Goal: Task Accomplishment & Management: Use online tool/utility

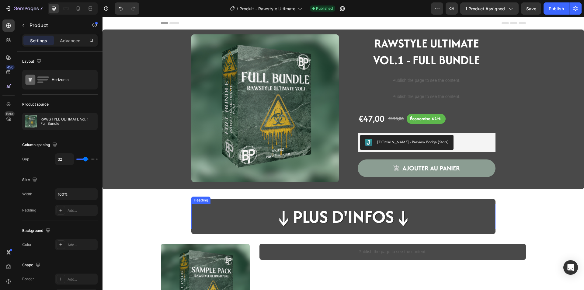
click at [354, 214] on h2 "↓Plus d'infos↓" at bounding box center [343, 216] width 139 height 25
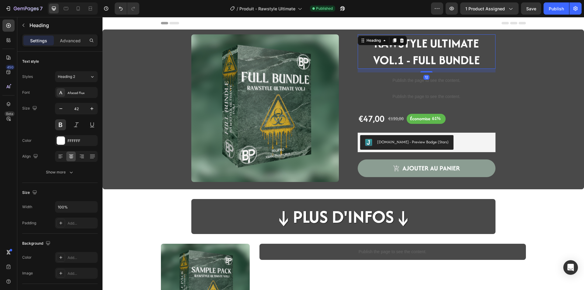
click at [420, 43] on strong "RAWSTYLE ULTIMATE VOL.1 - FULL BUNDLE" at bounding box center [426, 52] width 107 height 34
click at [327, 215] on h2 "↓Plus d'infos↓" at bounding box center [343, 216] width 139 height 25
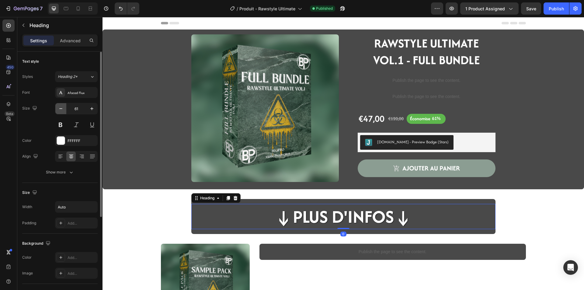
click at [58, 110] on icon "button" at bounding box center [61, 109] width 6 height 6
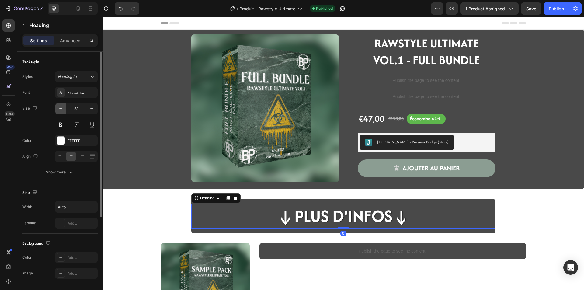
click at [58, 110] on icon "button" at bounding box center [61, 109] width 6 height 6
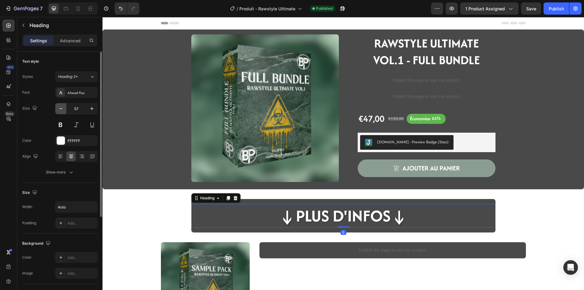
click at [58, 110] on icon "button" at bounding box center [61, 109] width 6 height 6
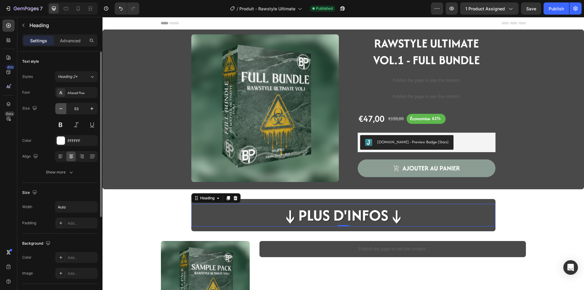
click at [58, 110] on icon "button" at bounding box center [61, 109] width 6 height 6
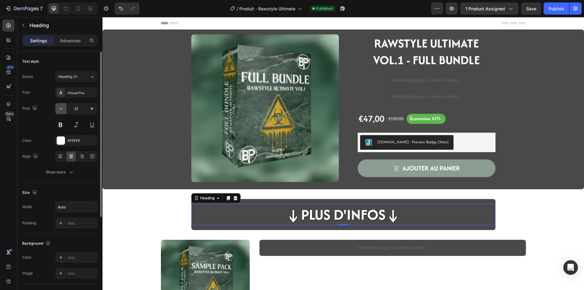
click at [58, 110] on icon "button" at bounding box center [61, 109] width 6 height 6
type input "50"
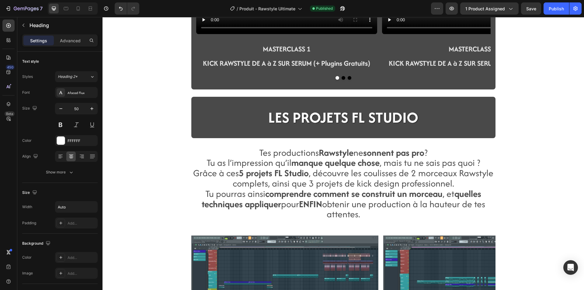
scroll to position [700, 0]
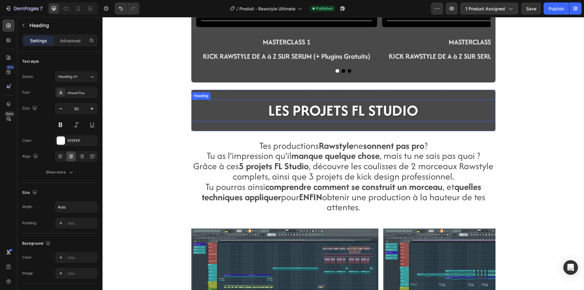
click at [313, 110] on span "LES PROJETS FL STUDIO" at bounding box center [343, 110] width 150 height 21
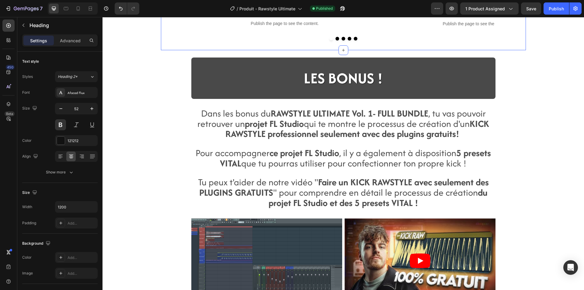
scroll to position [1035, 0]
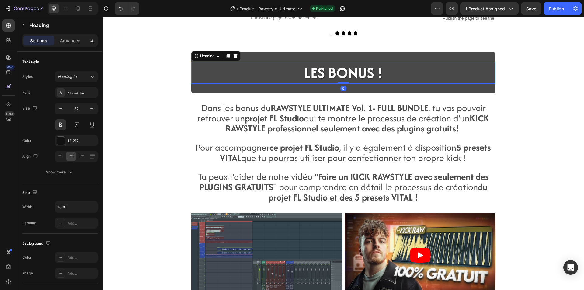
click at [358, 74] on span "LES BONUS !" at bounding box center [343, 72] width 79 height 21
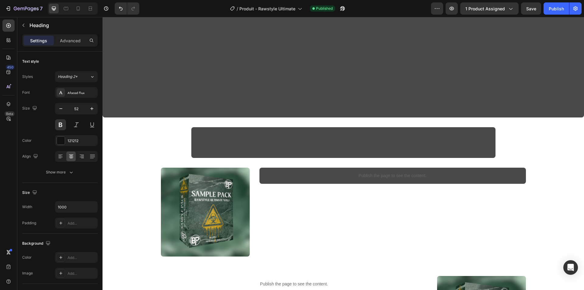
scroll to position [61, 0]
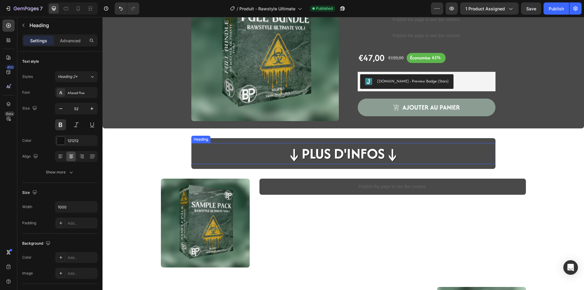
click at [320, 159] on h2 "↓Plus d'infos↓" at bounding box center [343, 153] width 115 height 21
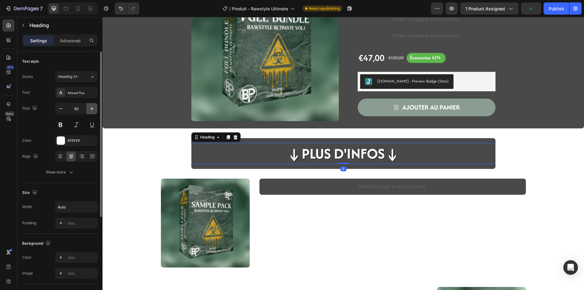
click at [93, 109] on icon "button" at bounding box center [92, 109] width 6 height 6
type input "52"
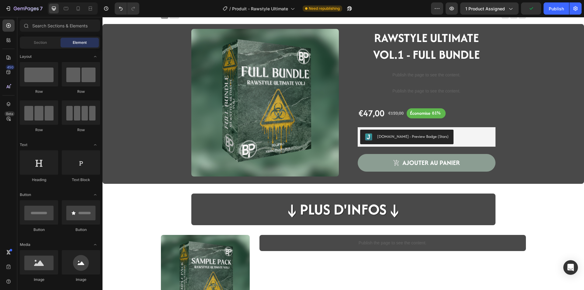
scroll to position [0, 0]
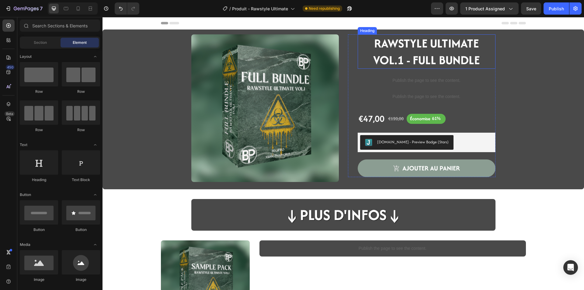
click at [416, 51] on strong "RAWSTYLE ULTIMATE VOL.1 - FULL BUNDLE" at bounding box center [426, 52] width 107 height 34
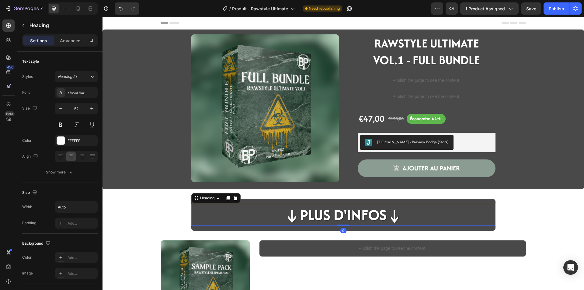
click at [322, 210] on h2 "↓Plus d'infos↓" at bounding box center [344, 215] width 120 height 22
click at [59, 108] on icon "button" at bounding box center [61, 109] width 6 height 6
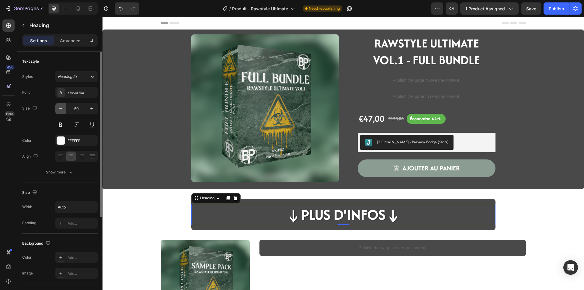
click at [59, 108] on icon "button" at bounding box center [61, 109] width 6 height 6
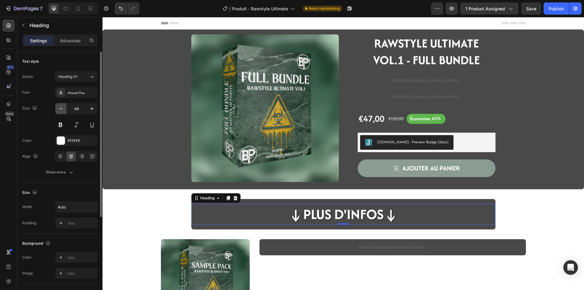
click at [59, 108] on icon "button" at bounding box center [61, 109] width 6 height 6
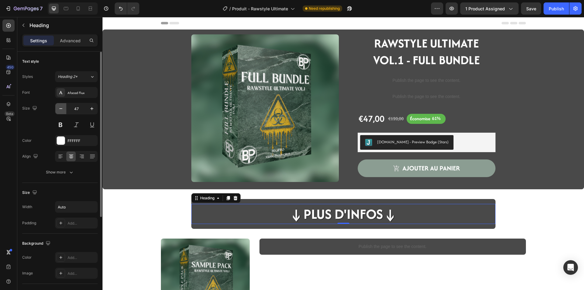
click at [59, 108] on icon "button" at bounding box center [61, 109] width 6 height 6
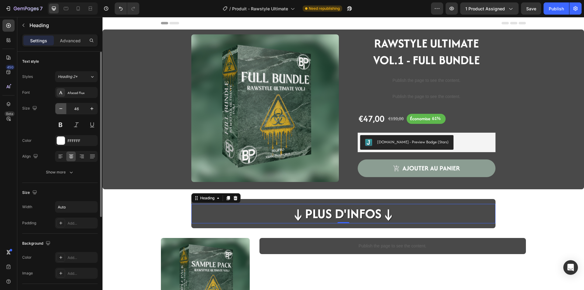
click at [59, 108] on icon "button" at bounding box center [61, 109] width 6 height 6
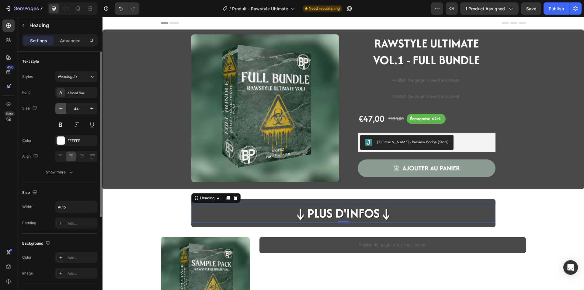
click at [59, 108] on icon "button" at bounding box center [61, 109] width 6 height 6
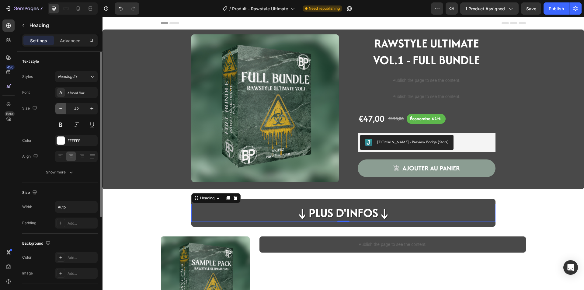
click at [59, 108] on icon "button" at bounding box center [61, 109] width 6 height 6
type input "41"
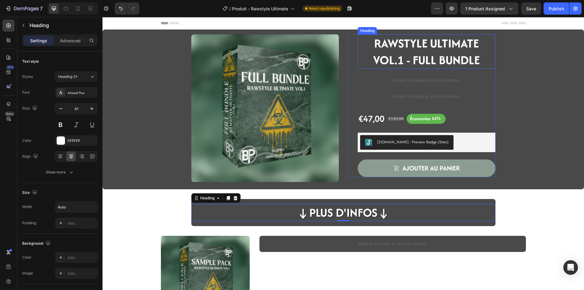
click at [391, 54] on strong "RAWSTYLE ULTIMATE VOL.1 - FULL BUNDLE" at bounding box center [426, 52] width 107 height 34
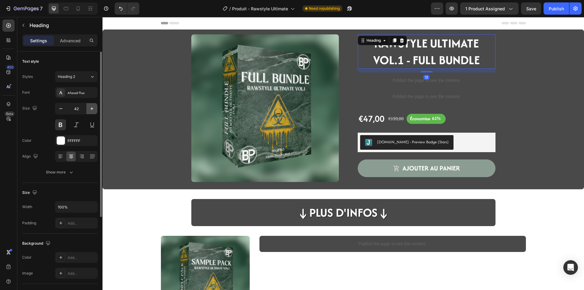
click at [90, 113] on button "button" at bounding box center [91, 108] width 11 height 11
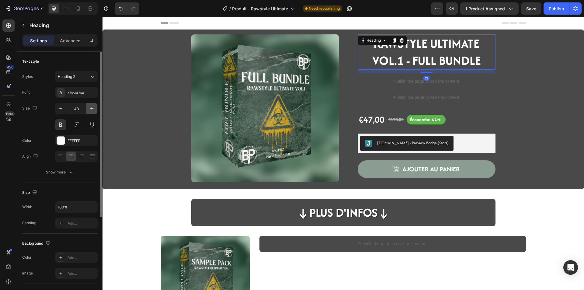
click at [90, 113] on button "button" at bounding box center [91, 108] width 11 height 11
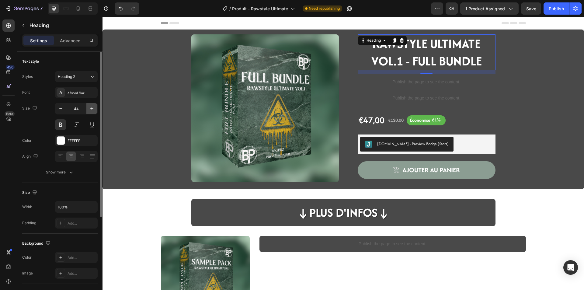
click at [90, 113] on button "button" at bounding box center [91, 108] width 11 height 11
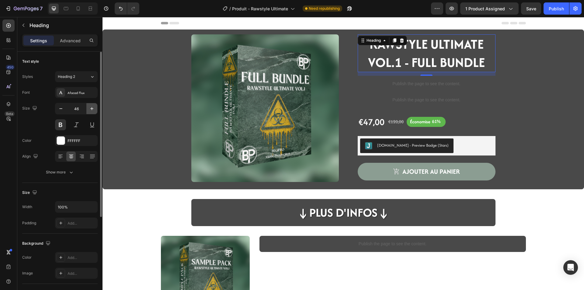
click at [90, 113] on button "button" at bounding box center [91, 108] width 11 height 11
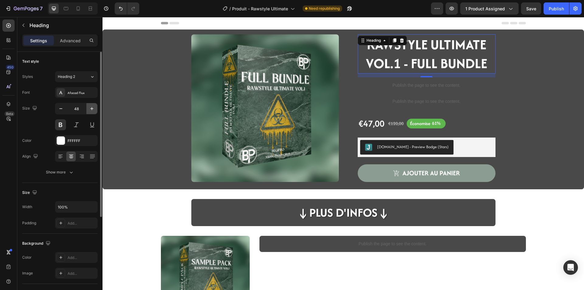
click at [90, 113] on button "button" at bounding box center [91, 108] width 11 height 11
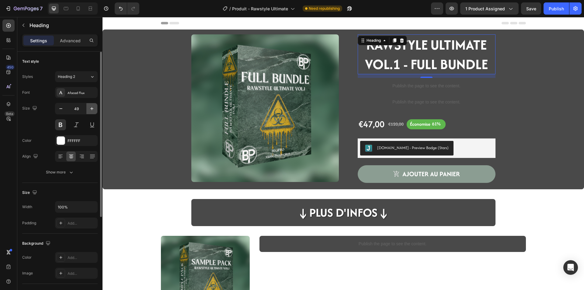
click at [90, 113] on button "button" at bounding box center [91, 108] width 11 height 11
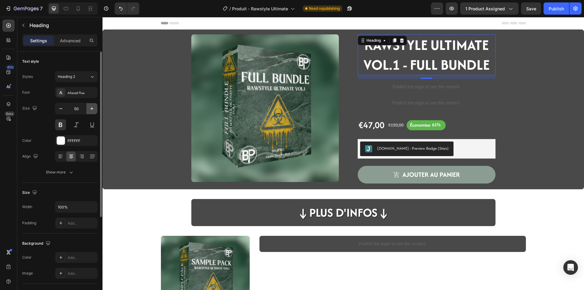
click at [90, 113] on button "button" at bounding box center [91, 108] width 11 height 11
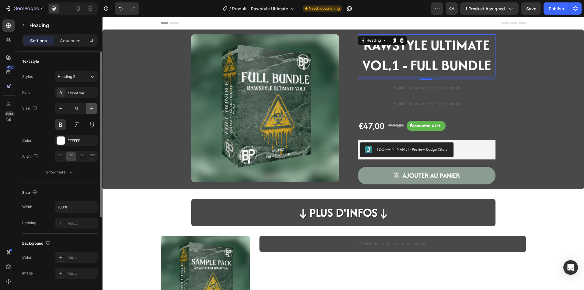
click at [90, 113] on button "button" at bounding box center [91, 108] width 11 height 11
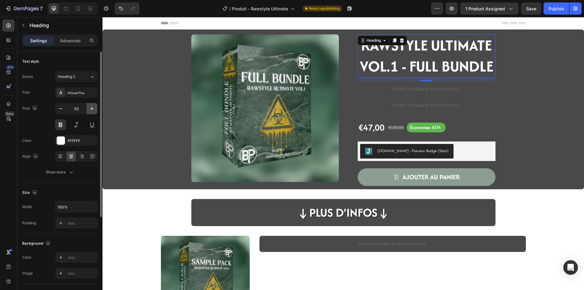
click at [90, 113] on button "button" at bounding box center [91, 108] width 11 height 11
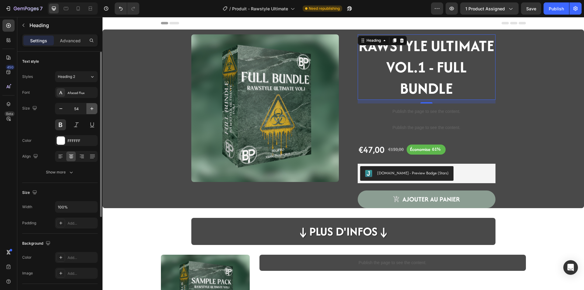
click at [90, 113] on button "button" at bounding box center [91, 108] width 11 height 11
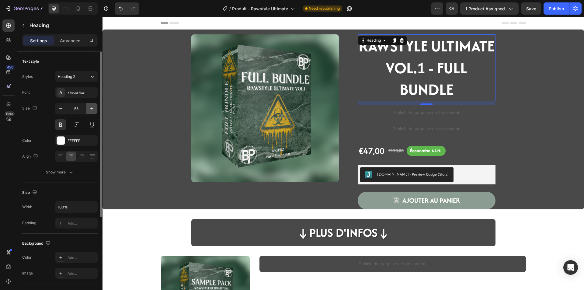
click at [90, 113] on button "button" at bounding box center [91, 108] width 11 height 11
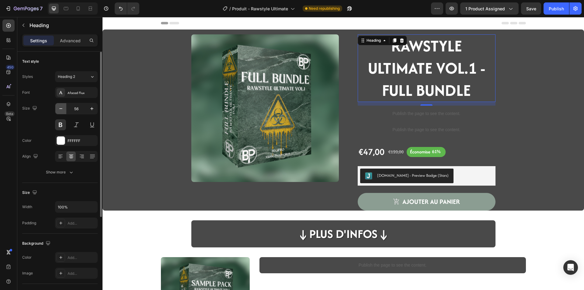
click at [64, 112] on button "button" at bounding box center [60, 108] width 11 height 11
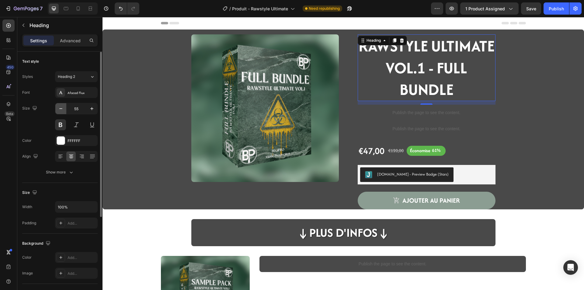
click at [64, 112] on button "button" at bounding box center [60, 108] width 11 height 11
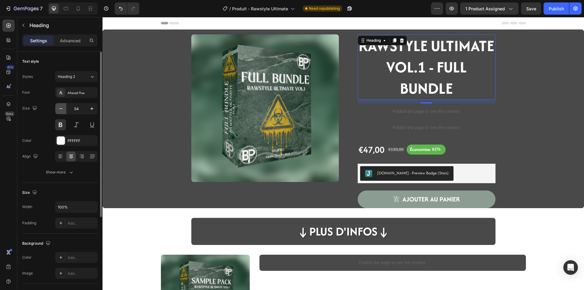
click at [64, 112] on button "button" at bounding box center [60, 108] width 11 height 11
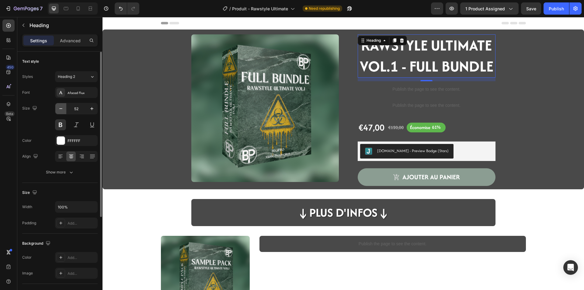
click at [64, 112] on button "button" at bounding box center [60, 108] width 11 height 11
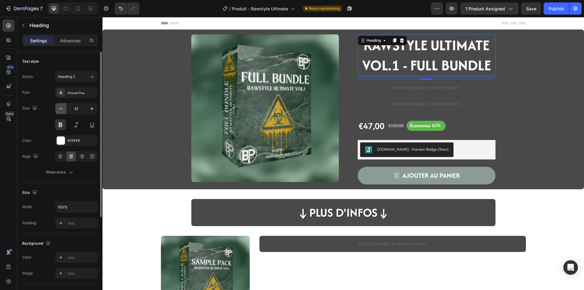
click at [64, 112] on button "button" at bounding box center [60, 108] width 11 height 11
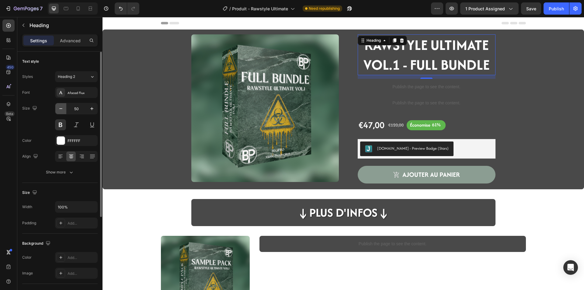
click at [64, 112] on button "button" at bounding box center [60, 108] width 11 height 11
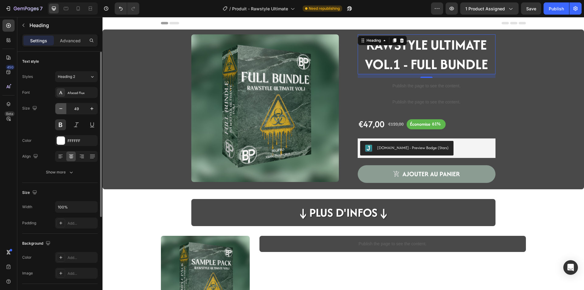
click at [64, 112] on button "button" at bounding box center [60, 108] width 11 height 11
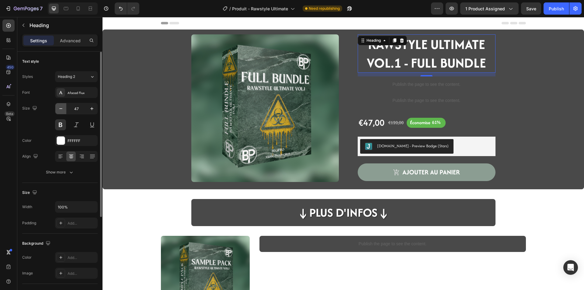
click at [64, 112] on button "button" at bounding box center [60, 108] width 11 height 11
type input "46"
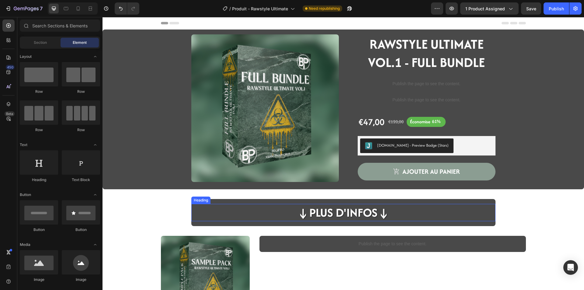
click at [318, 216] on h2 "↓Plus d'infos↓" at bounding box center [343, 212] width 94 height 17
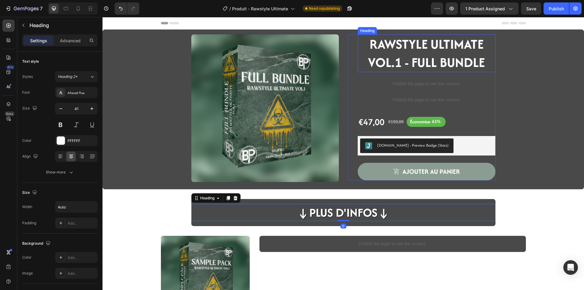
click at [399, 60] on strong "RAWSTYLE ULTIMATE VOL.1 - FULL BUNDLE" at bounding box center [426, 53] width 117 height 37
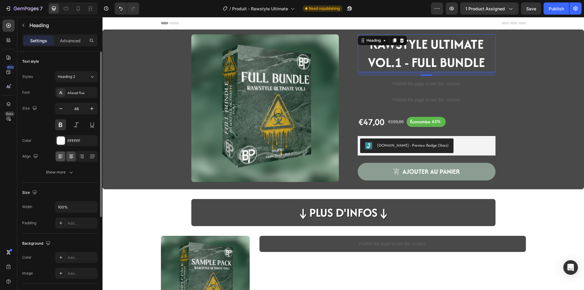
click at [62, 157] on icon at bounding box center [61, 156] width 6 height 6
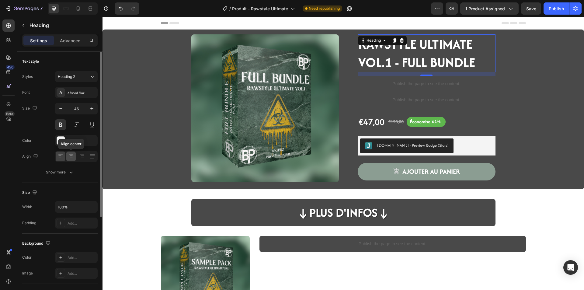
click at [70, 156] on icon at bounding box center [71, 156] width 6 height 6
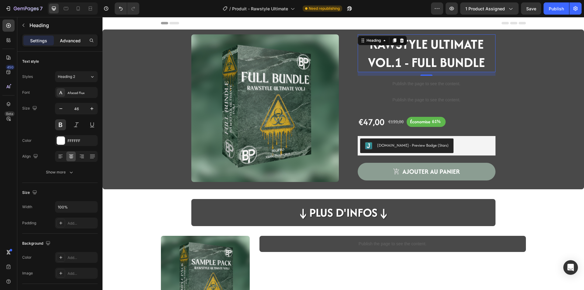
click at [61, 45] on div "Advanced" at bounding box center [70, 41] width 30 height 10
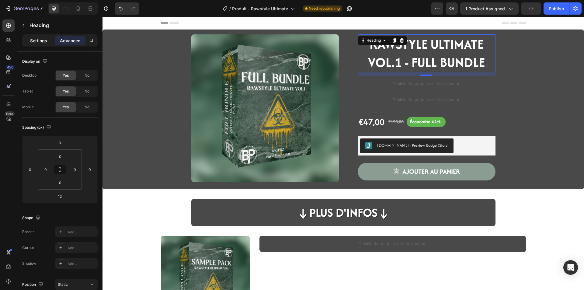
click at [52, 41] on div "Settings" at bounding box center [38, 41] width 30 height 10
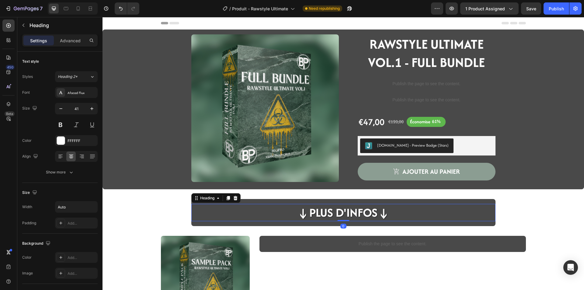
click at [350, 211] on h2 "↓Plus d'infos↓" at bounding box center [343, 212] width 94 height 17
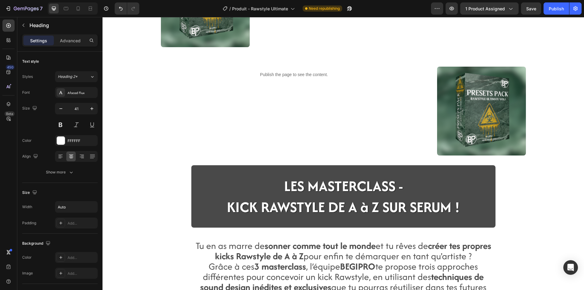
scroll to position [365, 0]
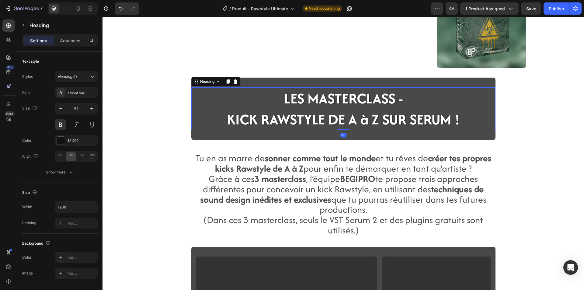
click at [292, 122] on span "KICK RAWSTYLE DE A à Z SUR SERUM !" at bounding box center [343, 119] width 233 height 21
click at [65, 112] on button "button" at bounding box center [60, 108] width 11 height 11
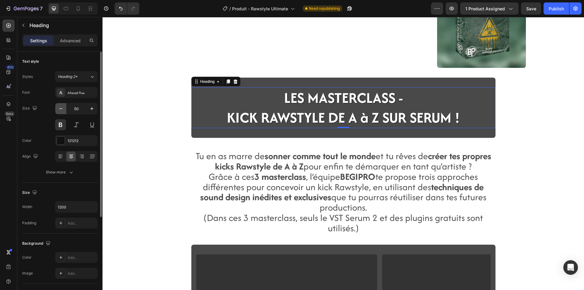
click at [65, 112] on button "button" at bounding box center [60, 108] width 11 height 11
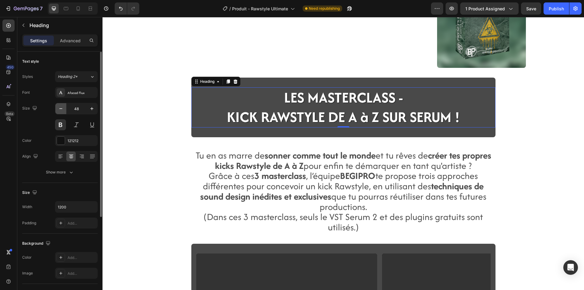
click at [65, 112] on button "button" at bounding box center [60, 108] width 11 height 11
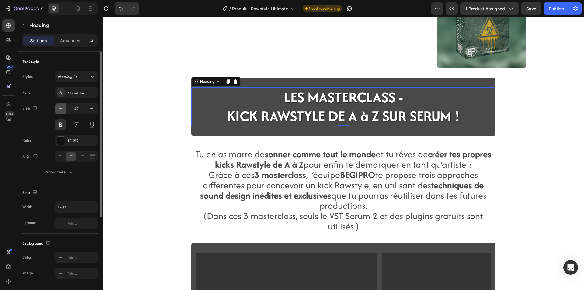
click at [65, 112] on button "button" at bounding box center [60, 108] width 11 height 11
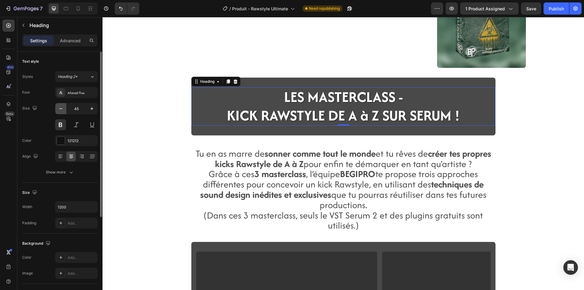
click at [65, 112] on button "button" at bounding box center [60, 108] width 11 height 11
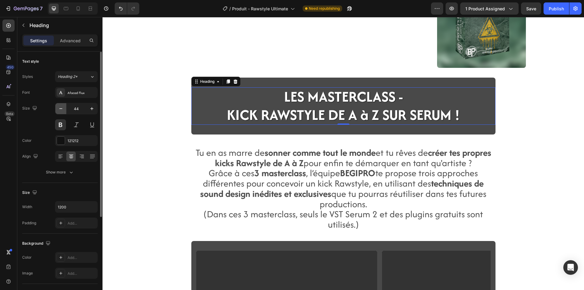
click at [65, 112] on button "button" at bounding box center [60, 108] width 11 height 11
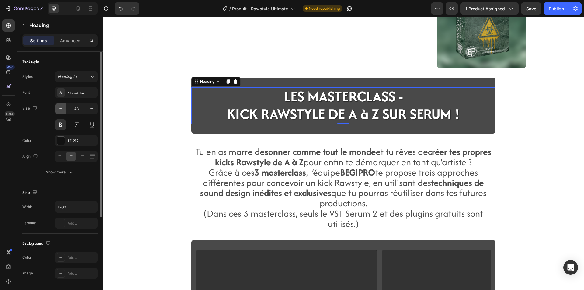
click at [65, 112] on button "button" at bounding box center [60, 108] width 11 height 11
type input "41"
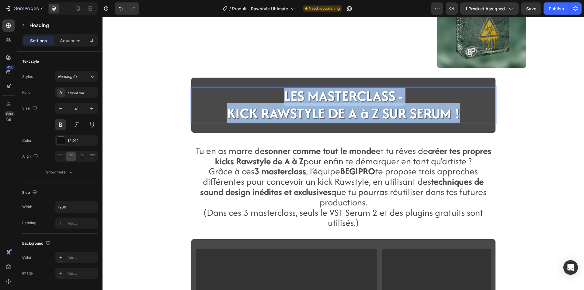
drag, startPoint x: 465, startPoint y: 115, endPoint x: 251, endPoint y: 91, distance: 215.3
click at [251, 91] on p "LES MASTERCLASS - KICK RAWSTYLE DE A à Z SUR SERUM !" at bounding box center [344, 105] width 296 height 34
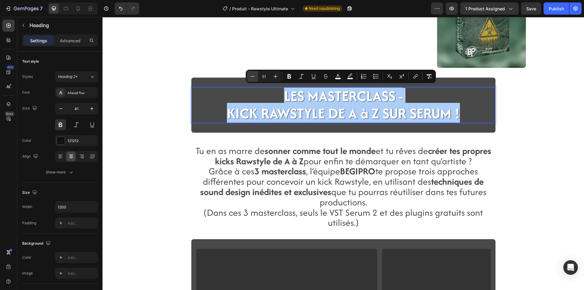
click at [254, 78] on icon "Editor contextual toolbar" at bounding box center [253, 76] width 6 height 6
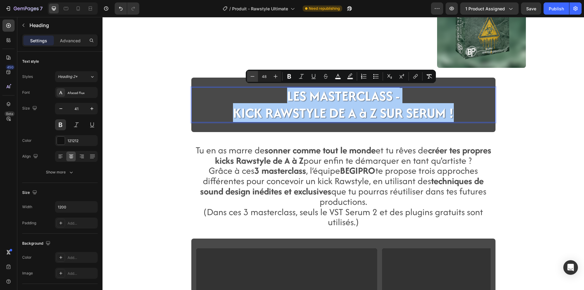
click at [254, 78] on icon "Editor contextual toolbar" at bounding box center [253, 76] width 6 height 6
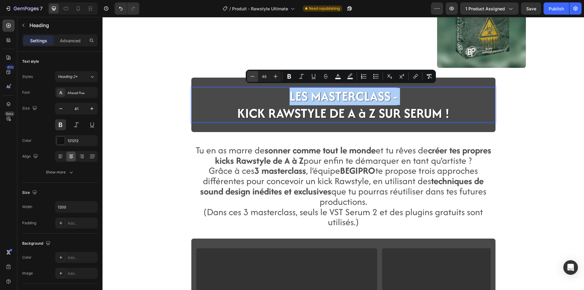
click at [254, 78] on icon "Editor contextual toolbar" at bounding box center [253, 76] width 6 height 6
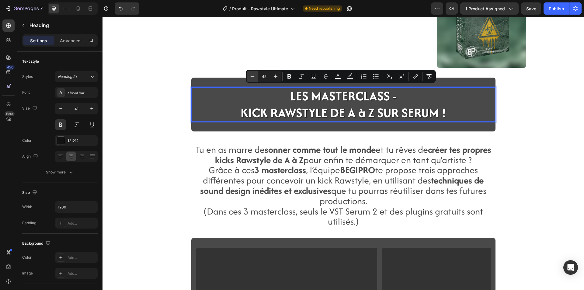
click at [254, 78] on icon "Editor contextual toolbar" at bounding box center [253, 76] width 6 height 6
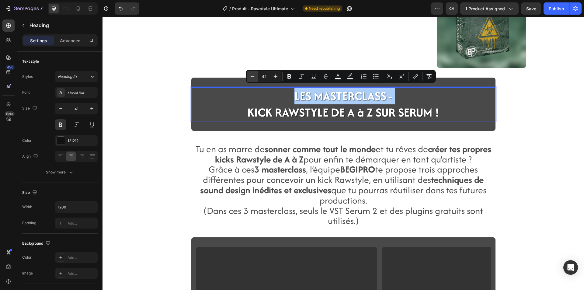
click at [254, 78] on icon "Editor contextual toolbar" at bounding box center [253, 76] width 6 height 6
type input "41"
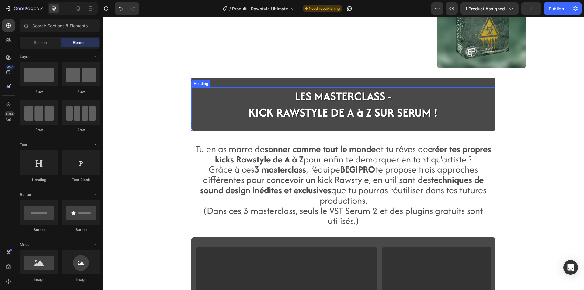
click at [290, 107] on span "KICK RAWSTYLE DE A à Z SUR SERUM !" at bounding box center [344, 112] width 190 height 17
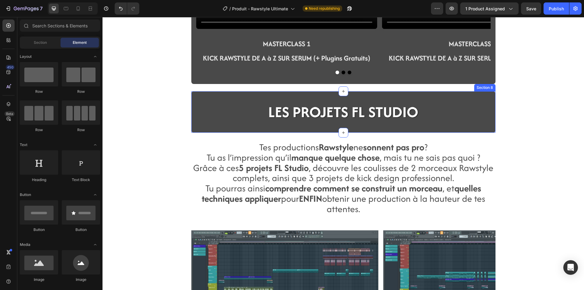
scroll to position [670, 0]
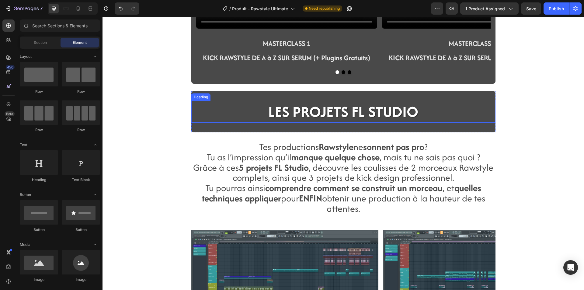
click at [355, 112] on span "LES PROJETS FL STUDIO" at bounding box center [343, 111] width 150 height 21
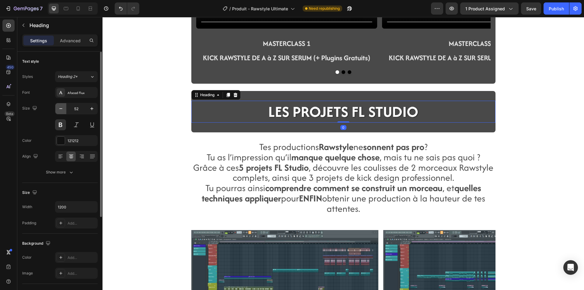
click at [65, 109] on button "button" at bounding box center [60, 108] width 11 height 11
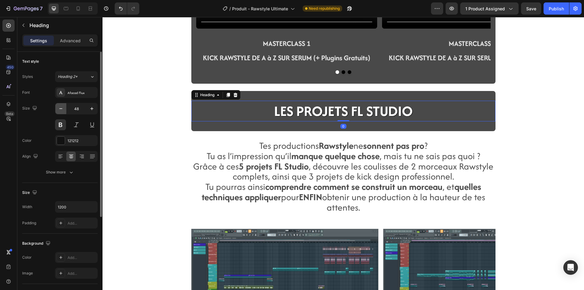
click at [65, 109] on button "button" at bounding box center [60, 108] width 11 height 11
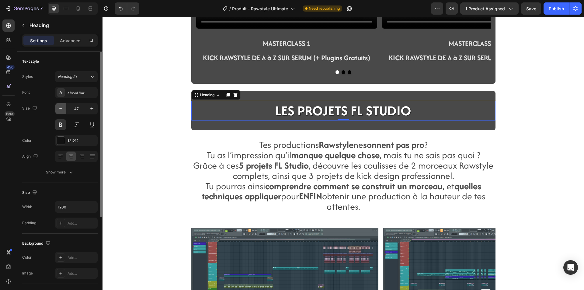
click at [65, 109] on button "button" at bounding box center [60, 108] width 11 height 11
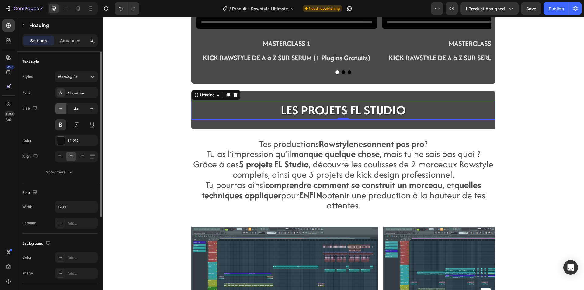
click at [65, 109] on button "button" at bounding box center [60, 108] width 11 height 11
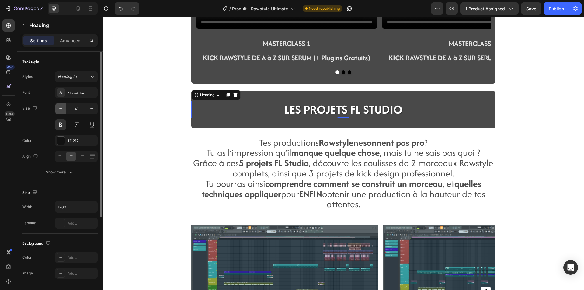
click at [65, 109] on button "button" at bounding box center [60, 108] width 11 height 11
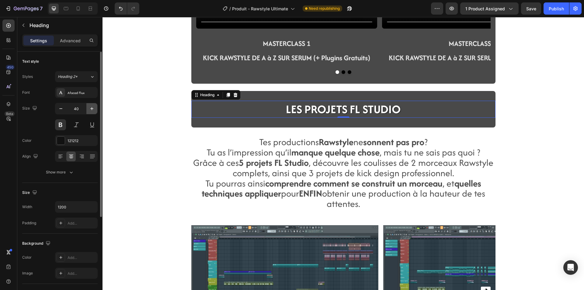
click at [92, 107] on icon "button" at bounding box center [91, 108] width 3 height 3
type input "41"
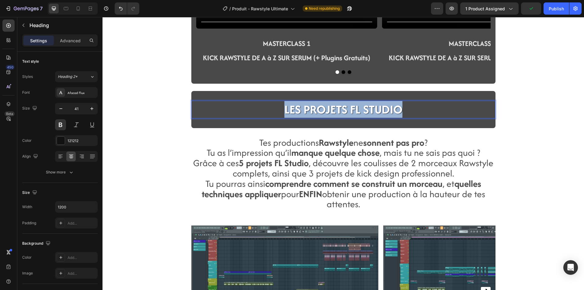
drag, startPoint x: 405, startPoint y: 110, endPoint x: 278, endPoint y: 109, distance: 127.2
click at [278, 109] on p "LES PROJETS FL STUDIO" at bounding box center [343, 109] width 303 height 16
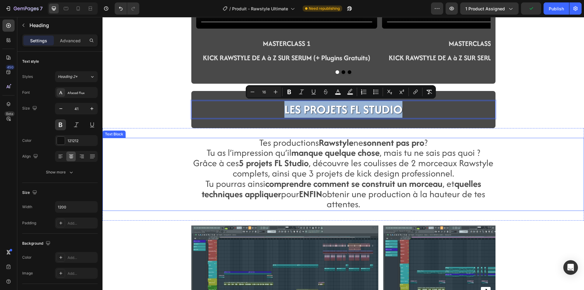
click at [169, 146] on div "Tes productions Rawstyle ne sonnent pas pro ? Tu as l’impression qu’il manque q…" at bounding box center [344, 174] width 482 height 73
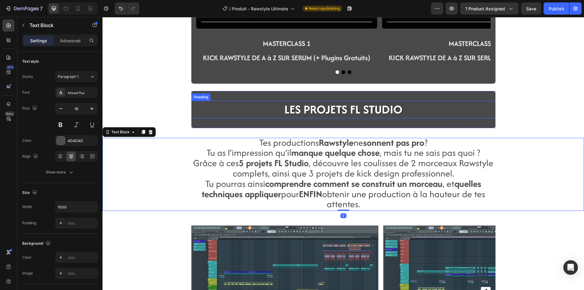
click at [318, 118] on span "LES PROJETS FL STUDIO" at bounding box center [344, 109] width 118 height 17
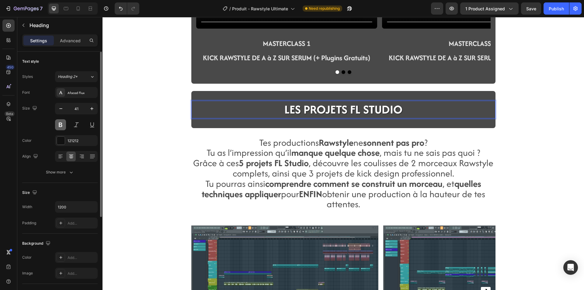
click at [65, 123] on button at bounding box center [60, 124] width 11 height 11
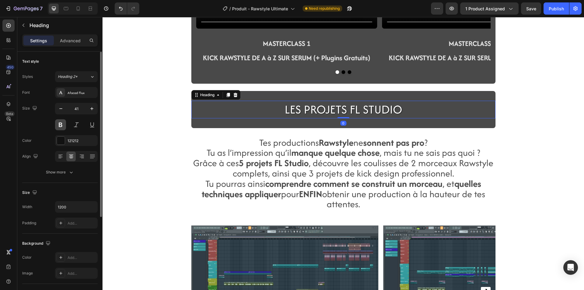
click at [65, 123] on button at bounding box center [60, 124] width 11 height 11
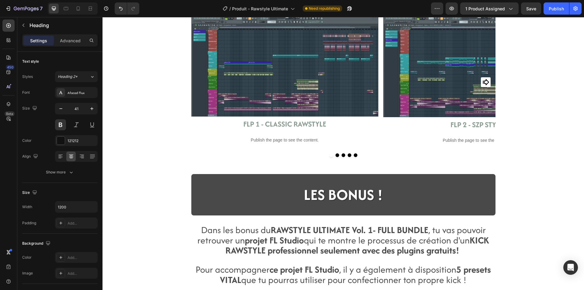
scroll to position [883, 0]
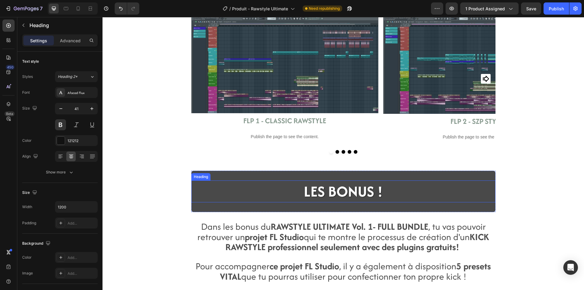
click at [369, 191] on span "LES BONUS !" at bounding box center [343, 191] width 79 height 21
click at [62, 110] on icon "button" at bounding box center [61, 109] width 6 height 6
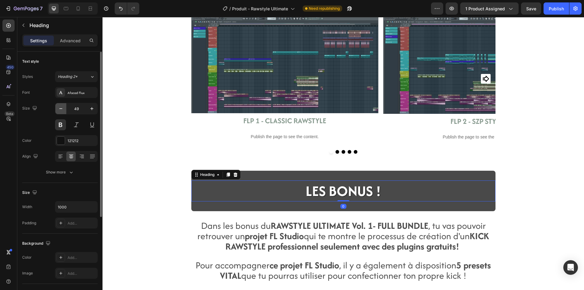
click at [62, 110] on icon "button" at bounding box center [61, 109] width 6 height 6
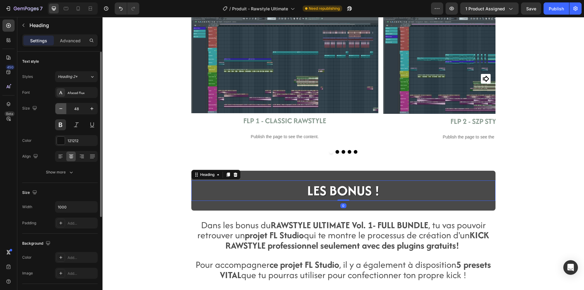
click at [62, 110] on icon "button" at bounding box center [61, 109] width 6 height 6
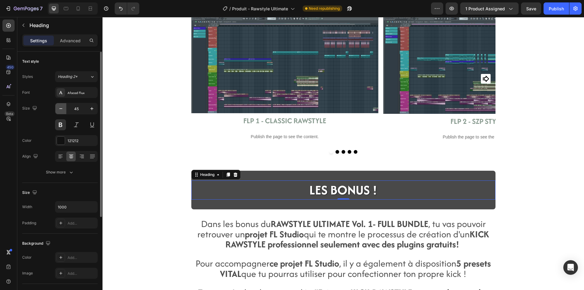
click at [62, 110] on icon "button" at bounding box center [61, 109] width 6 height 6
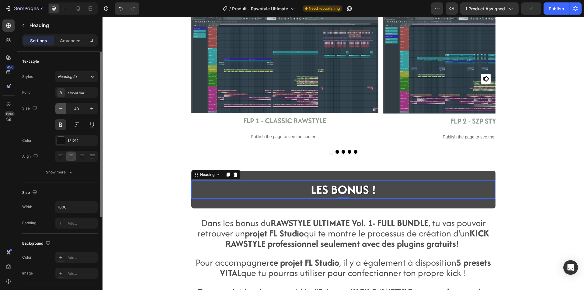
click at [62, 110] on icon "button" at bounding box center [61, 109] width 6 height 6
type input "41"
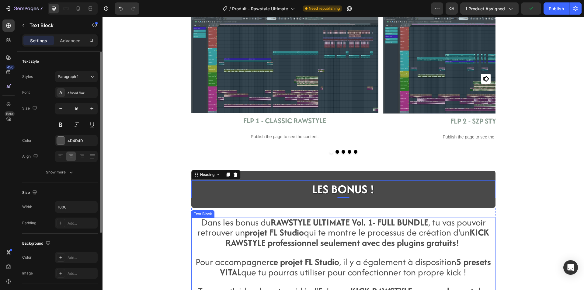
click at [305, 244] on strong "professionnel seulement avec des plugins gratuits!" at bounding box center [364, 242] width 192 height 13
click at [157, 195] on div "Image Row FLP 1 - CLASSIC RAWSTYLE Text Block Publish the page to see the conte…" at bounding box center [344, 11] width 482 height 1729
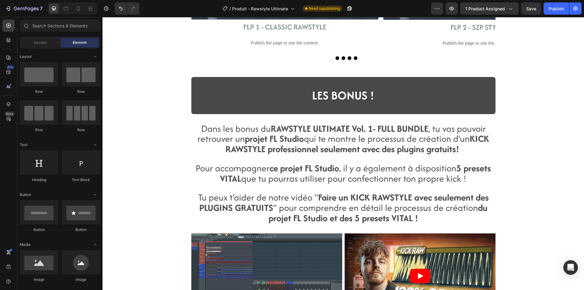
scroll to position [974, 0]
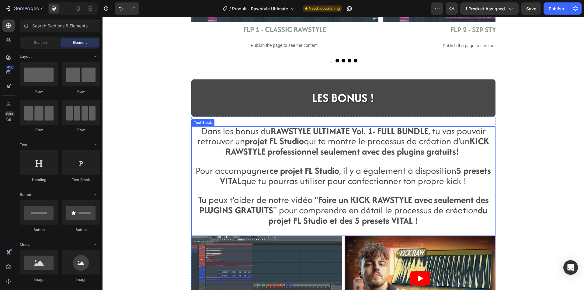
click at [286, 140] on strong "projet FL Studio" at bounding box center [274, 141] width 59 height 13
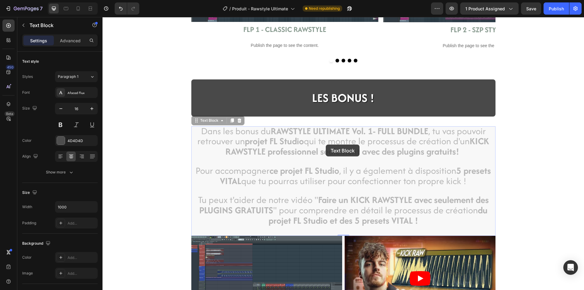
drag, startPoint x: 326, startPoint y: 145, endPoint x: 293, endPoint y: 147, distance: 32.7
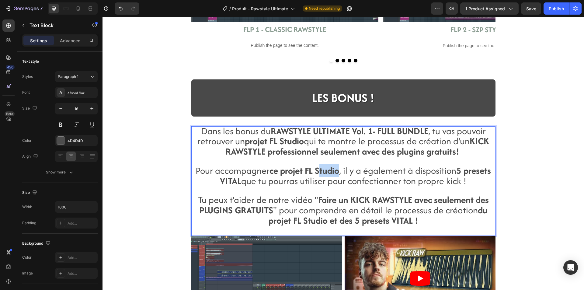
drag, startPoint x: 336, startPoint y: 168, endPoint x: 319, endPoint y: 167, distance: 16.8
click at [319, 167] on strong "ce projet FL Studio" at bounding box center [305, 170] width 70 height 13
click at [424, 223] on p "Tu peux t'aider de notre vidéo " Faire un KICK RAWSTYLE avec seulement des PLUG…" at bounding box center [343, 211] width 303 height 31
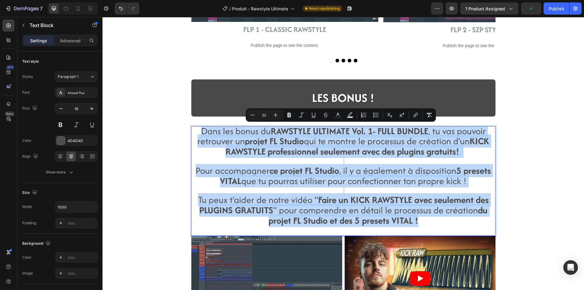
drag, startPoint x: 423, startPoint y: 221, endPoint x: 198, endPoint y: 131, distance: 242.4
click at [198, 131] on div "Dans les bonus du RAWSTYLE ULTIMATE Vol. 1- FULL BUNDLE , tu vas pouvoir retrou…" at bounding box center [343, 181] width 304 height 110
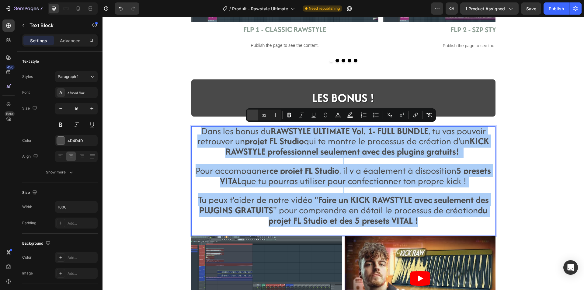
click at [254, 116] on icon "Editor contextual toolbar" at bounding box center [253, 115] width 6 height 6
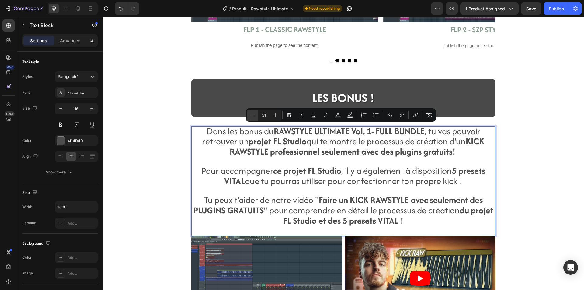
click at [254, 116] on icon "Editor contextual toolbar" at bounding box center [253, 115] width 6 height 6
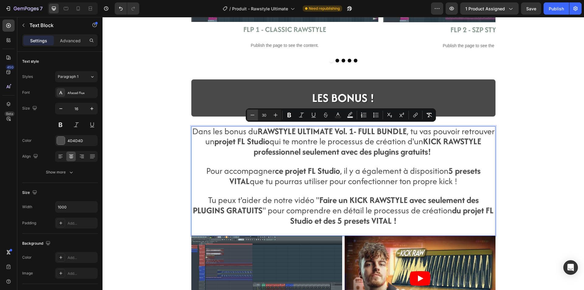
click at [254, 116] on icon "Editor contextual toolbar" at bounding box center [253, 115] width 6 height 6
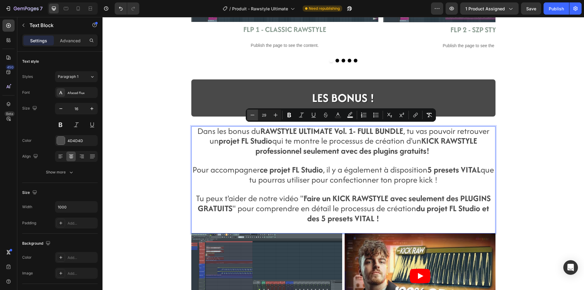
click at [254, 116] on icon "Editor contextual toolbar" at bounding box center [253, 115] width 6 height 6
type input "28"
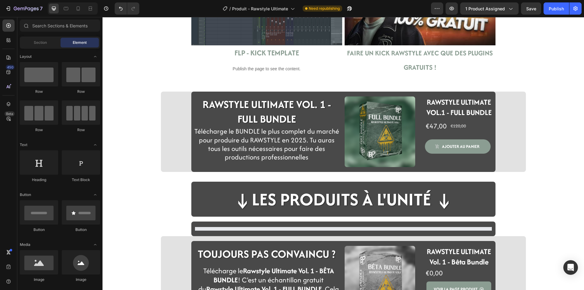
scroll to position [1248, 0]
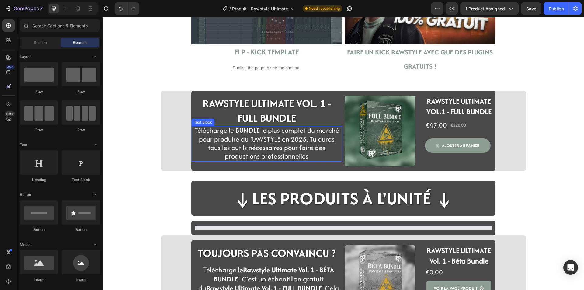
click at [224, 135] on span "Télécharge le BUNDLE le plus complet du marché pour produire du RAWSTYLE en 202…" at bounding box center [267, 143] width 145 height 36
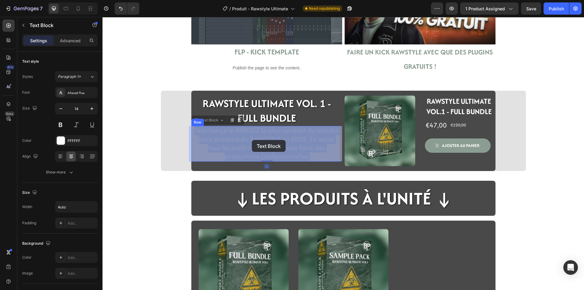
drag, startPoint x: 262, startPoint y: 140, endPoint x: 255, endPoint y: 140, distance: 7.0
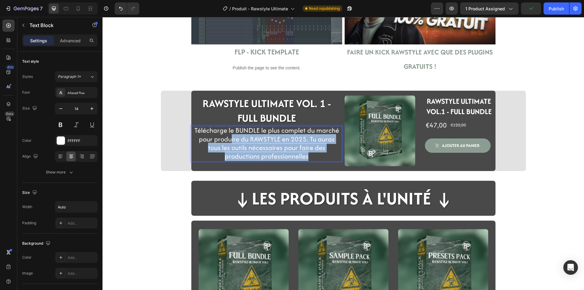
drag, startPoint x: 308, startPoint y: 156, endPoint x: 231, endPoint y: 142, distance: 78.6
click at [231, 142] on p "Télécharge le BUNDLE le plus complet du marché pour produire du RAWSTYLE en 202…" at bounding box center [267, 144] width 145 height 34
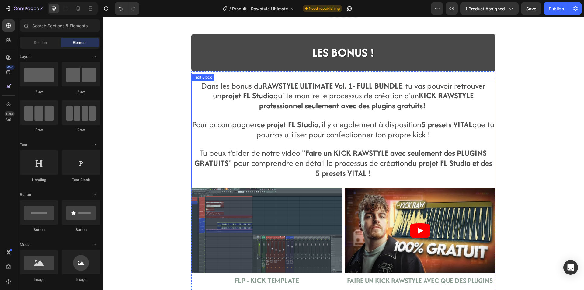
scroll to position [1014, 0]
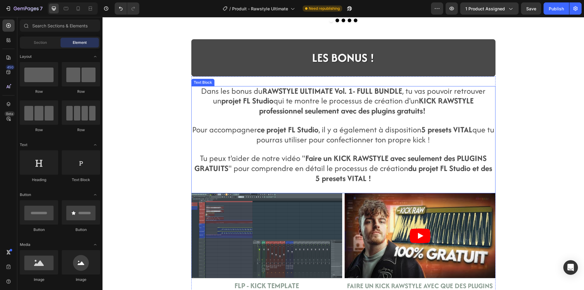
click at [362, 160] on strong "Faire un KICK RAWSTYLE avec seulement des PLUGINS GRATUITS" at bounding box center [341, 163] width 293 height 21
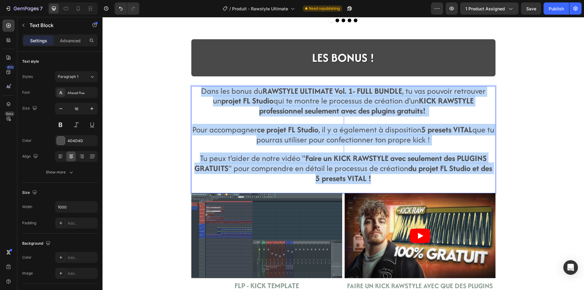
drag, startPoint x: 369, startPoint y: 176, endPoint x: 181, endPoint y: 76, distance: 212.7
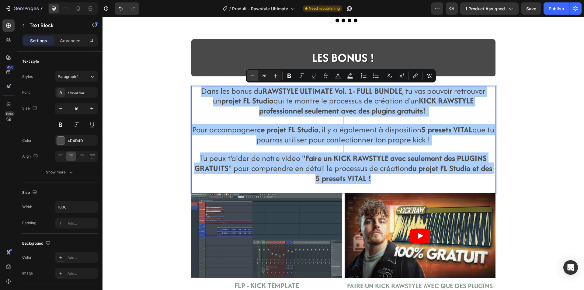
click at [253, 75] on icon "Editor contextual toolbar" at bounding box center [253, 76] width 6 height 6
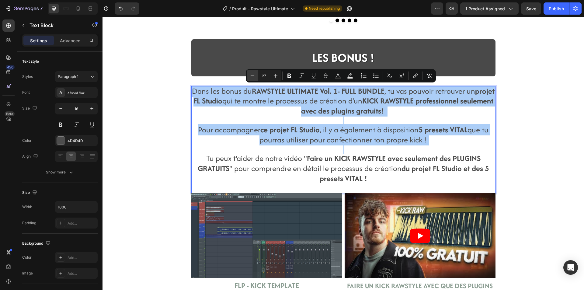
click at [253, 75] on icon "Editor contextual toolbar" at bounding box center [253, 76] width 6 height 6
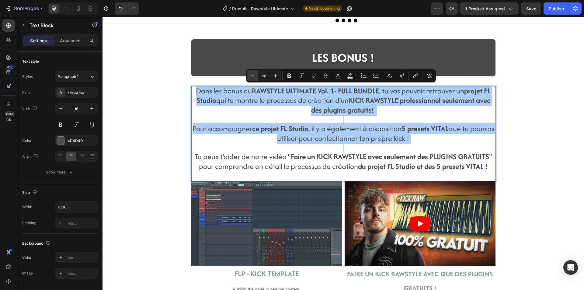
click at [253, 75] on icon "Editor contextual toolbar" at bounding box center [253, 76] width 6 height 6
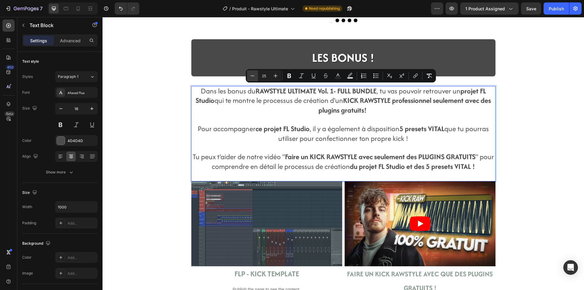
click at [253, 75] on icon "Editor contextual toolbar" at bounding box center [253, 76] width 6 height 6
type input "24"
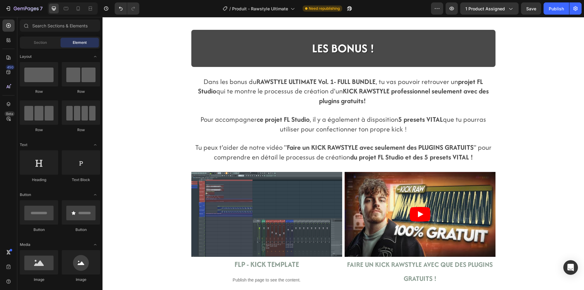
scroll to position [1045, 0]
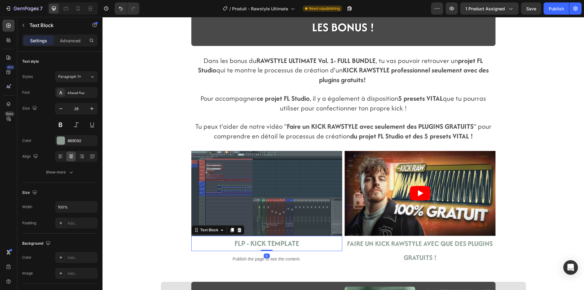
click at [275, 244] on strong "FLP - KICK TEMPLATE" at bounding box center [267, 243] width 65 height 11
click at [296, 243] on strong "FLP - KICK TEMPLATE" at bounding box center [267, 243] width 65 height 11
drag, startPoint x: 298, startPoint y: 242, endPoint x: 229, endPoint y: 242, distance: 69.1
click at [229, 242] on p "FLP - KICK TEMPLATE" at bounding box center [267, 244] width 150 height 14
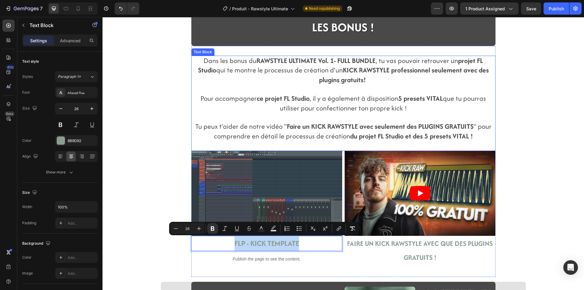
click at [264, 104] on p "Pour accompagner ce projet FL Studio , il y a également à disposition 5 presets…" at bounding box center [343, 103] width 303 height 19
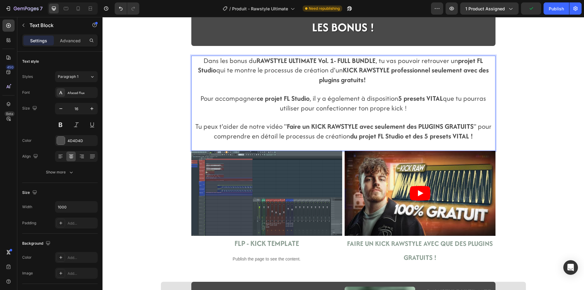
drag, startPoint x: 468, startPoint y: 134, endPoint x: 448, endPoint y: 134, distance: 20.1
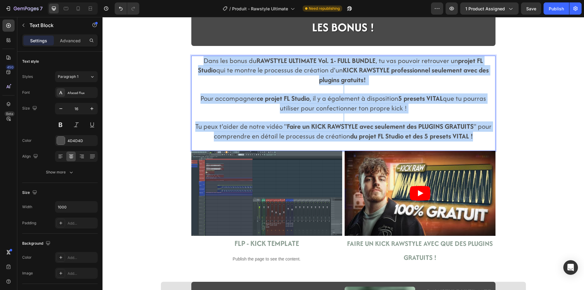
drag, startPoint x: 470, startPoint y: 134, endPoint x: 165, endPoint y: 56, distance: 314.5
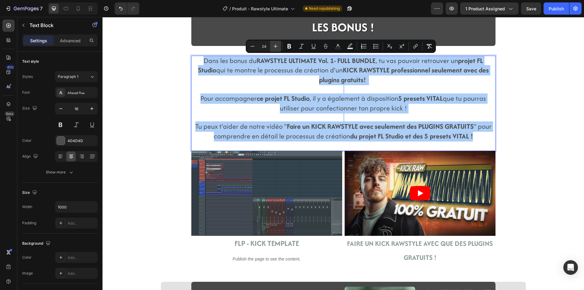
click at [278, 47] on icon "Editor contextual toolbar" at bounding box center [276, 46] width 6 height 6
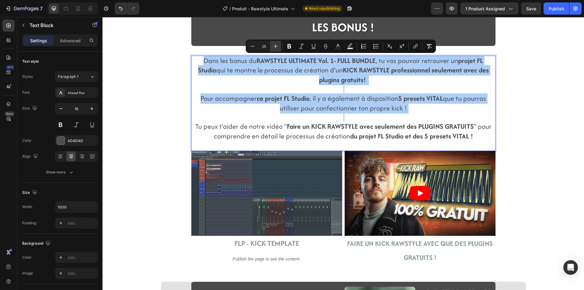
click at [278, 47] on icon "Editor contextual toolbar" at bounding box center [276, 46] width 6 height 6
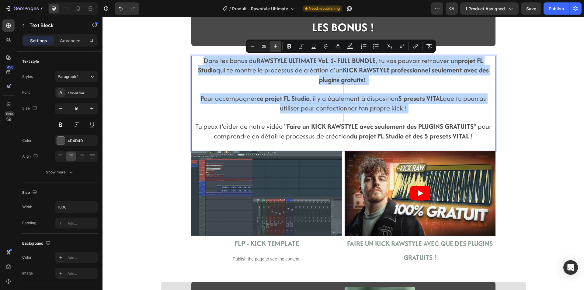
type input "26"
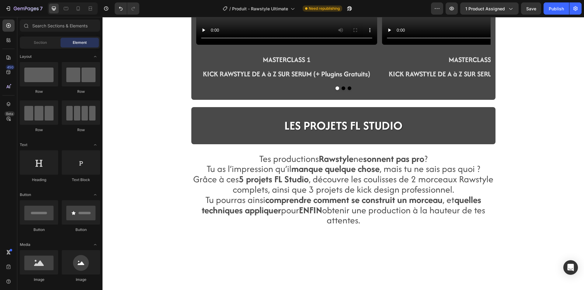
scroll to position [679, 0]
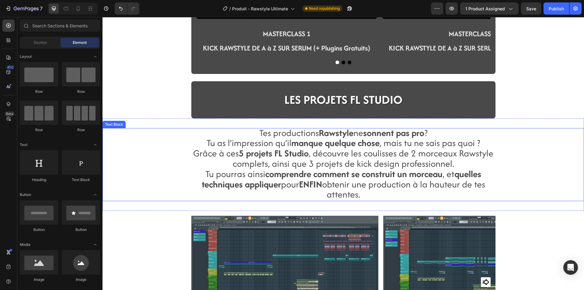
click at [375, 181] on span "Tu pourras ainsi comprendre comment se construit un morceau , et quelles techni…" at bounding box center [344, 184] width 284 height 34
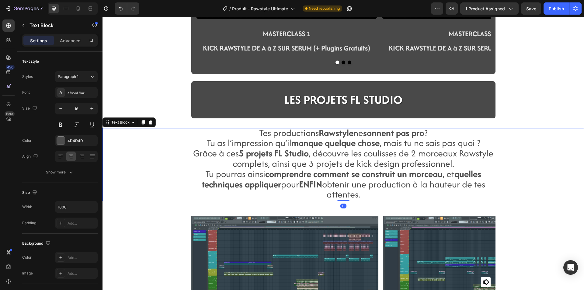
click at [371, 195] on p "Tes productions Rawstyle ne sonnent pas pro ? Tu as l’impression qu’il manque q…" at bounding box center [343, 165] width 303 height 72
drag, startPoint x: 366, startPoint y: 194, endPoint x: 205, endPoint y: 135, distance: 171.8
click at [205, 135] on p "Tes productions Rawstyle ne sonnent pas pro ? Tu as l’impression qu’il manque q…" at bounding box center [343, 165] width 303 height 72
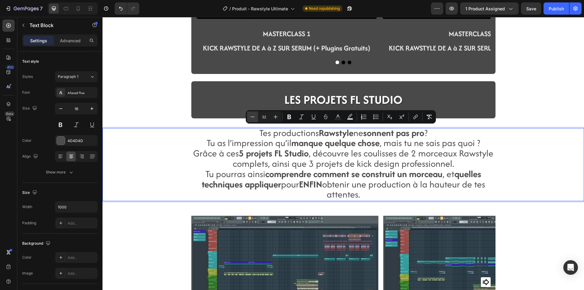
click at [255, 118] on icon "Editor contextual toolbar" at bounding box center [253, 117] width 6 height 6
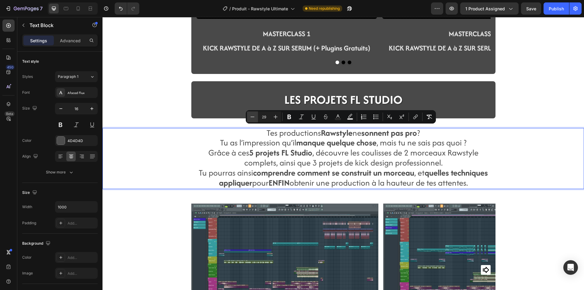
click at [255, 118] on icon "Editor contextual toolbar" at bounding box center [253, 117] width 6 height 6
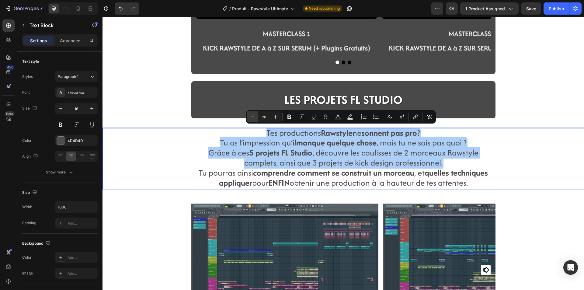
click at [255, 118] on icon "Editor contextual toolbar" at bounding box center [253, 117] width 6 height 6
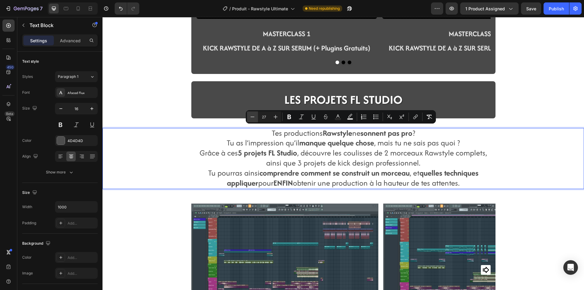
click at [255, 118] on icon "Editor contextual toolbar" at bounding box center [253, 117] width 6 height 6
type input "26"
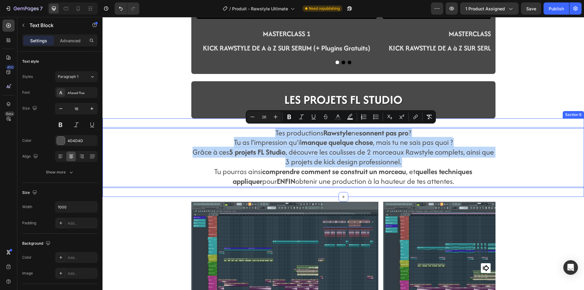
click at [183, 206] on div "Image Row FLP 1 - CLASSIC RAWSTYLE Text Block Publish the page to see the conte…" at bounding box center [343, 272] width 365 height 141
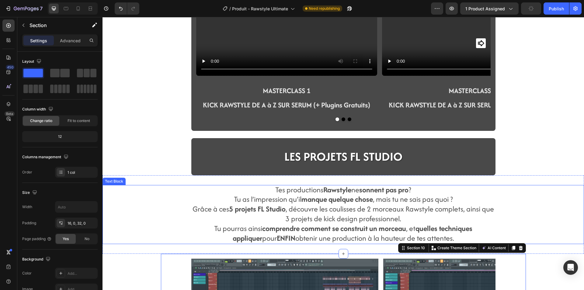
scroll to position [619, 0]
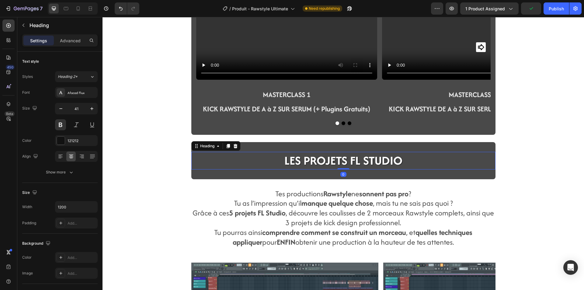
click at [318, 163] on span "LES PROJETS FL STUDIO" at bounding box center [344, 160] width 118 height 17
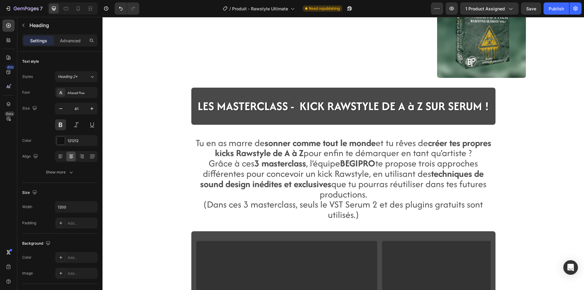
scroll to position [345, 0]
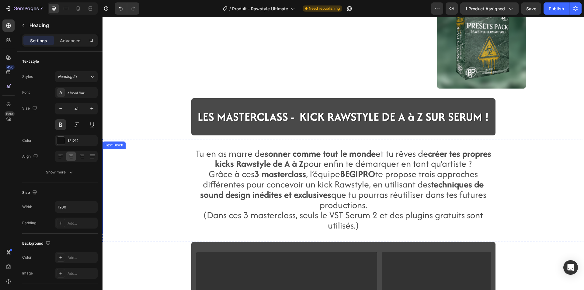
click at [307, 189] on strong "techniques de sound design inédites et exclusives" at bounding box center [342, 189] width 284 height 23
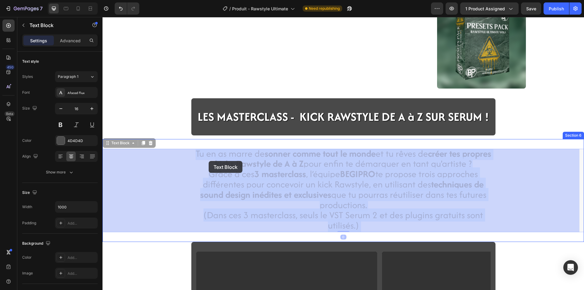
drag, startPoint x: 366, startPoint y: 222, endPoint x: 209, endPoint y: 161, distance: 168.3
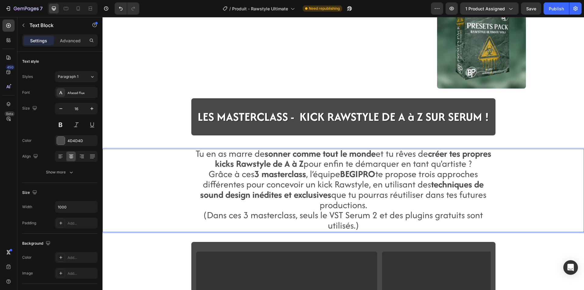
click at [358, 224] on p "Tu en as marre de sonner comme tout le monde et tu rêves de créer tes propres k…" at bounding box center [343, 190] width 303 height 82
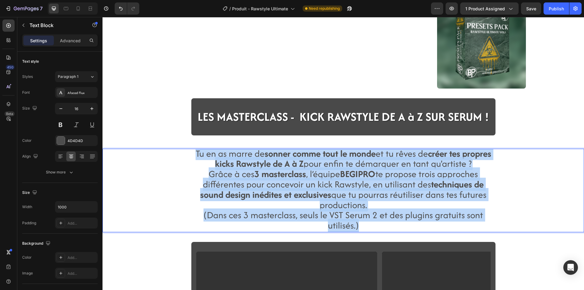
drag, startPoint x: 359, startPoint y: 224, endPoint x: 178, endPoint y: 154, distance: 193.5
click at [178, 154] on div "Tu en as marre de sonner comme tout le monde et tu rêves de créer tes propres k…" at bounding box center [344, 190] width 482 height 83
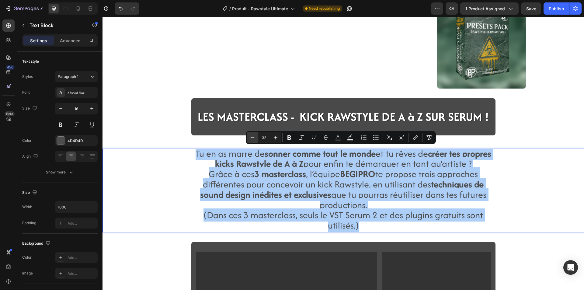
click at [253, 138] on icon "Editor contextual toolbar" at bounding box center [253, 138] width 6 height 6
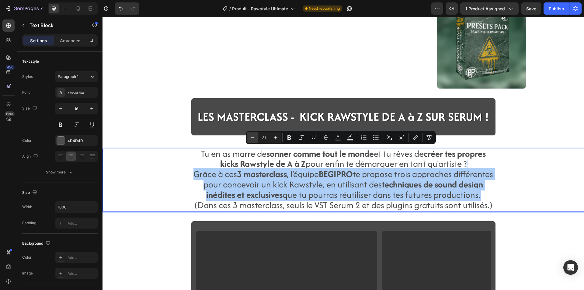
click at [253, 138] on icon "Editor contextual toolbar" at bounding box center [253, 138] width 6 height 6
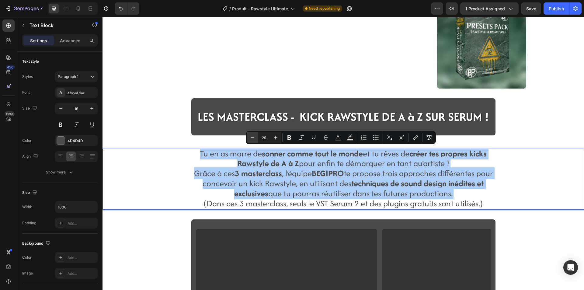
click at [253, 138] on icon "Editor contextual toolbar" at bounding box center [253, 138] width 6 height 6
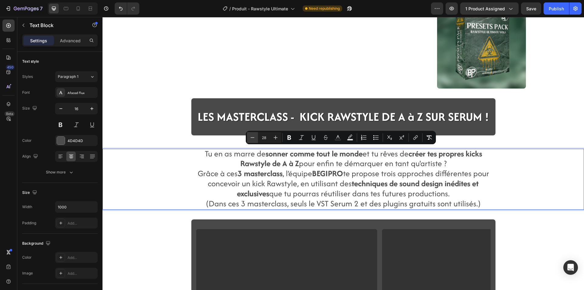
click at [253, 138] on icon "Editor contextual toolbar" at bounding box center [253, 138] width 6 height 6
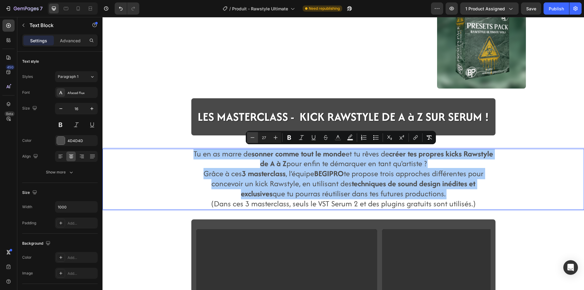
click at [253, 138] on icon "Editor contextual toolbar" at bounding box center [253, 138] width 6 height 6
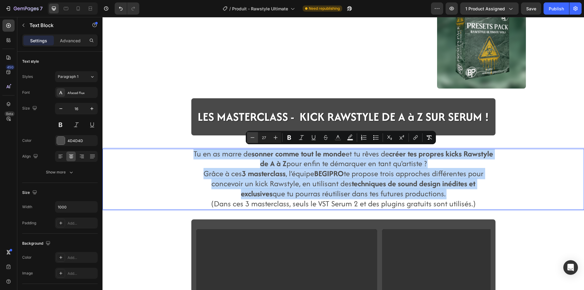
type input "26"
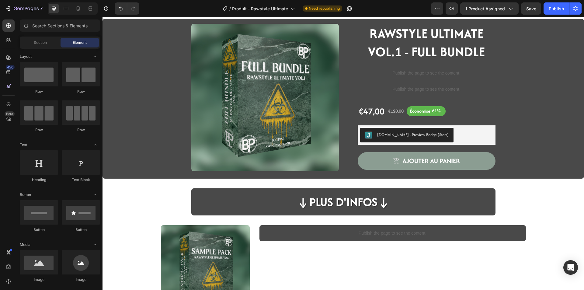
scroll to position [10, 0]
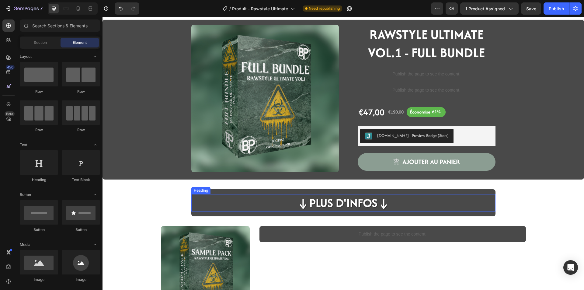
click at [301, 200] on h2 "↓Plus d'infos↓" at bounding box center [343, 202] width 94 height 17
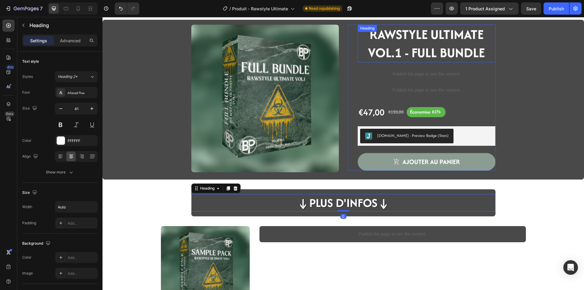
click at [429, 44] on strong "RAWSTYLE ULTIMATE VOL.1 - FULL BUNDLE" at bounding box center [426, 43] width 117 height 37
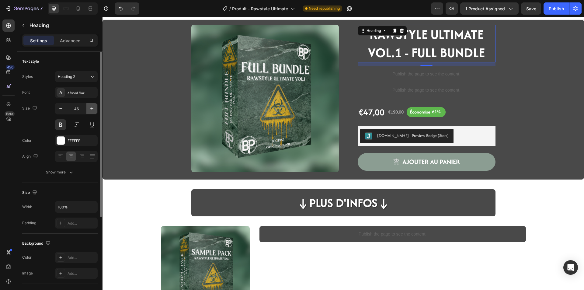
click at [94, 106] on icon "button" at bounding box center [92, 109] width 6 height 6
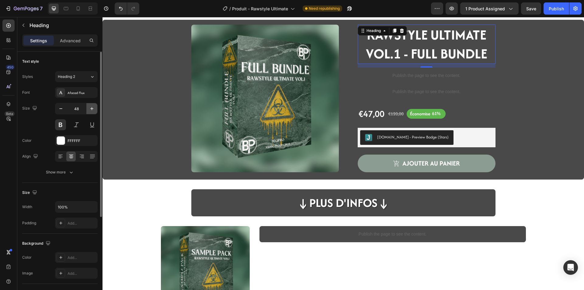
click at [94, 106] on icon "button" at bounding box center [92, 109] width 6 height 6
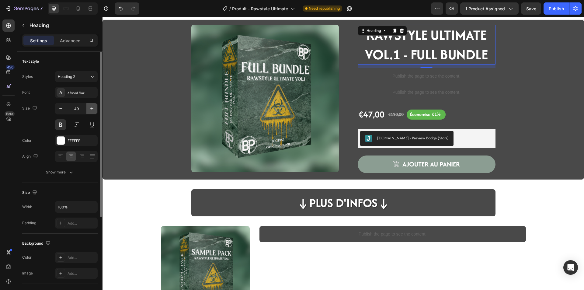
click at [94, 106] on icon "button" at bounding box center [92, 109] width 6 height 6
click at [57, 113] on button "button" at bounding box center [60, 108] width 11 height 11
type input "48"
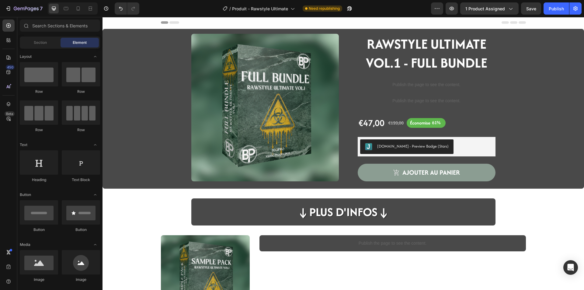
scroll to position [0, 0]
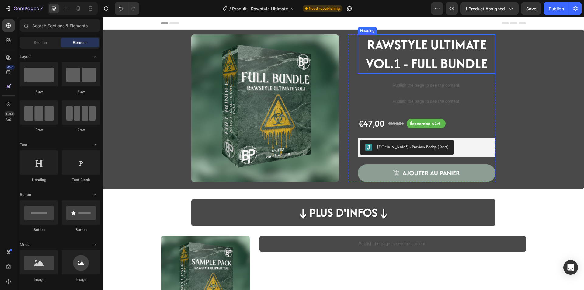
click at [434, 64] on strong "RAWSTYLE ULTIMATE VOL.1 - FULL BUNDLE" at bounding box center [426, 54] width 121 height 38
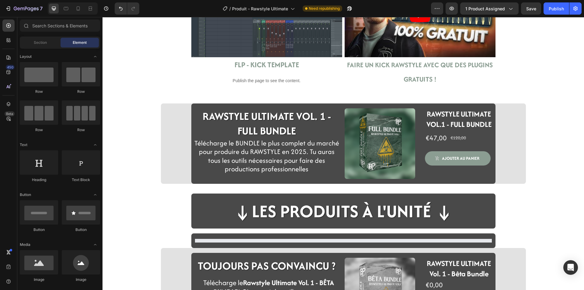
scroll to position [1187, 0]
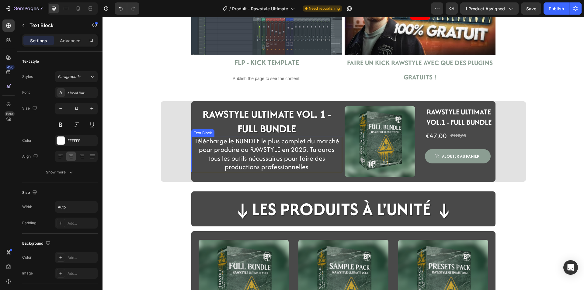
click at [272, 157] on span "Télécharge le BUNDLE le plus complet du marché pour produire du RAWSTYLE en 202…" at bounding box center [267, 154] width 145 height 36
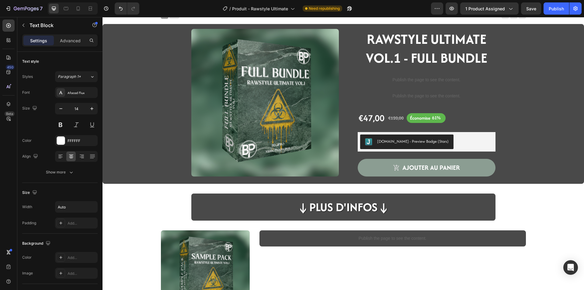
scroll to position [0, 0]
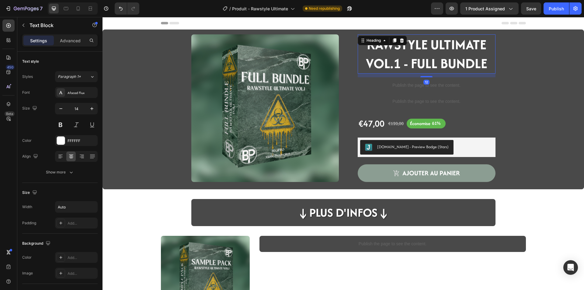
click at [386, 58] on strong "RAWSTYLE ULTIMATE VOL.1 - FULL BUNDLE" at bounding box center [426, 54] width 121 height 38
click at [86, 108] on input "48" at bounding box center [76, 108] width 20 height 11
click at [92, 109] on icon "button" at bounding box center [91, 108] width 3 height 3
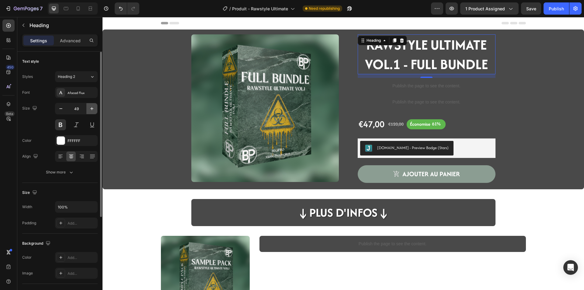
click at [92, 109] on icon "button" at bounding box center [91, 108] width 3 height 3
type input "50"
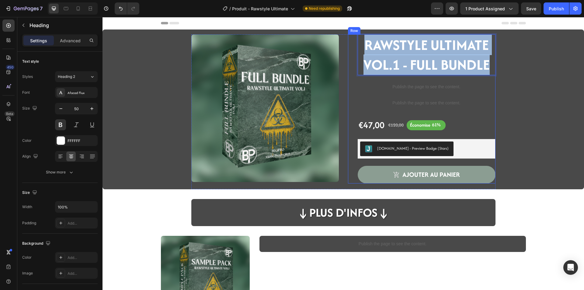
drag, startPoint x: 489, startPoint y: 63, endPoint x: 346, endPoint y: 40, distance: 144.4
click at [348, 40] on div "RAWSTYLE ULTIMATE VOL.1 - FULL BUNDLE Heading 12 Publish the page to see the co…" at bounding box center [422, 108] width 148 height 149
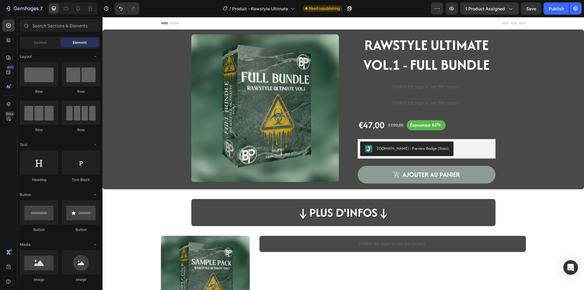
click at [402, 106] on p "Publish the page to see the content." at bounding box center [427, 103] width 138 height 6
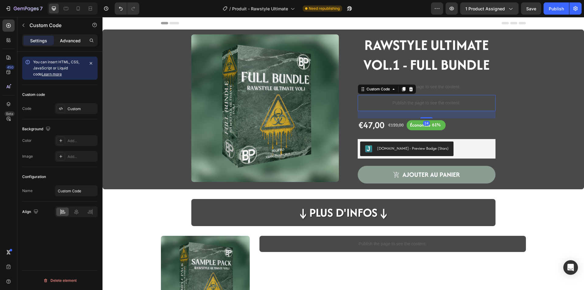
click at [81, 40] on div "Advanced" at bounding box center [70, 41] width 30 height 10
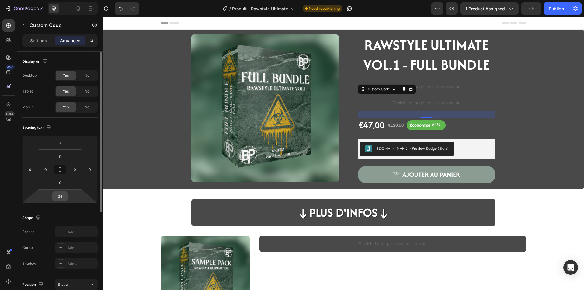
click at [57, 198] on input "24" at bounding box center [60, 196] width 12 height 9
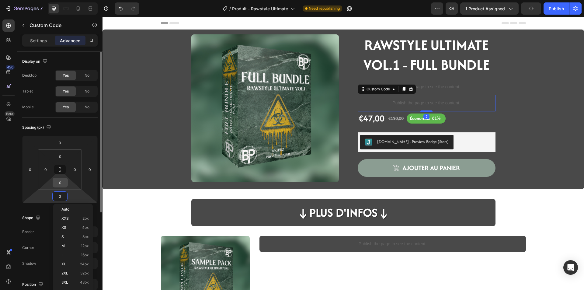
type input "20"
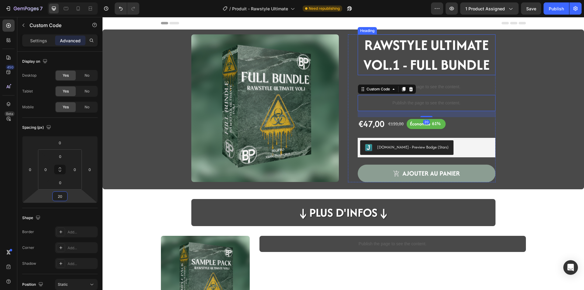
click at [413, 56] on strong "RAWSTYLE ULTIMATE VOL.1 - FULL BUNDLE" at bounding box center [427, 55] width 126 height 40
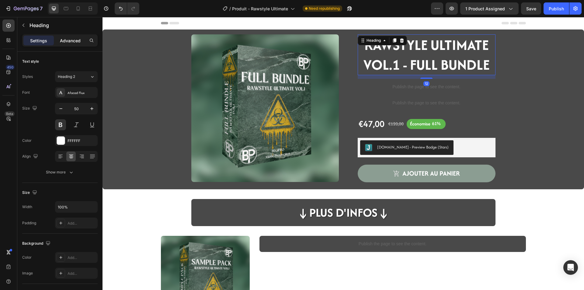
click at [76, 43] on p "Advanced" at bounding box center [70, 40] width 21 height 6
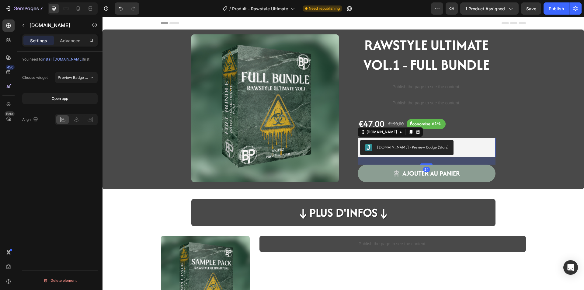
click at [450, 156] on div "[DOMAIN_NAME] - Preview Badge (Stars)" at bounding box center [427, 147] width 138 height 19
click at [74, 42] on p "Advanced" at bounding box center [70, 40] width 21 height 6
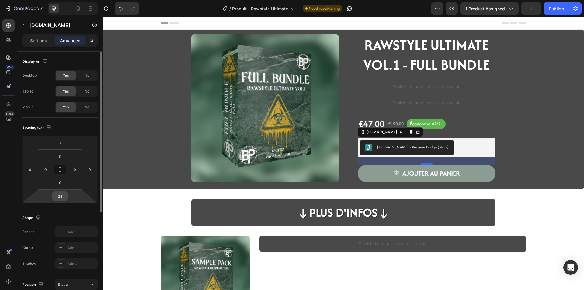
click at [63, 193] on input "24" at bounding box center [60, 196] width 12 height 9
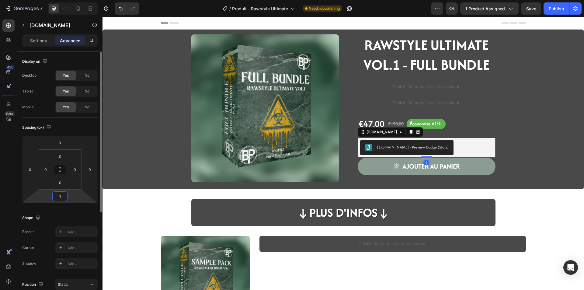
type input "16"
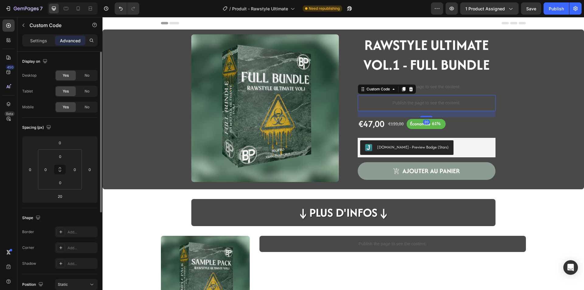
click at [452, 100] on p "Publish the page to see the content." at bounding box center [427, 103] width 138 height 6
click at [0, 0] on div "Spacing (px) 0 0 20 0 0 0 0 0" at bounding box center [0, 0] width 0 height 0
click at [61, 198] on input "20" at bounding box center [60, 196] width 12 height 9
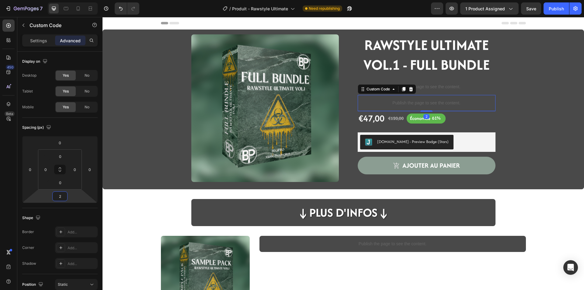
type input "24"
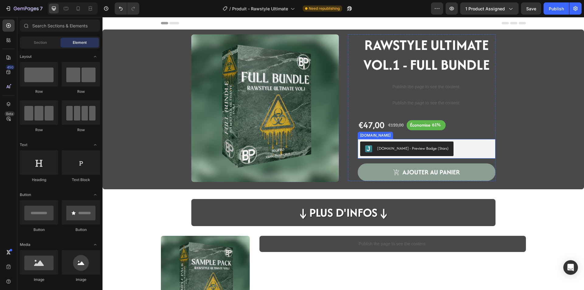
click at [465, 149] on div "[DOMAIN_NAME] - Preview Badge (Stars)" at bounding box center [426, 149] width 133 height 15
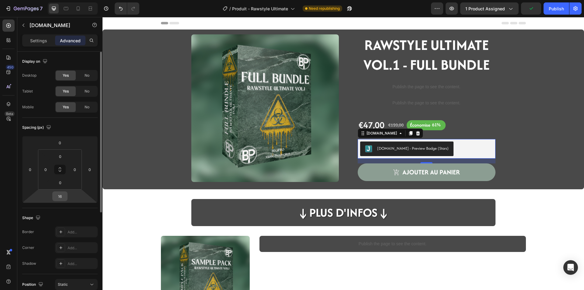
click at [63, 199] on input "16" at bounding box center [60, 196] width 12 height 9
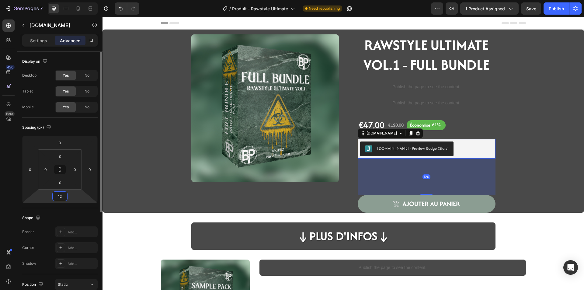
type input "1"
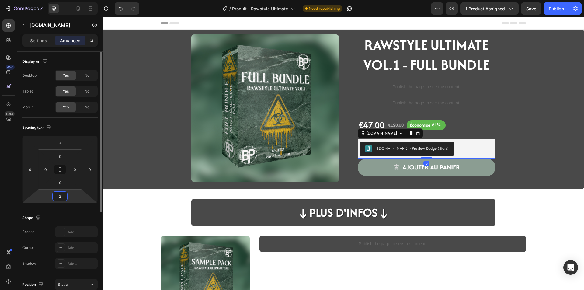
type input "20"
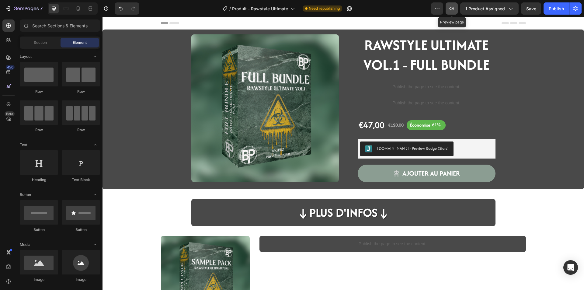
click at [456, 3] on button "button" at bounding box center [452, 8] width 12 height 12
click at [559, 13] on button "Publish" at bounding box center [557, 8] width 26 height 12
click at [324, 213] on h2 "↓Plus d'infos↓" at bounding box center [343, 212] width 94 height 17
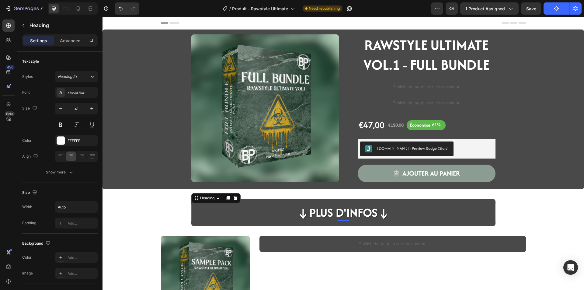
click at [394, 215] on div "↓Plus d'infos↓" at bounding box center [343, 212] width 304 height 17
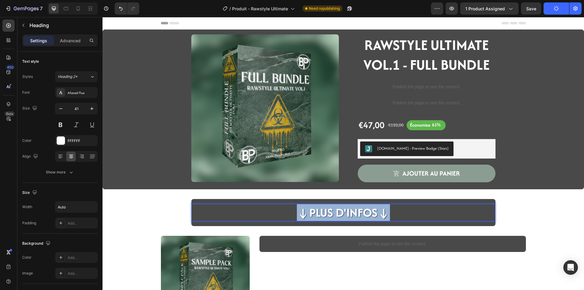
drag, startPoint x: 384, startPoint y: 214, endPoint x: 295, endPoint y: 212, distance: 89.2
click at [297, 212] on p "↓Plus d'infos↓" at bounding box center [343, 213] width 93 height 16
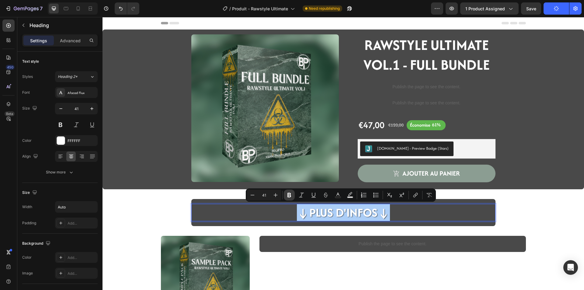
click at [289, 195] on icon "Editor contextual toolbar" at bounding box center [289, 195] width 6 height 6
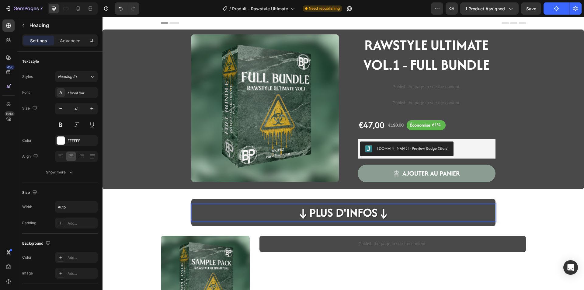
click at [361, 212] on strong "↓Plus d'infos↓" at bounding box center [343, 212] width 93 height 17
drag, startPoint x: 386, startPoint y: 214, endPoint x: 292, endPoint y: 213, distance: 93.8
click at [292, 213] on div "↓Plus d'infos↓" at bounding box center [343, 212] width 304 height 17
click at [329, 213] on strong "↓Plus d'infos↓" at bounding box center [343, 212] width 93 height 17
click at [60, 122] on button at bounding box center [60, 124] width 11 height 11
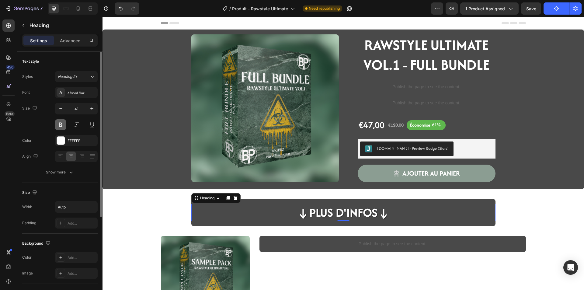
click at [60, 122] on button at bounding box center [60, 124] width 11 height 11
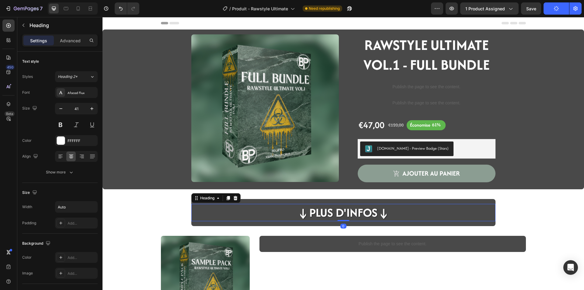
click at [348, 216] on strong "↓Plus d'infos↓" at bounding box center [343, 212] width 93 height 17
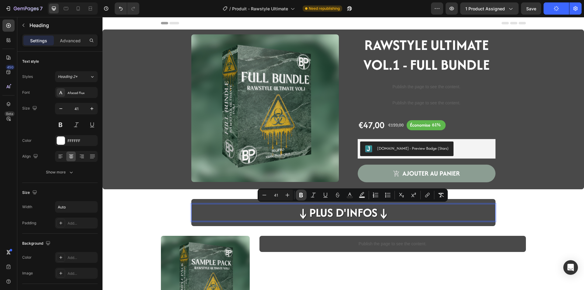
click at [300, 195] on icon "Editor contextual toolbar" at bounding box center [302, 195] width 4 height 5
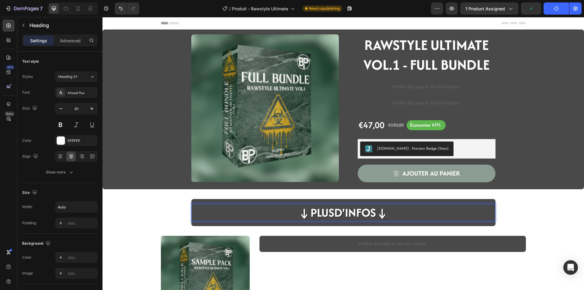
click at [320, 218] on strong "↓Plus" at bounding box center [316, 212] width 36 height 17
drag, startPoint x: 388, startPoint y: 213, endPoint x: 281, endPoint y: 210, distance: 106.9
click at [281, 210] on div "↓Plus d'infos ↓" at bounding box center [343, 212] width 304 height 17
click at [326, 210] on strong "↓Plus" at bounding box center [316, 212] width 36 height 17
drag, startPoint x: 365, startPoint y: 214, endPoint x: 308, endPoint y: 212, distance: 57.0
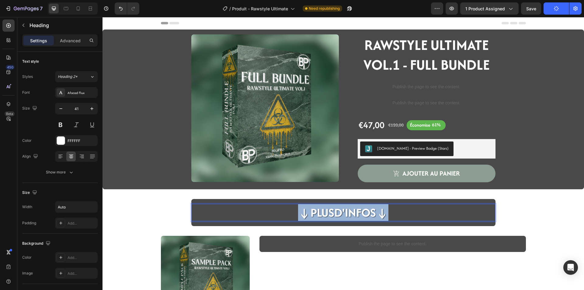
click at [308, 212] on p "↓Plus d'infos ↓" at bounding box center [343, 213] width 90 height 16
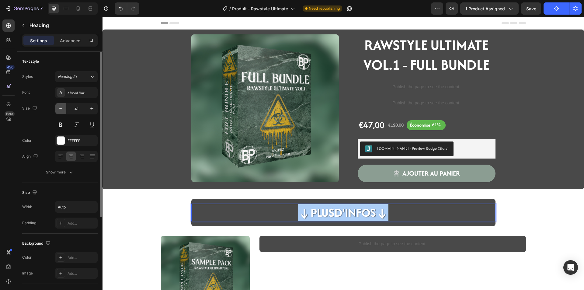
click at [62, 110] on icon "button" at bounding box center [61, 109] width 6 height 6
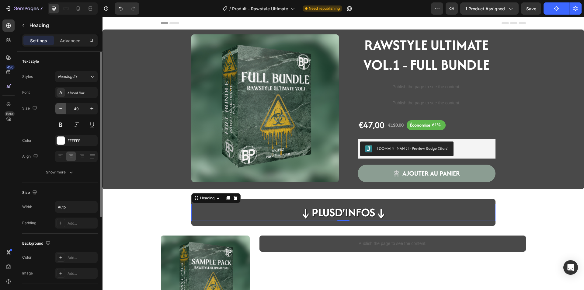
click at [64, 110] on button "button" at bounding box center [60, 108] width 11 height 11
type input "38"
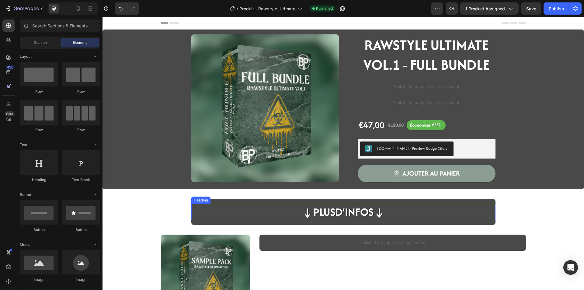
click at [332, 218] on h2 "↓Plus d'infos ↓" at bounding box center [343, 212] width 85 height 16
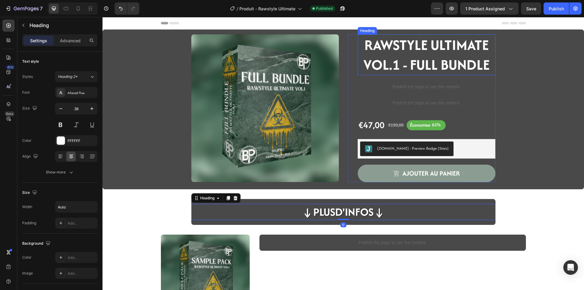
click at [415, 59] on strong "RAWSTYLE ULTIMATE VOL.1 - FULL BUNDLE" at bounding box center [427, 55] width 126 height 40
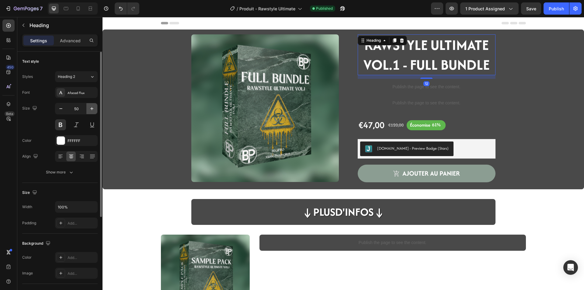
click at [90, 112] on button "button" at bounding box center [91, 108] width 11 height 11
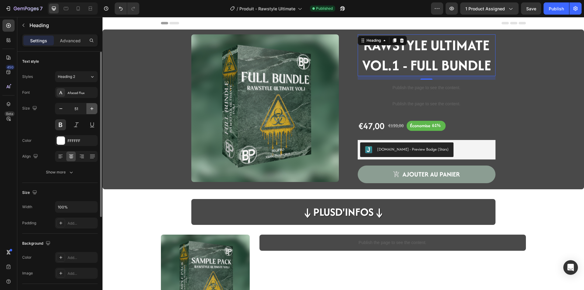
click at [90, 112] on button "button" at bounding box center [91, 108] width 11 height 11
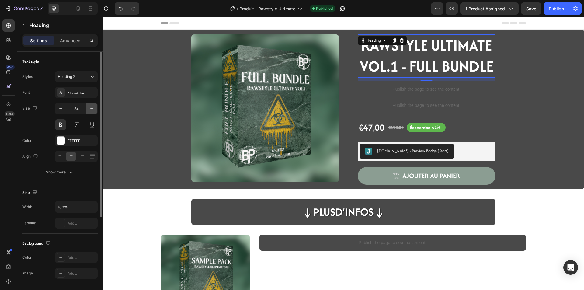
click at [90, 112] on button "button" at bounding box center [91, 108] width 11 height 11
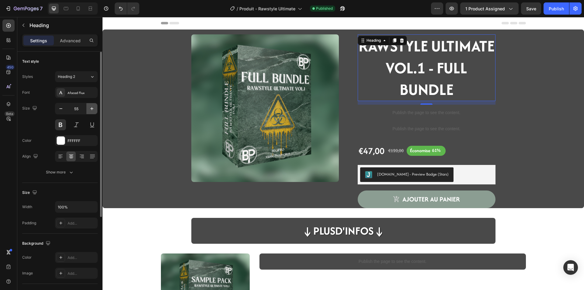
click at [90, 112] on button "button" at bounding box center [91, 108] width 11 height 11
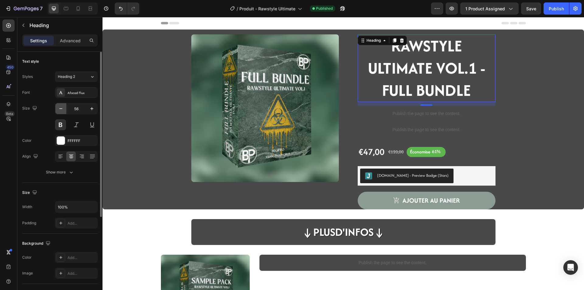
click at [63, 110] on icon "button" at bounding box center [61, 109] width 6 height 6
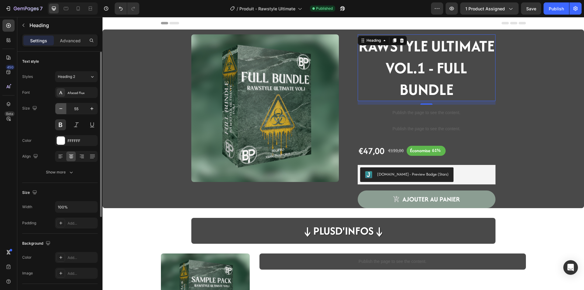
click at [63, 110] on icon "button" at bounding box center [61, 109] width 6 height 6
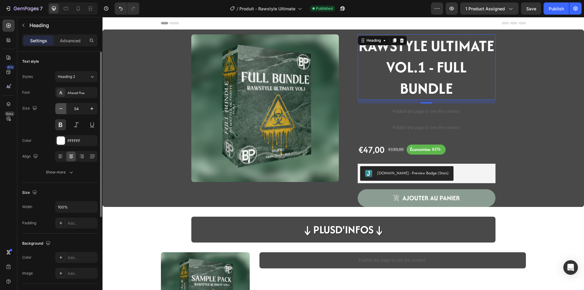
click at [63, 110] on icon "button" at bounding box center [61, 109] width 6 height 6
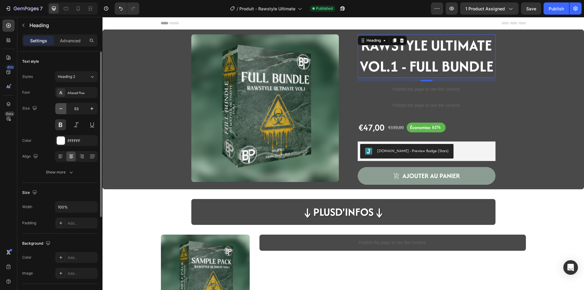
click at [63, 110] on icon "button" at bounding box center [61, 109] width 6 height 6
type input "52"
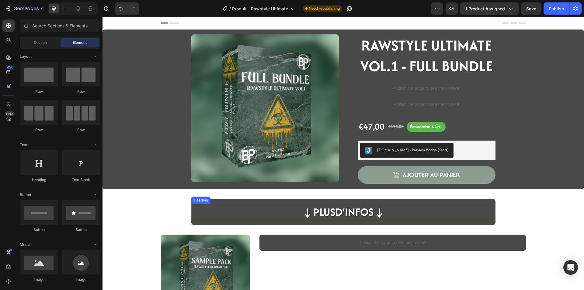
click at [312, 206] on strong "↓Plus" at bounding box center [318, 212] width 33 height 16
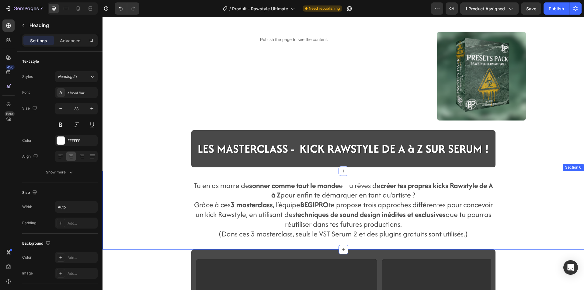
scroll to position [335, 0]
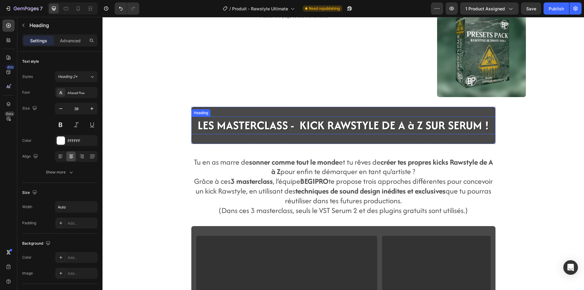
click at [260, 128] on span "LES MASTERCLASS - KICK RAWSTYLE DE A à Z SUR SERUM !" at bounding box center [344, 125] width 292 height 17
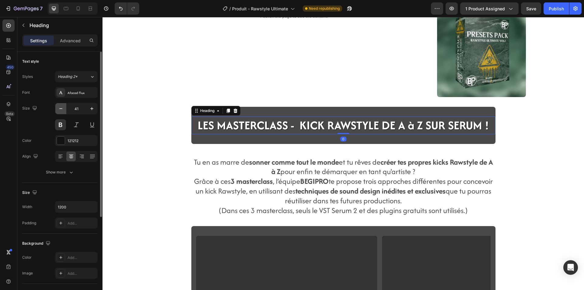
click at [63, 110] on icon "button" at bounding box center [61, 109] width 6 height 6
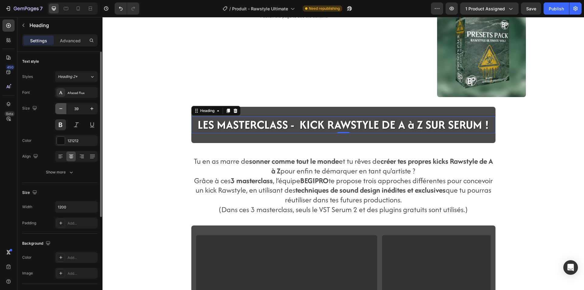
click at [63, 110] on icon "button" at bounding box center [61, 109] width 6 height 6
type input "38"
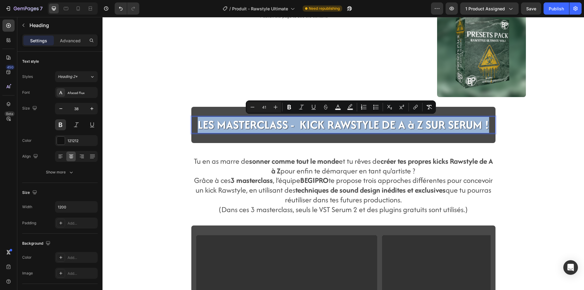
drag, startPoint x: 485, startPoint y: 125, endPoint x: 174, endPoint y: 124, distance: 310.8
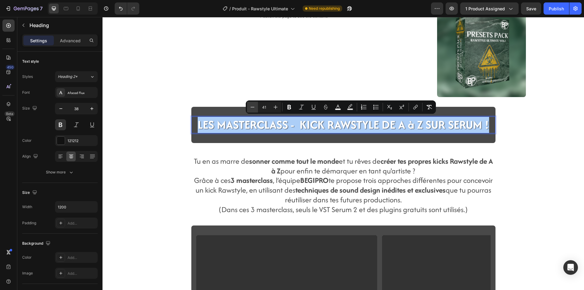
click at [252, 110] on icon "Editor contextual toolbar" at bounding box center [253, 107] width 6 height 6
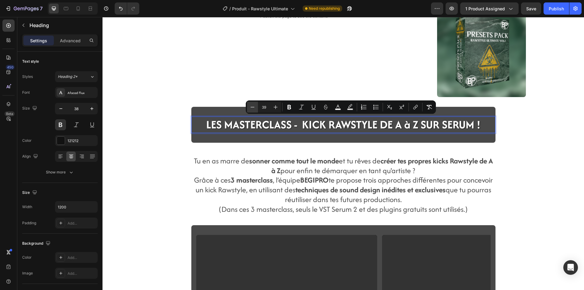
click at [251, 110] on icon "Editor contextual toolbar" at bounding box center [253, 107] width 6 height 6
type input "38"
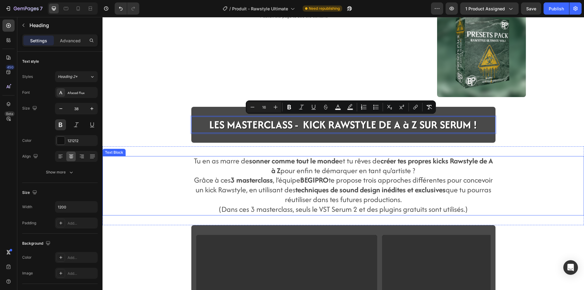
click at [187, 171] on div "Tu en as marre de sonner comme tout le monde et tu rêves de créer tes propres k…" at bounding box center [344, 185] width 482 height 59
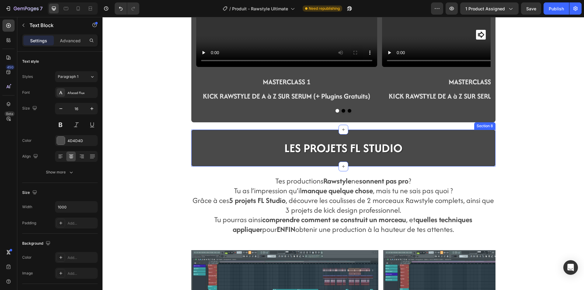
scroll to position [609, 0]
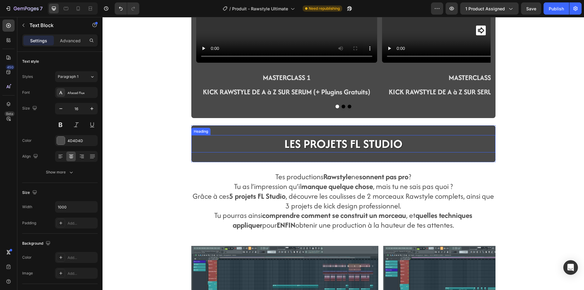
click at [301, 142] on span "LES PROJETS FL STUDIO" at bounding box center [344, 143] width 118 height 17
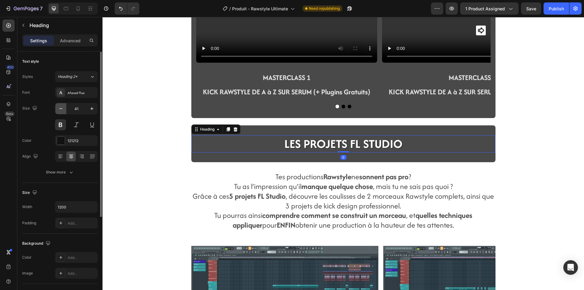
click at [57, 106] on button "button" at bounding box center [60, 108] width 11 height 11
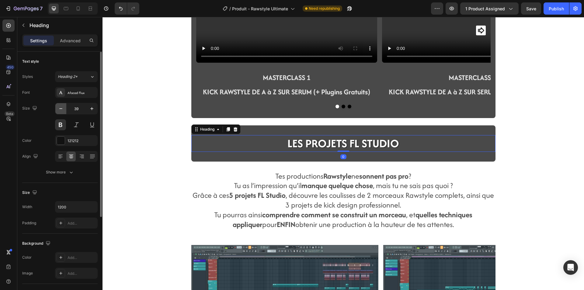
type input "38"
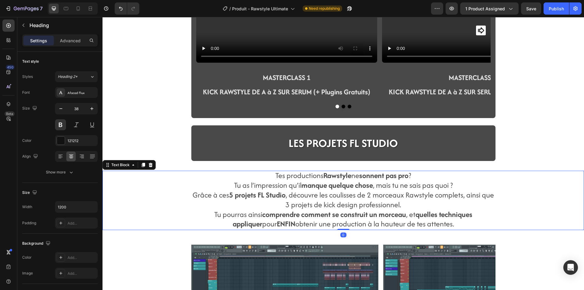
click at [165, 173] on div "Tes productions Rawstyle ne sonnent pas pro ? Tu as l’impression qu’il manque q…" at bounding box center [344, 200] width 482 height 59
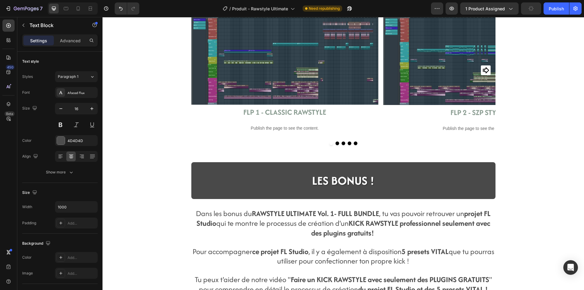
scroll to position [852, 0]
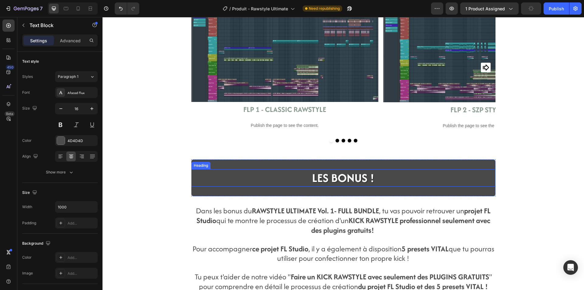
click at [321, 181] on span "LES BONUS !" at bounding box center [343, 178] width 62 height 17
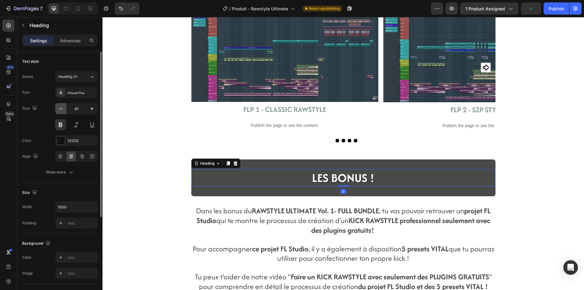
click at [60, 112] on button "button" at bounding box center [60, 108] width 11 height 11
type input "38"
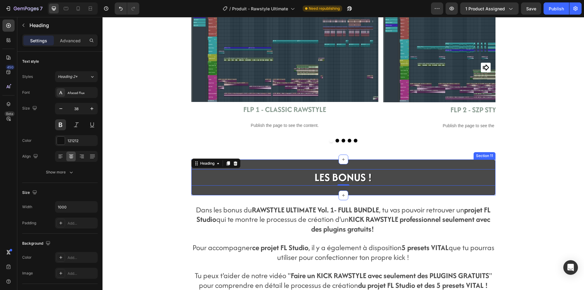
click at [198, 188] on div "LES BONUS ! Heading 0 Section 11" at bounding box center [343, 178] width 304 height 36
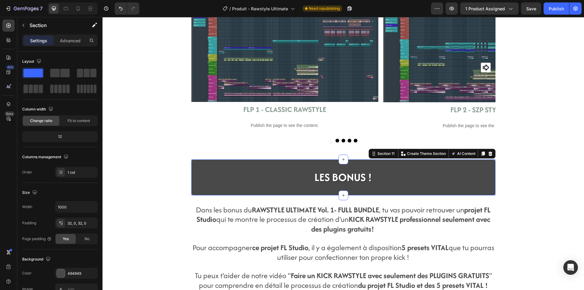
click at [198, 189] on div "LES BONUS ! Heading Section 11 You can create reusable sections Create Theme Se…" at bounding box center [343, 178] width 304 height 36
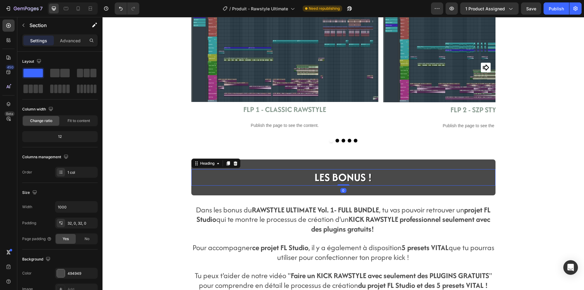
click at [199, 182] on h2 "LES BONUS !" at bounding box center [343, 177] width 304 height 16
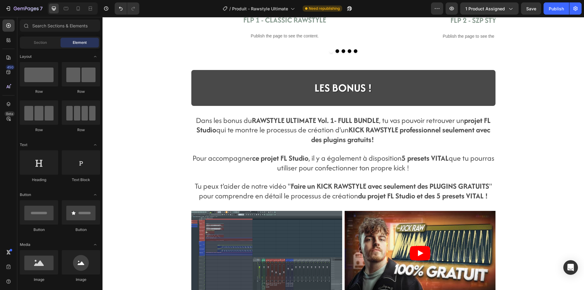
scroll to position [974, 0]
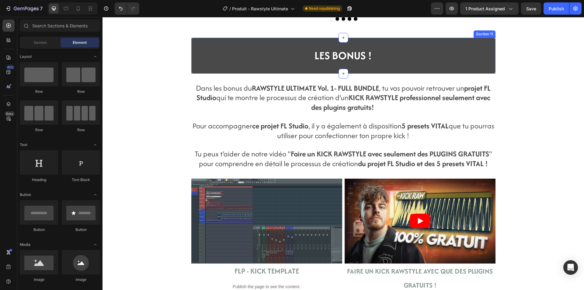
click at [332, 46] on div "LES BONUS ! Heading Section 11" at bounding box center [343, 56] width 304 height 36
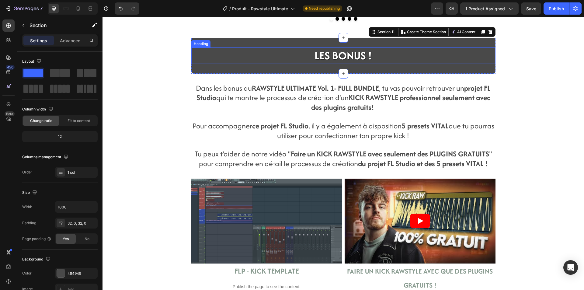
click at [328, 52] on span "LES BONUS !" at bounding box center [344, 56] width 58 height 16
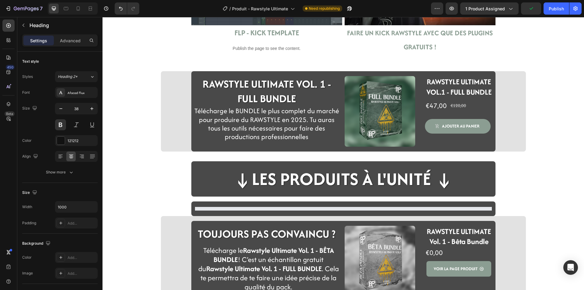
scroll to position [1218, 0]
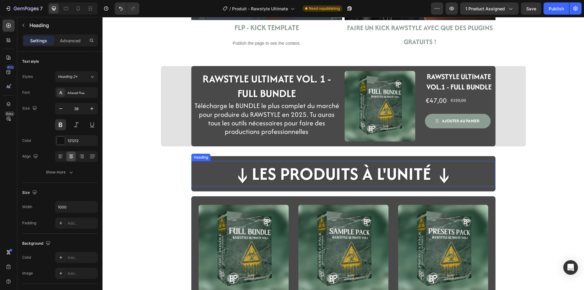
click at [275, 182] on h2 "↓LES PRODUITS à L'UNITé ↓" at bounding box center [344, 173] width 222 height 25
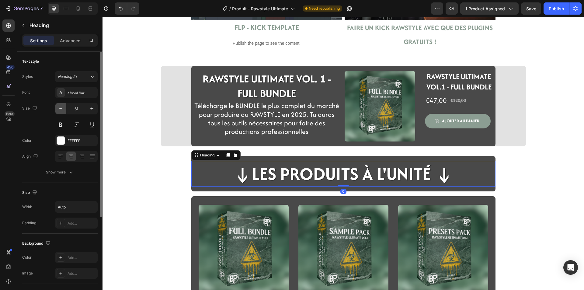
click at [63, 108] on icon "button" at bounding box center [61, 109] width 6 height 6
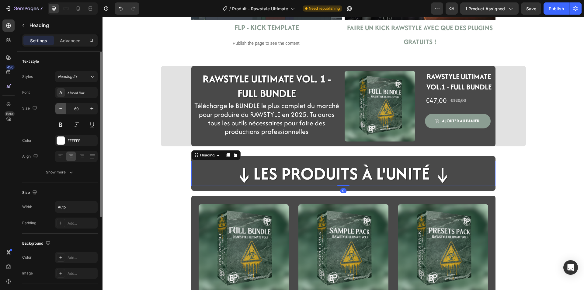
click at [63, 108] on icon "button" at bounding box center [61, 109] width 6 height 6
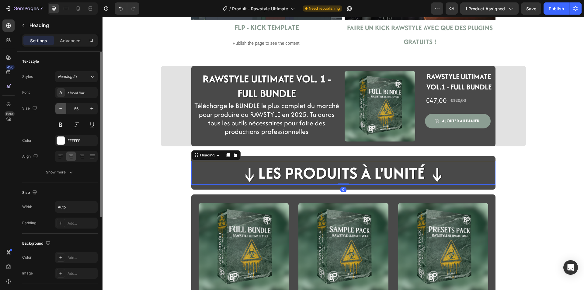
click at [63, 108] on icon "button" at bounding box center [61, 109] width 6 height 6
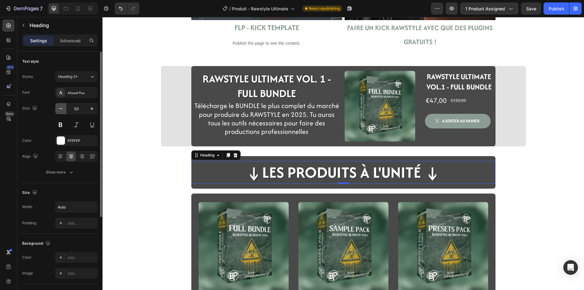
click at [63, 108] on icon "button" at bounding box center [61, 109] width 6 height 6
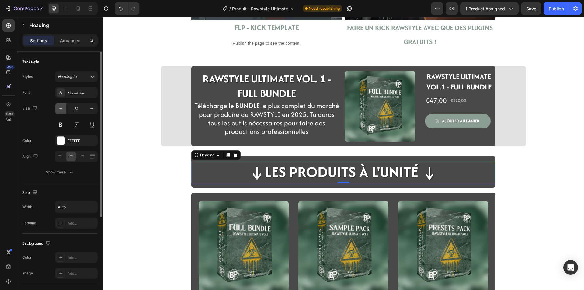
click at [63, 108] on icon "button" at bounding box center [61, 109] width 6 height 6
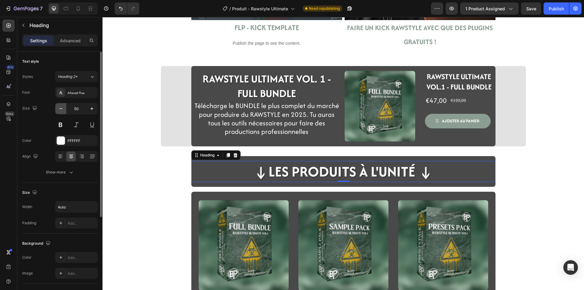
click at [63, 108] on icon "button" at bounding box center [61, 109] width 6 height 6
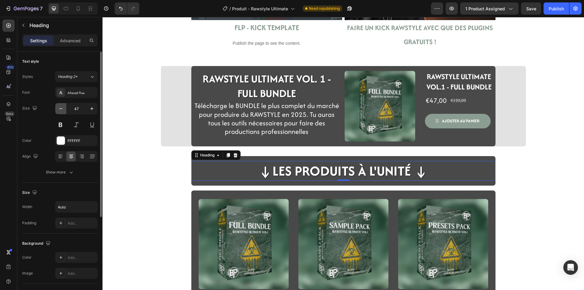
click at [63, 108] on icon "button" at bounding box center [61, 109] width 6 height 6
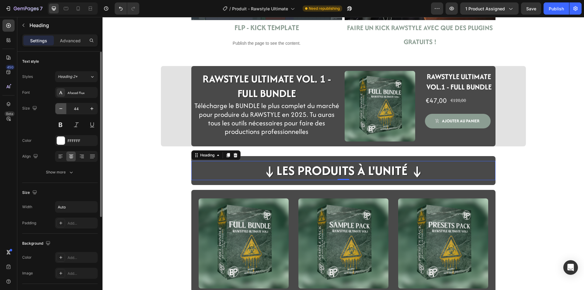
click at [63, 108] on icon "button" at bounding box center [61, 109] width 6 height 6
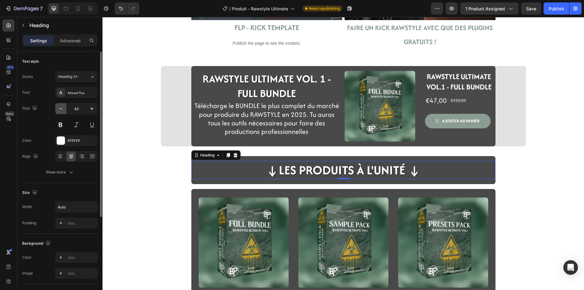
click at [63, 108] on icon "button" at bounding box center [61, 109] width 6 height 6
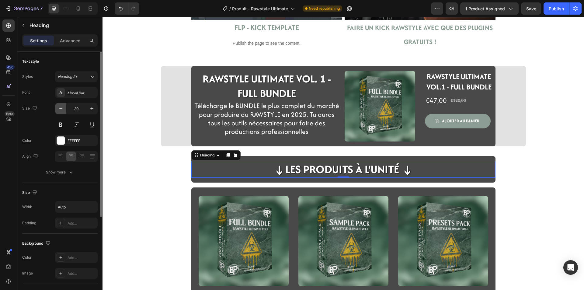
click at [63, 108] on icon "button" at bounding box center [61, 109] width 6 height 6
type input "38"
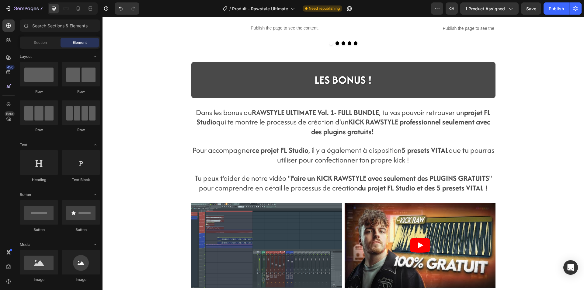
scroll to position [972, 0]
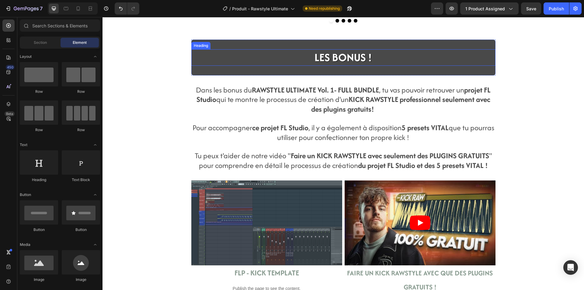
click at [208, 61] on h2 "LES BONUS !" at bounding box center [343, 57] width 304 height 16
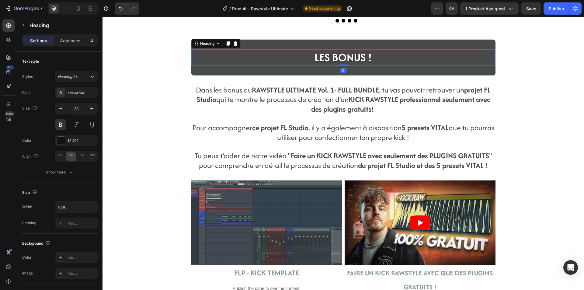
click at [208, 64] on h2 "LES BONUS !" at bounding box center [343, 57] width 304 height 16
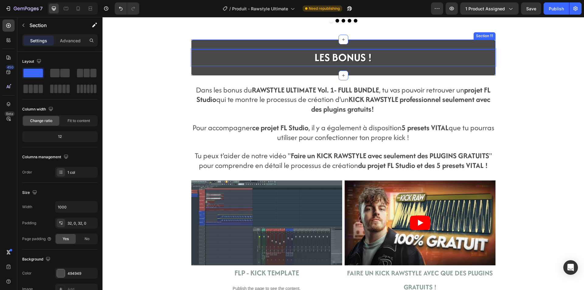
click at [207, 67] on div "LES BONUS ! Heading 0 Section 11" at bounding box center [343, 58] width 304 height 36
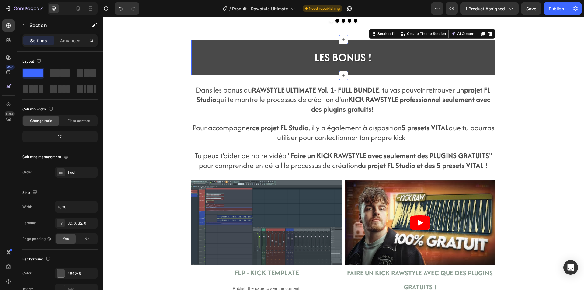
click at [206, 71] on div "⁠⁠⁠⁠⁠⁠⁠ LES BONUS ! Heading Section 11 You can create reusable sections Create …" at bounding box center [343, 58] width 304 height 36
click at [209, 54] on p "⁠⁠⁠⁠⁠⁠⁠ LES BONUS !" at bounding box center [343, 57] width 303 height 15
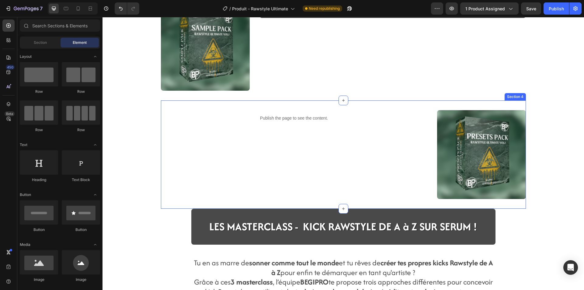
scroll to position [272, 0]
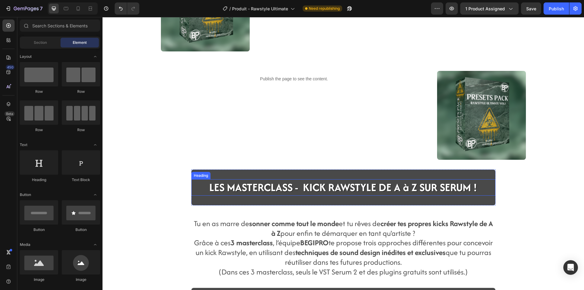
click at [217, 187] on span "LES MASTERCLASS - KICK RAWSTYLE DE A à Z SUR SERUM !" at bounding box center [343, 188] width 268 height 16
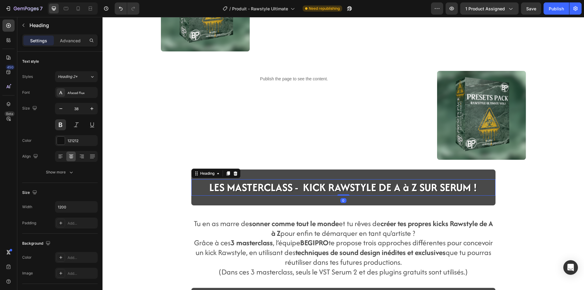
click at [205, 190] on h2 "LES MASTERCLASS - KICK RAWSTYLE DE A à Z SUR SERUM !" at bounding box center [343, 187] width 297 height 16
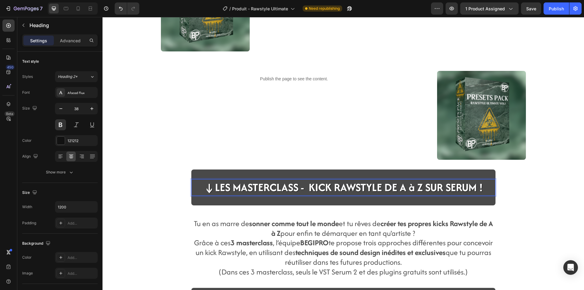
click at [480, 188] on span "↓LES MASTERCLASS - KICK RAWSTYLE DE A à Z SUR SERUM !" at bounding box center [344, 188] width 280 height 16
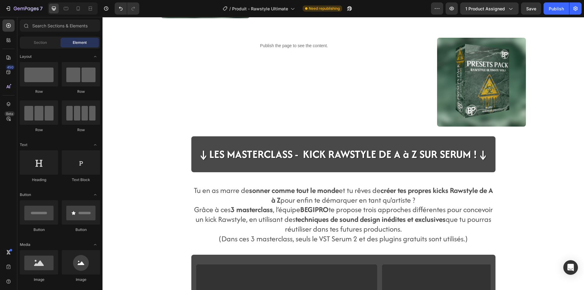
scroll to position [303, 0]
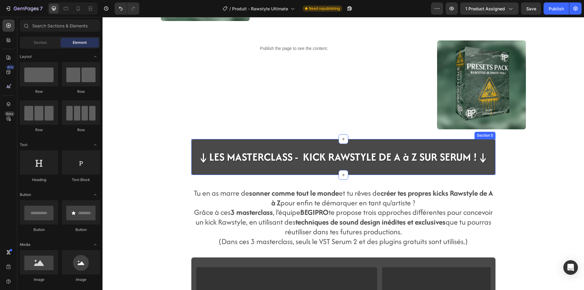
click at [209, 148] on div "↓LES MASTERCLASS - KICK RAWSTYLE DE A à Z SUR SERUM !↓ Heading Section 5" at bounding box center [343, 157] width 304 height 36
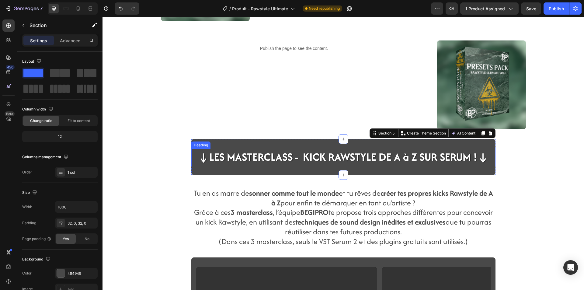
click at [207, 152] on span "↓LES MASTERCLASS - KICK RAWSTYLE DE A à Z SUR SERUM !↓" at bounding box center [343, 157] width 291 height 16
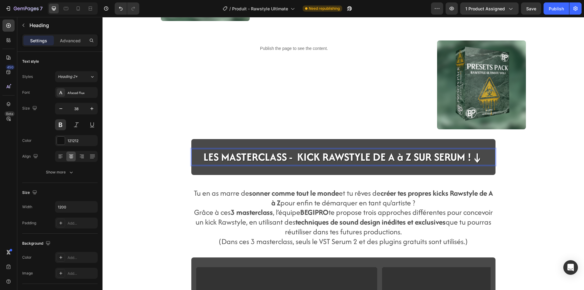
click at [476, 157] on span "LES MASTERCLASS - KICK RAWSTYLE DE A à Z SUR SERUM !↓" at bounding box center [344, 157] width 280 height 16
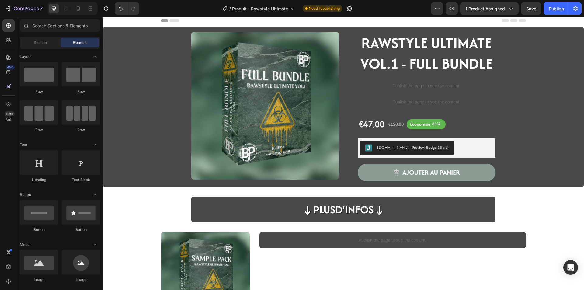
scroll to position [0, 0]
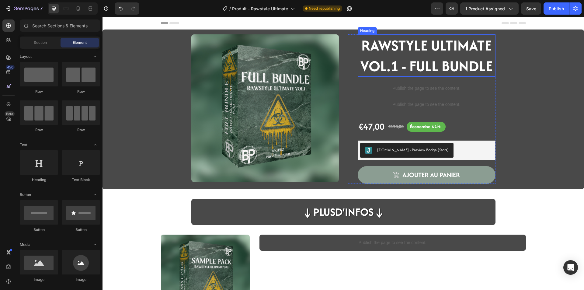
click at [385, 40] on strong "RAWSTYLE ULTIMATE VOL.1 - FULL BUNDLE" at bounding box center [427, 56] width 132 height 42
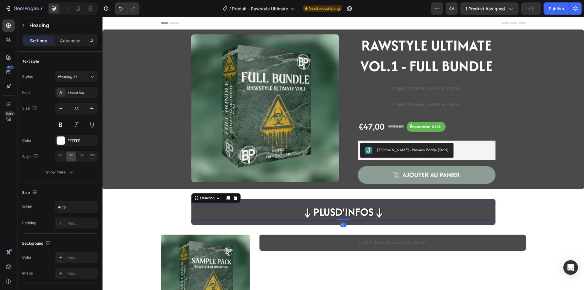
click at [340, 212] on h2 "↓Plus d'infos ↓" at bounding box center [343, 212] width 85 height 16
click at [410, 60] on strong "RAWSTYLE ULTIMATE VOL.1 - FULL BUNDLE" at bounding box center [427, 56] width 132 height 42
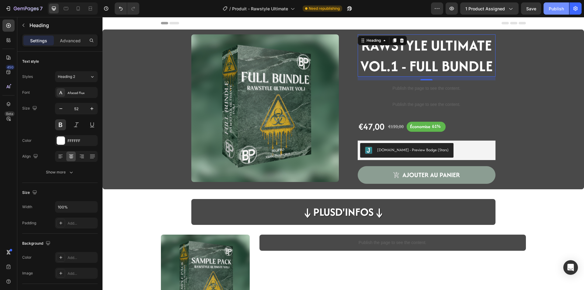
click at [552, 10] on div "Publish" at bounding box center [556, 8] width 15 height 6
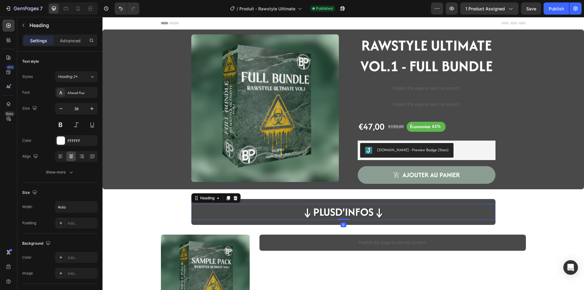
click at [311, 208] on strong "↓Plus" at bounding box center [318, 212] width 33 height 16
click at [77, 141] on div "FFFFFF" at bounding box center [77, 140] width 18 height 5
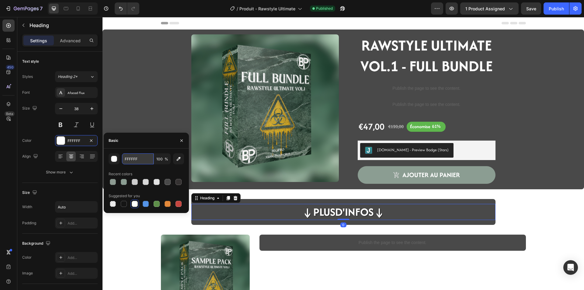
click at [135, 163] on input "FFFFFF" at bounding box center [138, 158] width 32 height 11
type input "e2e2e2"
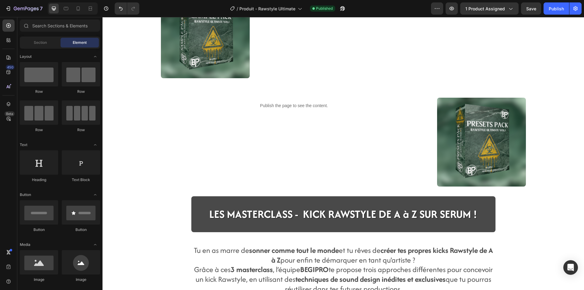
scroll to position [274, 0]
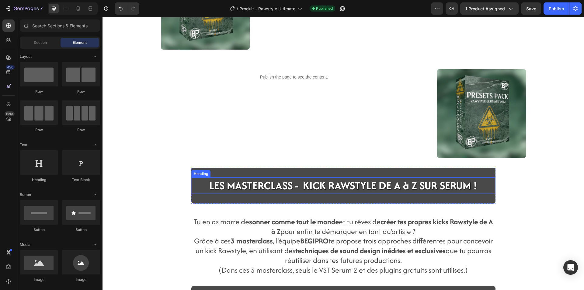
click at [311, 189] on span "LES MASTERCLASS - KICK RAWSTYLE DE A à Z SUR SERUM !" at bounding box center [343, 186] width 268 height 16
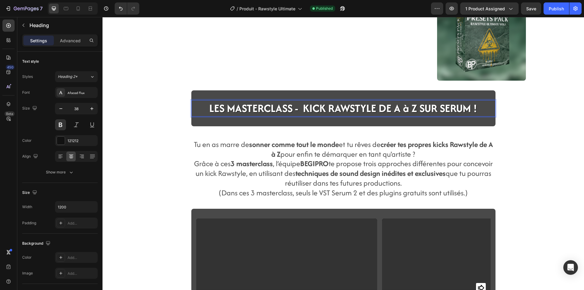
scroll to position [335, 0]
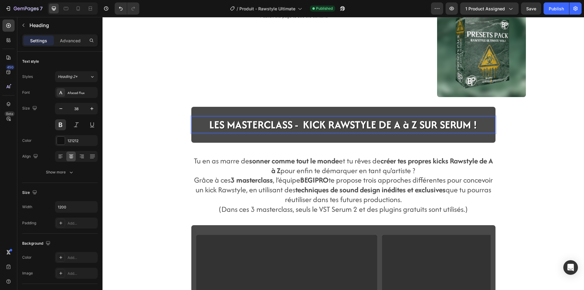
click at [450, 123] on span "LES MASTERCLASS - KICK RAWSTYLE DE A à Z SUR SERUM !" at bounding box center [343, 125] width 268 height 16
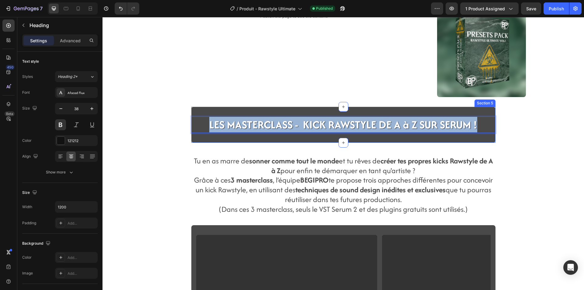
drag, startPoint x: 455, startPoint y: 122, endPoint x: 196, endPoint y: 116, distance: 258.8
click at [196, 116] on div "LES MASTERCLASS - KICK RAWSTYLE DE A à Z SUR SERUM ! Heading 0 Section 5" at bounding box center [343, 125] width 304 height 36
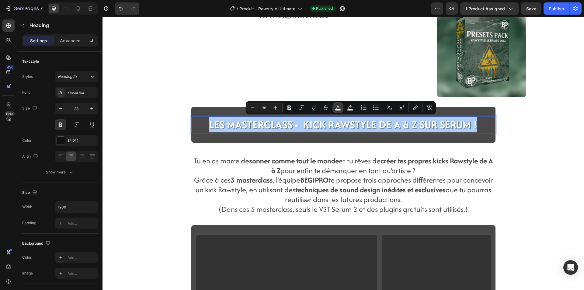
click at [335, 109] on icon "Editor contextual toolbar" at bounding box center [338, 108] width 6 height 6
type input "FFFFFF"
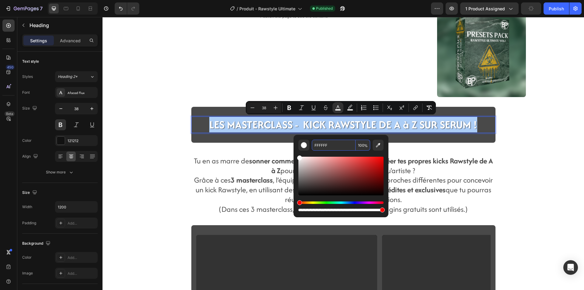
click at [323, 147] on input "FFFFFF" at bounding box center [334, 145] width 44 height 11
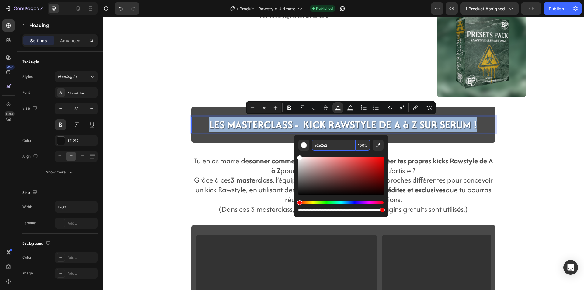
type input "E2E2E2"
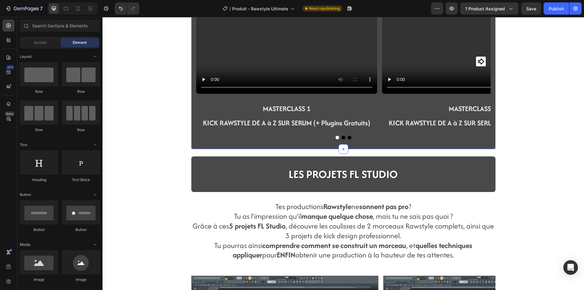
scroll to position [578, 0]
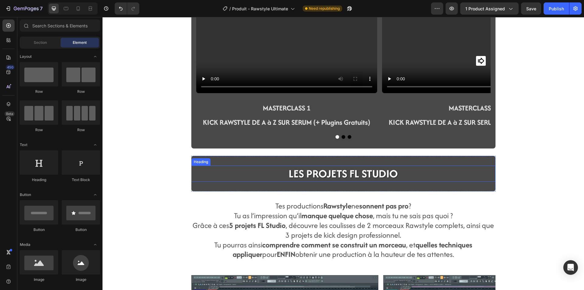
click at [351, 175] on span "LES PROJETS FL STUDIO" at bounding box center [343, 174] width 109 height 16
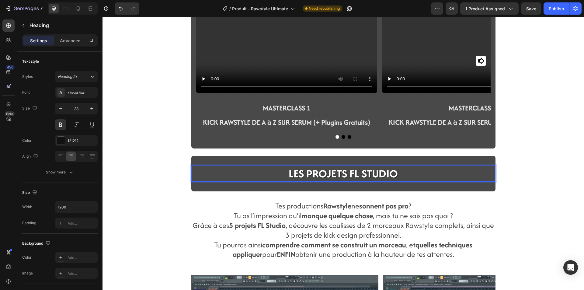
click at [398, 176] on p "LES PROJETS FL STUDIO" at bounding box center [343, 173] width 303 height 15
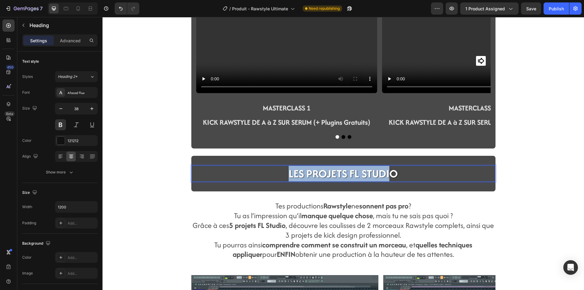
drag, startPoint x: 382, startPoint y: 170, endPoint x: 276, endPoint y: 166, distance: 105.7
click at [276, 166] on p "LES PROJETS FL STUDIO" at bounding box center [343, 173] width 303 height 15
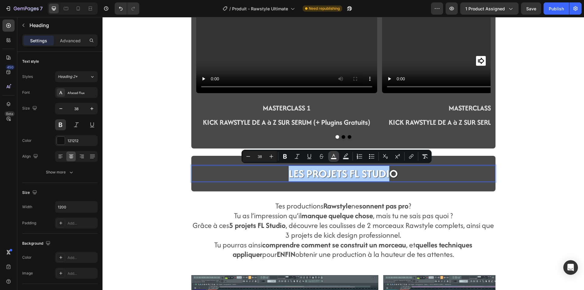
click at [331, 160] on button "color" at bounding box center [333, 156] width 11 height 11
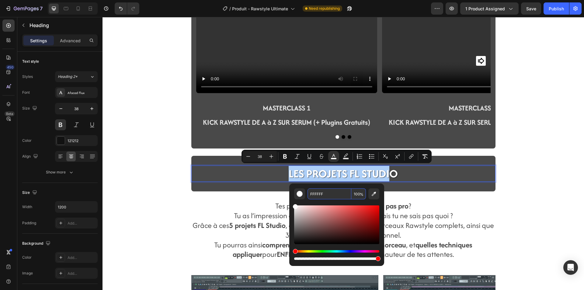
click at [322, 193] on input "FFFFFF" at bounding box center [330, 193] width 44 height 11
type input "r"
type input "E2E2EE"
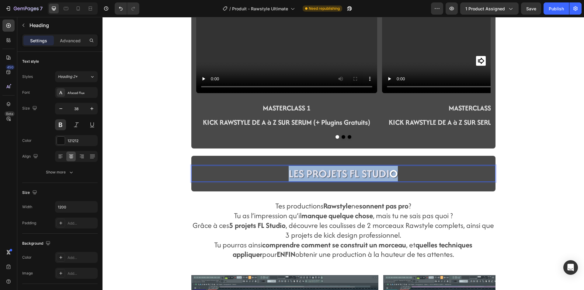
drag, startPoint x: 397, startPoint y: 170, endPoint x: 268, endPoint y: 170, distance: 129.1
click at [268, 170] on p "LES PROJETS FL STUDI O" at bounding box center [343, 173] width 303 height 15
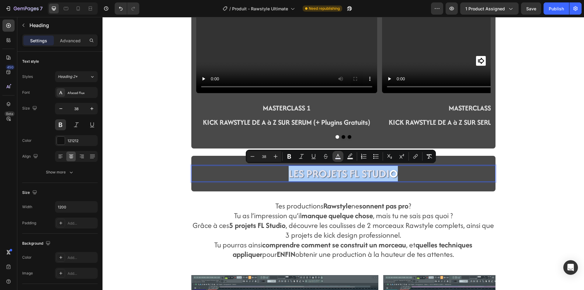
click at [338, 157] on icon "Editor contextual toolbar" at bounding box center [338, 156] width 6 height 6
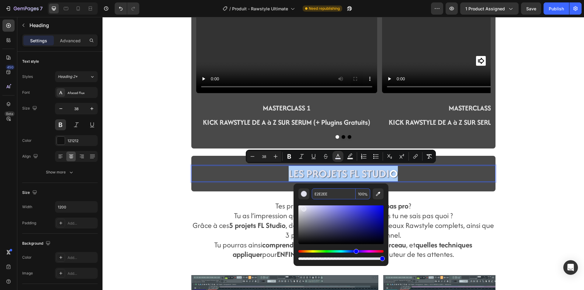
click at [335, 193] on input "E2E2EE" at bounding box center [334, 193] width 44 height 11
click at [336, 193] on input "E2E2EE" at bounding box center [334, 193] width 44 height 11
type input "E2E2E2"
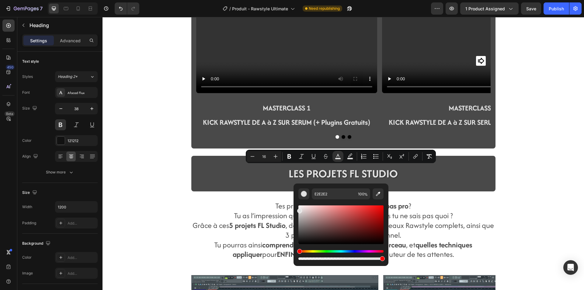
click at [170, 174] on div "Video MASTERCLASS 1 KICK RAWSTYLE DE A à Z SUR SERUM (+ Plugins Gratuits) Text …" at bounding box center [344, 282] width 482 height 1663
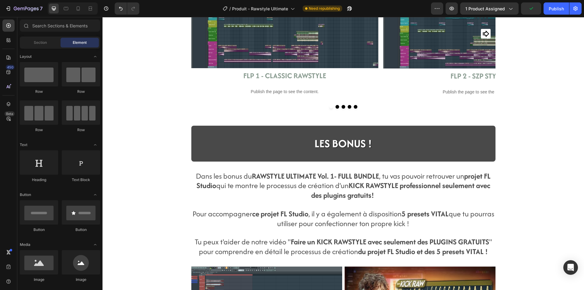
scroll to position [913, 0]
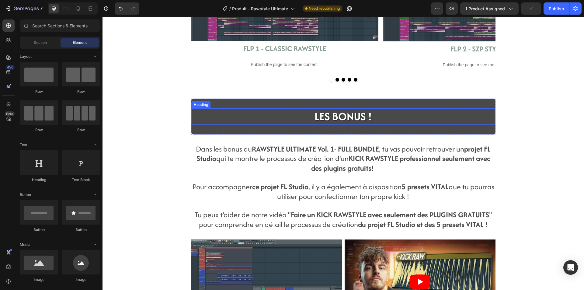
click at [347, 117] on span "LES BONUS !" at bounding box center [344, 117] width 58 height 16
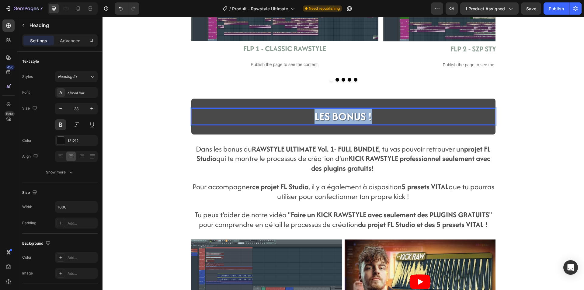
drag, startPoint x: 361, startPoint y: 115, endPoint x: 300, endPoint y: 115, distance: 61.2
click at [300, 115] on p "LES BONUS !" at bounding box center [343, 116] width 303 height 15
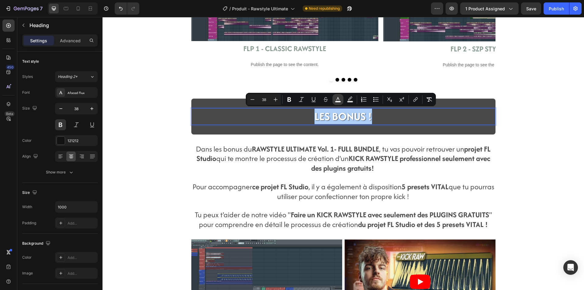
click at [338, 100] on icon "Editor contextual toolbar" at bounding box center [338, 99] width 6 height 6
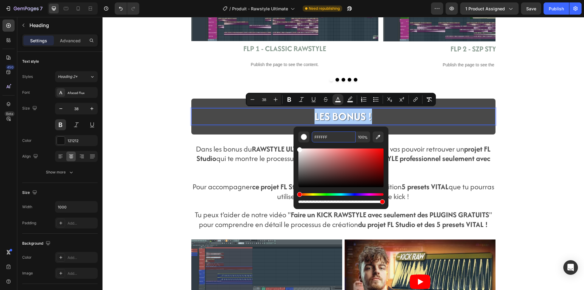
click at [326, 139] on input "FFFFFF" at bounding box center [334, 136] width 44 height 11
type input "E2E2E2"
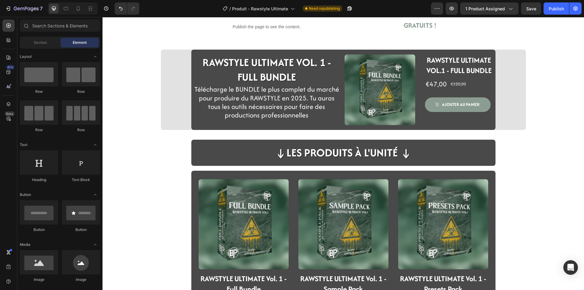
scroll to position [1248, 0]
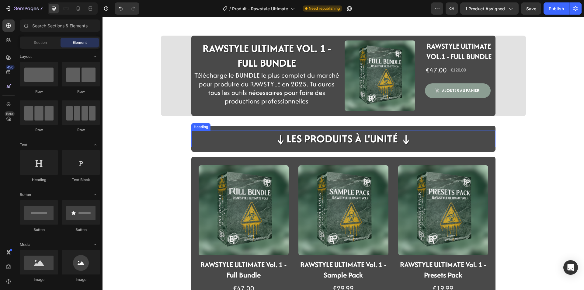
click at [293, 131] on h2 "↓LES PRODUITS à L'UNITé ↓" at bounding box center [344, 139] width 138 height 16
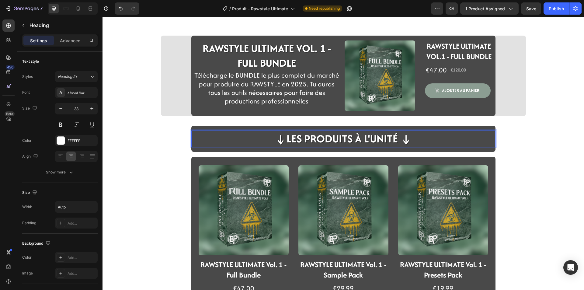
click at [316, 137] on h2 "↓LES PRODUITS à L'UNITé ↓" at bounding box center [344, 139] width 138 height 16
click at [74, 145] on div "FFFFFF" at bounding box center [76, 140] width 43 height 11
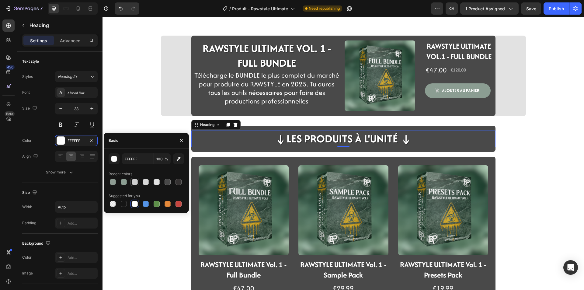
click at [134, 180] on div at bounding box center [135, 182] width 6 height 6
click at [145, 180] on div at bounding box center [146, 182] width 6 height 6
click at [154, 181] on div at bounding box center [157, 182] width 6 height 6
type input "E2E2E2"
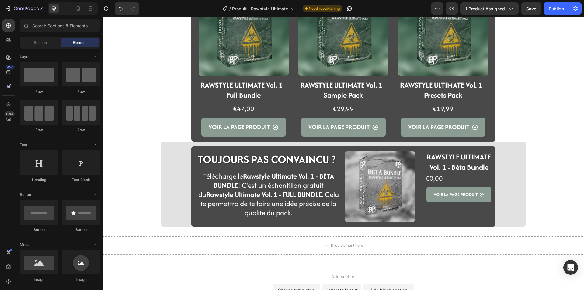
scroll to position [1398, 0]
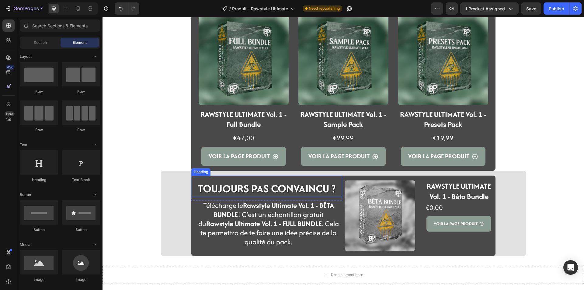
click at [219, 190] on h2 "TOUJOURS PAS CONVAINCU ?" at bounding box center [266, 189] width 151 height 16
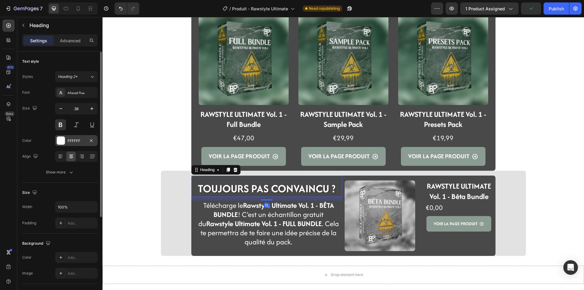
click at [77, 143] on div "FFFFFF" at bounding box center [77, 140] width 18 height 5
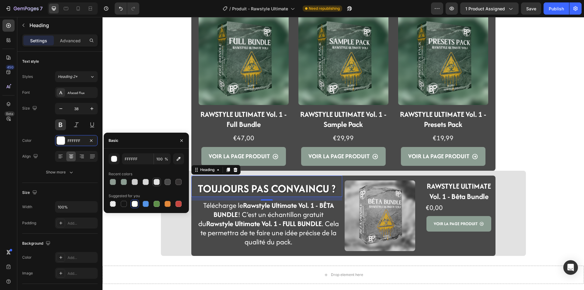
click at [154, 184] on div at bounding box center [157, 182] width 6 height 6
type input "E2E2E2"
click at [162, 245] on div "TOUJOURS PAS CONVAINCU ? Heading 12 Row Télécharge le Rawstyle Ultimate Vol. 1 …" at bounding box center [343, 216] width 365 height 80
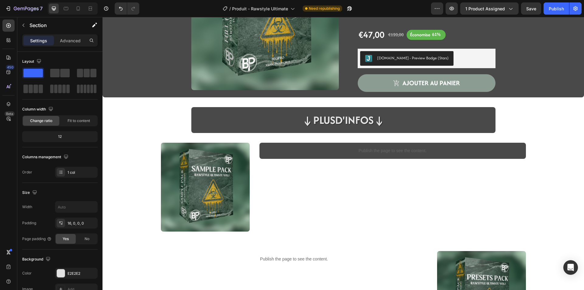
scroll to position [0, 0]
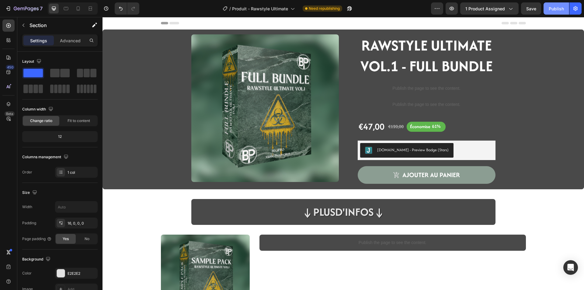
click at [560, 11] on div "Publish" at bounding box center [556, 8] width 15 height 6
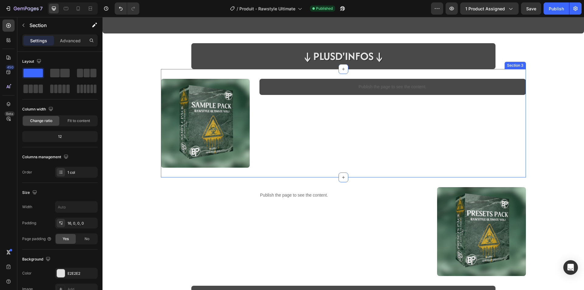
scroll to position [183, 0]
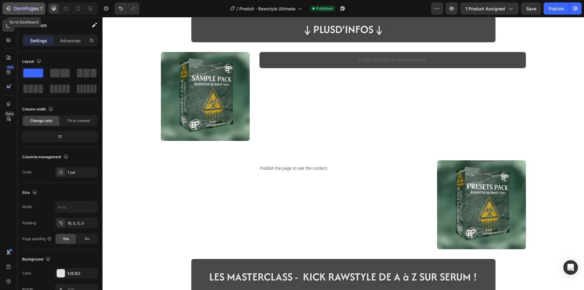
click at [23, 12] on div "7" at bounding box center [28, 8] width 29 height 7
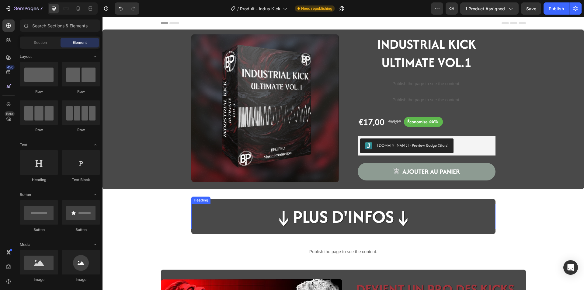
click at [340, 220] on h2 "↓Plus d'infos↓" at bounding box center [343, 216] width 139 height 25
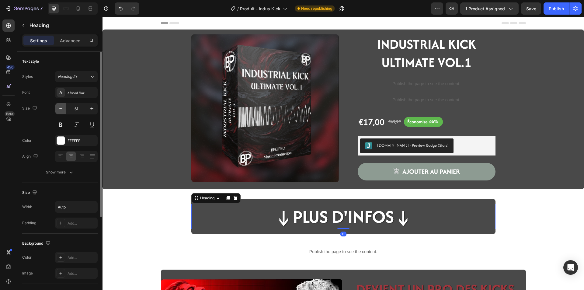
click at [60, 108] on icon "button" at bounding box center [61, 109] width 6 height 6
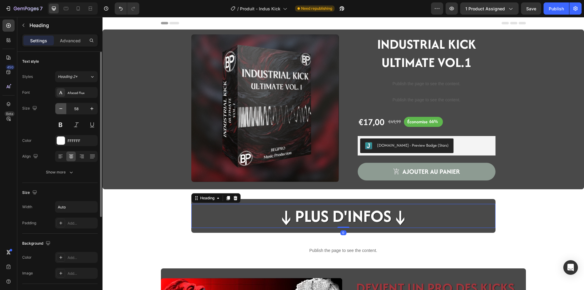
click at [60, 108] on icon "button" at bounding box center [61, 109] width 6 height 6
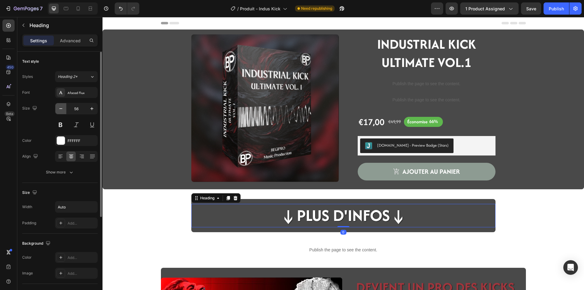
click at [60, 108] on icon "button" at bounding box center [61, 109] width 6 height 6
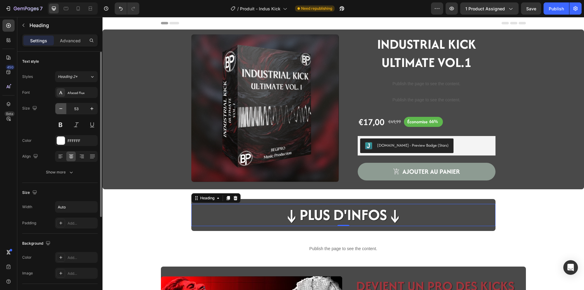
click at [60, 108] on icon "button" at bounding box center [61, 109] width 6 height 6
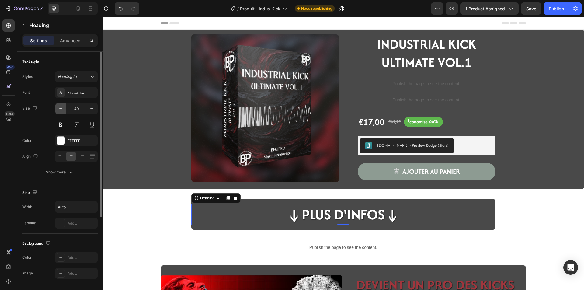
click at [60, 108] on icon "button" at bounding box center [61, 109] width 6 height 6
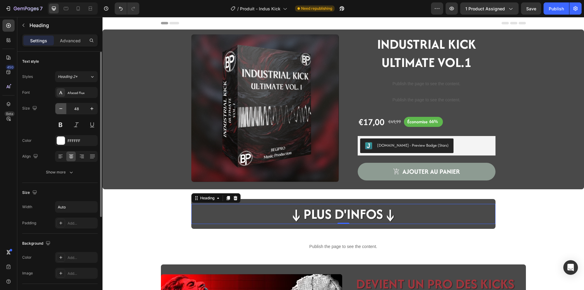
click at [60, 109] on icon "button" at bounding box center [60, 108] width 3 height 1
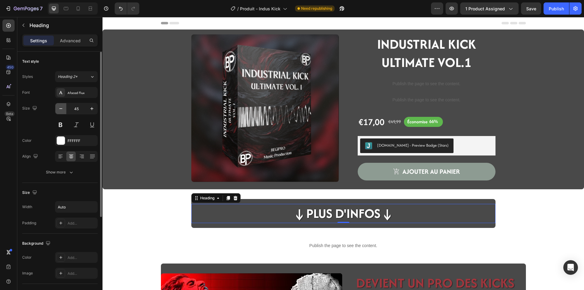
click at [60, 109] on icon "button" at bounding box center [60, 108] width 3 height 1
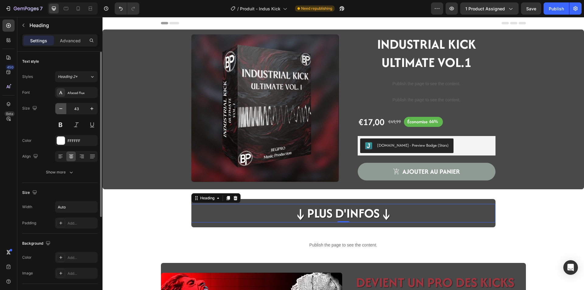
click at [60, 109] on icon "button" at bounding box center [60, 108] width 3 height 1
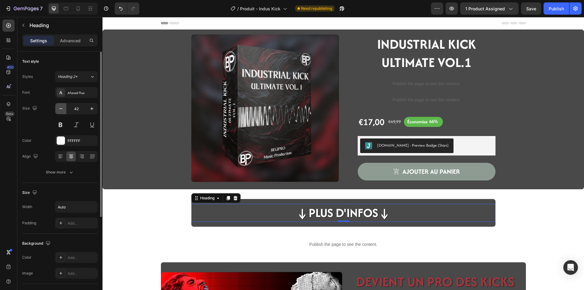
click at [60, 109] on icon "button" at bounding box center [60, 108] width 3 height 1
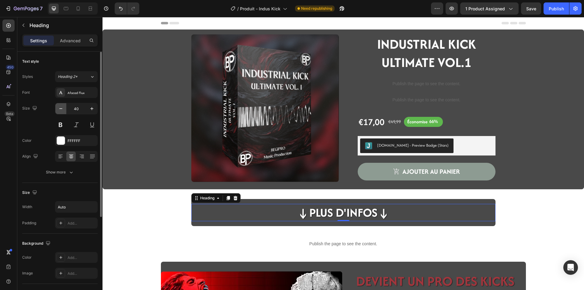
click at [60, 109] on icon "button" at bounding box center [60, 108] width 3 height 1
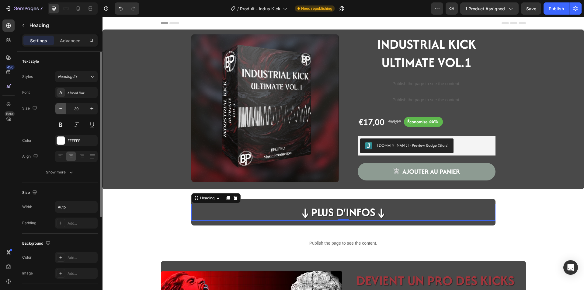
click at [60, 109] on icon "button" at bounding box center [60, 108] width 3 height 1
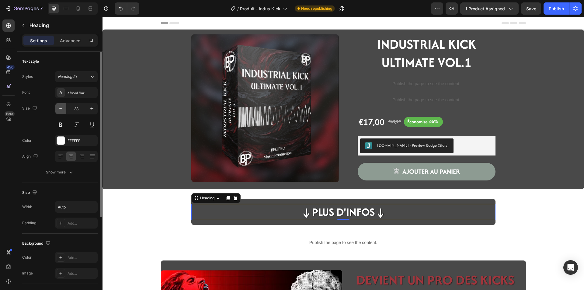
click at [60, 109] on icon "button" at bounding box center [60, 108] width 3 height 1
click at [93, 107] on icon "button" at bounding box center [92, 109] width 6 height 6
type input "38"
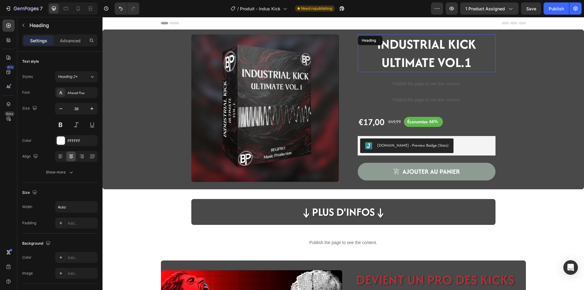
click at [441, 64] on strong "INDUSTRIAL KICK ULTIMATE VOL.1" at bounding box center [426, 53] width 99 height 37
click at [88, 110] on button "button" at bounding box center [91, 108] width 11 height 11
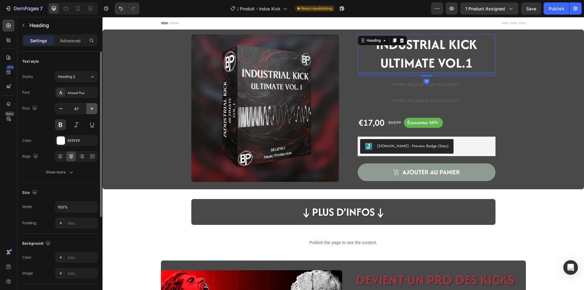
click at [88, 110] on button "button" at bounding box center [91, 108] width 11 height 11
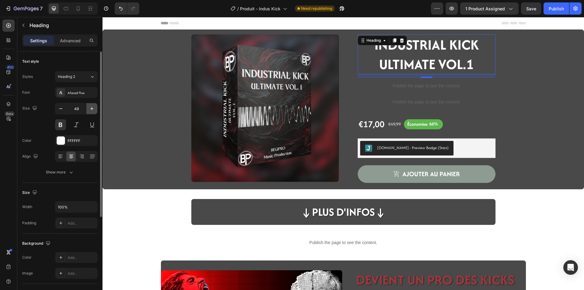
click at [88, 110] on button "button" at bounding box center [91, 108] width 11 height 11
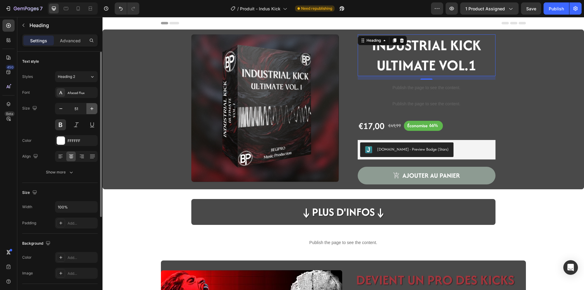
click at [88, 110] on button "button" at bounding box center [91, 108] width 11 height 11
type input "52"
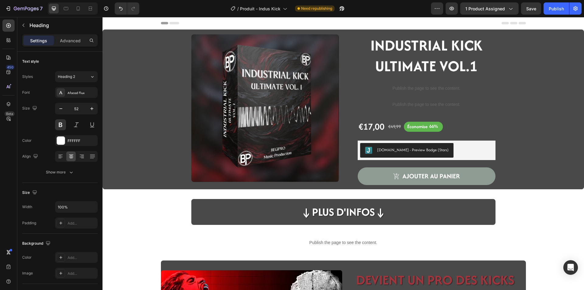
click at [170, 201] on div "Product Images INDUSTRIAL KICK ULTIMATE VOL.1 Heading Publish the page to see t…" at bounding box center [344, 209] width 482 height 358
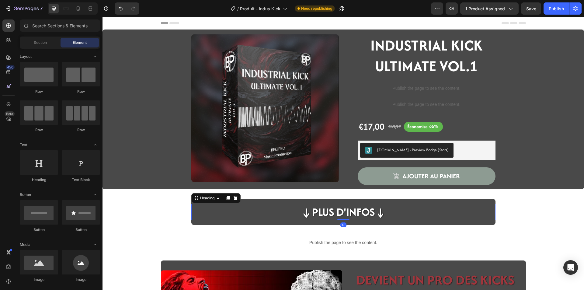
click at [345, 217] on h2 "↓Plus d'infos↓" at bounding box center [343, 212] width 87 height 16
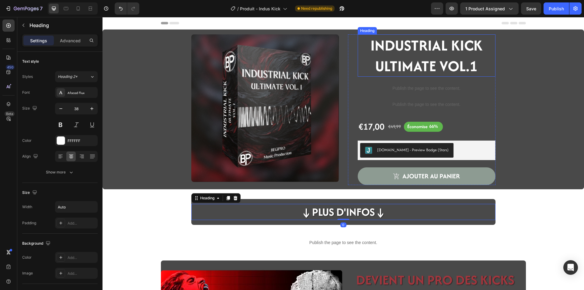
click at [448, 56] on strong "INDUSTRIAL KICK ULTIMATE VOL.1" at bounding box center [427, 56] width 112 height 42
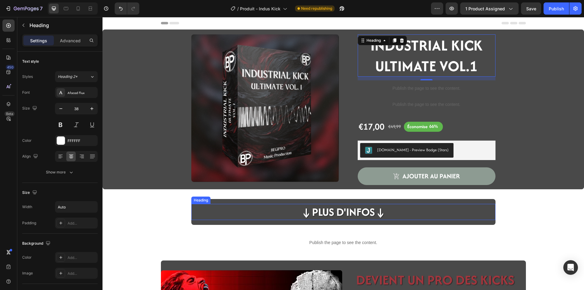
click at [315, 208] on h2 "↓Plus d'infos↓" at bounding box center [343, 212] width 87 height 16
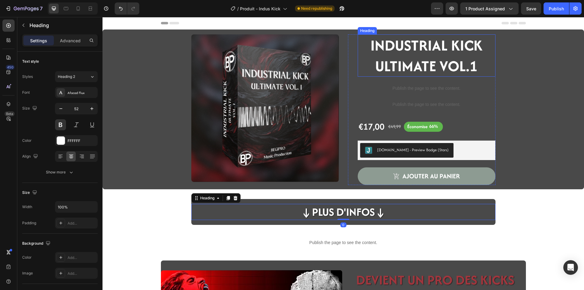
click at [386, 57] on strong "INDUSTRIAL KICK ULTIMATE VOL.1" at bounding box center [427, 56] width 112 height 42
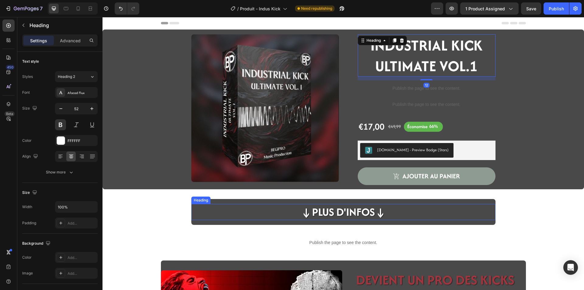
click at [340, 206] on h2 "↓Plus d'infos↓" at bounding box center [343, 212] width 87 height 16
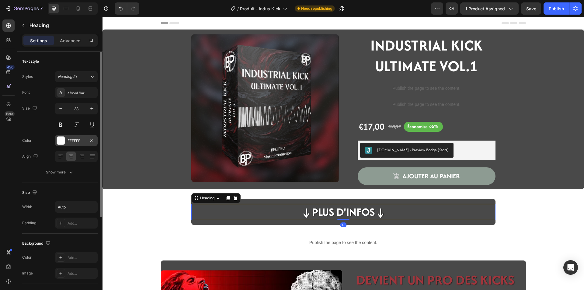
click at [68, 146] on div "FFFFFF" at bounding box center [76, 140] width 43 height 11
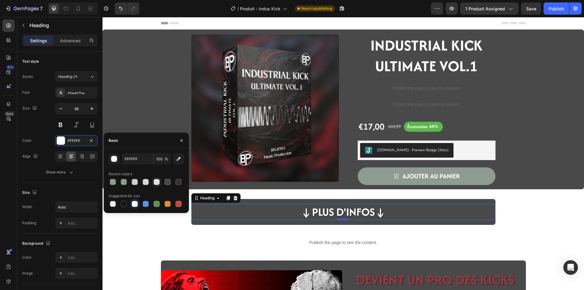
click at [154, 182] on div at bounding box center [157, 182] width 6 height 6
type input "E2E2E2"
click at [154, 239] on div "Product Images INDUSTRIAL KICK ULTIMATE VOL.1 Heading Publish the page to see t…" at bounding box center [344, 209] width 482 height 358
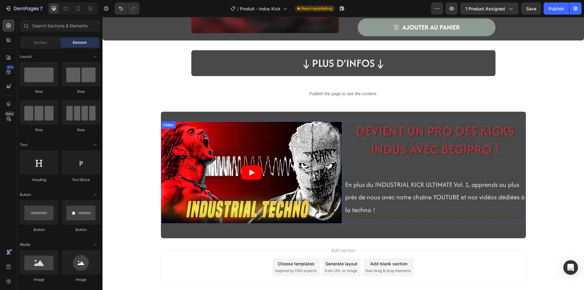
scroll to position [152, 0]
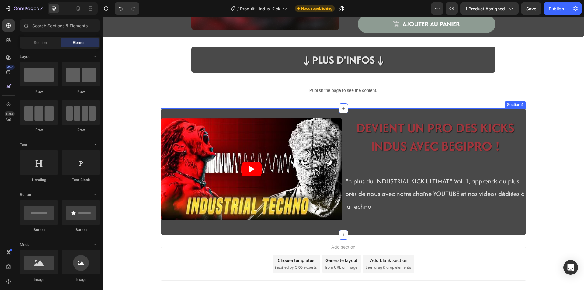
click at [164, 230] on div "Video DEVIENT UN PRO DES KICKS INDUS AVEC BEGIPRO ! Heading Row En plus du INDU…" at bounding box center [343, 171] width 365 height 126
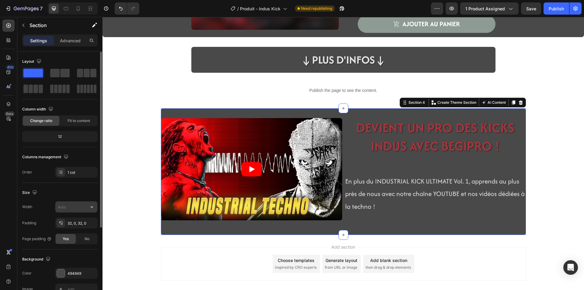
click at [75, 212] on input "text" at bounding box center [76, 207] width 42 height 11
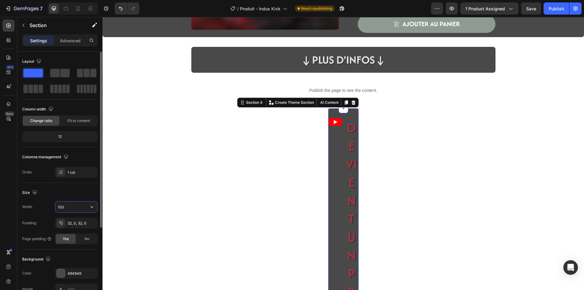
type input "1000"
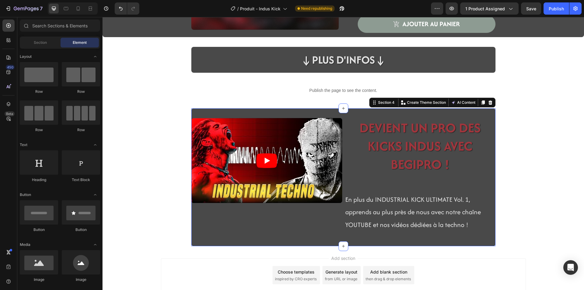
click at [132, 210] on div "Product Images INDUSTRIAL KICK ULTIMATE VOL.1 Heading Publish the page to see t…" at bounding box center [344, 61] width 482 height 369
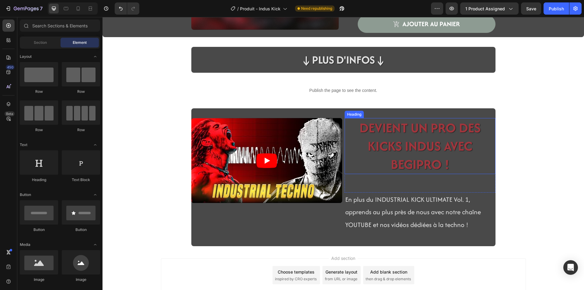
click at [384, 142] on span "DEVIENT UN PRO DES KICKS INDUS AVEC BEGIPRO !" at bounding box center [420, 145] width 121 height 55
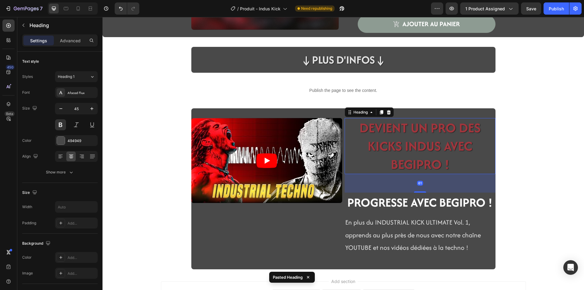
click at [413, 151] on span "DEVIENT UN PRO DES KICKS INDUS AVEC BEGIPRO !" at bounding box center [420, 145] width 121 height 55
click at [389, 115] on div at bounding box center [388, 112] width 7 height 7
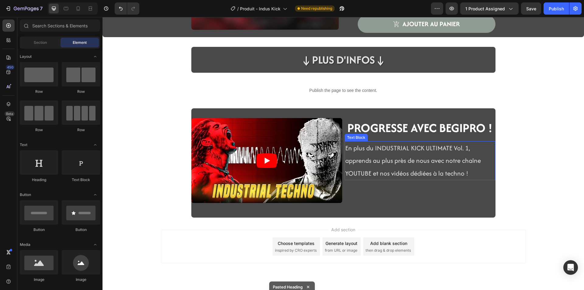
click at [384, 153] on p "En plus du INDUSTRIAL KICK ULTIMATE Vol. 1, apprends au plus près de nous avec …" at bounding box center [420, 161] width 150 height 38
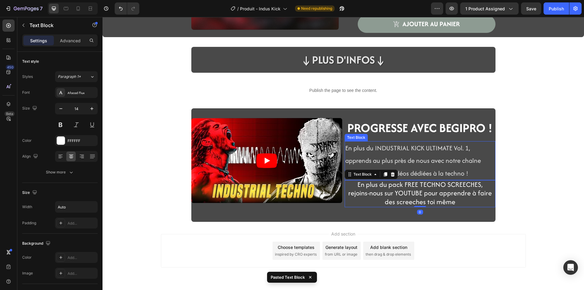
click at [431, 163] on span "En plus du INDUSTRIAL KICK ULTIMATE Vol. 1, apprends au plus près de nous avec …" at bounding box center [413, 160] width 136 height 35
click at [450, 203] on span "En plus du pack FREE TECHNO SCREECHES, rejoins-nous sur YOUTUBE pour apprendre …" at bounding box center [421, 193] width 144 height 27
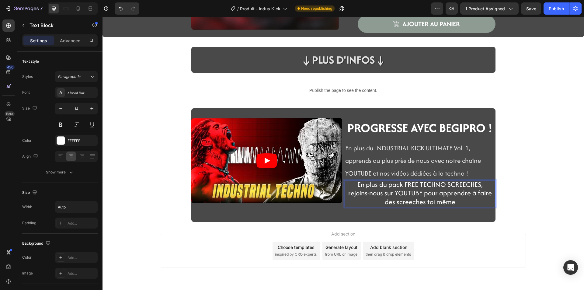
click at [477, 185] on span "En plus du pack FREE TECHNO SCREECHES, rejoins-nous sur YOUTUBE pour apprendre …" at bounding box center [421, 193] width 144 height 27
click at [359, 192] on span "En plus du pack INDUSTRIAL KICK ULTIMATE VOL.1, rejoins-nous sur YOUTUBE pour a…" at bounding box center [421, 193] width 144 height 27
click at [426, 202] on span "En plus du pack INDUSTRIAL KICK ULTIMATE Vol.1, rejoins-nous sur YOUTUBE pour a…" at bounding box center [420, 193] width 140 height 27
click at [424, 202] on span "En plus du pack INDUSTRIAL KICK ULTIMATE Vol.1, rejoins-nous sur YOUTUBE pour a…" at bounding box center [420, 193] width 140 height 27
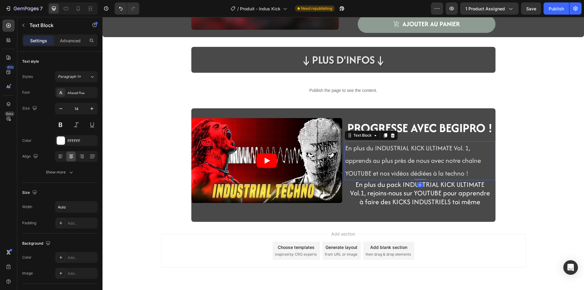
click at [403, 163] on span "En plus du INDUSTRIAL KICK ULTIMATE Vol. 1, apprends au plus près de nous avec …" at bounding box center [413, 160] width 136 height 35
click at [391, 135] on icon at bounding box center [393, 135] width 4 height 4
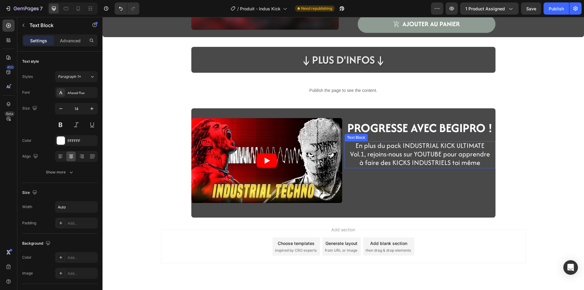
click at [393, 163] on span "En plus du pack INDUSTRIAL KICK ULTIMATE Vol.1, rejoins-nous sur YOUTUBE pour a…" at bounding box center [420, 154] width 140 height 27
click at [419, 129] on span "PROGRESSE AVEC BEGIPRO !" at bounding box center [420, 127] width 145 height 17
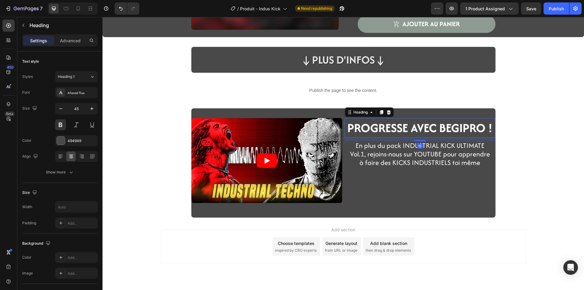
click at [514, 171] on div "Product Images INDUSTRIAL KICK ULTIMATE VOL.1 Heading Publish the page to see t…" at bounding box center [344, 47] width 482 height 340
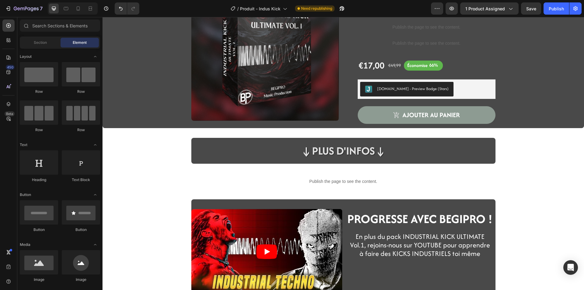
scroll to position [61, 0]
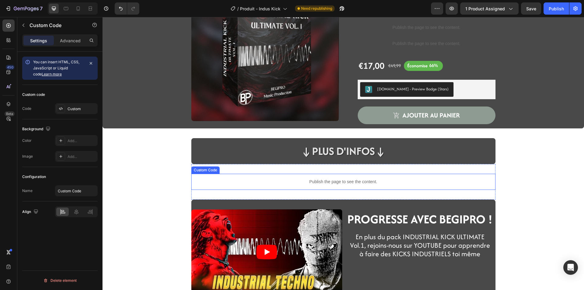
click at [319, 178] on div "Publish the page to see the content." at bounding box center [343, 182] width 304 height 16
click at [81, 104] on div "Custom" at bounding box center [76, 108] width 43 height 11
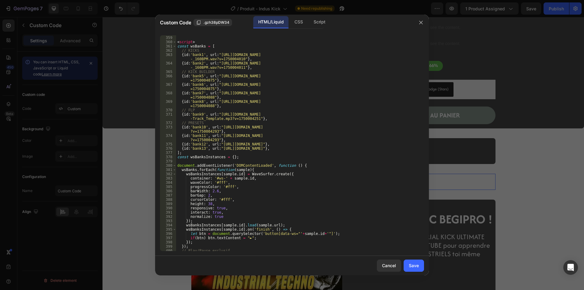
scroll to position [1493, 0]
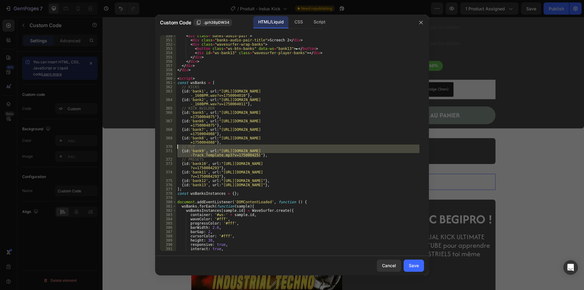
drag, startPoint x: 266, startPoint y: 156, endPoint x: 170, endPoint y: 147, distance: 96.3
click at [170, 147] on div "{id:'bank9', url:"https://cdn.shopify.com/s/files/1/0909/0088/9973/files/BMP_-_…" at bounding box center [292, 143] width 264 height 216
type textarea "// FLP {id:'bank9', url:"https://cdn.shopify.com/s/files/1/0909/0088/9973/files…"
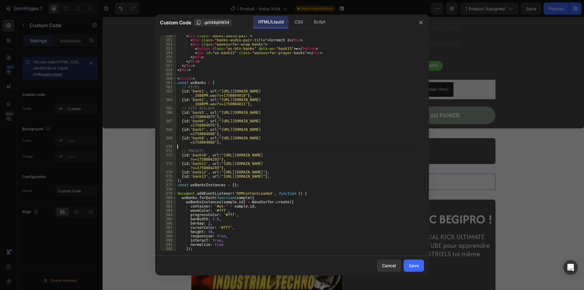
type textarea "{id:'bank8', url:"https://cdn.shopify.com/s/files/1/0909/0088/9973/files/BMP_-_…"
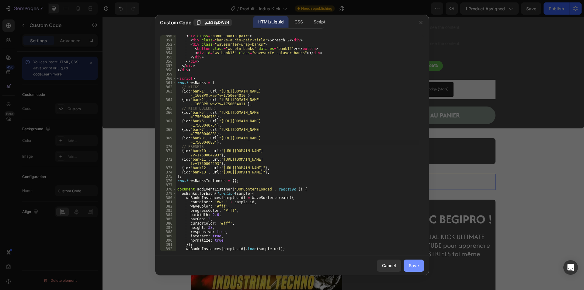
click at [409, 265] on div "Save" at bounding box center [414, 265] width 10 height 6
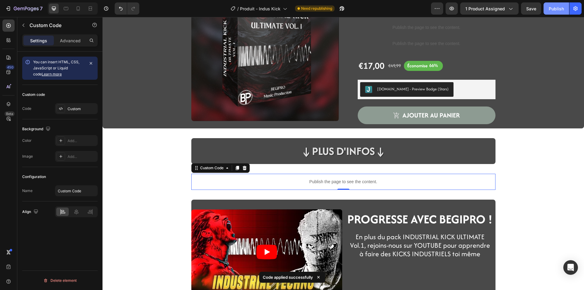
click at [553, 7] on div "Publish" at bounding box center [556, 8] width 15 height 6
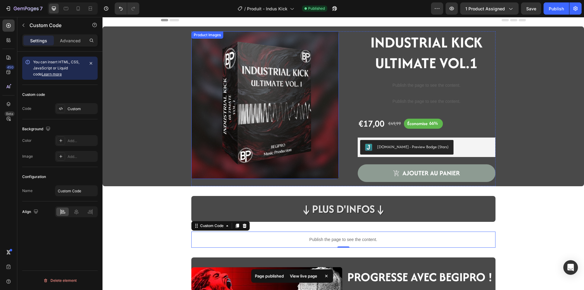
scroll to position [0, 0]
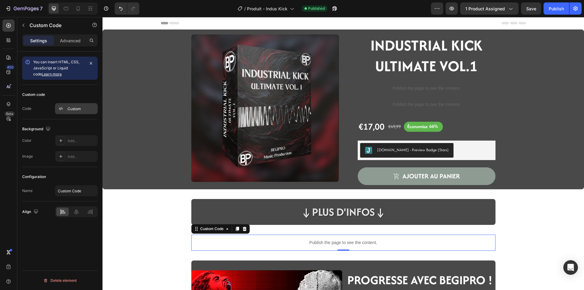
click at [67, 113] on div "Custom" at bounding box center [76, 108] width 43 height 11
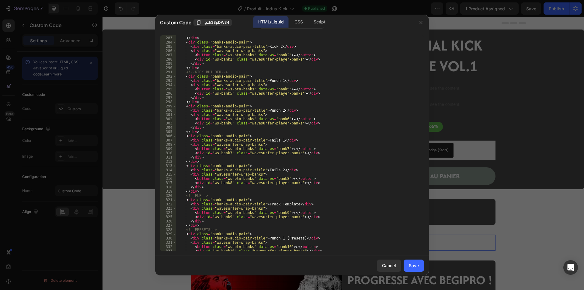
scroll to position [1242, 0]
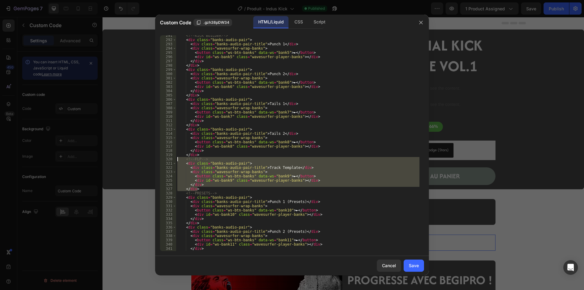
drag, startPoint x: 201, startPoint y: 188, endPoint x: 177, endPoint y: 160, distance: 37.1
click at [177, 160] on div "<!-- KICK BUILDER --> < div class = "banks-audio-pair" > < div class = "banks-a…" at bounding box center [298, 145] width 244 height 224
type textarea "<!-- FLP --> <div class="banks-audio-pair">"
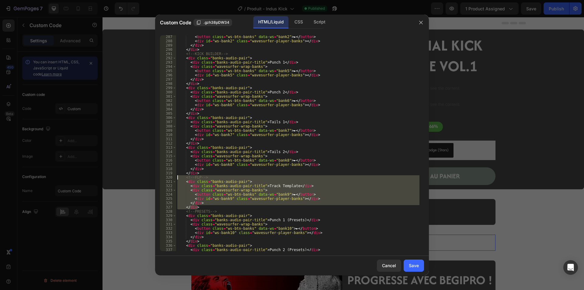
scroll to position [1205, 0]
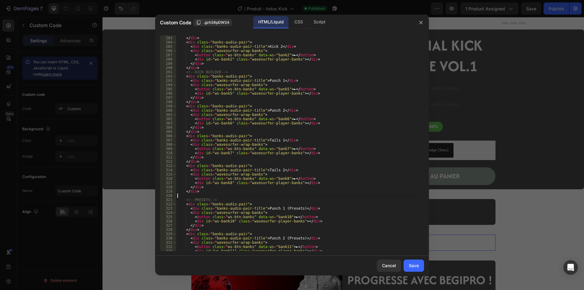
type textarea "</div>"
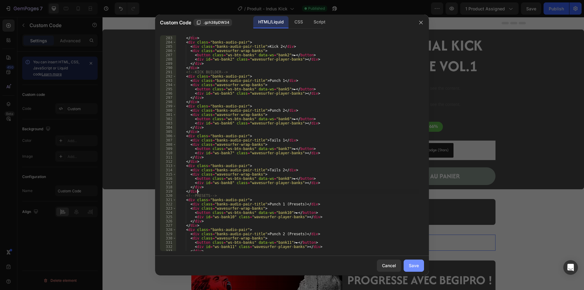
click at [413, 267] on div "Save" at bounding box center [414, 265] width 10 height 6
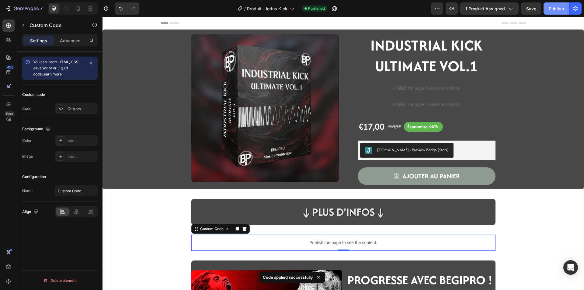
click at [551, 6] on div "Publish" at bounding box center [556, 8] width 15 height 6
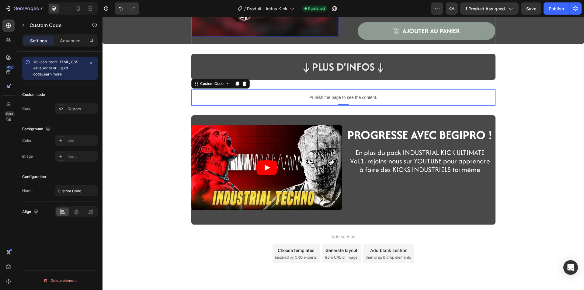
scroll to position [152, 0]
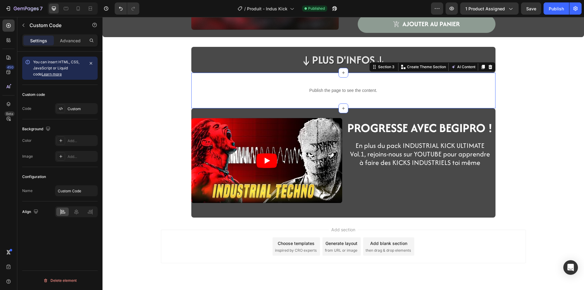
click at [312, 102] on div "Publish the page to see the content. Custom Code Section 3 You can create reusa…" at bounding box center [343, 91] width 304 height 36
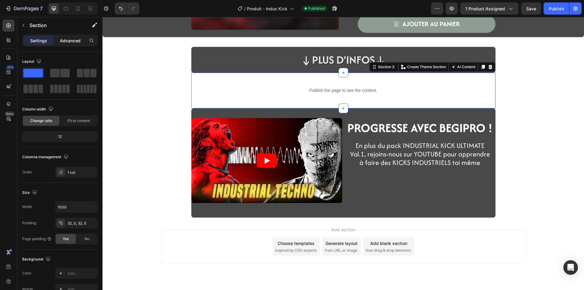
click at [72, 41] on p "Advanced" at bounding box center [70, 40] width 21 height 6
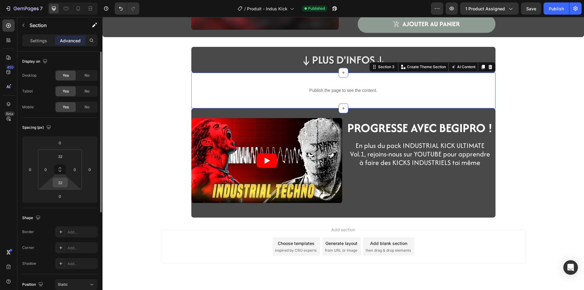
click at [61, 185] on input "32" at bounding box center [60, 182] width 12 height 9
type input "16"
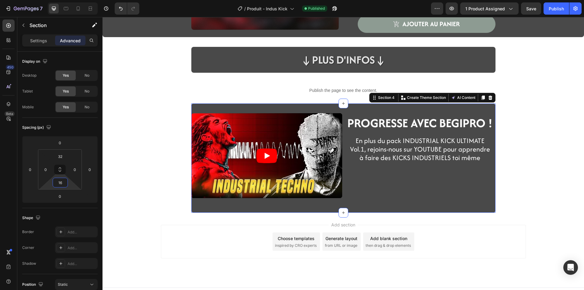
click at [219, 107] on div "Video PROGRESSE AVEC BEGIPRO ! Heading Row En plus du pack INDUSTRIAL KICK ULTI…" at bounding box center [343, 157] width 304 height 109
click at [61, 156] on input "32" at bounding box center [60, 156] width 12 height 9
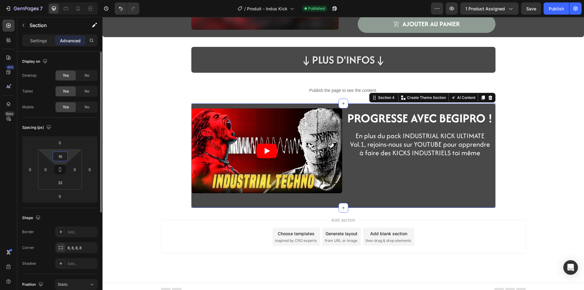
click at [61, 156] on input "16" at bounding box center [60, 156] width 12 height 9
type input "1"
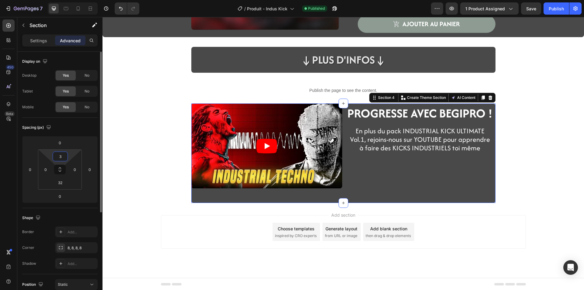
type input "32"
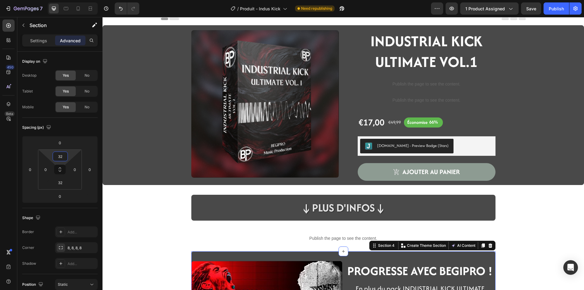
scroll to position [0, 0]
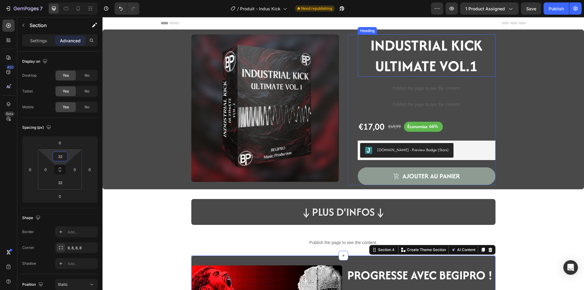
click at [412, 66] on strong "INDUSTRIAL KICK ULTIMATE VOL.1" at bounding box center [427, 56] width 112 height 42
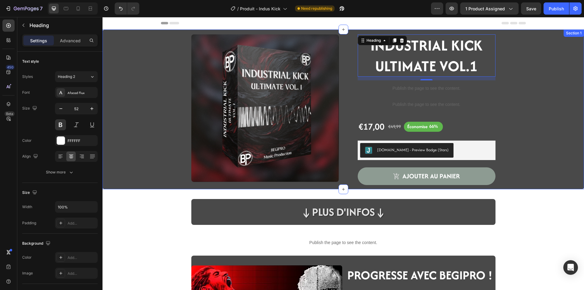
click at [508, 117] on div "Product Images INDUSTRIAL KICK ULTIMATE VOL.1 Heading 12 Publish the page to se…" at bounding box center [343, 111] width 473 height 155
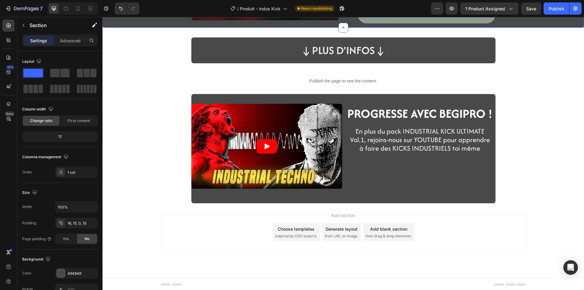
scroll to position [163, 0]
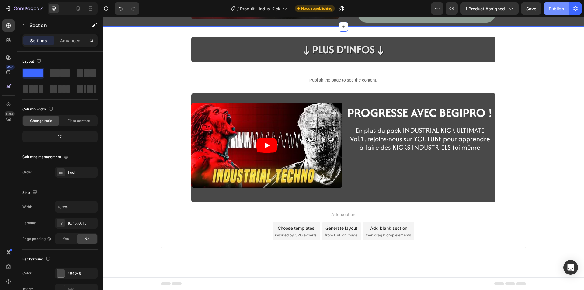
click at [551, 11] on div "Publish" at bounding box center [556, 8] width 15 height 6
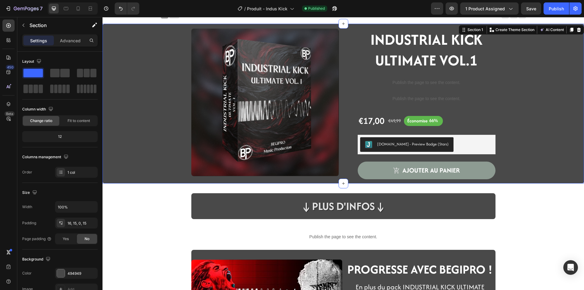
scroll to position [0, 0]
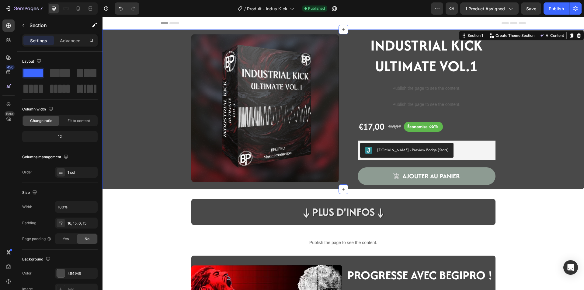
click at [128, 87] on div "Product Images INDUSTRIAL KICK ULTIMATE VOL.1 Heading Publish the page to see t…" at bounding box center [343, 111] width 473 height 155
click at [116, 203] on div "Product Images INDUSTRIAL KICK ULTIMATE VOL.1 Heading Publish the page to see t…" at bounding box center [344, 197] width 482 height 335
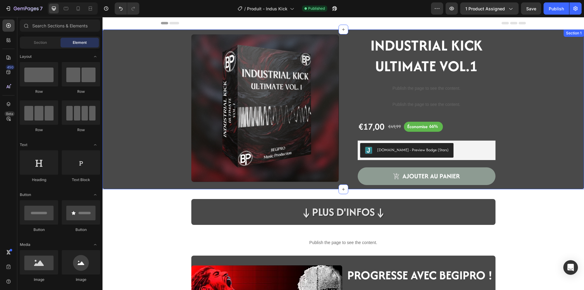
click at [114, 162] on div "Product Images INDUSTRIAL KICK ULTIMATE VOL.1 Heading Publish the page to see t…" at bounding box center [343, 111] width 473 height 155
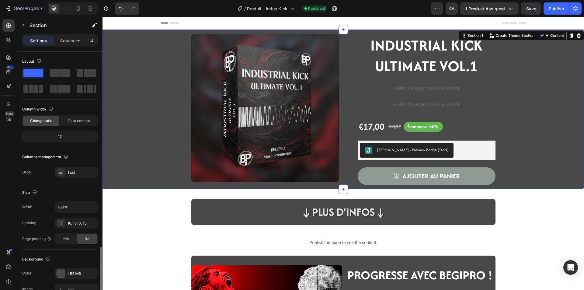
scroll to position [116, 0]
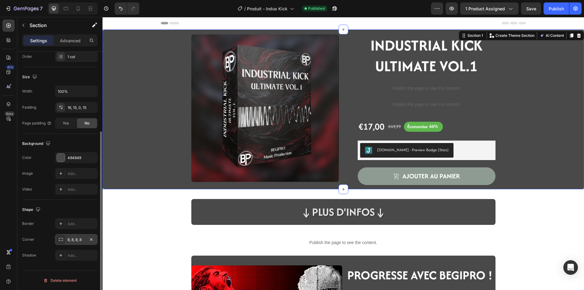
click at [69, 237] on div "8, 8, 8, 8" at bounding box center [76, 239] width 43 height 11
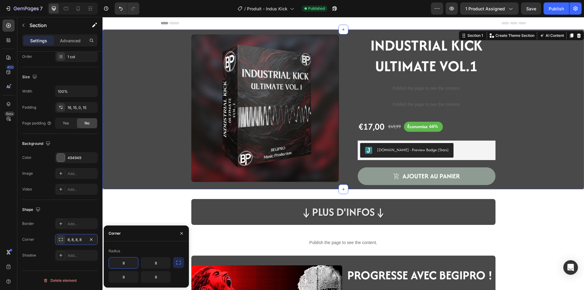
click at [135, 261] on input "8" at bounding box center [123, 263] width 29 height 11
type input "0"
click at [154, 263] on input "8" at bounding box center [155, 263] width 29 height 11
type input "0"
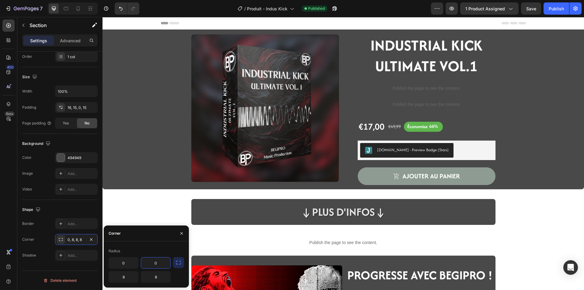
click at [149, 219] on div "Product Images INDUSTRIAL KICK ULTIMATE VOL.1 Heading Publish the page to see t…" at bounding box center [344, 197] width 482 height 335
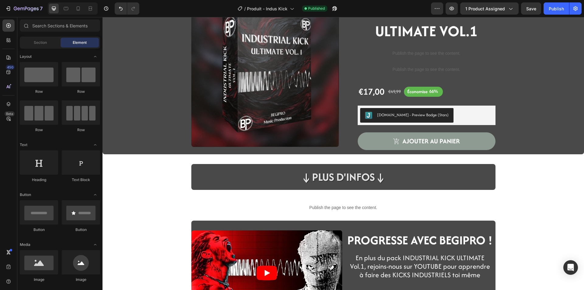
scroll to position [10, 0]
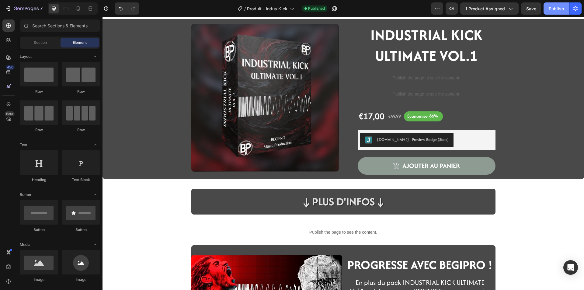
click at [552, 11] on div "Publish" at bounding box center [556, 8] width 15 height 6
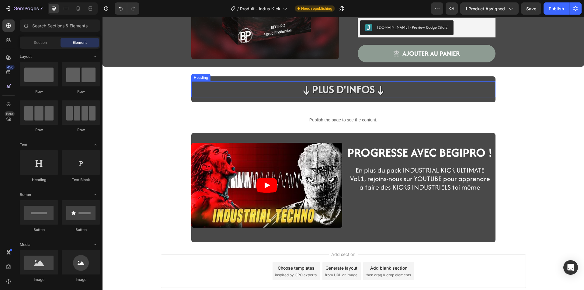
scroll to position [163, 0]
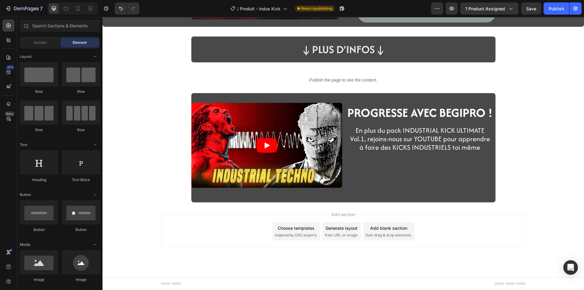
click at [200, 203] on div "Add section Choose templates inspired by CRO experts Generate layout from URL o…" at bounding box center [344, 239] width 482 height 75
click at [199, 202] on div "Video PROGRESSE AVEC BEGIPRO ! Heading Row En plus du pack INDUSTRIAL KICK ULTI…" at bounding box center [343, 147] width 304 height 109
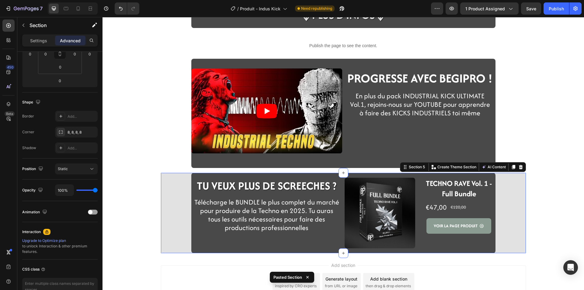
scroll to position [223, 0]
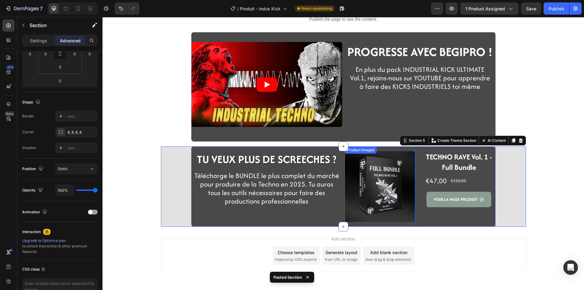
click at [360, 202] on img at bounding box center [380, 186] width 71 height 71
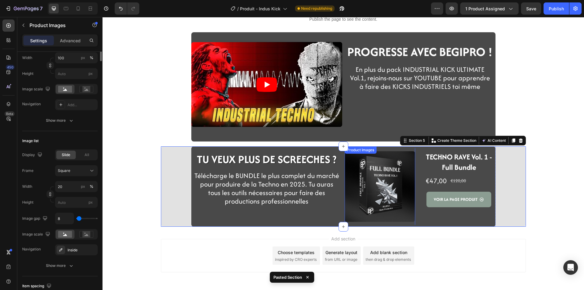
scroll to position [0, 0]
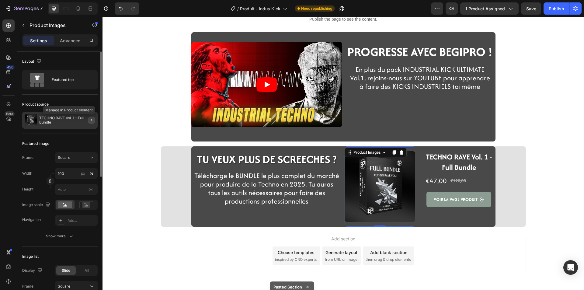
click at [91, 120] on icon "button" at bounding box center [91, 120] width 5 height 5
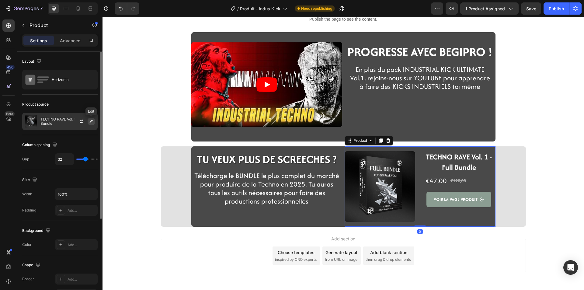
click at [90, 121] on icon "button" at bounding box center [91, 121] width 3 height 3
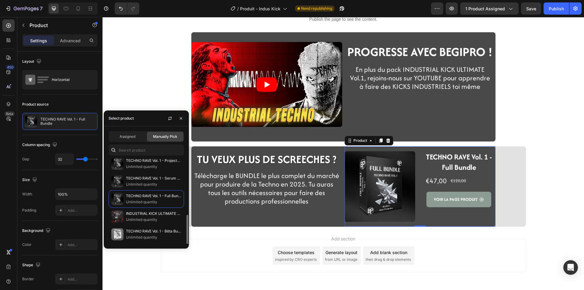
scroll to position [102, 0]
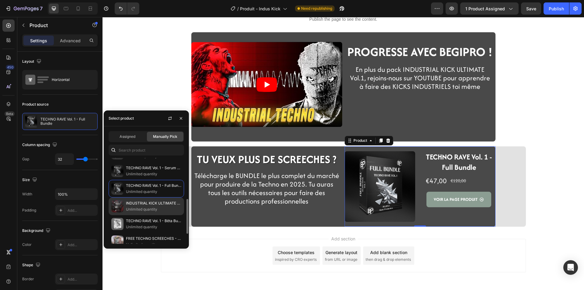
click at [127, 203] on p "INDUSTRIAL KICK ULTIMATE Vol. 1" at bounding box center [153, 203] width 55 height 6
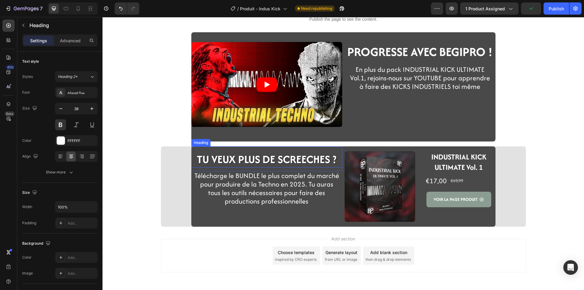
click at [237, 163] on strong "TU VEUX PLUS DE SCREECHES ?" at bounding box center [267, 160] width 140 height 16
click at [331, 157] on strong "TU VEUX PLUS DE SCREECHES ?" at bounding box center [267, 160] width 140 height 16
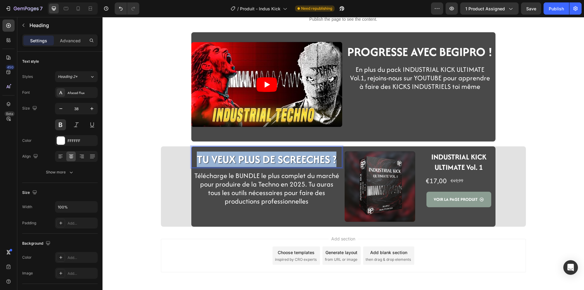
drag, startPoint x: 334, startPoint y: 159, endPoint x: 193, endPoint y: 159, distance: 141.5
click at [193, 159] on p "TU VEUX PLUS DE SCREECHES ?" at bounding box center [267, 159] width 150 height 15
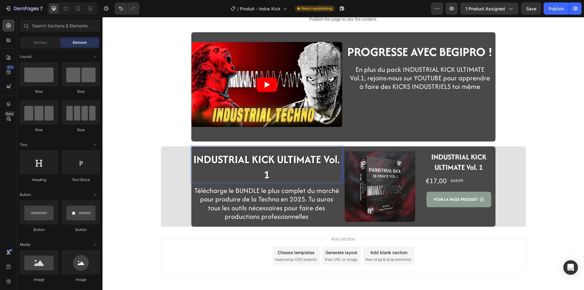
click at [130, 171] on div "Publish the page to see the content. Custom Code Section 3 Video PROGRESSE AVEC…" at bounding box center [344, 16] width 482 height 421
click at [198, 163] on strong "INDUSTRIAL KICK ULTIMATE Vol. 1" at bounding box center [267, 167] width 146 height 30
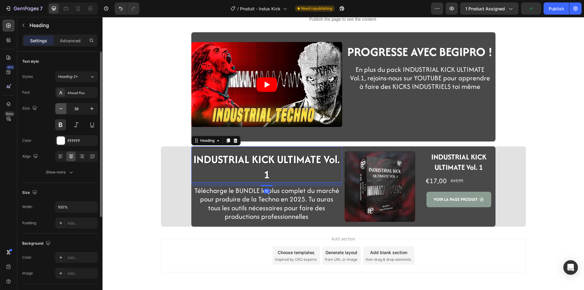
click at [62, 108] on icon "button" at bounding box center [61, 109] width 6 height 6
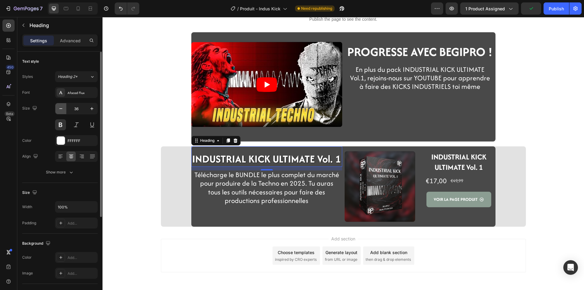
click at [62, 108] on icon "button" at bounding box center [61, 109] width 6 height 6
type input "35"
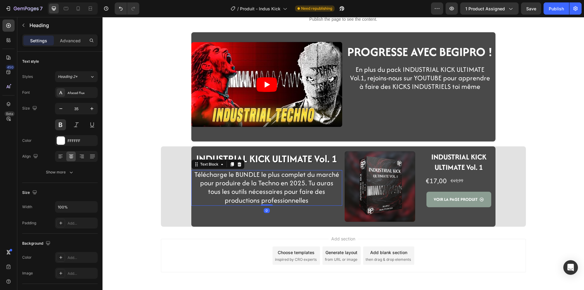
click at [251, 194] on span "Télécharge le BUNDLE le plus complet du marché pour produire de la Techno en 20…" at bounding box center [267, 188] width 145 height 36
click at [262, 158] on strong "INDUSTRIAL KICK ULTIMATE Vol. 1" at bounding box center [266, 159] width 141 height 14
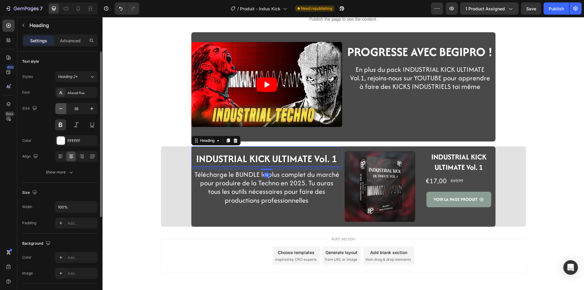
click at [61, 113] on button "button" at bounding box center [60, 108] width 11 height 11
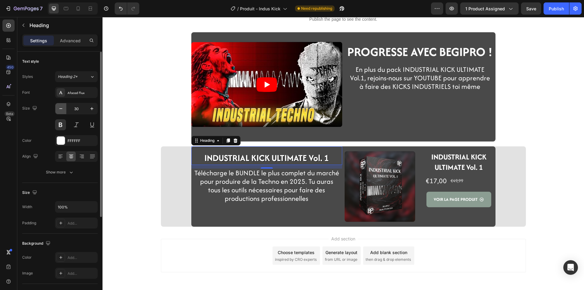
click at [61, 113] on button "button" at bounding box center [60, 108] width 11 height 11
type input "28"
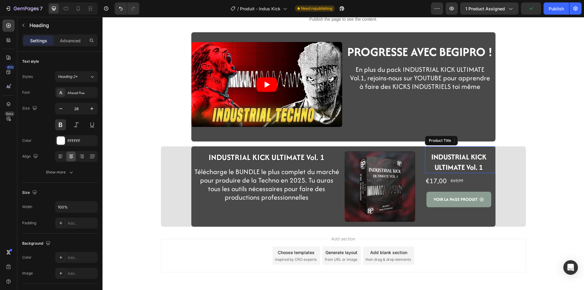
click at [459, 165] on h1 "INDUSTRIAL KICK ULTIMATE Vol. 1" at bounding box center [459, 162] width 68 height 22
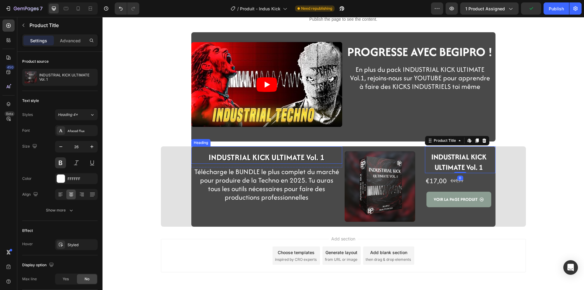
click at [247, 157] on strong "INDUSTRIAL KICK ULTIMATE Vol. 1" at bounding box center [267, 157] width 116 height 11
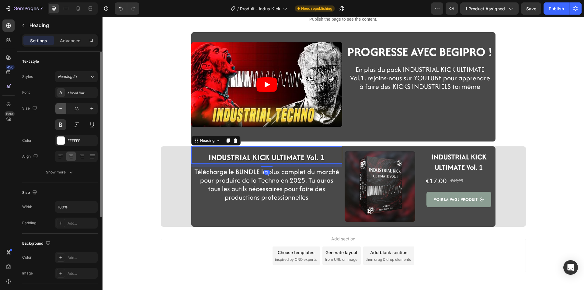
click at [58, 112] on button "button" at bounding box center [60, 108] width 11 height 11
type input "27"
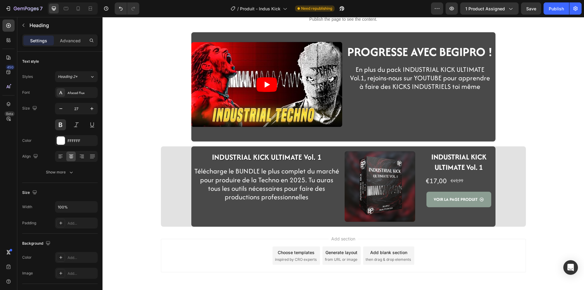
click at [128, 167] on div "Publish the page to see the content. Custom Code Section 3 Video PROGRESSE AVEC…" at bounding box center [344, 16] width 482 height 421
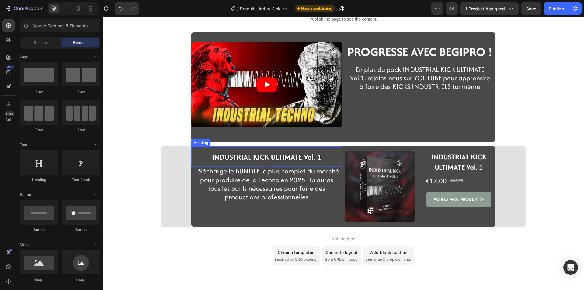
click at [227, 158] on strong "INDUSTRIAL KICK ULTIMATE Vol. 1" at bounding box center [267, 157] width 110 height 11
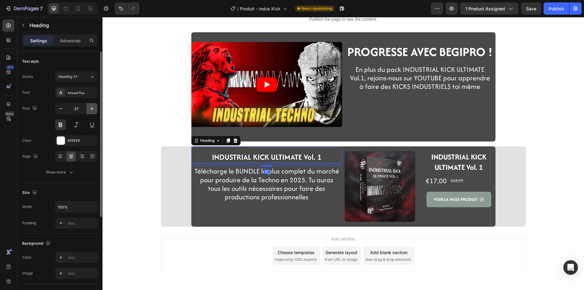
click at [95, 107] on button "button" at bounding box center [91, 108] width 11 height 11
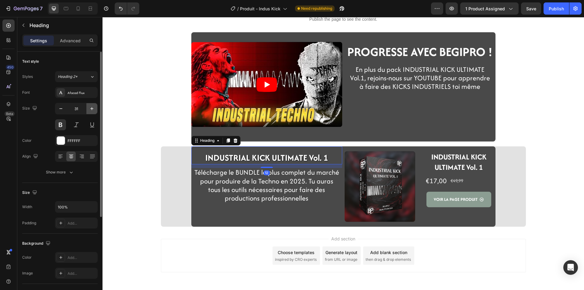
type input "32"
click at [136, 189] on div "Publish the page to see the content. Custom Code Section 3 Video PROGRESSE AVEC…" at bounding box center [344, 16] width 482 height 421
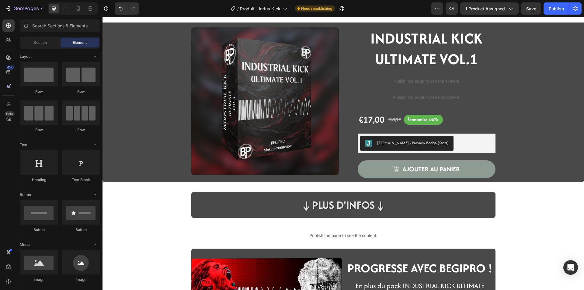
scroll to position [0, 0]
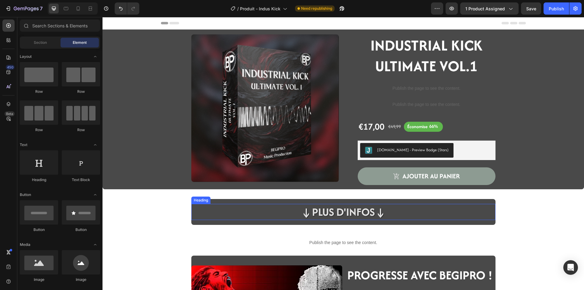
click at [318, 212] on h2 "↓Plus d'infos↓" at bounding box center [343, 212] width 87 height 16
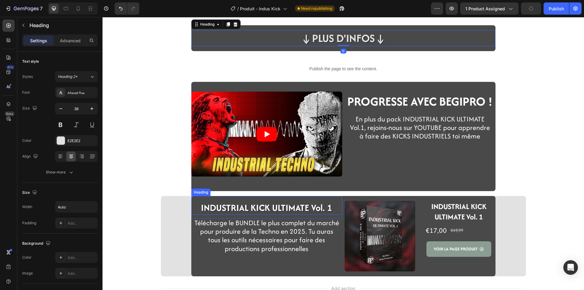
scroll to position [183, 0]
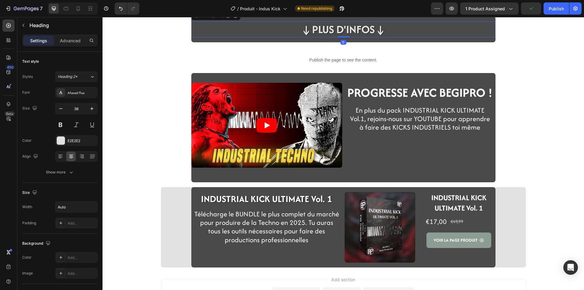
click at [136, 229] on div "↓Plus d'infos↓ Heading 0 Row Section 2 Publish the page to see the content. Cus…" at bounding box center [344, 57] width 482 height 421
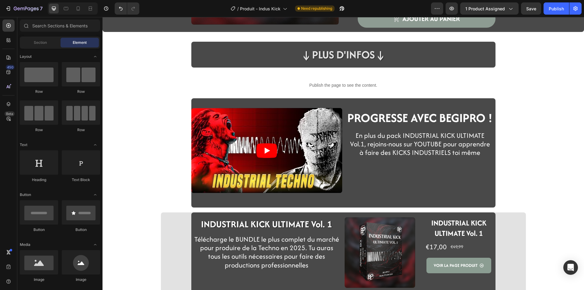
scroll to position [187, 0]
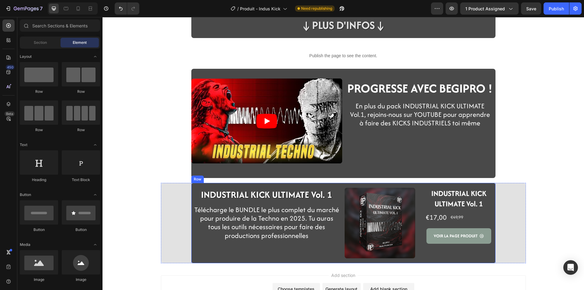
click at [261, 226] on span "Télécharge le BUNDLE le plus complet du marché pour produire de la Techno en 20…" at bounding box center [267, 223] width 145 height 36
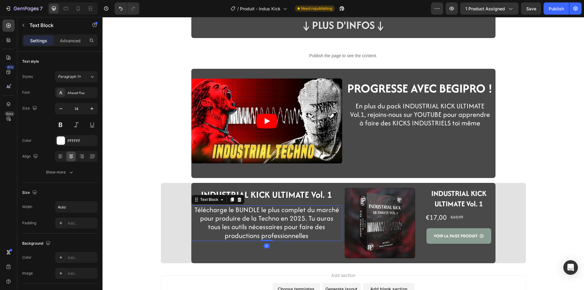
click at [288, 225] on span "Télécharge le BUNDLE le plus complet du marché pour produire de la Techno en 20…" at bounding box center [267, 223] width 145 height 36
click at [257, 209] on span "Télécharge le BUNDLE le plus complet du marché pour produire de la Techno en 20…" at bounding box center [267, 223] width 145 height 36
click at [219, 216] on span "Télécharge le PACK de kick le plus violent du marché pour produire de la Techno…" at bounding box center [266, 223] width 139 height 36
drag, startPoint x: 219, startPoint y: 219, endPoint x: 321, endPoint y: 214, distance: 101.2
click at [321, 214] on span "Télécharge le PACK de kick le plus violent du marché pour produire de la Techno…" at bounding box center [266, 223] width 139 height 36
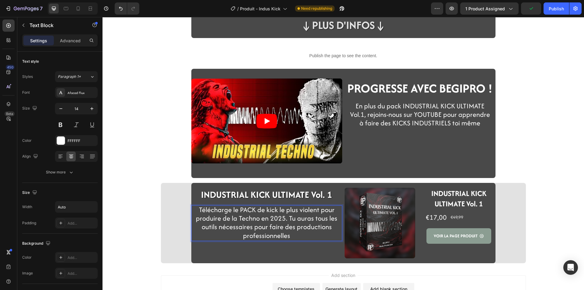
click at [239, 219] on span "Télécharge le PACK de kick le plus violent pour produire de la Techno en 2025. …" at bounding box center [267, 223] width 142 height 36
click at [259, 219] on span "Télécharge le PACK de kick le plus violent pour produire de la Techno en 2025. …" at bounding box center [267, 223] width 142 height 36
click at [235, 216] on span "Télécharge le PACK de kick le plus violent pour produire de la Techno Industrie…" at bounding box center [267, 223] width 136 height 36
click at [255, 216] on span "Télécharge le PACK de kick le plus violent pour produire de la Hard Techno Indu…" at bounding box center [267, 223] width 145 height 36
click at [230, 227] on span "Télécharge le PACK de kick le plus violent pour produire de la Hard Techno Indu…" at bounding box center [267, 223] width 145 height 36
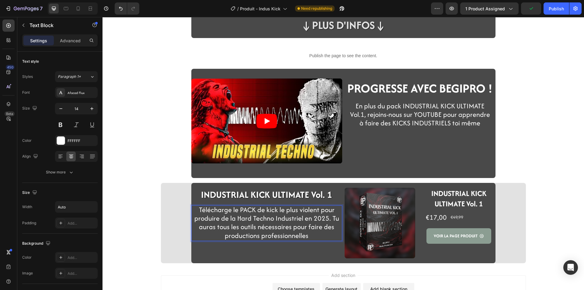
click at [230, 238] on span "Télécharge le PACK de kick le plus violent pour produire de la Hard Techno Indu…" at bounding box center [267, 223] width 145 height 36
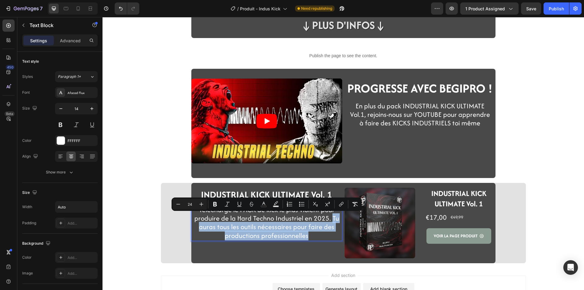
drag, startPoint x: 310, startPoint y: 237, endPoint x: 329, endPoint y: 223, distance: 23.5
click at [329, 223] on p "Télécharge le PACK de kick le plus violent pour produire de la Hard Techno Indu…" at bounding box center [267, 223] width 145 height 34
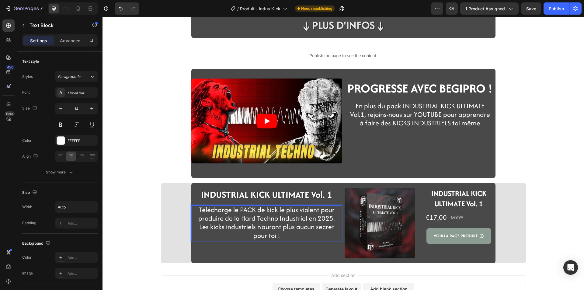
click at [135, 200] on div "↓Plus d'infos↓ Heading Row Section 2 Publish the page to see the content. Custo…" at bounding box center [344, 53] width 482 height 421
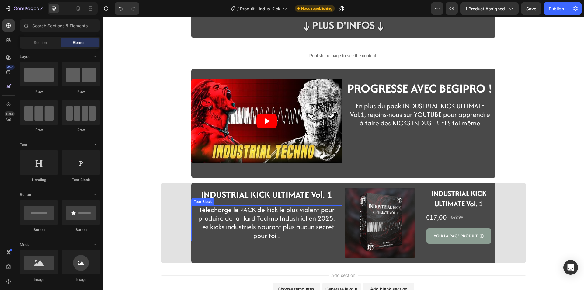
click at [240, 233] on p "Télécharge le PACK de kick le plus violent pour produire de la Hard Techno Indu…" at bounding box center [267, 223] width 145 height 34
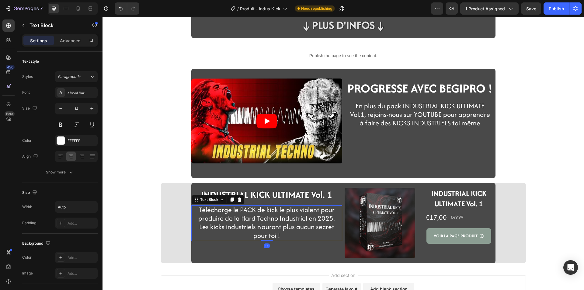
click at [138, 211] on div "↓Plus d'infos↓ Heading Row Section 2 Publish the page to see the content. Custo…" at bounding box center [344, 53] width 482 height 421
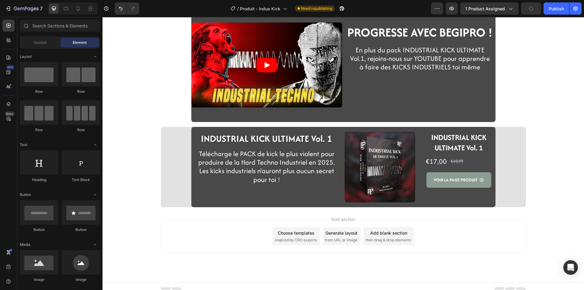
scroll to position [248, 0]
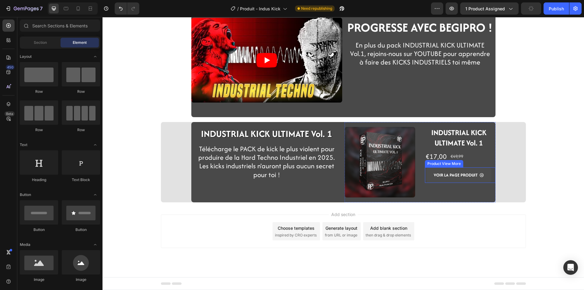
click at [434, 182] on button "VOIR LA PAGE PRODUIT" at bounding box center [459, 175] width 65 height 16
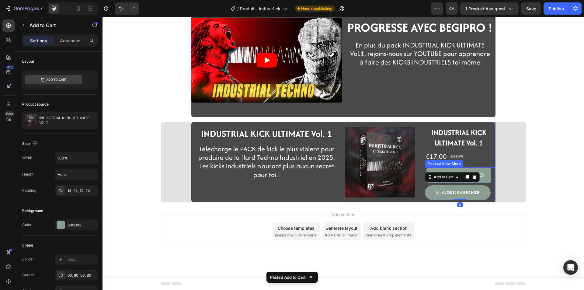
click at [429, 167] on div "INDUSTRIAL KICK ULTIMATE Vol. 1 Product Title €17,00 Product Price Product Pric…" at bounding box center [460, 162] width 71 height 80
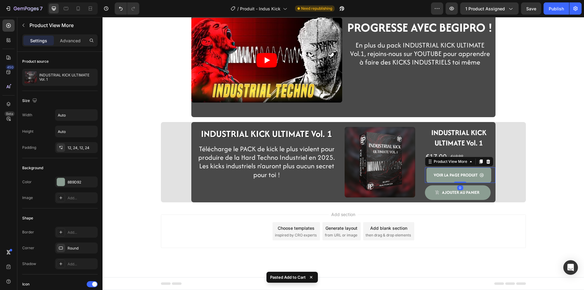
click at [488, 163] on icon at bounding box center [488, 161] width 5 height 5
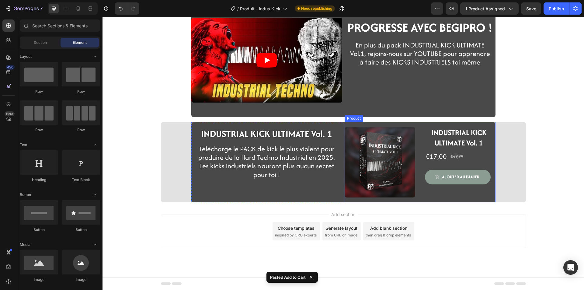
click at [426, 164] on div "INDUSTRIAL KICK ULTIMATE Vol. 1 Product Title €17,00 Product Price Product Pric…" at bounding box center [460, 162] width 71 height 80
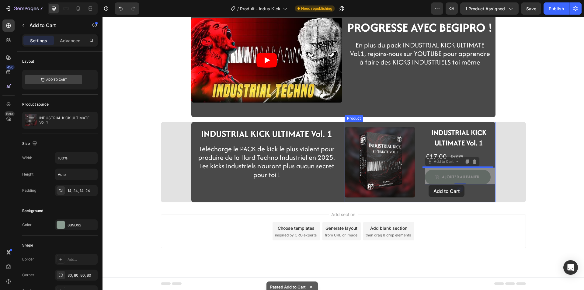
drag, startPoint x: 428, startPoint y: 170, endPoint x: 429, endPoint y: 184, distance: 14.1
click at [429, 184] on div "Header Video PROGRESSE AVEC BEGIPRO ! Heading Row En plus du pack INDUSTRIAL KI…" at bounding box center [344, 29] width 482 height 521
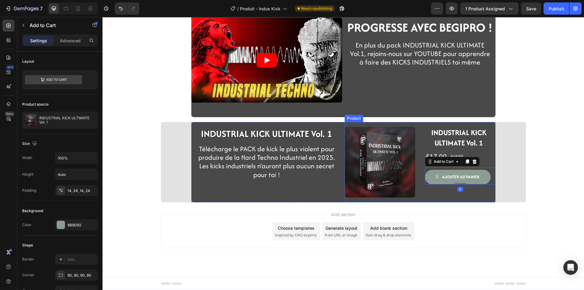
click at [425, 195] on div "INDUSTRIAL KICK ULTIMATE Vol. 1 Product Title €17,00 Product Price Product Pric…" at bounding box center [460, 162] width 71 height 80
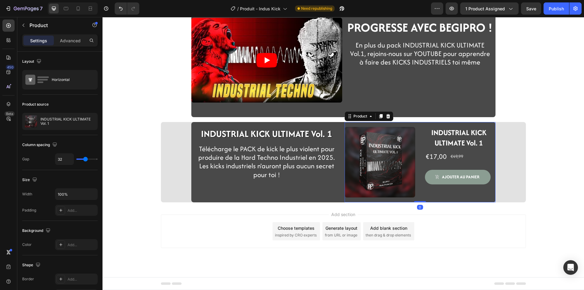
click at [537, 240] on div "Add section Choose templates inspired by CRO experts Generate layout from URL o…" at bounding box center [344, 239] width 482 height 75
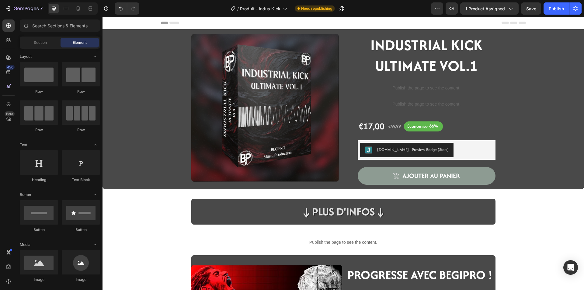
scroll to position [0, 0]
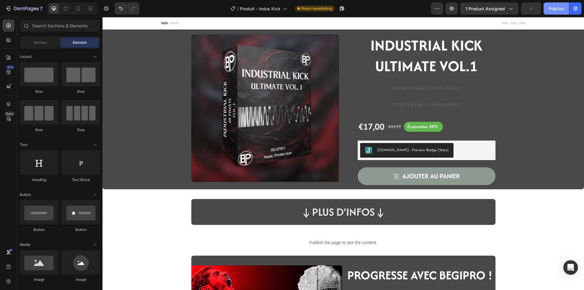
click at [549, 10] on button "Publish" at bounding box center [557, 8] width 26 height 12
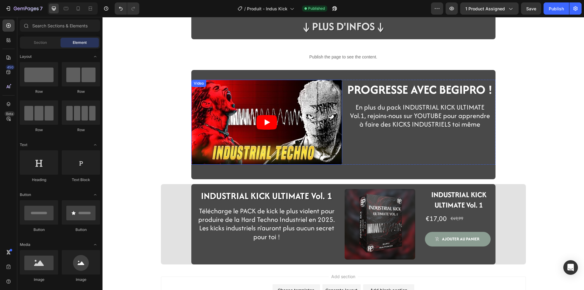
scroll to position [156, 0]
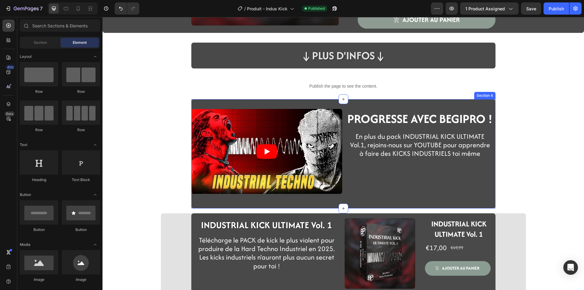
click at [250, 107] on div "Video PROGRESSE AVEC BEGIPRO ! Heading Row En plus du pack INDUSTRIAL KICK ULTI…" at bounding box center [343, 153] width 304 height 109
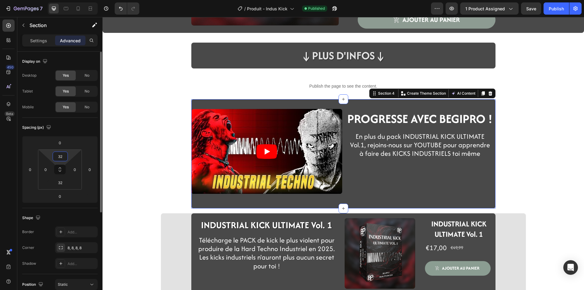
click at [60, 157] on input "32" at bounding box center [60, 156] width 12 height 9
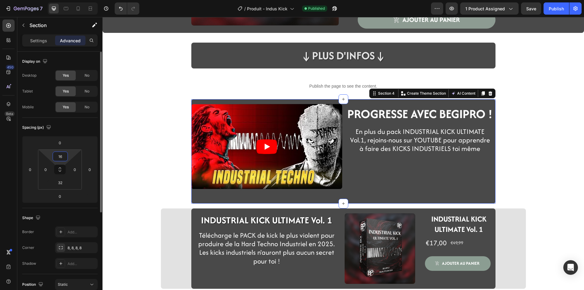
click at [65, 159] on input "16" at bounding box center [60, 156] width 12 height 9
click at [64, 157] on input "16" at bounding box center [60, 156] width 12 height 9
type input "1"
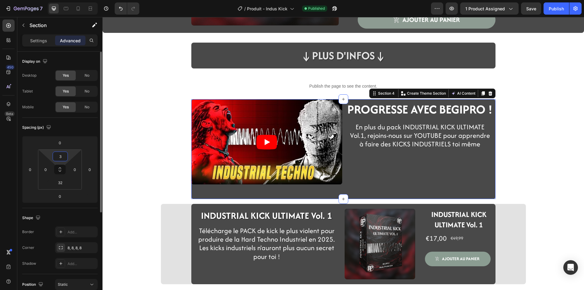
type input "32"
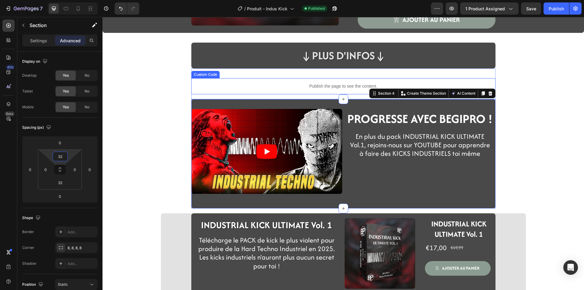
click at [221, 86] on p "Publish the page to see the content." at bounding box center [343, 86] width 304 height 6
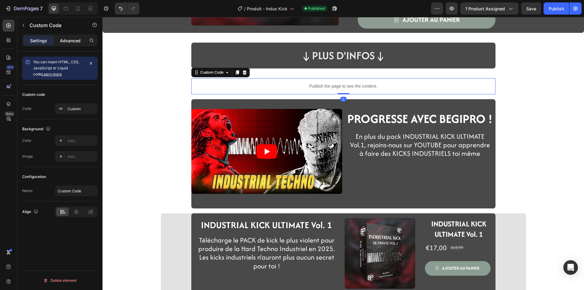
click at [75, 42] on p "Advanced" at bounding box center [70, 40] width 21 height 6
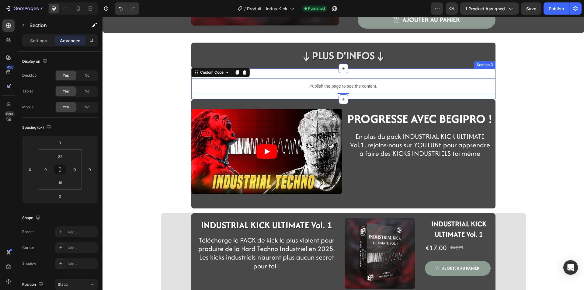
click at [203, 97] on div "Publish the page to see the content. Custom Code 0 Section 3" at bounding box center [343, 83] width 304 height 31
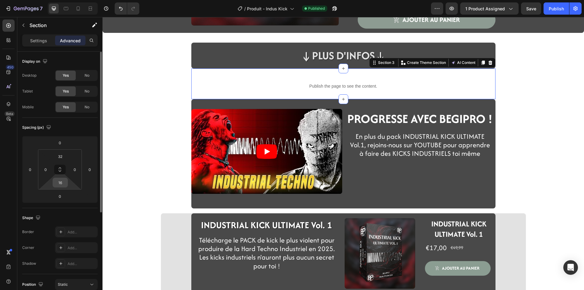
click at [58, 187] on div "16" at bounding box center [60, 183] width 15 height 10
click at [58, 185] on input "16" at bounding box center [60, 182] width 12 height 9
type input "0"
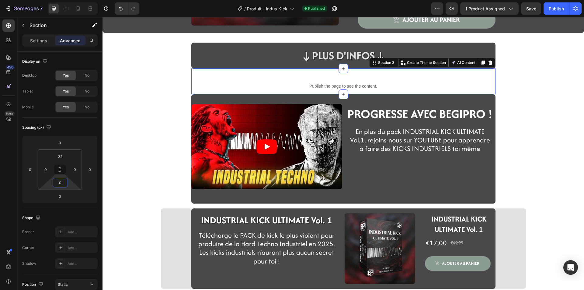
click at [138, 143] on div "Product Images INDUSTRIAL KICK ULTIMATE VOL.1 Heading Publish the page to see t…" at bounding box center [344, 81] width 482 height 416
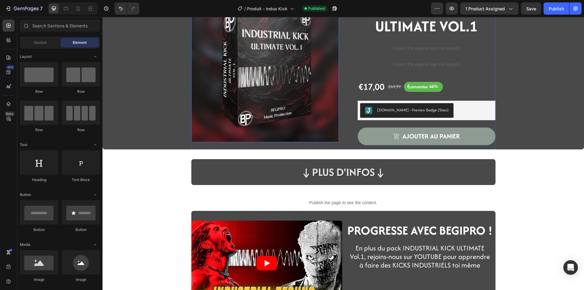
scroll to position [35, 0]
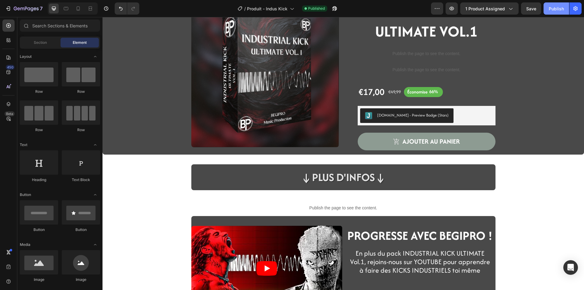
click at [553, 11] on div "Publish" at bounding box center [556, 8] width 15 height 6
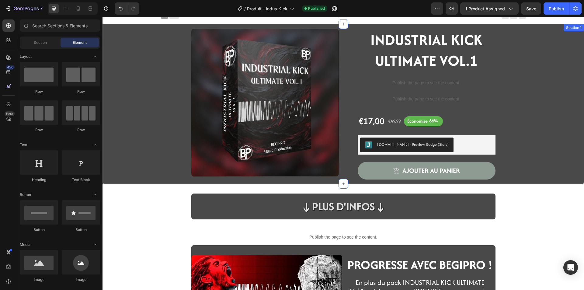
scroll to position [0, 0]
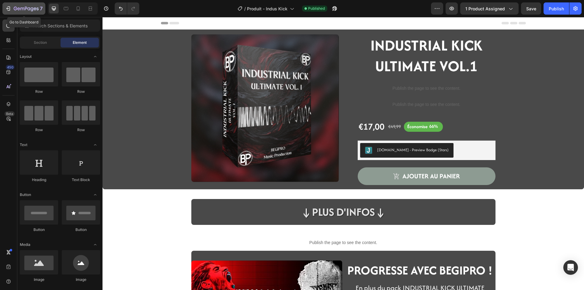
click at [39, 6] on div "7" at bounding box center [28, 8] width 29 height 7
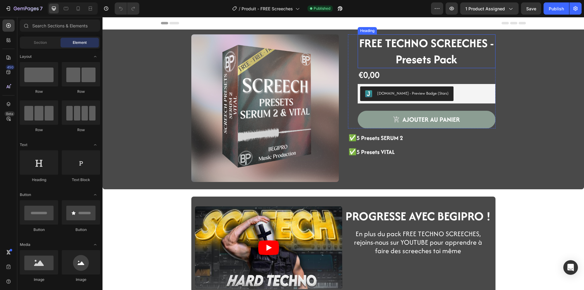
click at [384, 52] on h2 "FREE TECHNO SCREECHES - Presets Pack" at bounding box center [427, 51] width 138 height 34
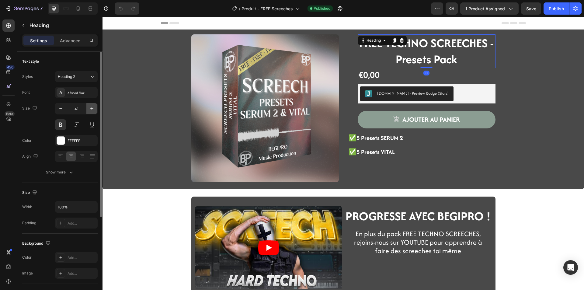
click at [90, 109] on icon "button" at bounding box center [92, 109] width 6 height 6
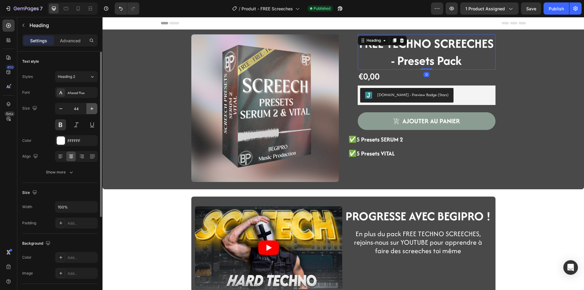
click at [90, 109] on icon "button" at bounding box center [92, 109] width 6 height 6
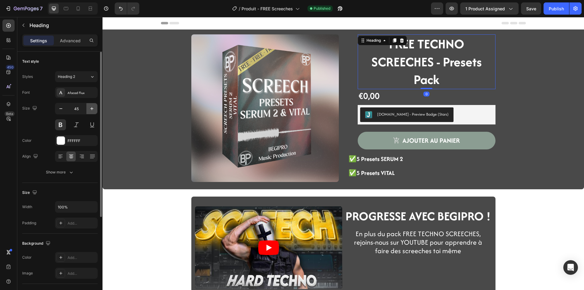
click at [90, 109] on icon "button" at bounding box center [92, 109] width 6 height 6
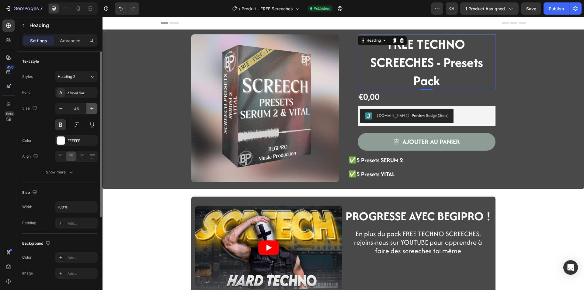
click at [90, 109] on icon "button" at bounding box center [92, 109] width 6 height 6
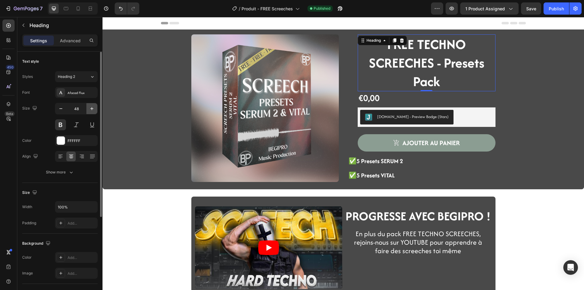
click at [90, 109] on icon "button" at bounding box center [92, 109] width 6 height 6
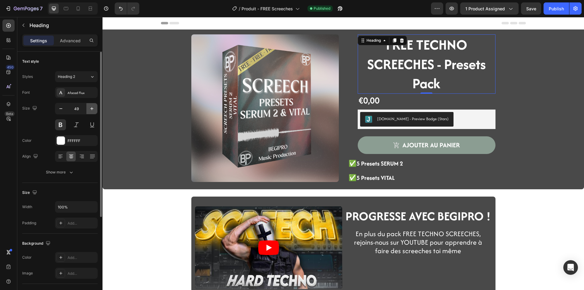
click at [90, 109] on icon "button" at bounding box center [92, 109] width 6 height 6
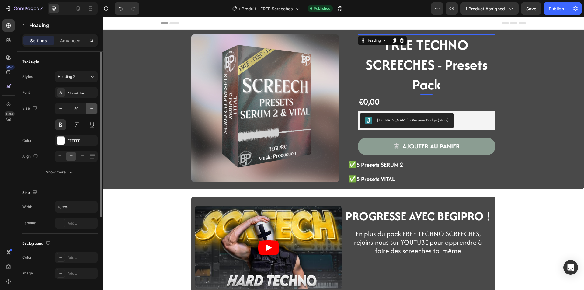
click at [90, 109] on icon "button" at bounding box center [92, 109] width 6 height 6
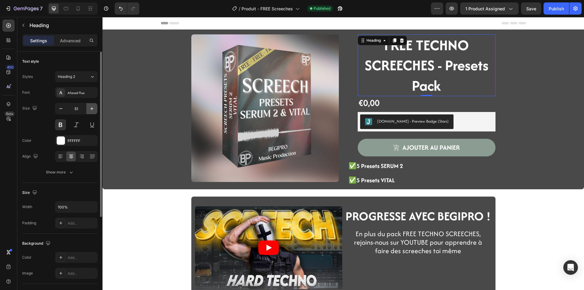
click at [90, 109] on icon "button" at bounding box center [92, 109] width 6 height 6
type input "52"
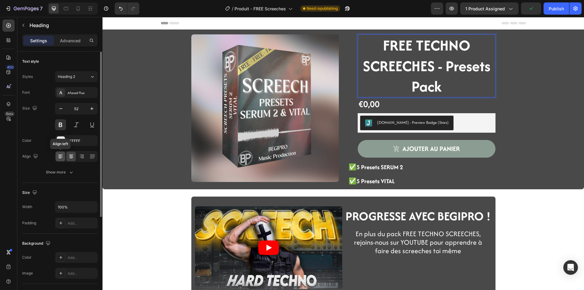
click at [60, 160] on div at bounding box center [60, 157] width 9 height 10
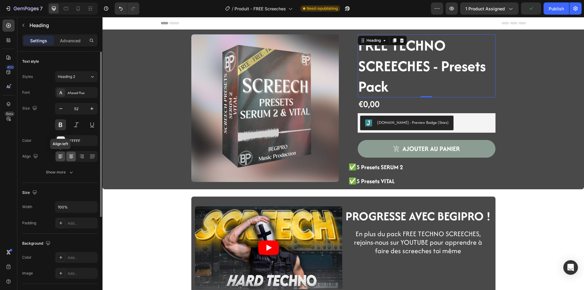
click at [68, 158] on div at bounding box center [70, 157] width 9 height 10
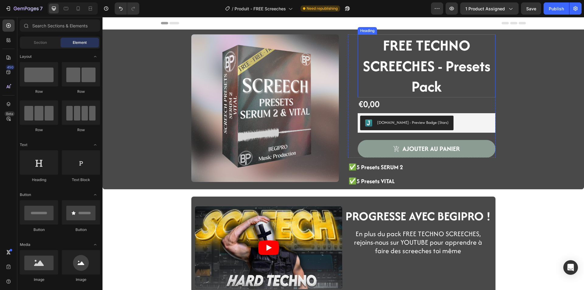
click at [388, 63] on strong "FREE TECHNO SCREECHES - Presets Pack" at bounding box center [427, 66] width 128 height 62
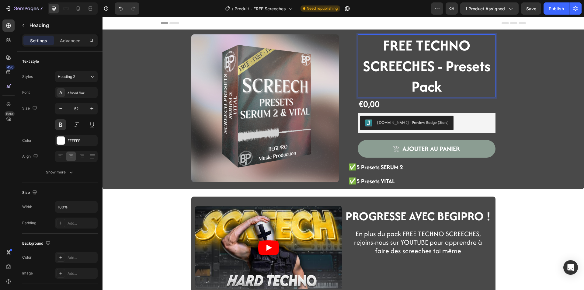
click at [434, 86] on strong "FREE TECHNO SCREECHES - Presets Pack" at bounding box center [427, 66] width 128 height 62
click at [524, 143] on div "Product Images FREE TECHNO SCREECHES - Presets Pack Heading 0 €0,00 Product Pri…" at bounding box center [343, 111] width 473 height 155
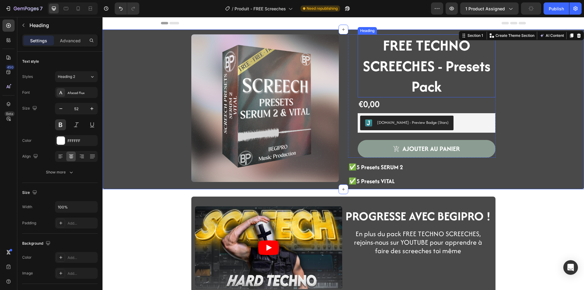
click at [460, 76] on strong "FREE TECHNO SCREECHES - Presets Pack" at bounding box center [427, 66] width 128 height 62
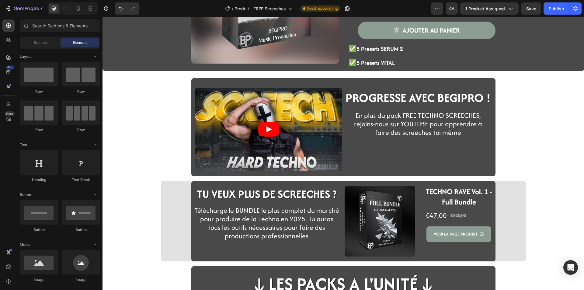
scroll to position [122, 0]
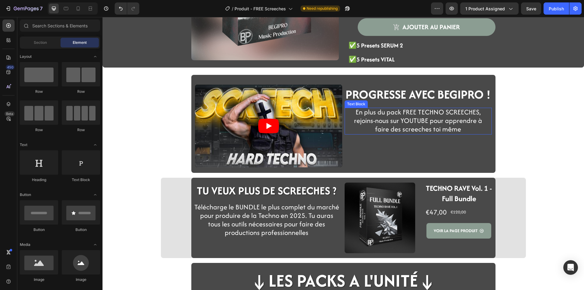
click at [409, 122] on span "En plus du pack FREE TECHNO SCREECHES, rejoins-nous sur YOUTUBE pour apprendre …" at bounding box center [418, 120] width 128 height 27
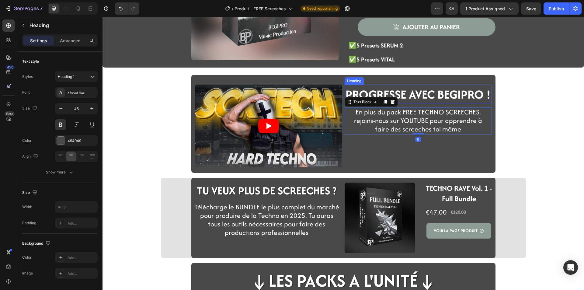
click at [430, 98] on span "PROGRESSE AVEC BEGIPRO !" at bounding box center [418, 94] width 145 height 17
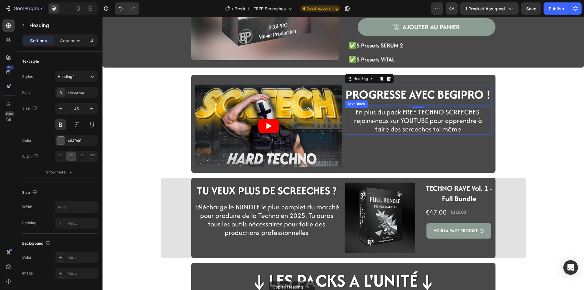
click at [404, 131] on span "En plus du pack FREE TECHNO SCREECHES, rejoins-nous sur YOUTUBE pour apprendre …" at bounding box center [418, 120] width 128 height 27
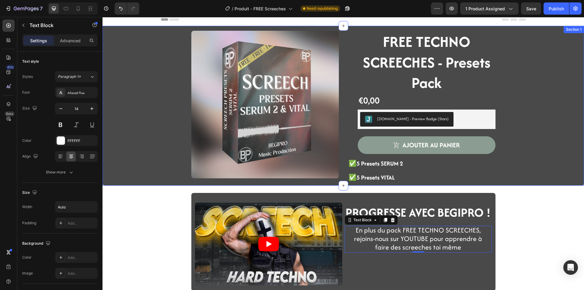
scroll to position [0, 0]
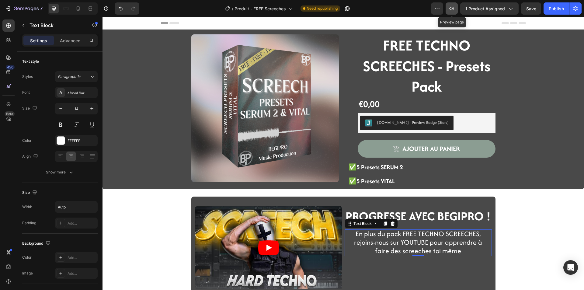
click at [455, 8] on icon "button" at bounding box center [452, 8] width 6 height 6
click at [566, 10] on button "Publish" at bounding box center [557, 8] width 26 height 12
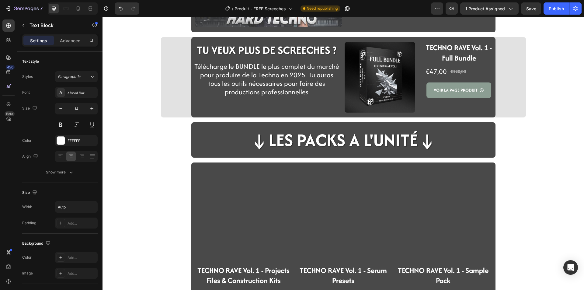
scroll to position [274, 0]
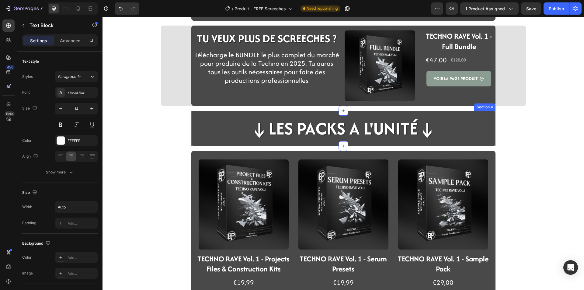
click at [292, 129] on h2 "↓LES PACKS A L'UNITé↓" at bounding box center [344, 128] width 188 height 25
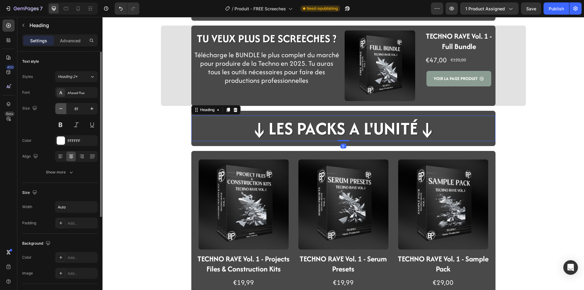
click at [63, 111] on icon "button" at bounding box center [61, 109] width 6 height 6
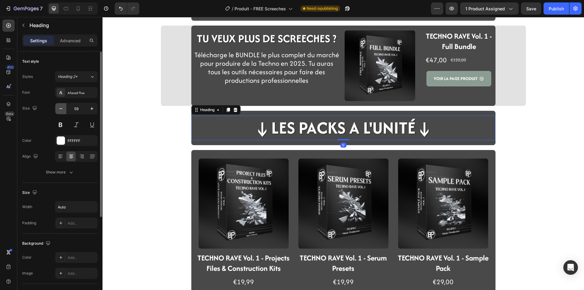
click at [63, 111] on icon "button" at bounding box center [61, 109] width 6 height 6
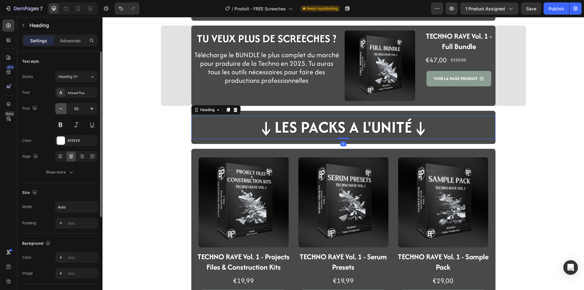
click at [63, 111] on icon "button" at bounding box center [61, 109] width 6 height 6
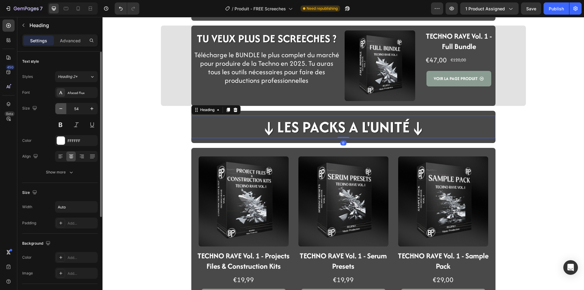
click at [63, 111] on icon "button" at bounding box center [61, 109] width 6 height 6
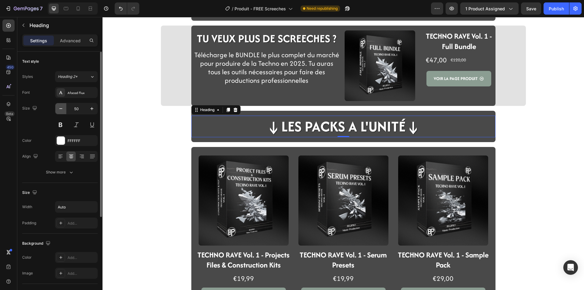
click at [63, 111] on icon "button" at bounding box center [61, 109] width 6 height 6
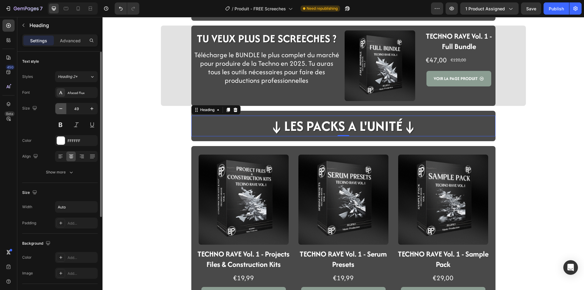
click at [63, 111] on icon "button" at bounding box center [61, 109] width 6 height 6
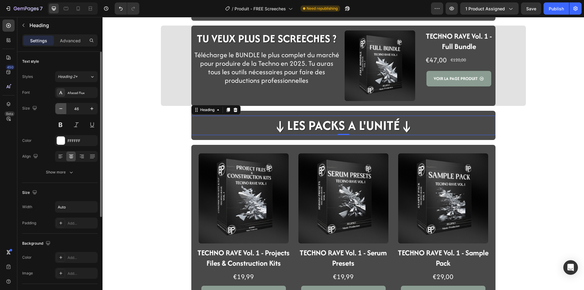
click at [63, 111] on icon "button" at bounding box center [61, 109] width 6 height 6
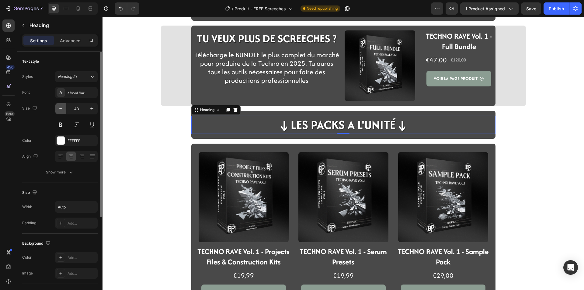
click at [63, 111] on icon "button" at bounding box center [61, 109] width 6 height 6
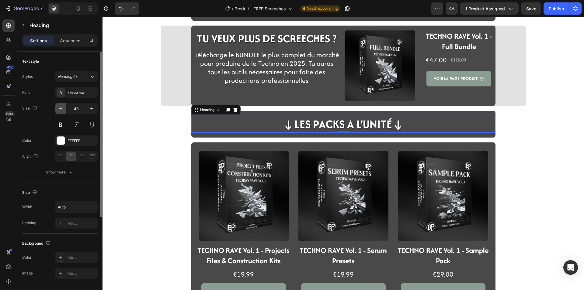
click at [63, 111] on icon "button" at bounding box center [61, 109] width 6 height 6
type input "38"
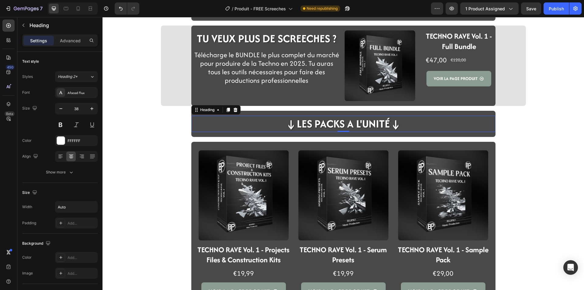
click at [177, 158] on div "Video PROGRESSE AVEC BEGIPRO ! Heading Row En plus du pack FREE TECHNO SCREECHE…" at bounding box center [344, 74] width 482 height 636
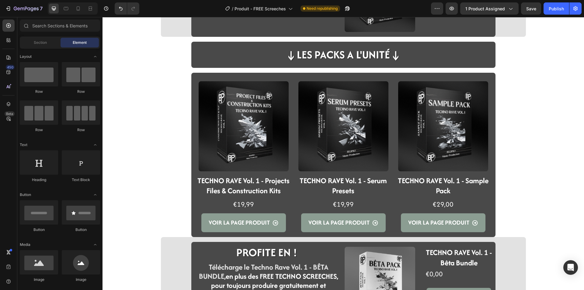
scroll to position [365, 0]
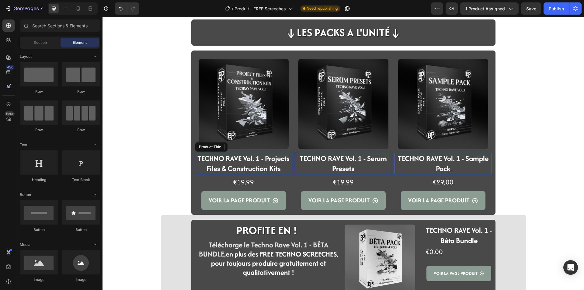
click at [226, 158] on h2 "TECHNO RAVE Vol. 1 - Projects Files & Construction Kits" at bounding box center [243, 164] width 97 height 22
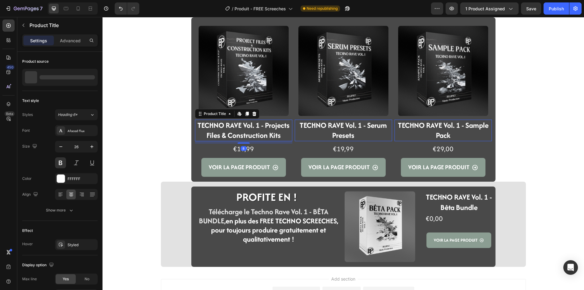
scroll to position [426, 0]
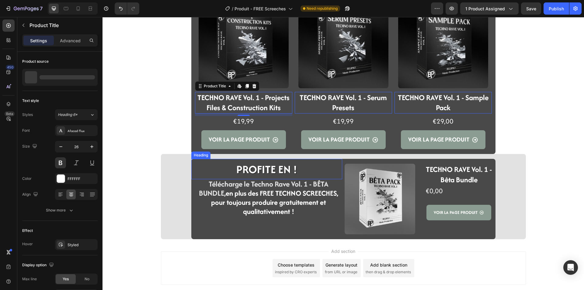
click at [257, 175] on strong "PROFITE EN !" at bounding box center [267, 170] width 61 height 16
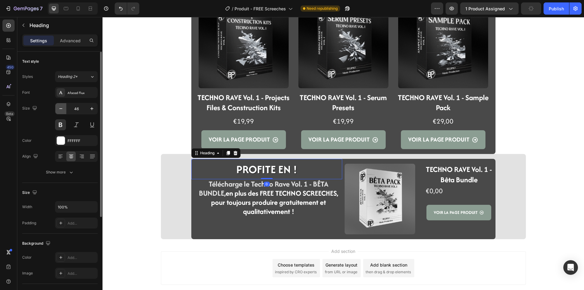
click at [61, 108] on icon "button" at bounding box center [61, 109] width 6 height 6
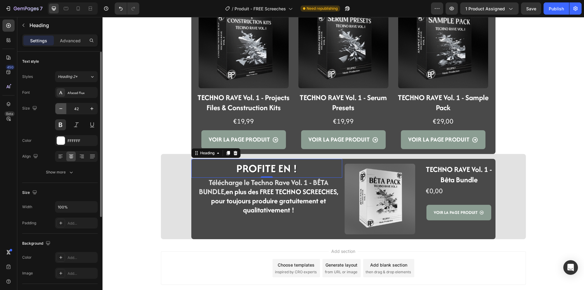
click at [61, 108] on icon "button" at bounding box center [61, 109] width 6 height 6
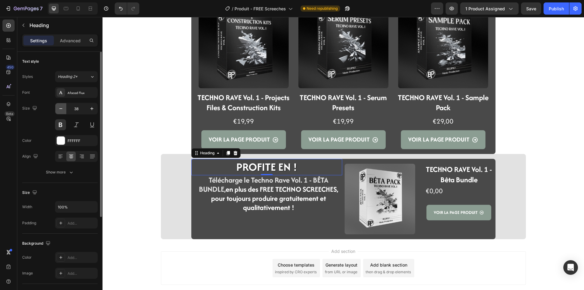
click at [61, 108] on icon "button" at bounding box center [61, 109] width 6 height 6
click at [90, 107] on icon "button" at bounding box center [92, 109] width 6 height 6
type input "38"
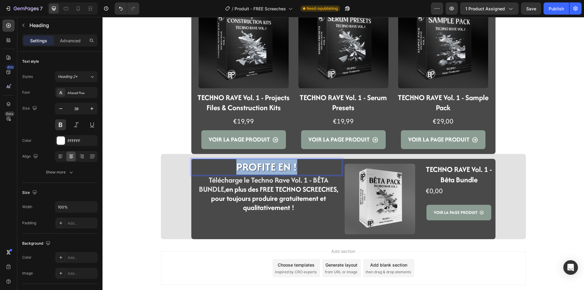
drag, startPoint x: 297, startPoint y: 164, endPoint x: 232, endPoint y: 170, distance: 65.4
click at [232, 170] on p "PROFITE EN !" at bounding box center [267, 167] width 150 height 15
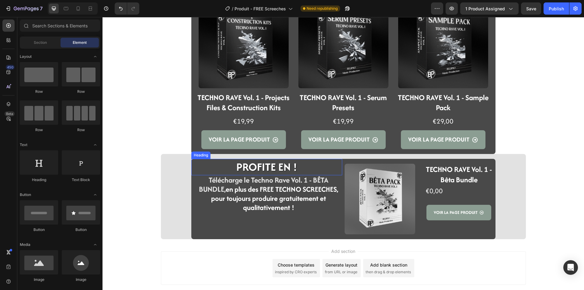
click at [293, 164] on strong "PROFITE EN !" at bounding box center [267, 167] width 61 height 16
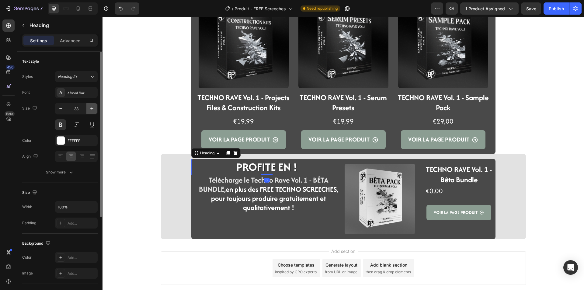
click at [95, 108] on button "button" at bounding box center [91, 108] width 11 height 11
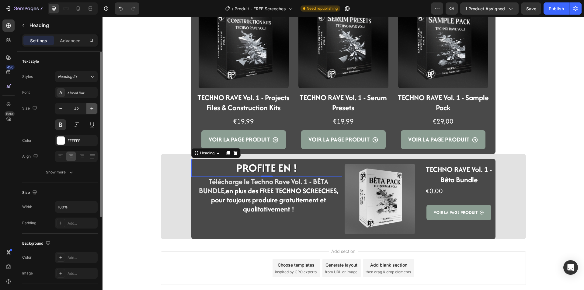
click at [95, 108] on button "button" at bounding box center [91, 108] width 11 height 11
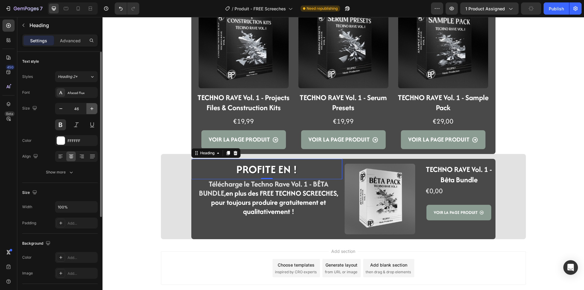
click at [95, 108] on button "button" at bounding box center [91, 108] width 11 height 11
drag, startPoint x: 60, startPoint y: 112, endPoint x: 11, endPoint y: 132, distance: 53.4
click at [60, 112] on button "button" at bounding box center [60, 108] width 11 height 11
type input "46"
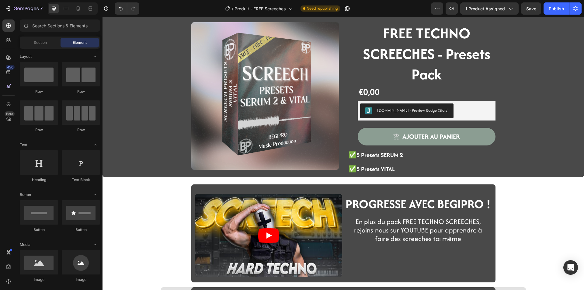
scroll to position [0, 0]
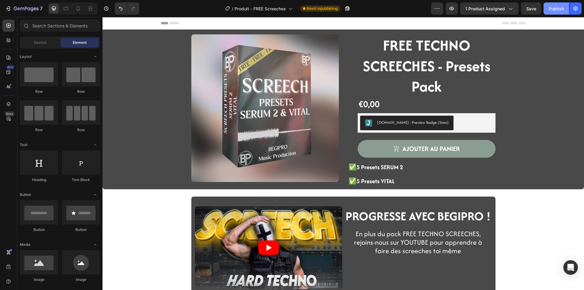
click at [550, 8] on div "Publish" at bounding box center [556, 8] width 15 height 6
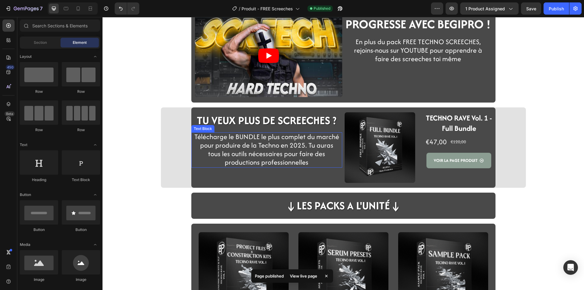
scroll to position [191, 0]
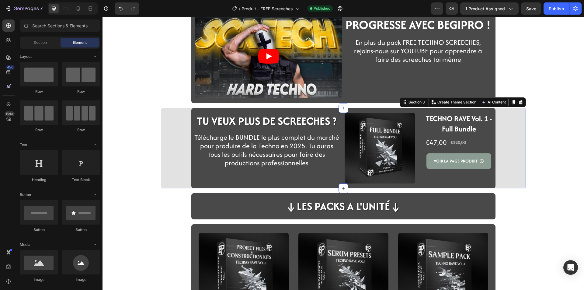
click at [184, 188] on div "TU VEUX PLUS DE SCREECHES ? Heading Row Télécharge le BUNDLE le plus complet du…" at bounding box center [343, 148] width 365 height 80
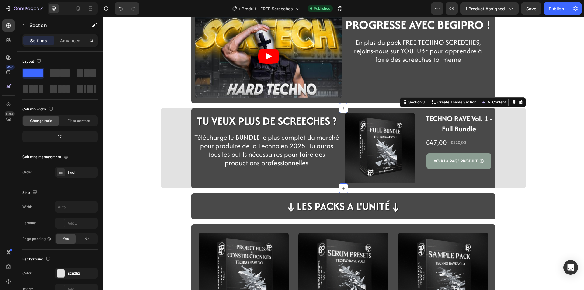
copy strong "PROFITE EN !"
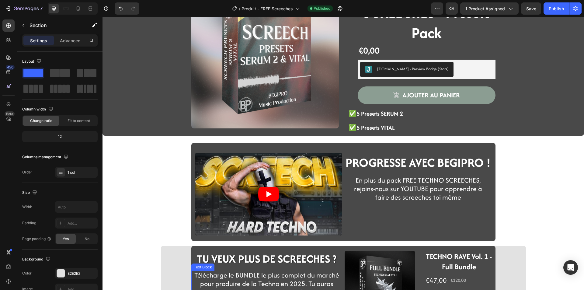
scroll to position [0, 0]
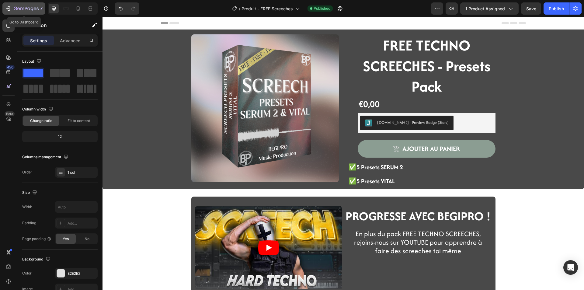
click at [13, 9] on div "7" at bounding box center [23, 8] width 37 height 7
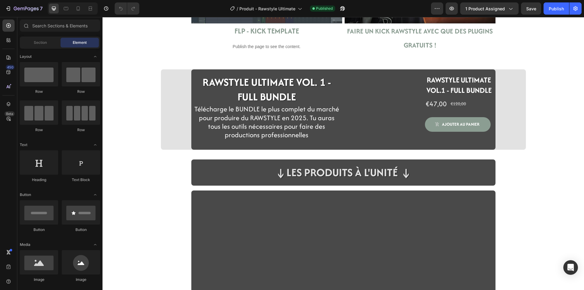
scroll to position [1218, 0]
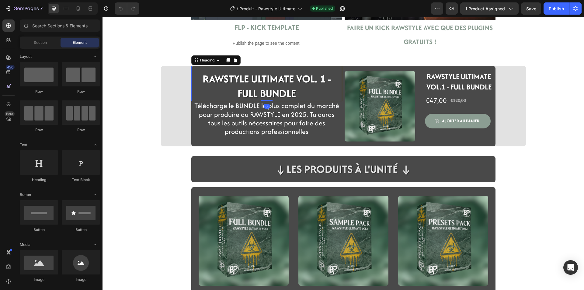
click at [263, 77] on strong "RAWSTYLE ULTIMATE VOL. 1 - FULL BUNDLE" at bounding box center [267, 86] width 128 height 30
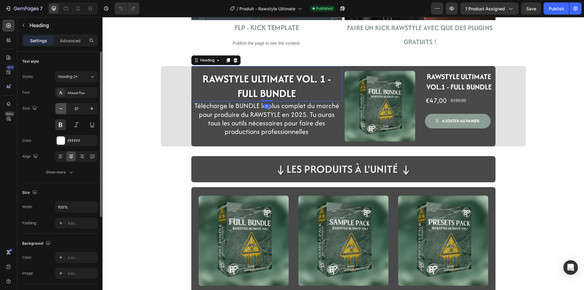
click at [59, 107] on icon "button" at bounding box center [61, 109] width 6 height 6
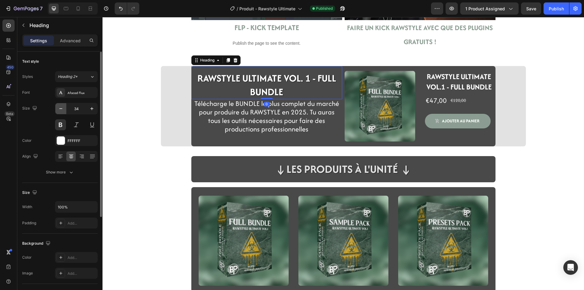
click at [59, 107] on icon "button" at bounding box center [61, 109] width 6 height 6
type input "32"
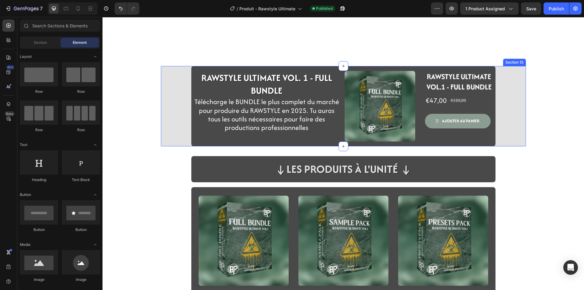
scroll to position [1370, 0]
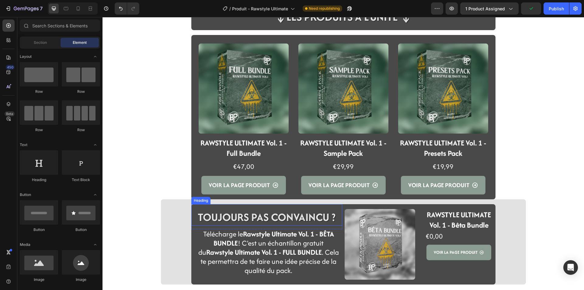
click at [247, 211] on h2 "TOUJOURS PAS CONVAINCU ?" at bounding box center [266, 217] width 151 height 16
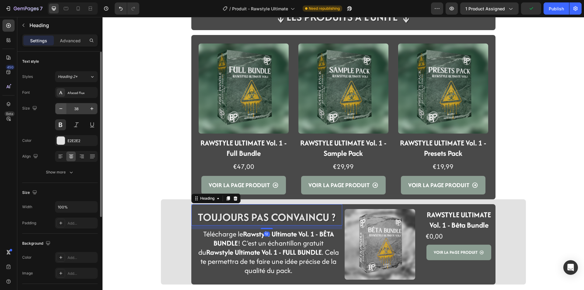
click at [62, 109] on icon "button" at bounding box center [60, 108] width 3 height 1
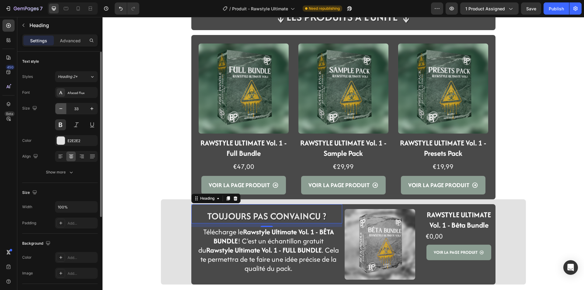
click at [62, 109] on icon "button" at bounding box center [60, 108] width 3 height 1
type input "32"
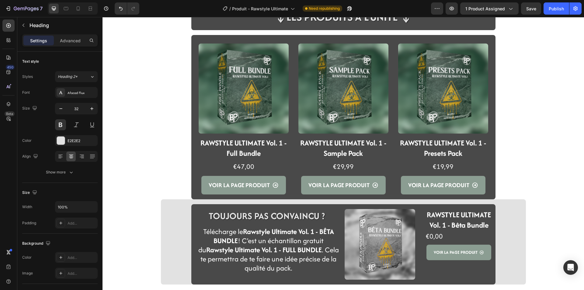
click at [219, 213] on h2 "TOUJOURS PAS CONVAINCU ?" at bounding box center [266, 216] width 151 height 14
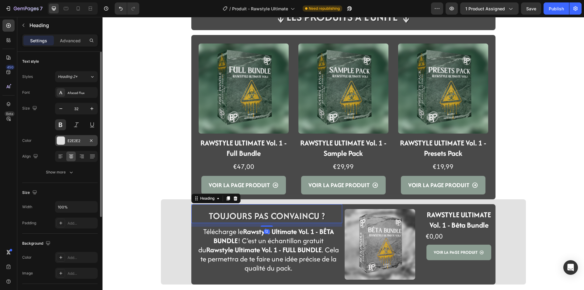
click at [81, 143] on div "E2E2E2" at bounding box center [77, 140] width 18 height 5
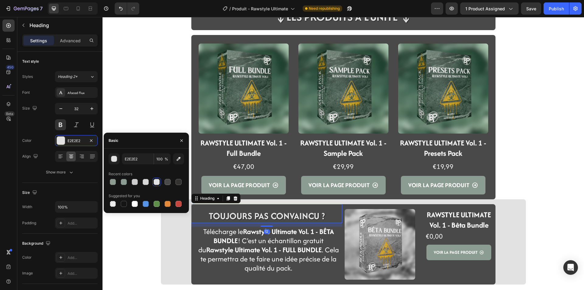
click at [135, 205] on div at bounding box center [135, 204] width 6 height 6
type input "FFFFFF"
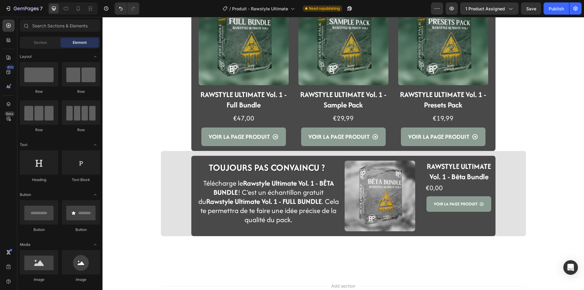
scroll to position [1431, 0]
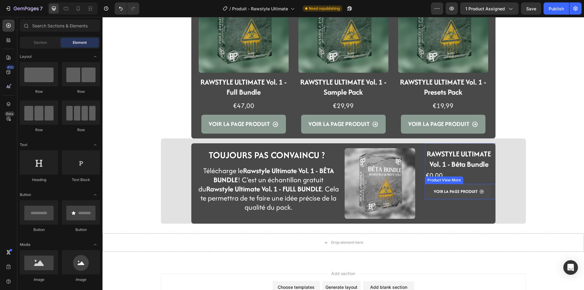
click at [427, 194] on button "VOIR LA PAGE PRODUIT" at bounding box center [459, 192] width 65 height 16
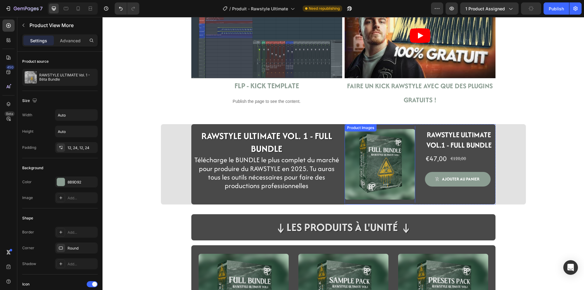
scroll to position [1157, 0]
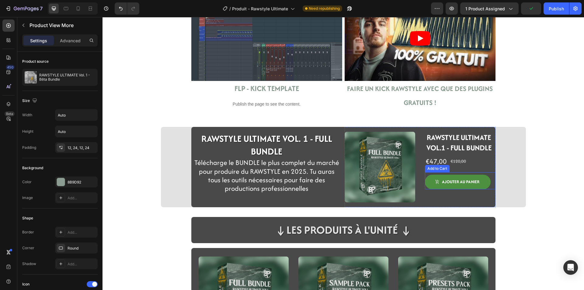
click at [427, 187] on button "ajouter au panier" at bounding box center [458, 182] width 66 height 15
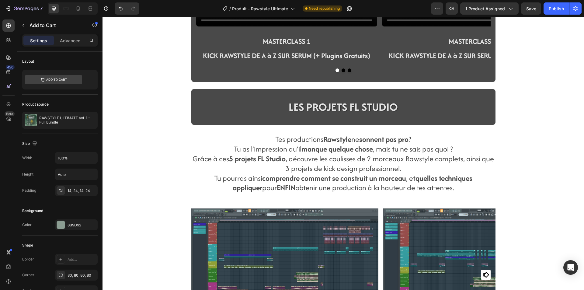
scroll to position [640, 0]
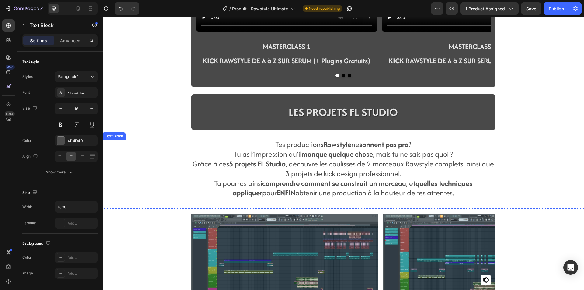
click at [191, 185] on div "Tes productions Rawstyle ne sonnent pas pro ? Tu as l’impression qu’il manque q…" at bounding box center [343, 169] width 304 height 59
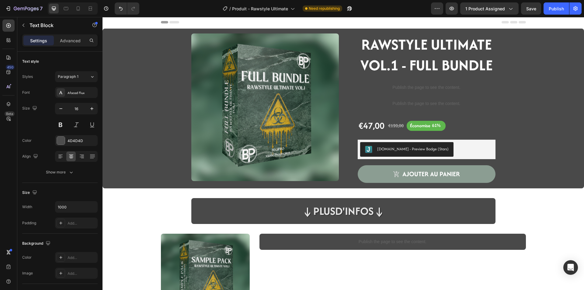
scroll to position [0, 0]
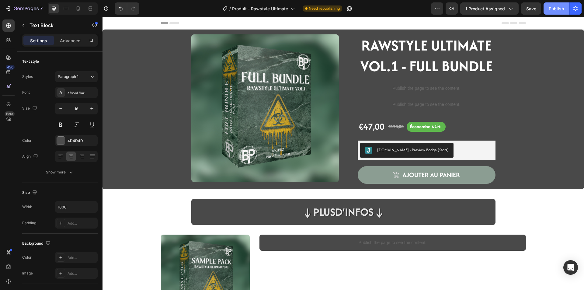
click at [561, 13] on button "Publish" at bounding box center [557, 8] width 26 height 12
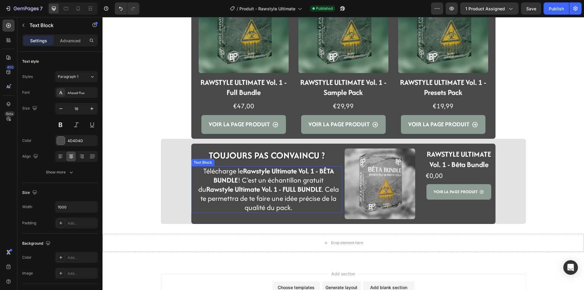
scroll to position [1431, 0]
click at [259, 150] on h2 "TOUJOURS PAS CONVAINCU ?" at bounding box center [266, 155] width 151 height 14
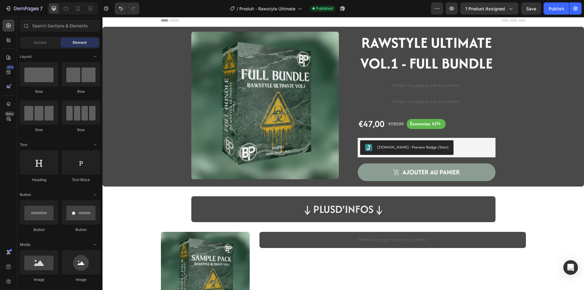
scroll to position [0, 0]
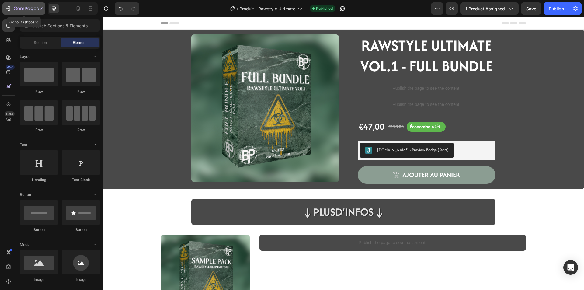
click at [16, 7] on icon "button" at bounding box center [26, 8] width 25 height 5
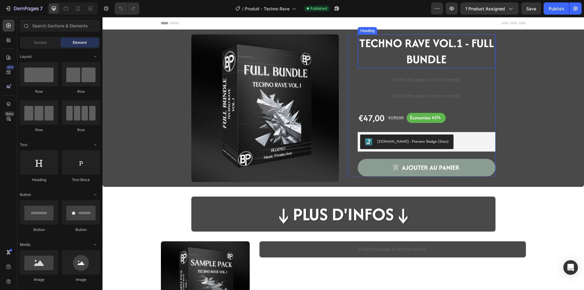
click at [411, 44] on strong "TECHNO RAVE VOL.1 - FULL BUNDLE" at bounding box center [426, 51] width 135 height 33
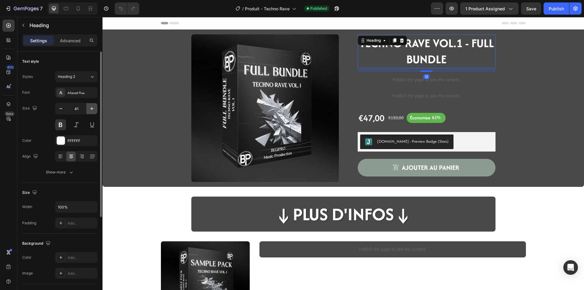
click at [87, 109] on button "button" at bounding box center [91, 108] width 11 height 11
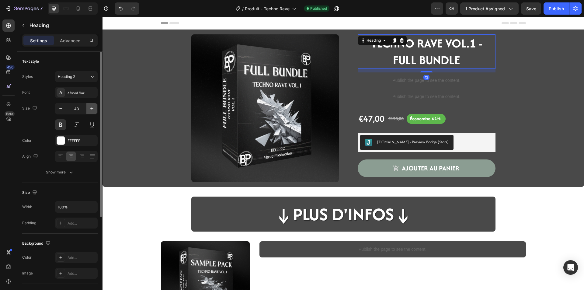
click at [87, 109] on button "button" at bounding box center [91, 108] width 11 height 11
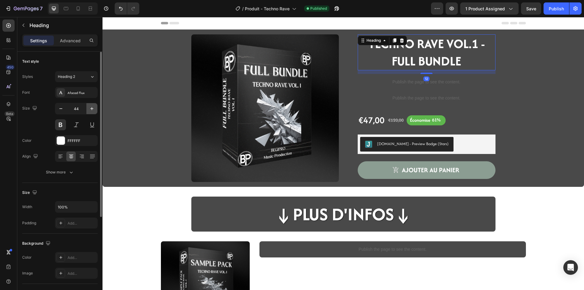
click at [87, 109] on button "button" at bounding box center [91, 108] width 11 height 11
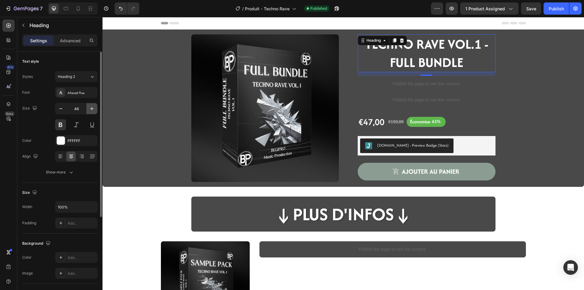
click at [87, 109] on button "button" at bounding box center [91, 108] width 11 height 11
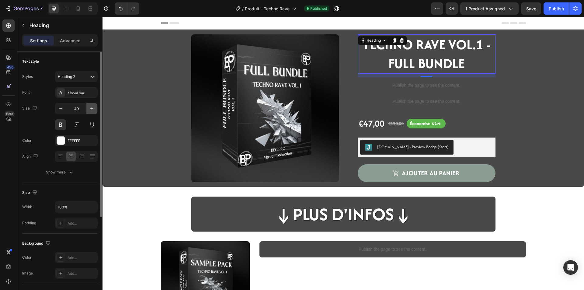
click at [87, 109] on button "button" at bounding box center [91, 108] width 11 height 11
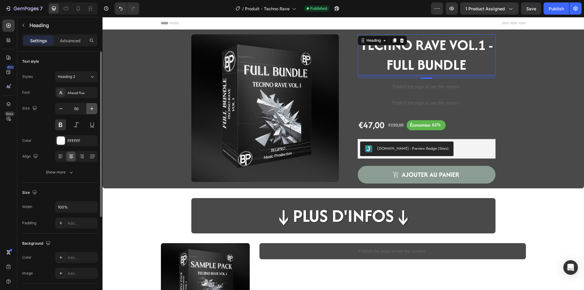
click at [87, 109] on button "button" at bounding box center [91, 108] width 11 height 11
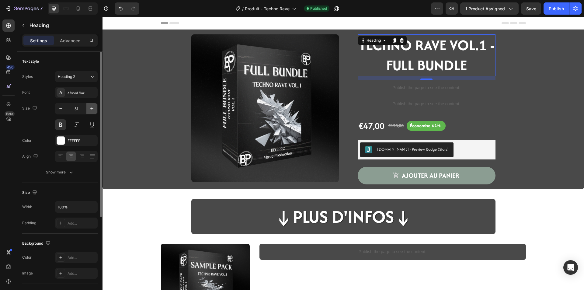
click at [87, 109] on button "button" at bounding box center [91, 108] width 11 height 11
type input "52"
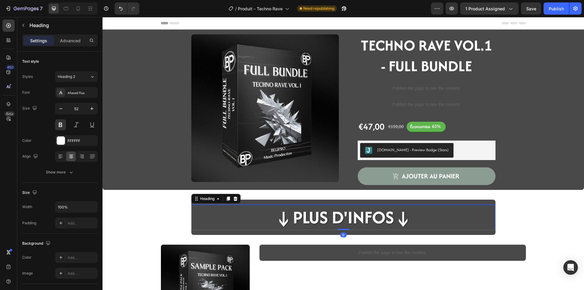
click at [375, 221] on h2 "↓Plus d'infos↓" at bounding box center [343, 217] width 139 height 25
click at [57, 108] on button "button" at bounding box center [60, 108] width 11 height 11
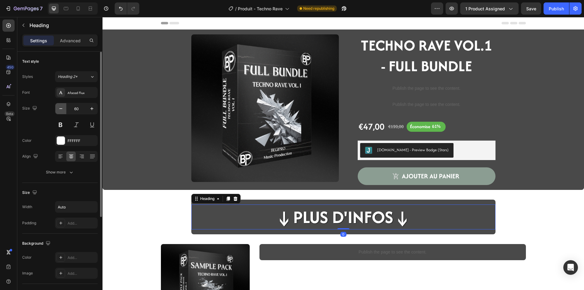
click at [57, 108] on button "button" at bounding box center [60, 108] width 11 height 11
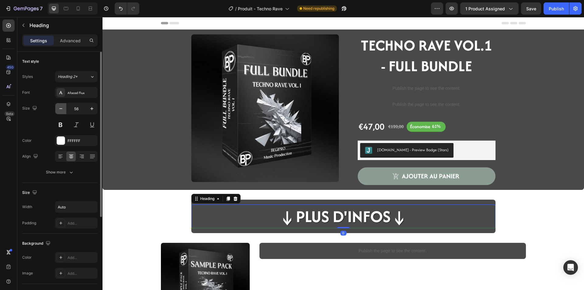
click at [57, 108] on button "button" at bounding box center [60, 108] width 11 height 11
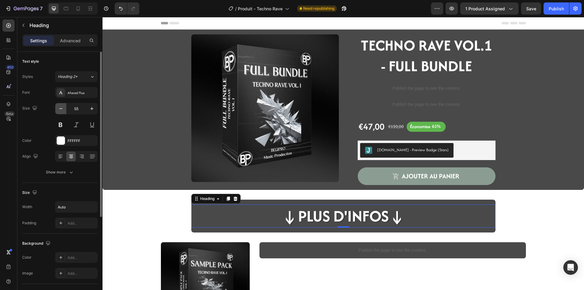
click at [57, 108] on button "button" at bounding box center [60, 108] width 11 height 11
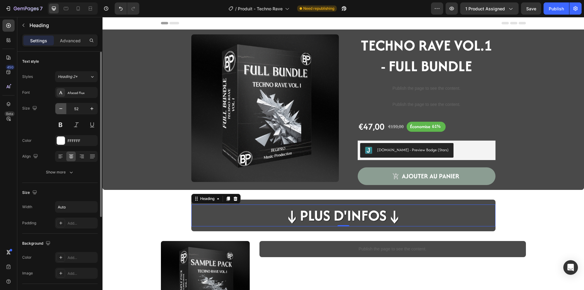
click at [57, 108] on button "button" at bounding box center [60, 108] width 11 height 11
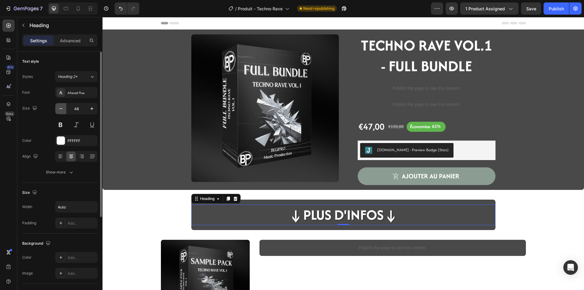
click at [57, 108] on button "button" at bounding box center [60, 108] width 11 height 11
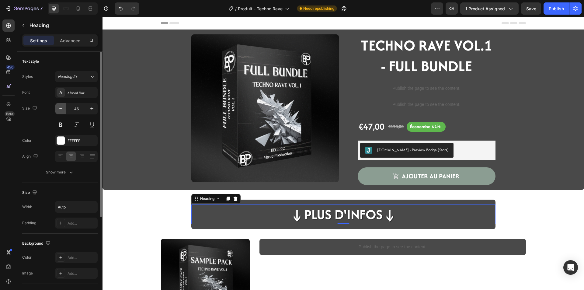
click at [57, 108] on button "button" at bounding box center [60, 108] width 11 height 11
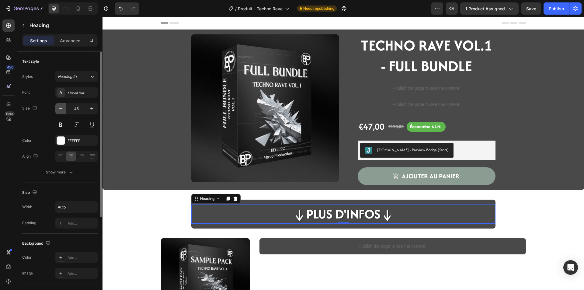
click at [57, 108] on button "button" at bounding box center [60, 108] width 11 height 11
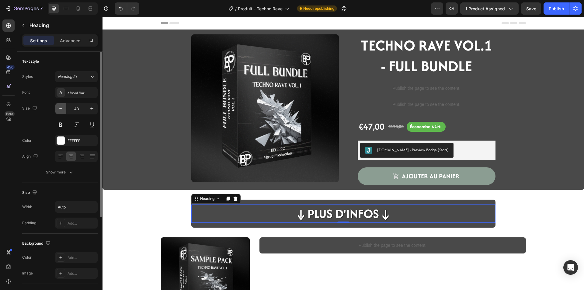
click at [57, 108] on button "button" at bounding box center [60, 108] width 11 height 11
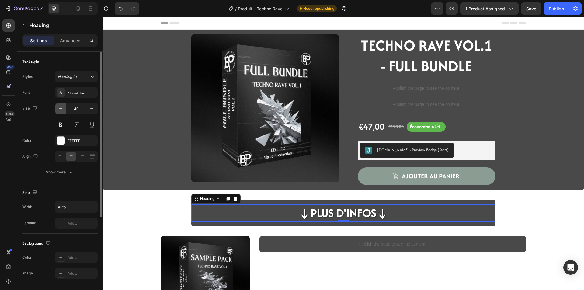
click at [57, 108] on button "button" at bounding box center [60, 108] width 11 height 11
type input "38"
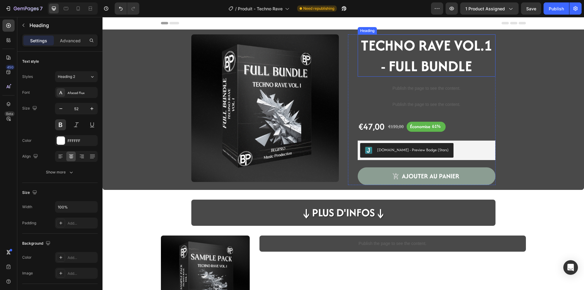
click at [389, 69] on strong "TECHNO RAVE VOL.1 - FULL BUNDLE" at bounding box center [426, 56] width 131 height 42
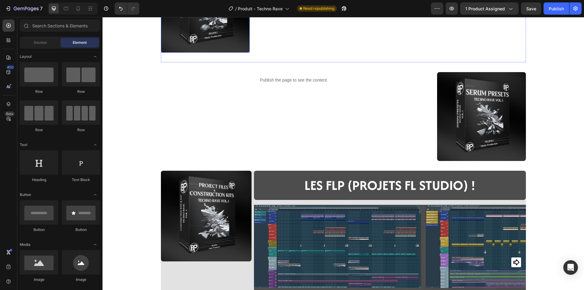
scroll to position [274, 0]
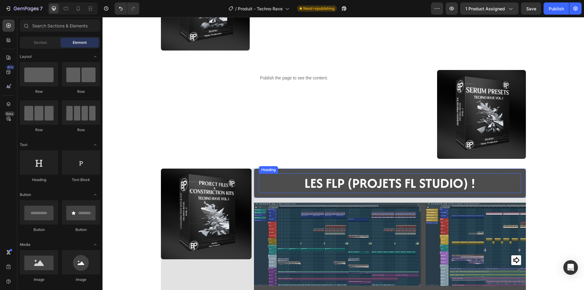
click at [334, 183] on h2 "LES FLP (PROJETS FL STUDIO) !" at bounding box center [390, 183] width 262 height 19
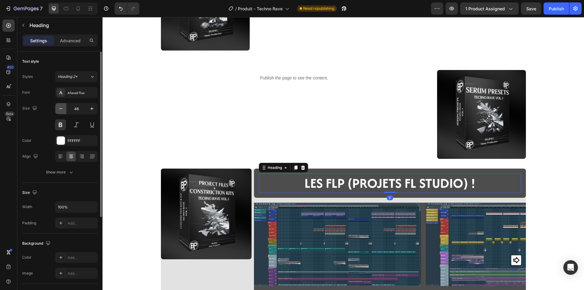
click at [63, 110] on icon "button" at bounding box center [61, 109] width 6 height 6
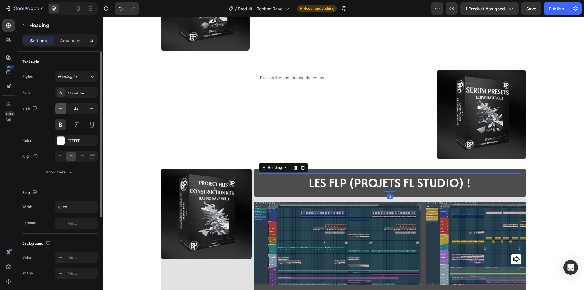
click at [63, 110] on icon "button" at bounding box center [61, 109] width 6 height 6
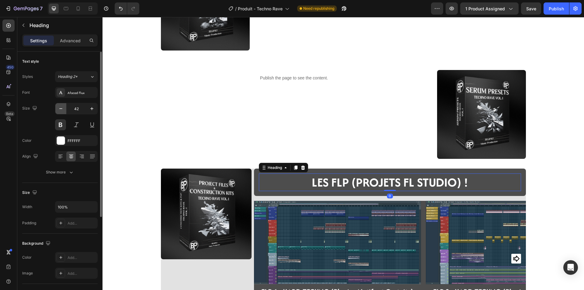
click at [63, 110] on icon "button" at bounding box center [61, 109] width 6 height 6
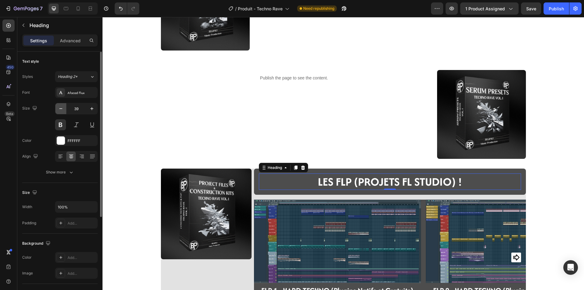
click at [63, 110] on icon "button" at bounding box center [61, 109] width 6 height 6
type input "38"
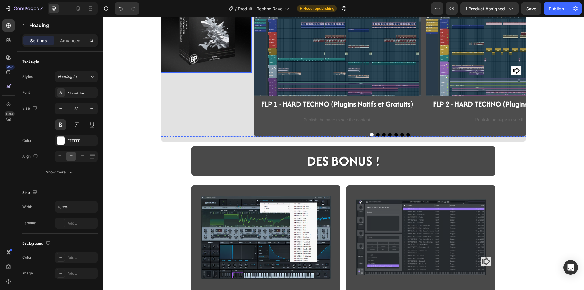
scroll to position [487, 0]
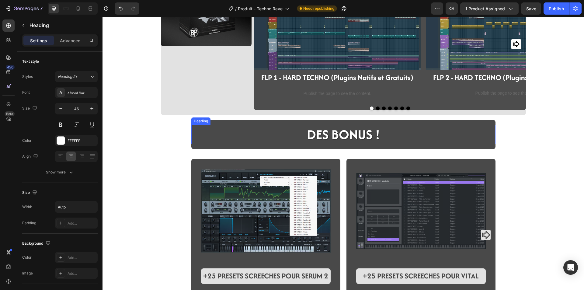
click at [337, 137] on h2 "DES BONUS !" at bounding box center [344, 134] width 74 height 19
click at [62, 113] on button "button" at bounding box center [60, 108] width 11 height 11
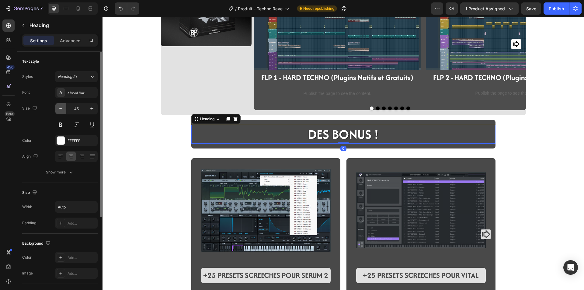
click at [62, 113] on button "button" at bounding box center [60, 108] width 11 height 11
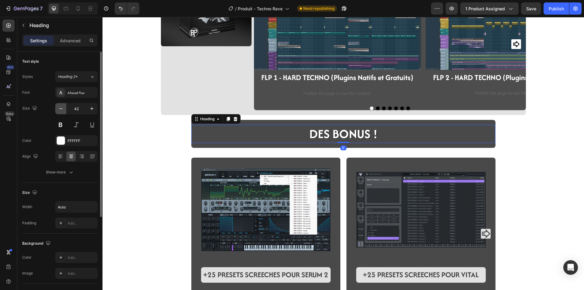
click at [62, 113] on button "button" at bounding box center [60, 108] width 11 height 11
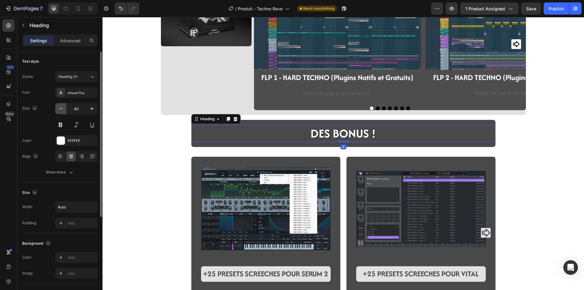
click at [62, 113] on button "button" at bounding box center [60, 108] width 11 height 11
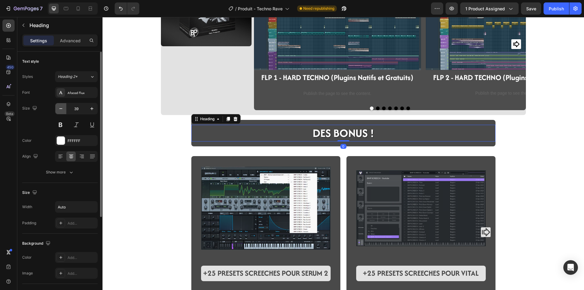
click at [62, 113] on button "button" at bounding box center [60, 108] width 11 height 11
type input "38"
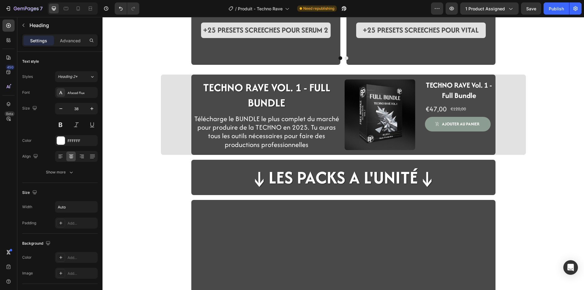
scroll to position [731, 0]
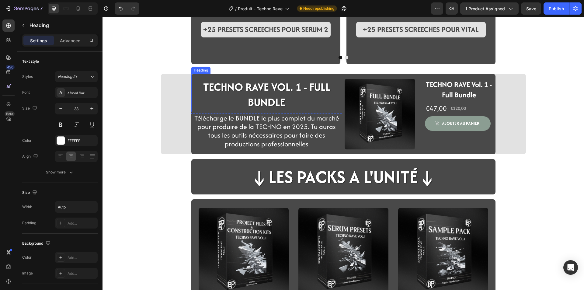
click at [279, 95] on strong "TECHNO RAVE VOL. 1 - FULL BUNDLE" at bounding box center [266, 94] width 127 height 30
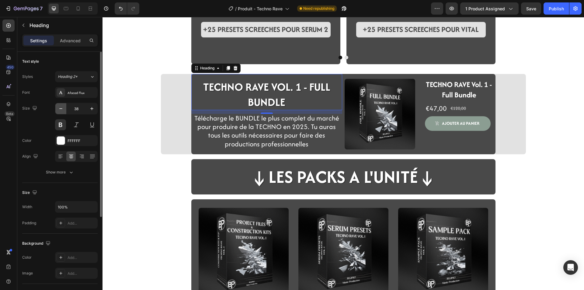
click at [64, 109] on button "button" at bounding box center [60, 108] width 11 height 11
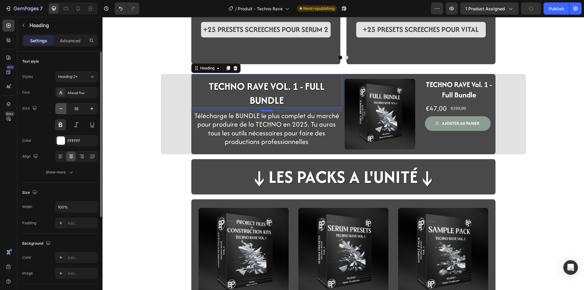
click at [64, 109] on button "button" at bounding box center [60, 108] width 11 height 11
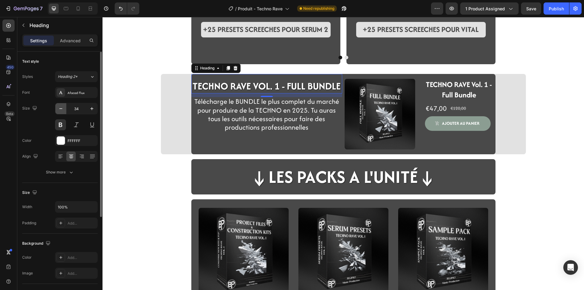
click at [64, 109] on button "button" at bounding box center [60, 108] width 11 height 11
type input "32"
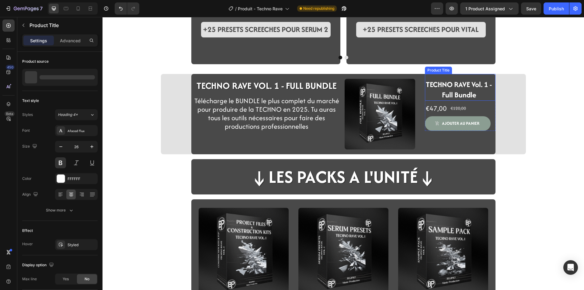
click at [454, 87] on h1 "TECHNO RAVE Vol. 1 - Full Bundle" at bounding box center [459, 90] width 68 height 22
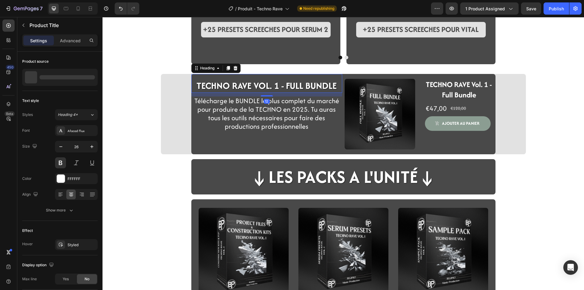
click at [260, 89] on strong "TECHNO RAVE VOL. 1 - FULL BUNDLE" at bounding box center [267, 85] width 140 height 13
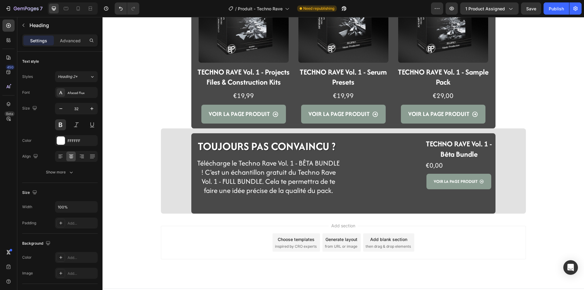
scroll to position [974, 0]
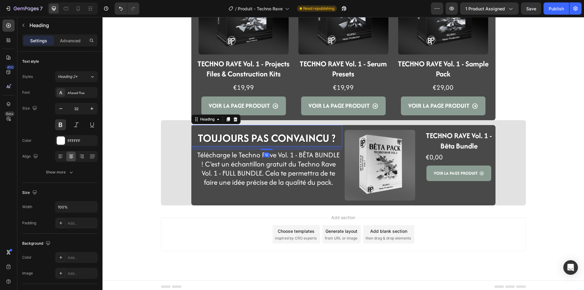
click at [277, 139] on h2 "TOUJOURS PAS CONVAINCU ?" at bounding box center [266, 138] width 151 height 16
click at [64, 109] on button "button" at bounding box center [60, 108] width 11 height 11
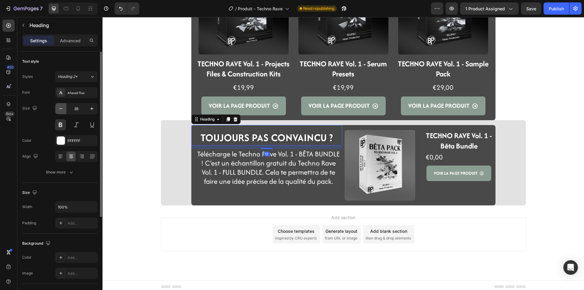
click at [64, 109] on button "button" at bounding box center [60, 108] width 11 height 11
type input "32"
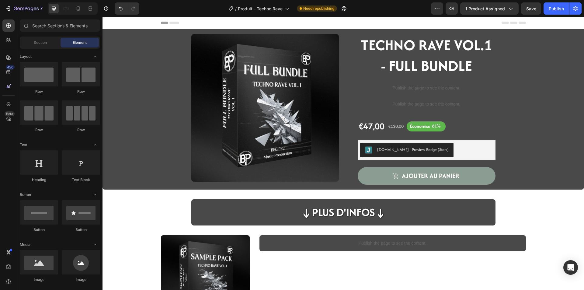
scroll to position [0, 0]
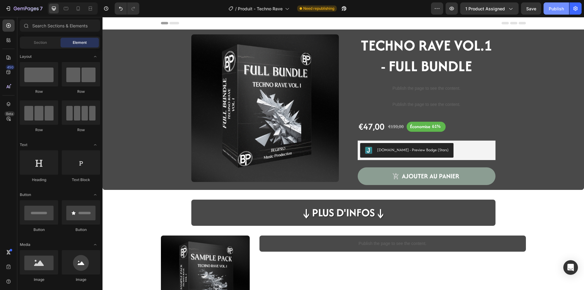
click at [555, 14] on button "Publish" at bounding box center [557, 8] width 26 height 12
click at [328, 210] on h2 "↓Plus d'infos↓" at bounding box center [343, 213] width 87 height 16
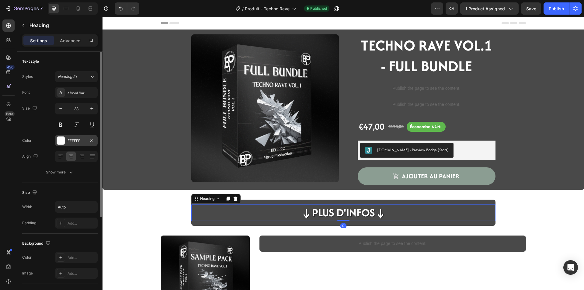
click at [70, 144] on div "FFFFFF" at bounding box center [76, 140] width 43 height 11
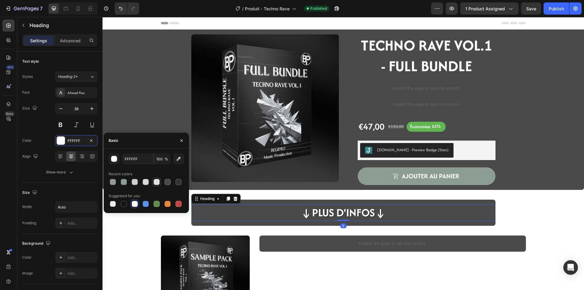
click at [153, 182] on div at bounding box center [156, 181] width 7 height 7
type input "E2E2E2"
click at [158, 257] on section "Image Publish the page to see the content. code sample pack techno rave Section…" at bounding box center [343, 280] width 375 height 108
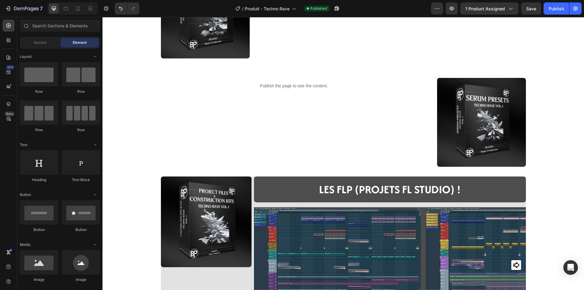
scroll to position [274, 0]
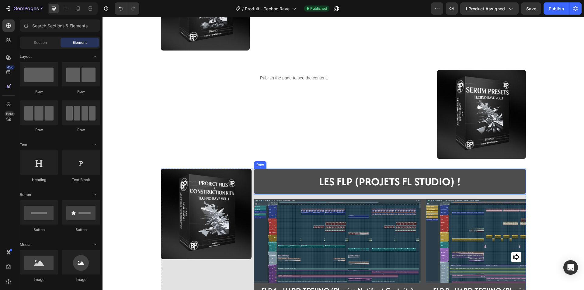
click at [349, 173] on div "LES FLP (PROJETS FL STUDIO) ! Heading Row" at bounding box center [390, 182] width 272 height 26
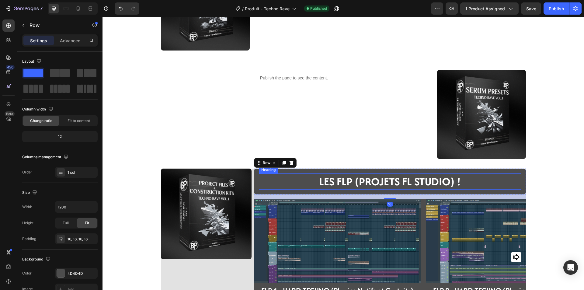
click at [344, 177] on h2 "LES FLP (PROJETS FL STUDIO) !" at bounding box center [390, 182] width 262 height 16
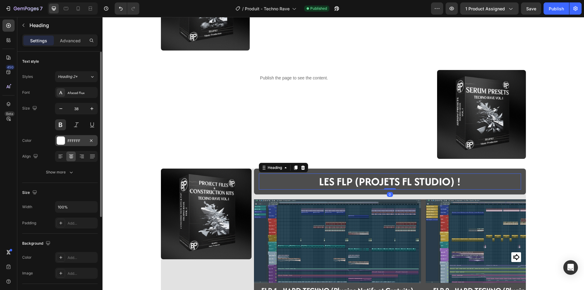
click at [72, 140] on div "FFFFFF" at bounding box center [77, 140] width 18 height 5
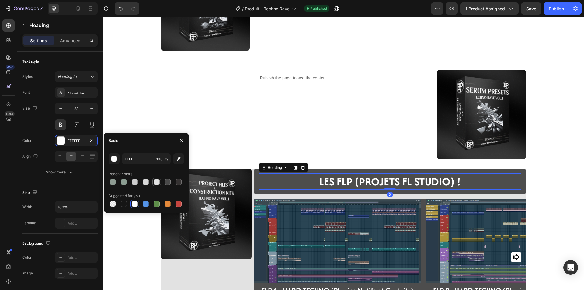
click at [156, 182] on div at bounding box center [157, 182] width 6 height 6
type input "E2E2E2"
click at [161, 250] on img at bounding box center [206, 214] width 91 height 91
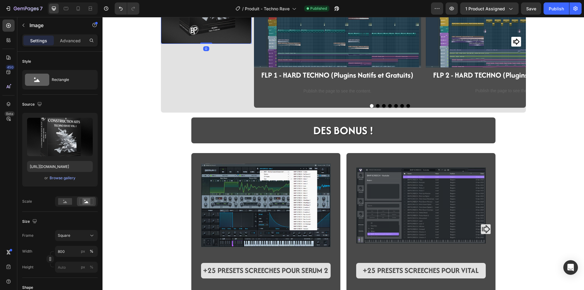
scroll to position [517, 0]
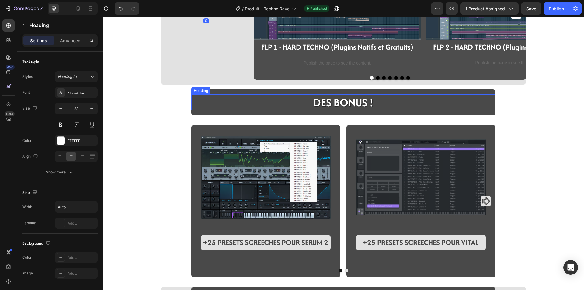
click at [333, 108] on h2 "DES BONUS !" at bounding box center [343, 102] width 61 height 16
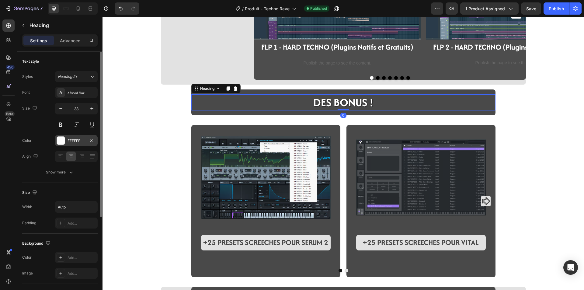
click at [67, 143] on div "FFFFFF" at bounding box center [76, 140] width 43 height 11
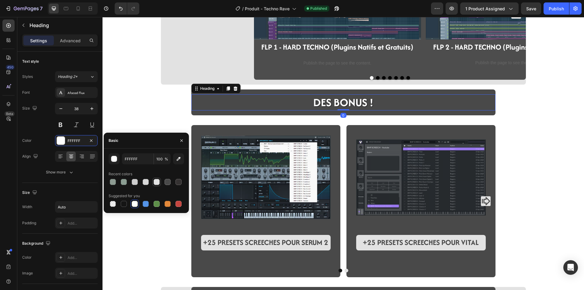
click at [157, 182] on div at bounding box center [157, 182] width 6 height 6
type input "E2E2E2"
click at [157, 253] on div "Image LES FLP (PROJETS FL STUDIO) ! Heading Row Image FLP 1 - HARD TECHNO (Plug…" at bounding box center [344, 58] width 482 height 1093
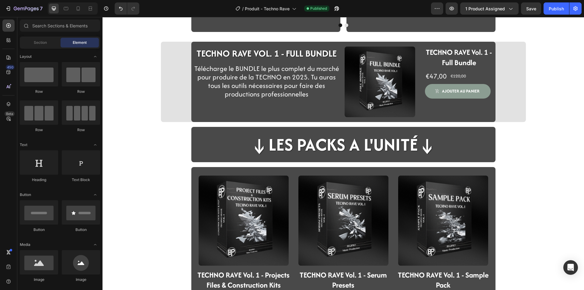
scroll to position [791, 0]
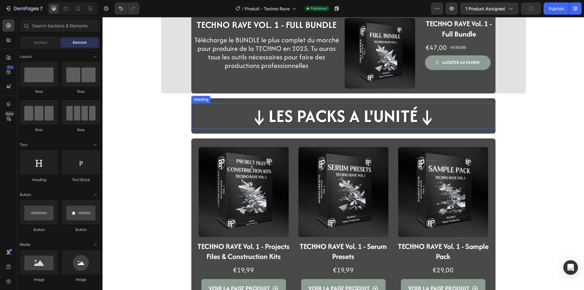
click at [294, 119] on h2 "↓LES PACKS A L'UNITé↓" at bounding box center [344, 115] width 188 height 25
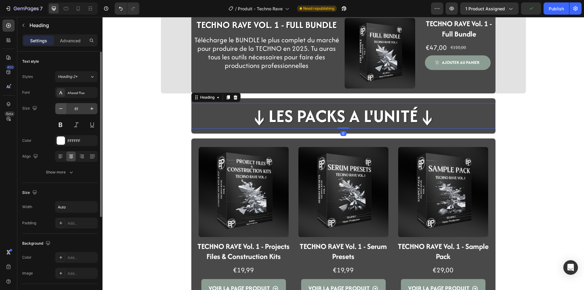
click at [65, 110] on button "button" at bounding box center [60, 108] width 11 height 11
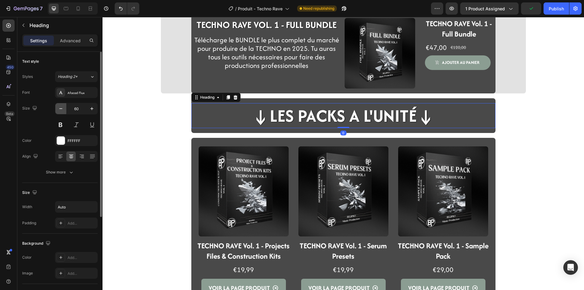
click at [65, 110] on button "button" at bounding box center [60, 108] width 11 height 11
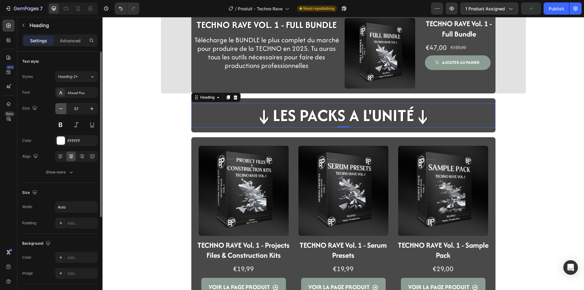
click at [65, 110] on button "button" at bounding box center [60, 108] width 11 height 11
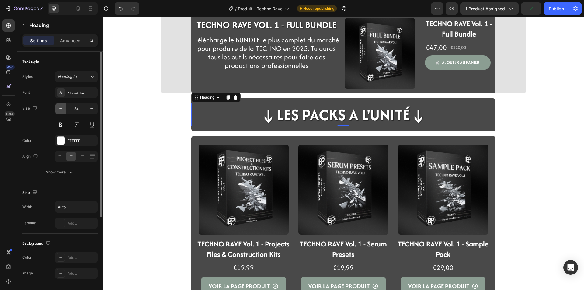
click at [65, 110] on button "button" at bounding box center [60, 108] width 11 height 11
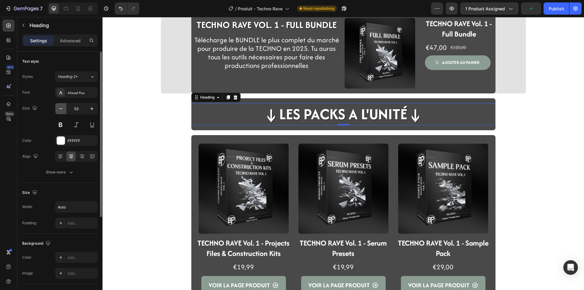
click at [65, 110] on button "button" at bounding box center [60, 108] width 11 height 11
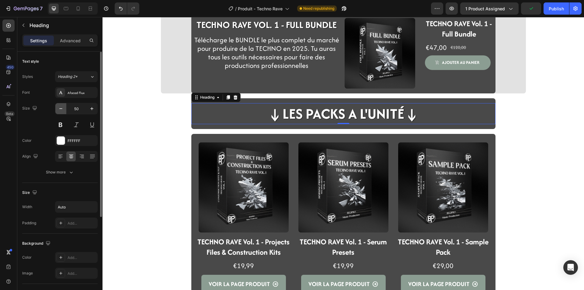
click at [65, 110] on button "button" at bounding box center [60, 108] width 11 height 11
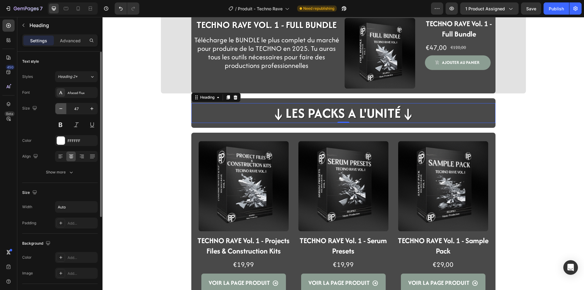
click at [65, 110] on button "button" at bounding box center [60, 108] width 11 height 11
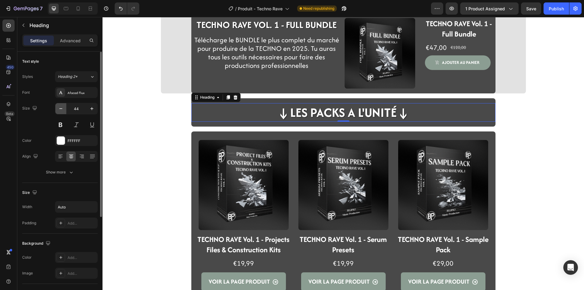
click at [65, 110] on button "button" at bounding box center [60, 108] width 11 height 11
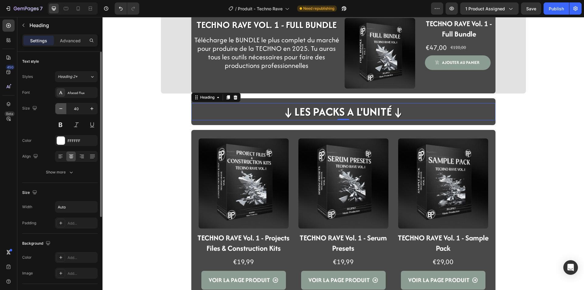
click at [65, 110] on button "button" at bounding box center [60, 108] width 11 height 11
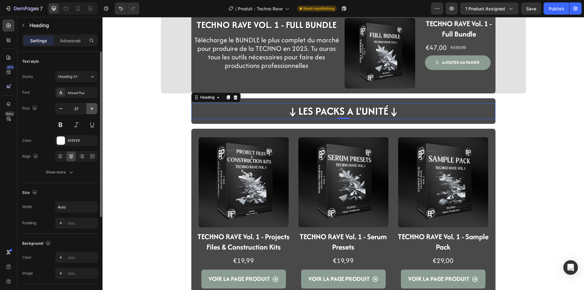
click at [93, 106] on icon "button" at bounding box center [92, 109] width 6 height 6
type input "38"
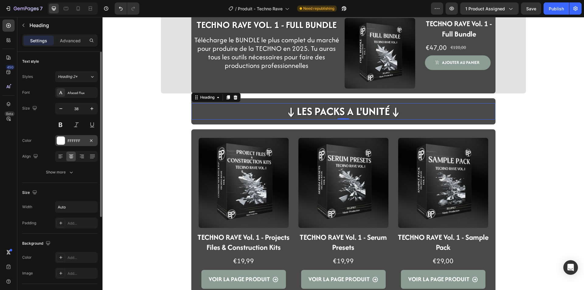
click at [74, 145] on div "FFFFFF" at bounding box center [76, 140] width 43 height 11
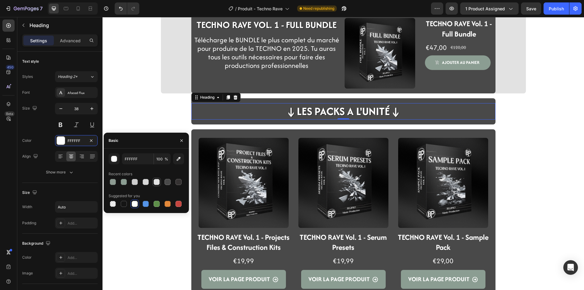
click at [155, 181] on div at bounding box center [157, 182] width 6 height 6
type input "E2E2E2"
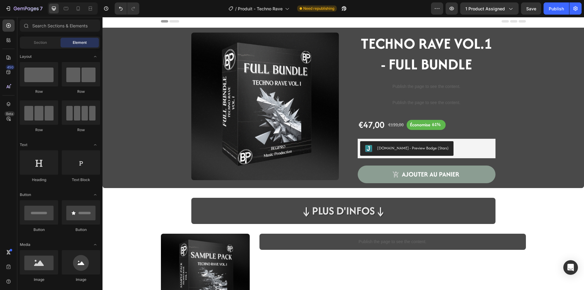
scroll to position [0, 0]
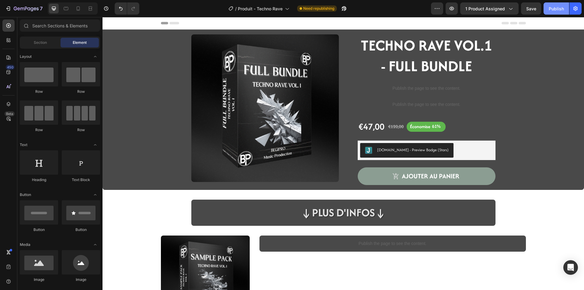
click at [550, 11] on div "Publish" at bounding box center [556, 8] width 15 height 6
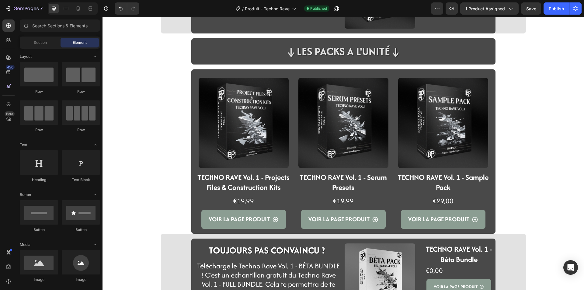
scroll to position [879, 0]
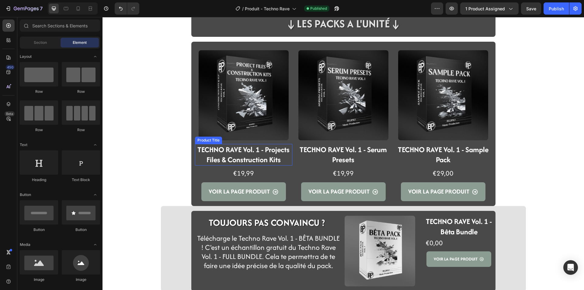
click at [241, 162] on h2 "TECHNO RAVE Vol. 1 - Projects Files & Construction Kits" at bounding box center [243, 155] width 97 height 22
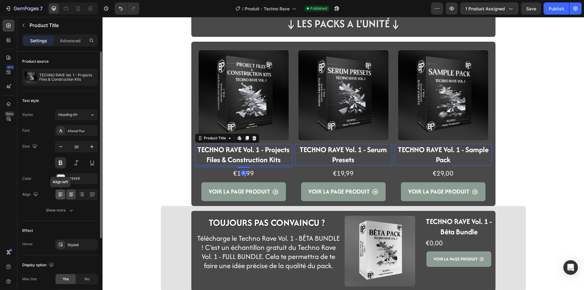
click at [56, 196] on div at bounding box center [60, 195] width 9 height 10
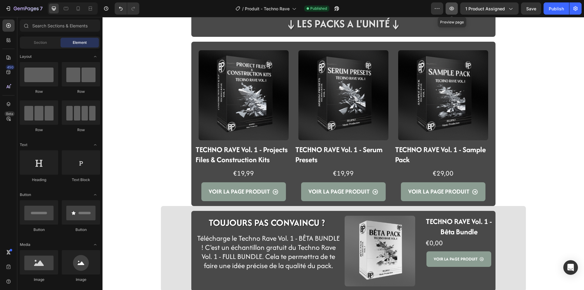
click at [458, 11] on button "button" at bounding box center [452, 8] width 12 height 12
click at [223, 154] on h2 "TECHNO RAVE Vol. 1 - Projects Files & Construction Kits" at bounding box center [243, 155] width 97 height 22
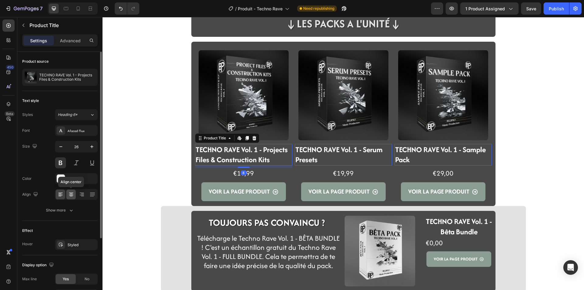
click at [68, 196] on icon at bounding box center [71, 194] width 6 height 6
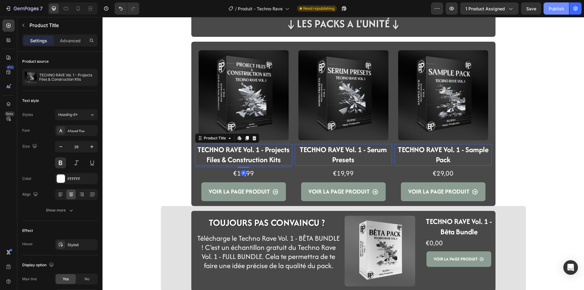
click at [560, 7] on div "Publish" at bounding box center [556, 8] width 15 height 6
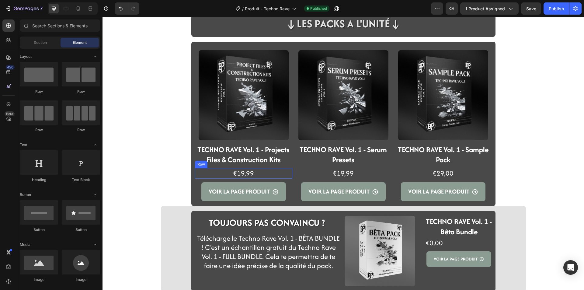
click at [254, 172] on div "€19,99 Product Price Product Price Row" at bounding box center [243, 173] width 97 height 11
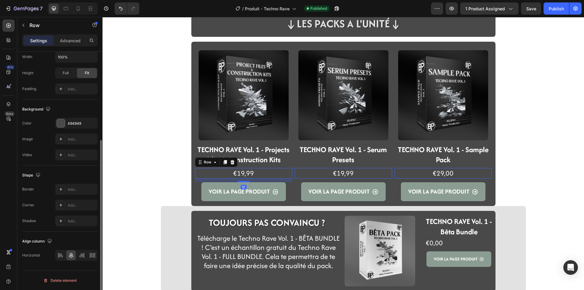
scroll to position [0, 0]
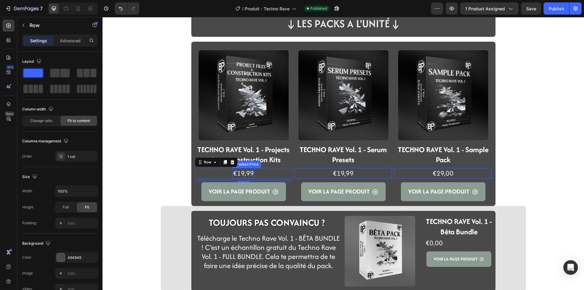
click at [238, 173] on div "€19,99" at bounding box center [244, 173] width 22 height 11
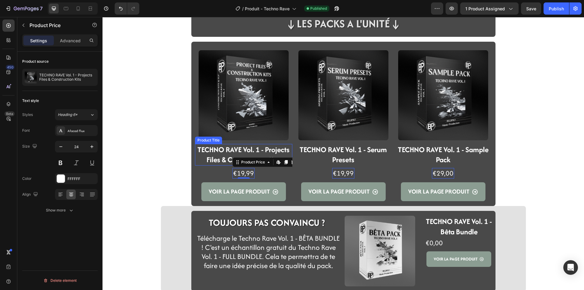
click at [201, 150] on h2 "TECHNO RAVE Vol. 1 - Projects Files & Construction Kits" at bounding box center [243, 155] width 97 height 22
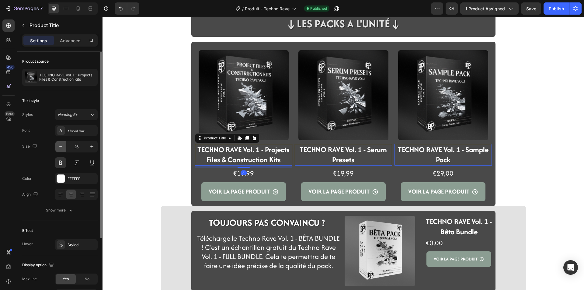
click at [64, 147] on icon "button" at bounding box center [61, 147] width 6 height 6
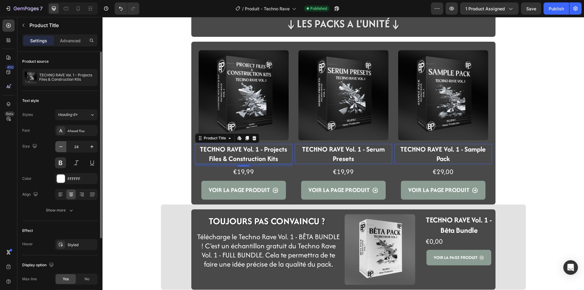
click at [64, 147] on icon "button" at bounding box center [61, 147] width 6 height 6
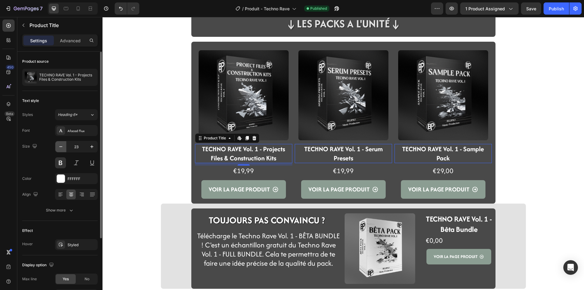
click at [64, 147] on icon "button" at bounding box center [61, 147] width 6 height 6
type input "22"
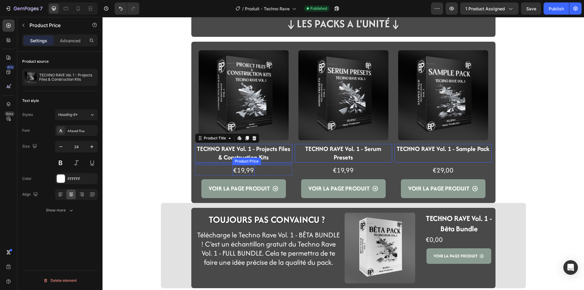
click at [243, 174] on div "€19,99 Product Price Product Price" at bounding box center [244, 170] width 22 height 11
click at [58, 149] on icon "button" at bounding box center [61, 147] width 6 height 6
type input "22"
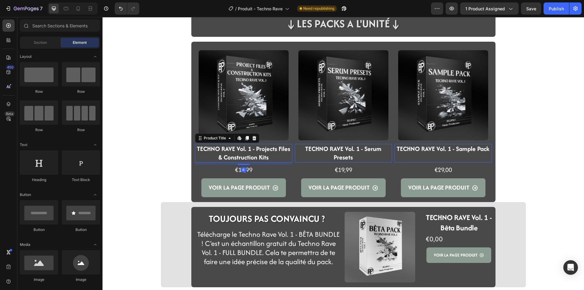
click at [232, 155] on h2 "TECHNO RAVE Vol. 1 - Projects Files & Construction Kits" at bounding box center [243, 153] width 97 height 19
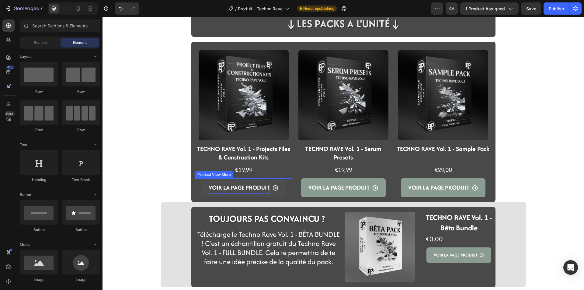
click at [216, 188] on div "VOIR LA PAGE PRODUIT" at bounding box center [239, 188] width 61 height 12
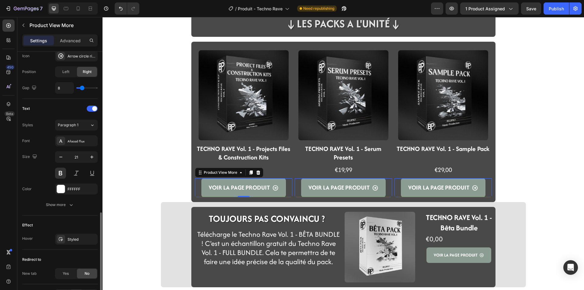
scroll to position [274, 0]
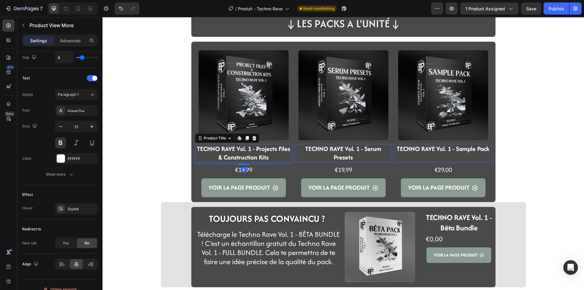
click at [208, 149] on h2 "TECHNO RAVE Vol. 1 - Projects Files & Construction Kits" at bounding box center [243, 153] width 97 height 19
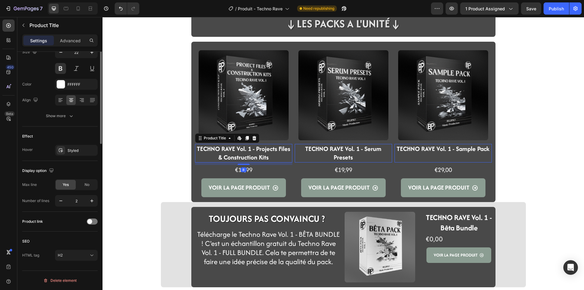
scroll to position [0, 0]
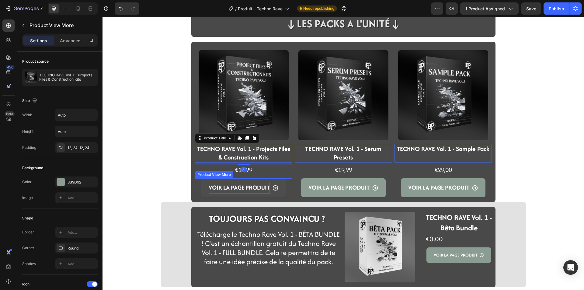
click at [237, 187] on div "VOIR LA PAGE PRODUIT" at bounding box center [239, 188] width 61 height 12
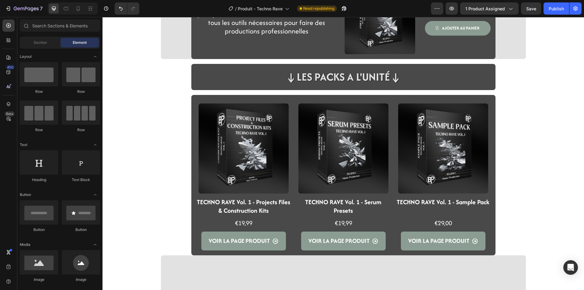
scroll to position [849, 0]
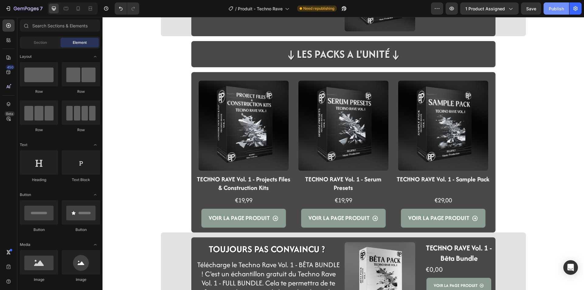
click at [551, 6] on div "Publish" at bounding box center [556, 8] width 15 height 6
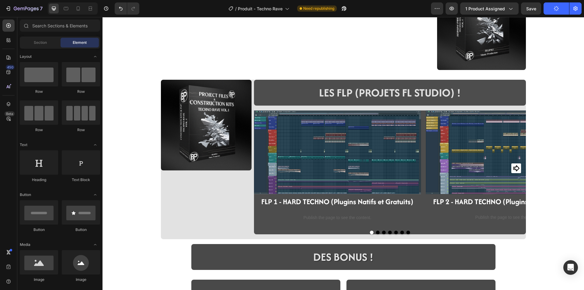
scroll to position [362, 0]
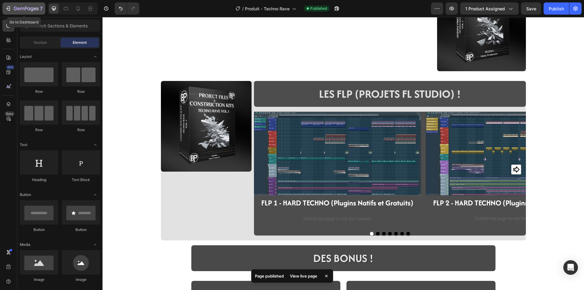
click at [18, 5] on div "7" at bounding box center [28, 8] width 29 height 7
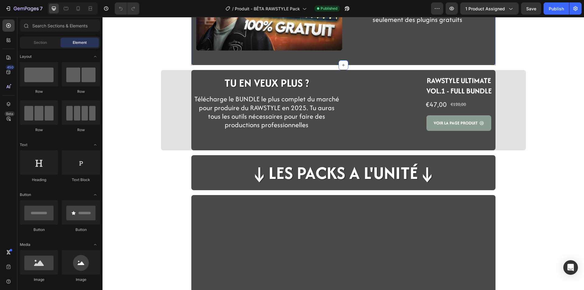
scroll to position [244, 0]
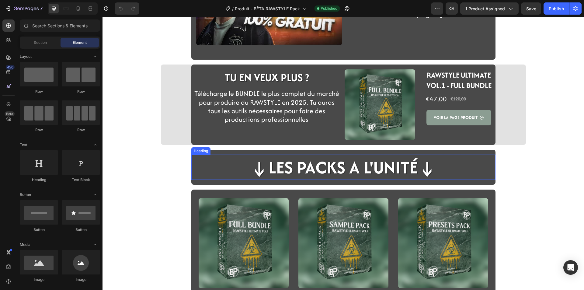
click at [324, 170] on h2 "↓LES PACKS A L'UNITé↓" at bounding box center [344, 167] width 188 height 25
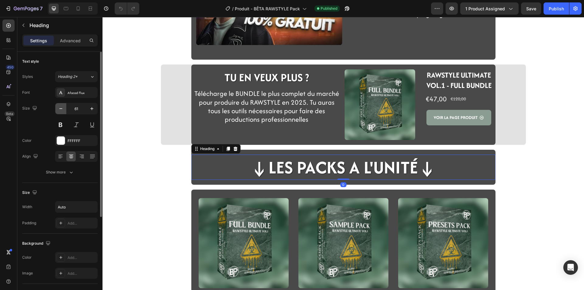
click at [61, 105] on button "button" at bounding box center [60, 108] width 11 height 11
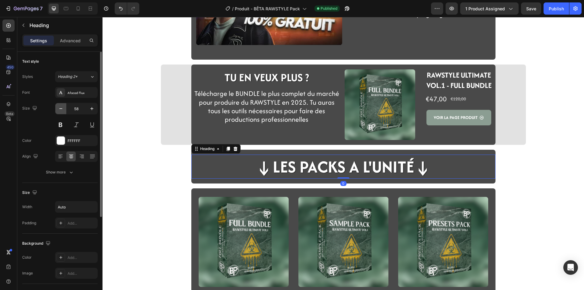
click at [61, 105] on button "button" at bounding box center [60, 108] width 11 height 11
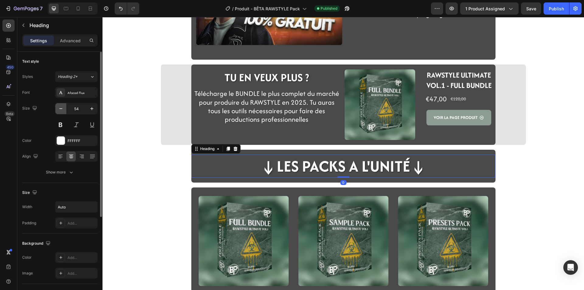
click at [61, 105] on button "button" at bounding box center [60, 108] width 11 height 11
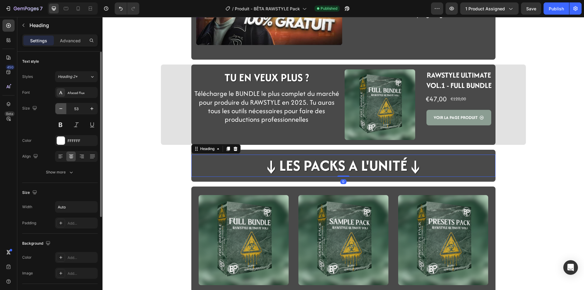
click at [61, 105] on button "button" at bounding box center [60, 108] width 11 height 11
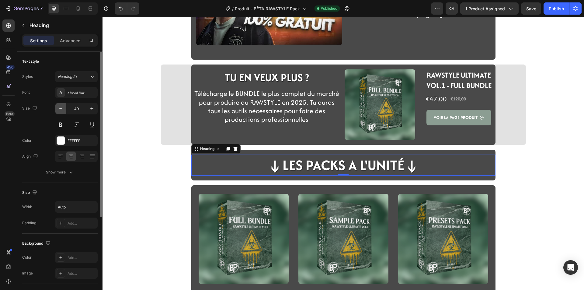
click at [61, 105] on button "button" at bounding box center [60, 108] width 11 height 11
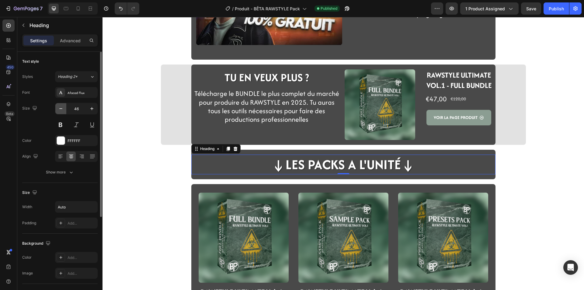
click at [61, 105] on button "button" at bounding box center [60, 108] width 11 height 11
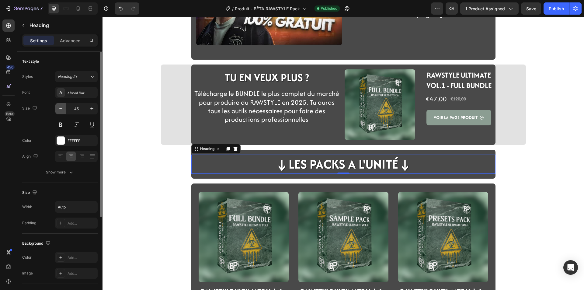
click at [61, 105] on button "button" at bounding box center [60, 108] width 11 height 11
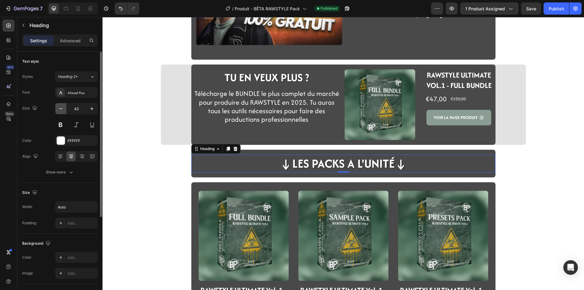
click at [61, 105] on button "button" at bounding box center [60, 108] width 11 height 11
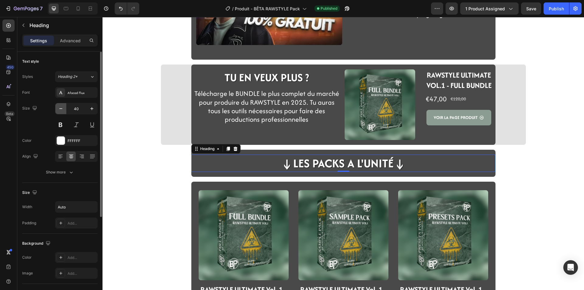
click at [61, 105] on button "button" at bounding box center [60, 108] width 11 height 11
type input "38"
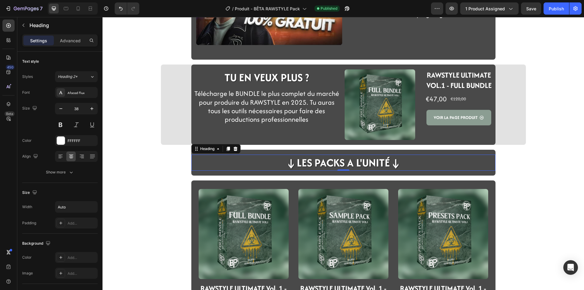
click at [172, 158] on div "Video PROGRESSE BEGIPRO ! Heading Row En plus du Rawstyle Ultimate Vol. 1 - BÊT…" at bounding box center [344, 65] width 482 height 559
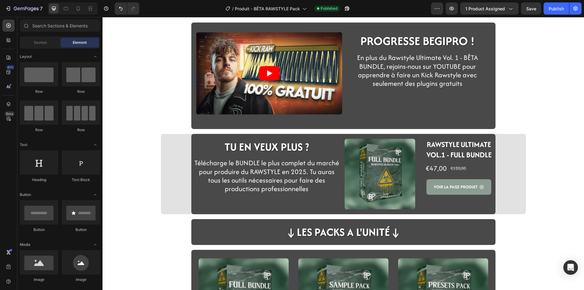
scroll to position [174, 0]
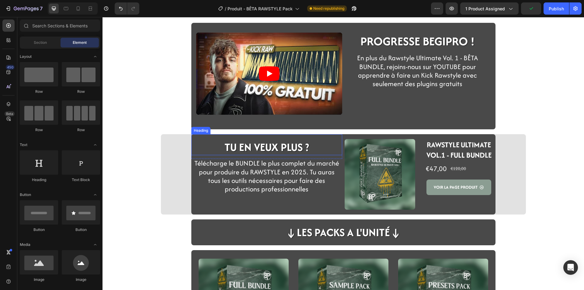
click at [240, 146] on strong "TU EN VEUX PLUS ?" at bounding box center [267, 147] width 85 height 16
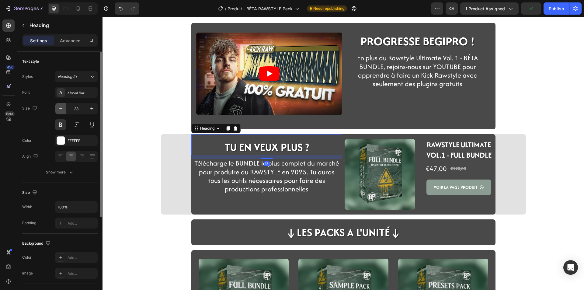
click at [62, 106] on icon "button" at bounding box center [61, 109] width 6 height 6
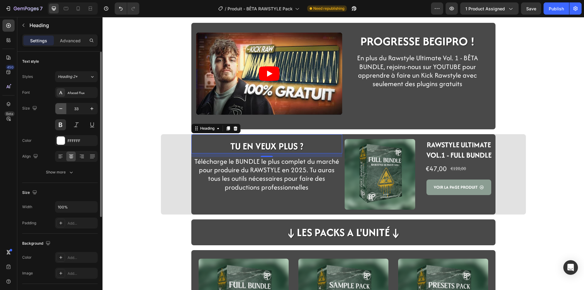
click at [58, 110] on icon "button" at bounding box center [61, 109] width 6 height 6
type input "32"
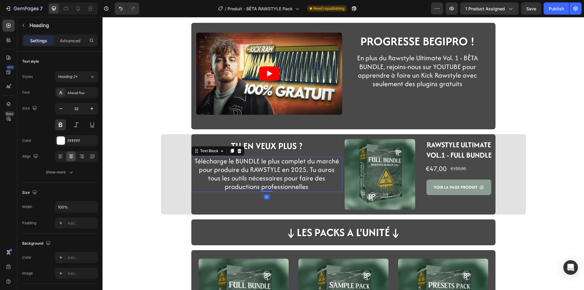
click at [197, 166] on p "Télécharge le BUNDLE le plus complet du marché pour produire du RAWSTYLE en 202…" at bounding box center [267, 174] width 145 height 34
click at [220, 140] on h2 "TU EN VEUX PLUS ?" at bounding box center [266, 146] width 151 height 14
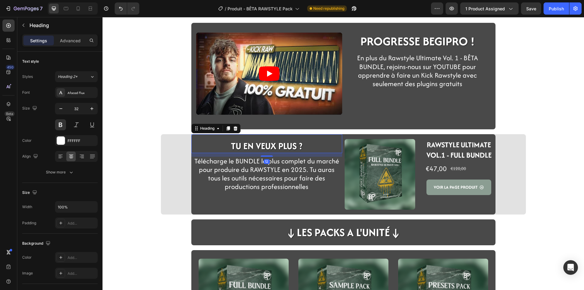
click at [133, 155] on div "Video PROGRESSE BEGIPRO ! Heading Row En plus du Rawstyle Ultimate Vol. 1 - BÊT…" at bounding box center [344, 135] width 482 height 559
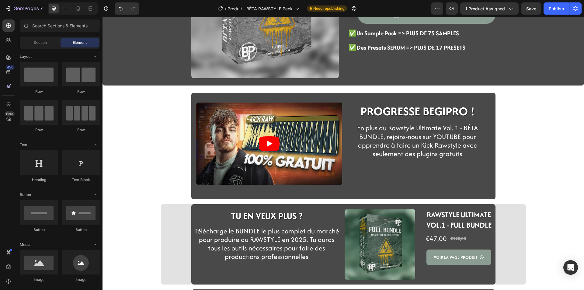
scroll to position [82, 0]
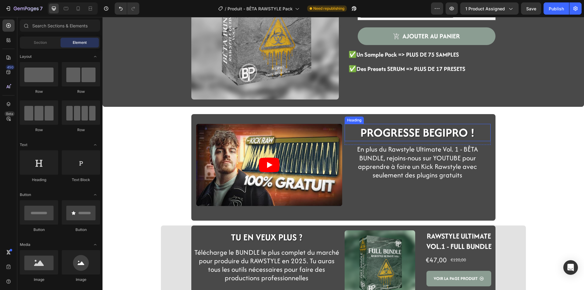
click at [373, 129] on span "PROGRESSE BEGIPRO !" at bounding box center [418, 132] width 114 height 17
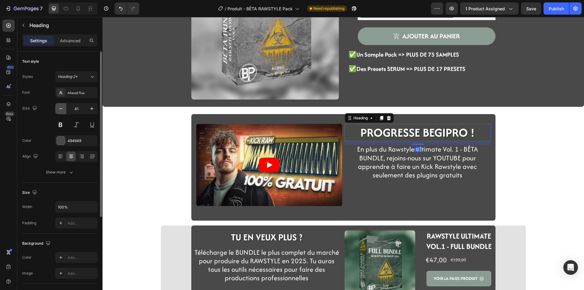
click at [58, 109] on button "button" at bounding box center [60, 108] width 11 height 11
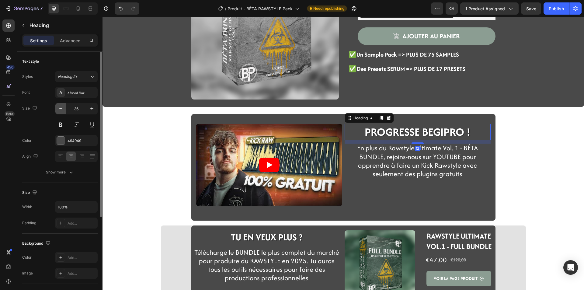
click at [58, 109] on button "button" at bounding box center [60, 108] width 11 height 11
type input "32"
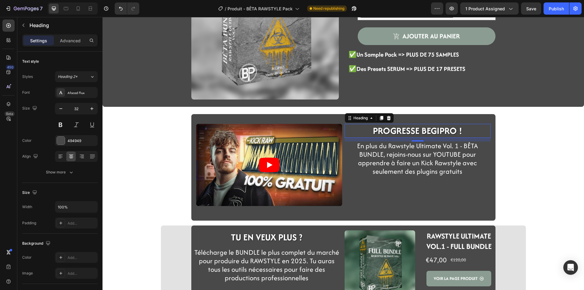
click at [124, 114] on div "Product Images RAWSTYLE ULTIMATE VOL.1 - BÊTA BUNDLE Heading €0,00 Product Pric…" at bounding box center [344, 226] width 482 height 559
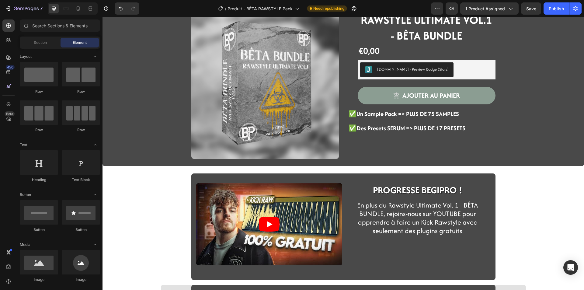
scroll to position [0, 0]
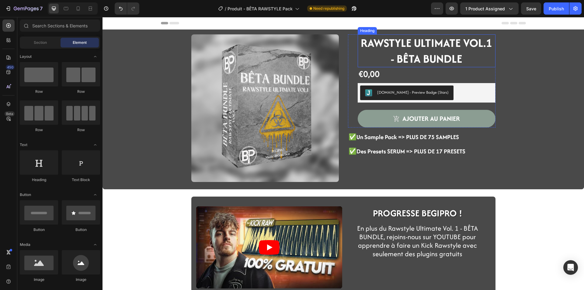
click at [404, 38] on div "RAWSTYLE ULTIMATE VOL.1 - BÊTA BUNDLE Heading" at bounding box center [427, 50] width 138 height 33
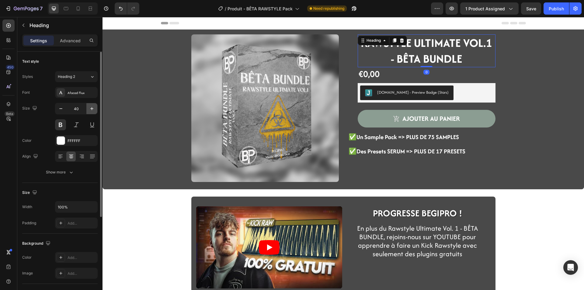
click at [89, 110] on icon "button" at bounding box center [92, 109] width 6 height 6
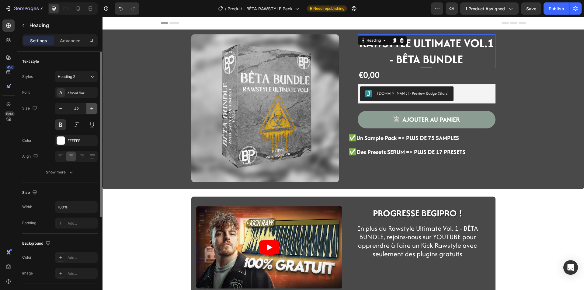
click at [89, 110] on icon "button" at bounding box center [92, 109] width 6 height 6
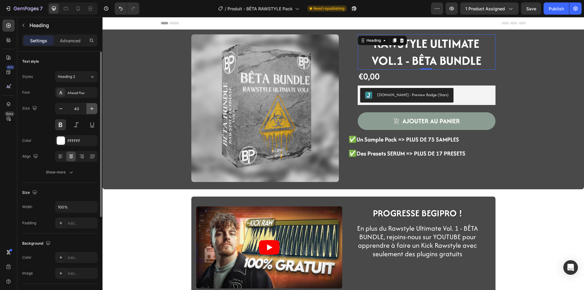
click at [89, 110] on icon "button" at bounding box center [92, 109] width 6 height 6
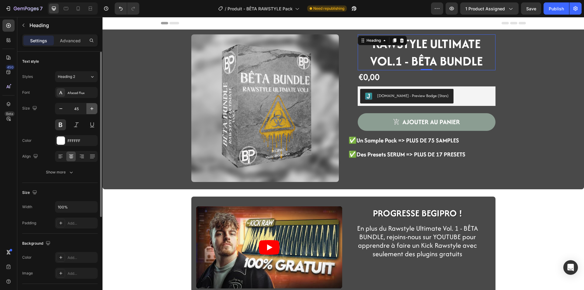
click at [89, 110] on icon "button" at bounding box center [92, 109] width 6 height 6
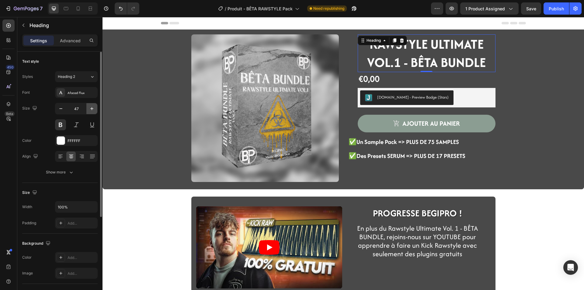
click at [89, 110] on icon "button" at bounding box center [92, 109] width 6 height 6
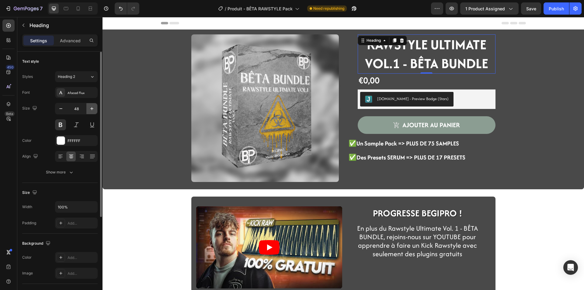
click at [89, 110] on icon "button" at bounding box center [92, 109] width 6 height 6
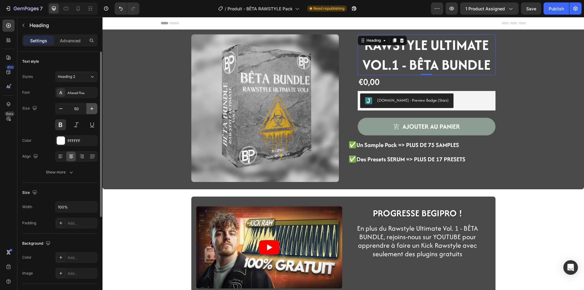
click at [89, 110] on icon "button" at bounding box center [92, 109] width 6 height 6
type input "52"
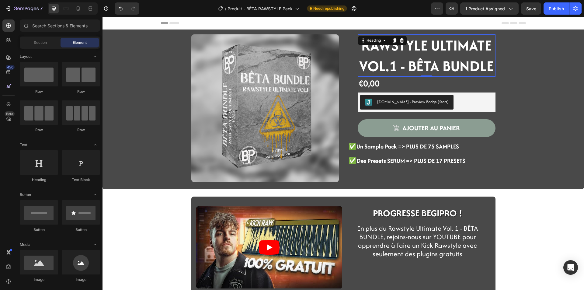
click at [561, 6] on div "Publish" at bounding box center [556, 8] width 15 height 6
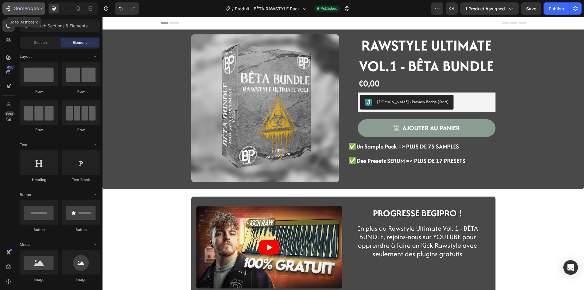
click at [37, 7] on icon "button" at bounding box center [26, 8] width 25 height 5
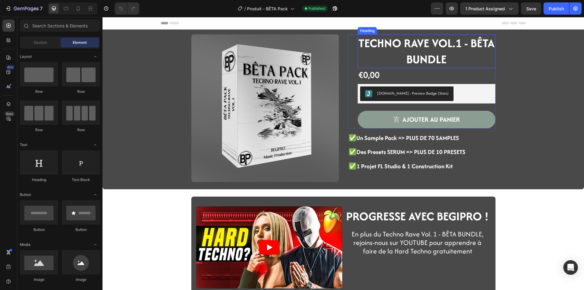
click at [424, 58] on strong "TECHNO RAVE VOL.1 - BÊTA BUNDLE" at bounding box center [427, 51] width 136 height 33
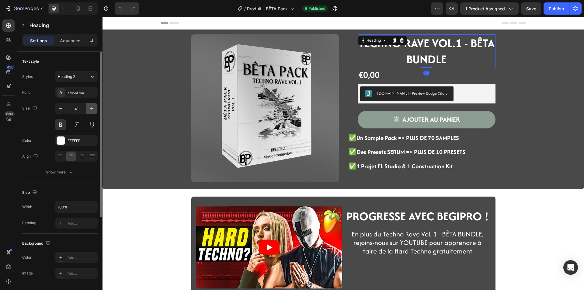
click at [93, 110] on icon "button" at bounding box center [92, 109] width 6 height 6
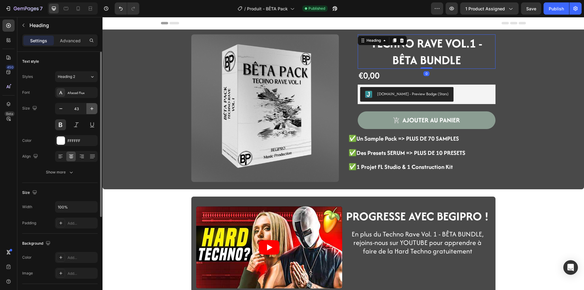
click at [93, 110] on icon "button" at bounding box center [92, 109] width 6 height 6
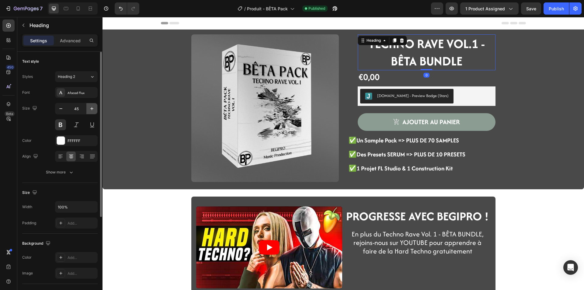
click at [93, 110] on icon "button" at bounding box center [92, 109] width 6 height 6
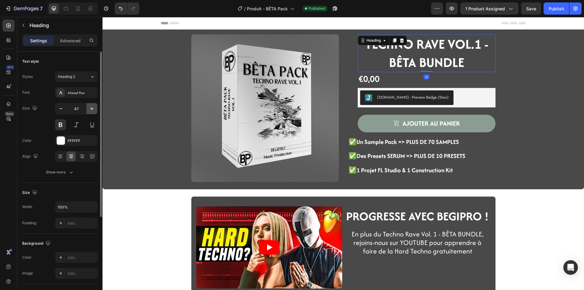
click at [93, 110] on icon "button" at bounding box center [92, 109] width 6 height 6
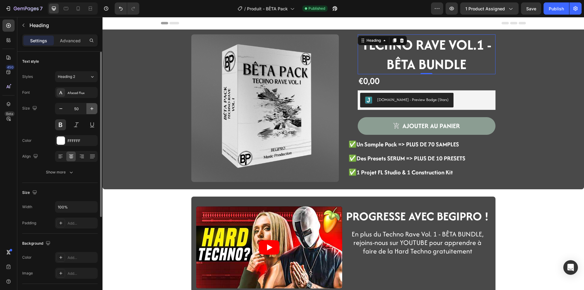
click at [93, 110] on icon "button" at bounding box center [92, 109] width 6 height 6
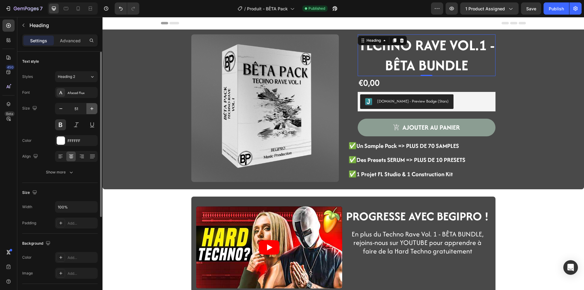
click at [93, 110] on icon "button" at bounding box center [92, 109] width 6 height 6
type input "52"
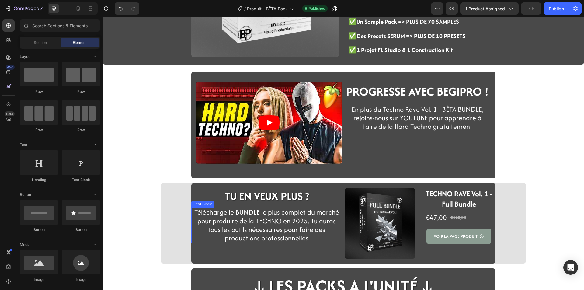
scroll to position [183, 0]
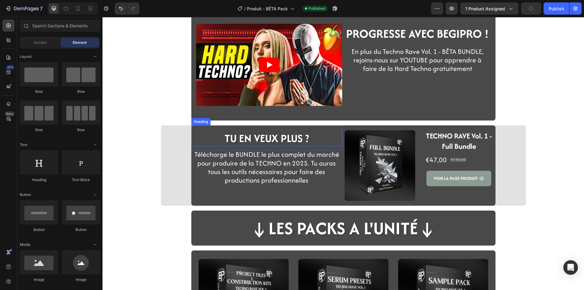
click at [268, 133] on strong "TU EN VEUX PLUS ?" at bounding box center [267, 139] width 85 height 16
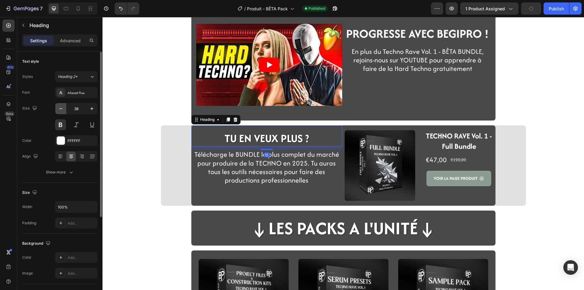
click at [64, 113] on button "button" at bounding box center [60, 108] width 11 height 11
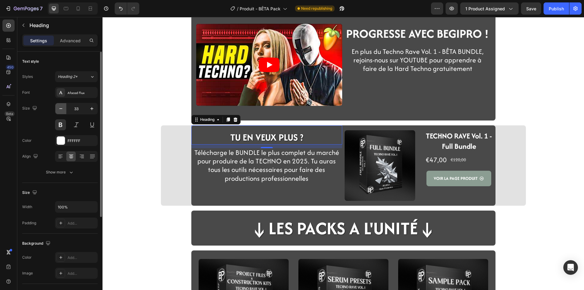
click at [64, 113] on button "button" at bounding box center [60, 108] width 11 height 11
type input "32"
click at [353, 36] on span "PROGRESSE AVEC BEGIPRO !" at bounding box center [417, 33] width 143 height 17
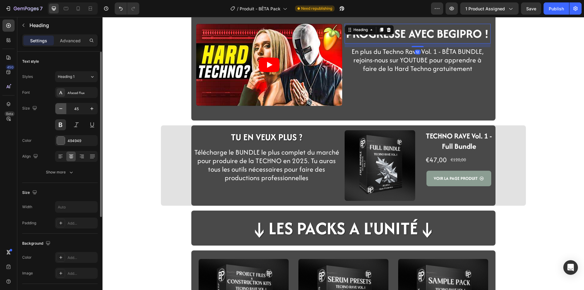
click at [61, 110] on icon "button" at bounding box center [61, 109] width 6 height 6
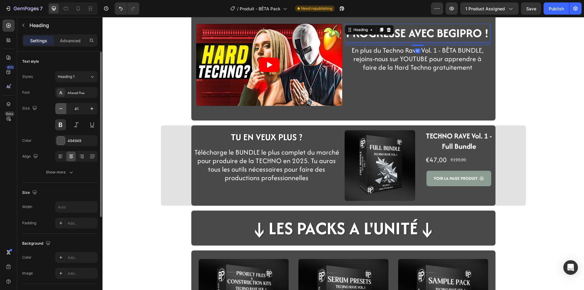
click at [61, 110] on icon "button" at bounding box center [61, 109] width 6 height 6
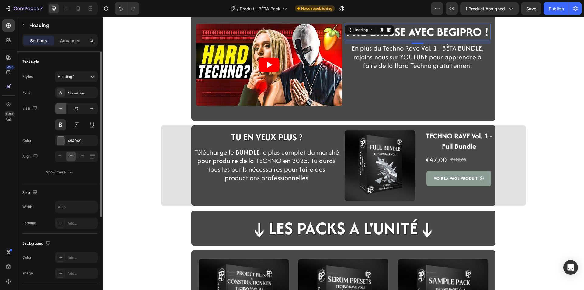
click at [61, 110] on icon "button" at bounding box center [61, 109] width 6 height 6
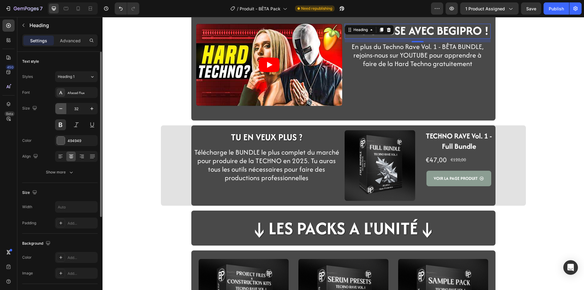
click at [61, 110] on icon "button" at bounding box center [61, 109] width 6 height 6
click at [89, 109] on icon "button" at bounding box center [92, 109] width 6 height 6
type input "32"
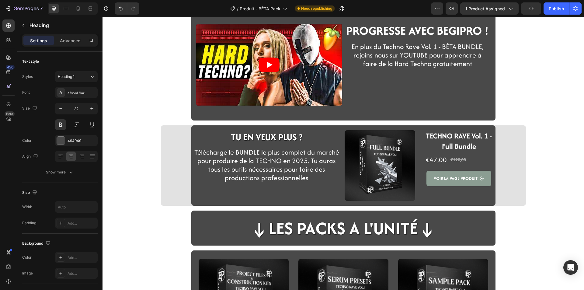
click at [153, 129] on div "Video PROGRESSE AVEC BEGIPRO ! Heading Row En plus du Techno Rave Vol. 1 - BÊTA…" at bounding box center [344, 131] width 482 height 568
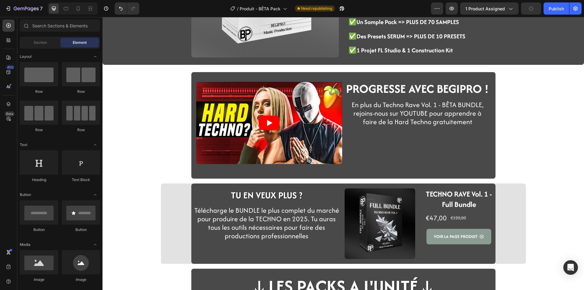
scroll to position [122, 0]
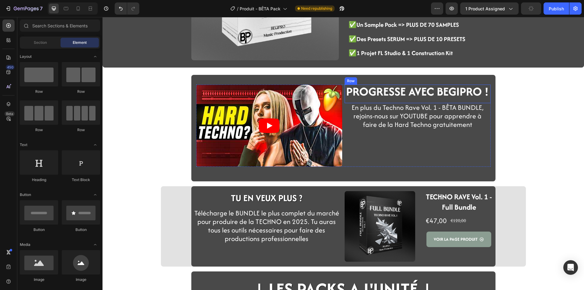
click at [417, 91] on span "PROGRESSE AVEC BEGIPRO !" at bounding box center [417, 91] width 143 height 17
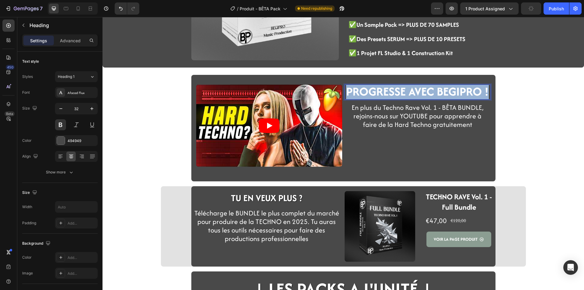
drag, startPoint x: 486, startPoint y: 90, endPoint x: 324, endPoint y: 88, distance: 161.6
click at [324, 88] on div "Video PROGRESSE AVEC BEGIPRO ! Heading 12 Row En plus du Techno Rave Vol. 1 - B…" at bounding box center [343, 126] width 295 height 82
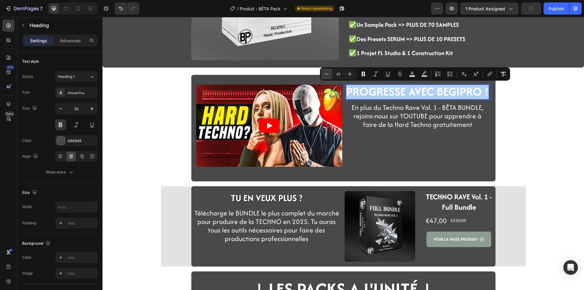
click at [330, 73] on button "Minus" at bounding box center [326, 73] width 11 height 11
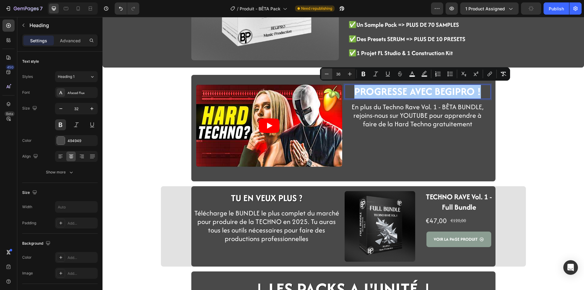
click at [330, 73] on button "Minus" at bounding box center [326, 73] width 11 height 11
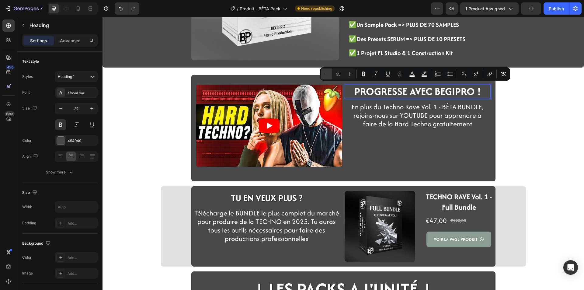
click at [330, 73] on button "Minus" at bounding box center [326, 73] width 11 height 11
type input "32"
click at [138, 91] on div "Product Images TECHNO RAVE VOL.1 - BÊTA BUNDLE Heading €0,00 Product Price Prod…" at bounding box center [344, 192] width 482 height 568
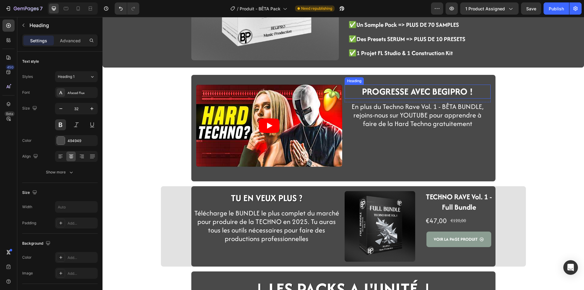
click at [380, 92] on span "PROGRESSE AVEC BEGIPRO !" at bounding box center [417, 91] width 111 height 13
click at [258, 198] on strong "TU EN VEUX PLUS ?" at bounding box center [267, 197] width 72 height 13
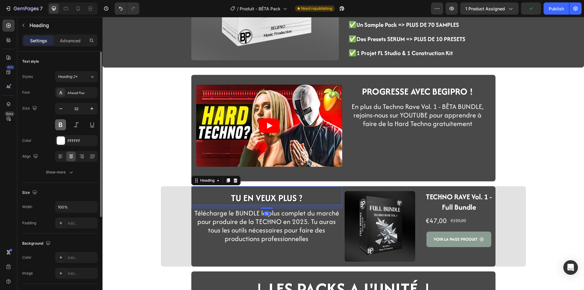
click at [61, 124] on button at bounding box center [60, 124] width 11 height 11
click at [122, 186] on div "Product Images TECHNO RAVE VOL.1 - BÊTA BUNDLE Heading €0,00 Product Price Prod…" at bounding box center [344, 192] width 482 height 568
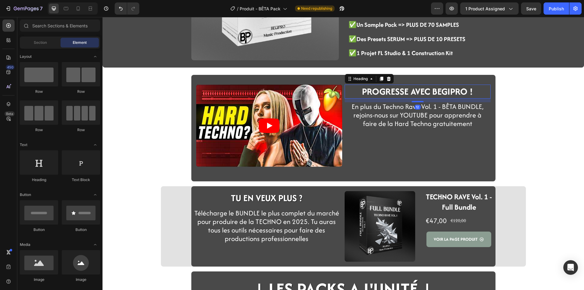
click at [384, 95] on span "PROGRESSE AVEC BEGIPRO !" at bounding box center [417, 91] width 111 height 13
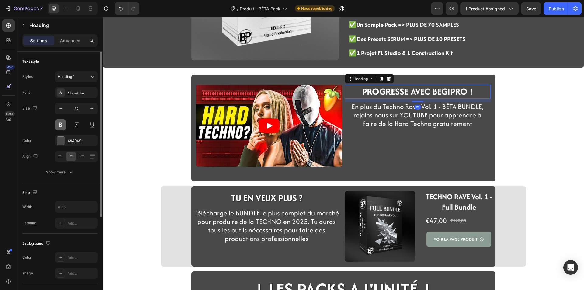
click at [56, 122] on button at bounding box center [60, 124] width 11 height 11
click at [135, 123] on div "Product Images TECHNO RAVE VOL.1 - BÊTA BUNDLE Heading €0,00 Product Price Prod…" at bounding box center [344, 192] width 482 height 568
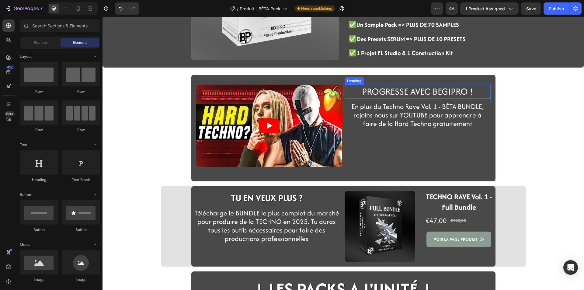
click at [386, 94] on span "PROGRESSE AVEC BEGIPRO !" at bounding box center [417, 91] width 111 height 13
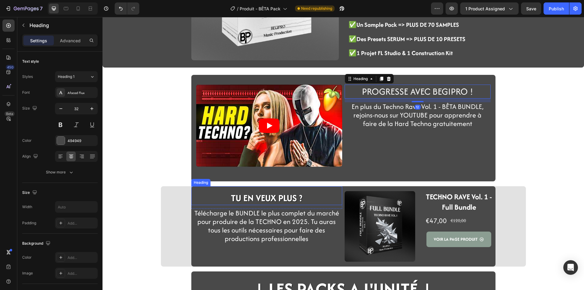
click at [233, 196] on strong "TU EN VEUX PLUS ?" at bounding box center [267, 197] width 72 height 13
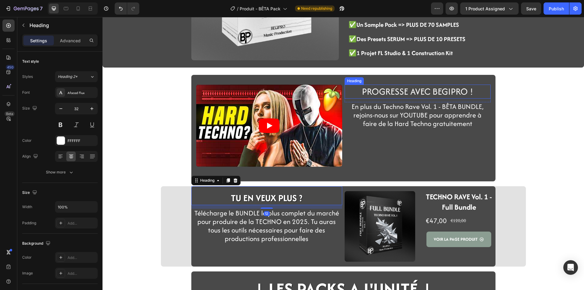
click at [398, 88] on span "PROGRESSE AVEC BEGIPRO !" at bounding box center [417, 91] width 111 height 13
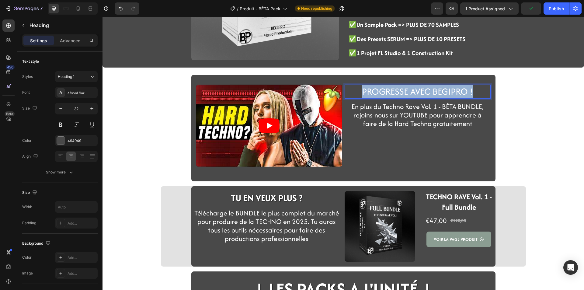
drag, startPoint x: 471, startPoint y: 89, endPoint x: 357, endPoint y: 94, distance: 113.3
click at [357, 94] on p "PROGRESSE AVEC BEGIPRO !" at bounding box center [417, 91] width 145 height 13
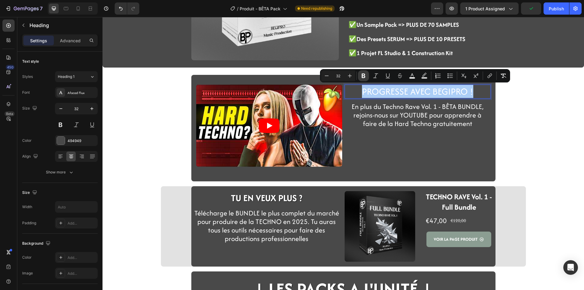
click at [367, 79] on button "Bold" at bounding box center [363, 75] width 11 height 11
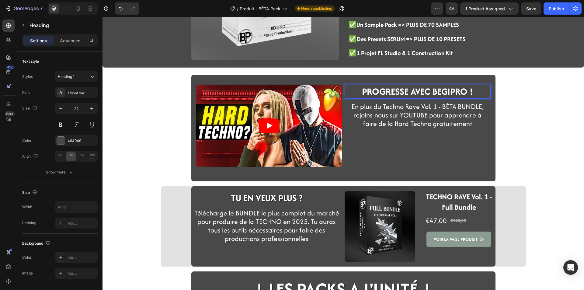
click at [146, 134] on div "Product Images TECHNO RAVE VOL.1 - BÊTA BUNDLE Heading €0,00 Product Price Prod…" at bounding box center [344, 192] width 482 height 568
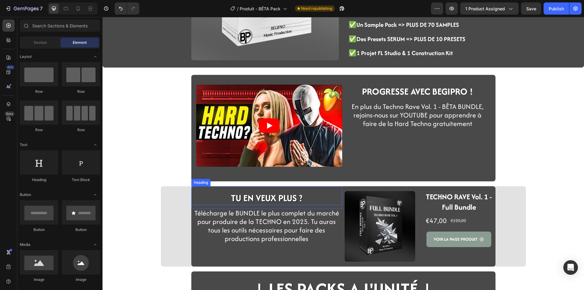
click at [231, 200] on strong "TU EN VEUX PLUS ?" at bounding box center [267, 197] width 72 height 13
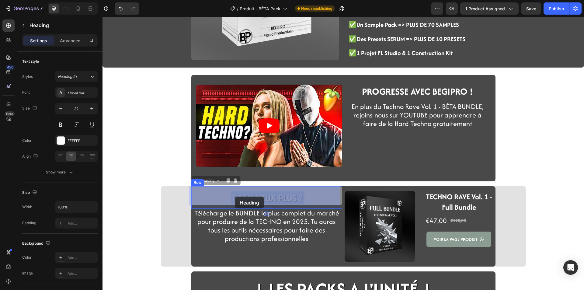
drag, startPoint x: 301, startPoint y: 197, endPoint x: 235, endPoint y: 197, distance: 66.1
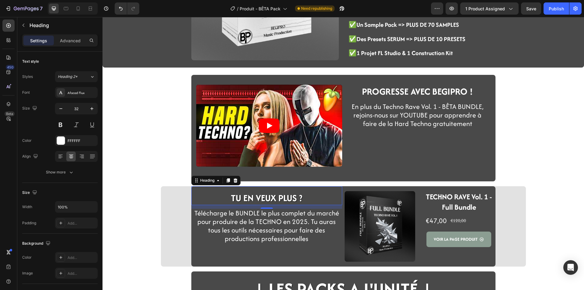
drag, startPoint x: 259, startPoint y: 199, endPoint x: 301, endPoint y: 199, distance: 42.0
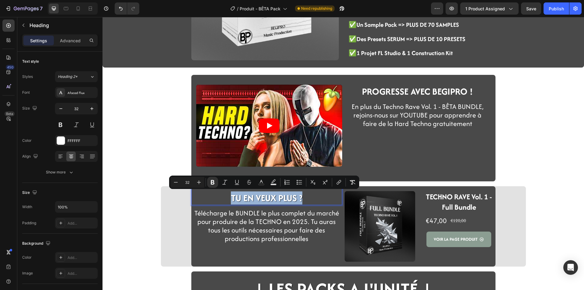
drag, startPoint x: 302, startPoint y: 199, endPoint x: 230, endPoint y: 200, distance: 72.1
click at [230, 200] on p "TU EN VEUX PLUS ?" at bounding box center [267, 198] width 150 height 13
click at [275, 181] on icon "Editor contextual toolbar" at bounding box center [274, 181] width 4 height 4
type input "000000"
type input "77"
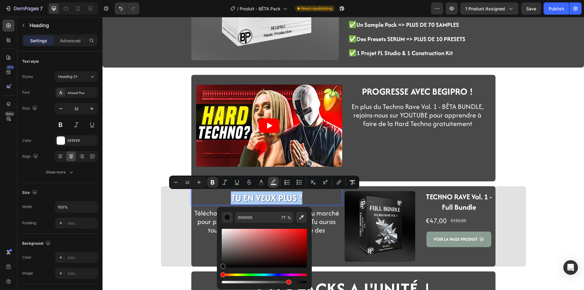
click at [275, 181] on icon "Editor contextual toolbar" at bounding box center [274, 181] width 4 height 4
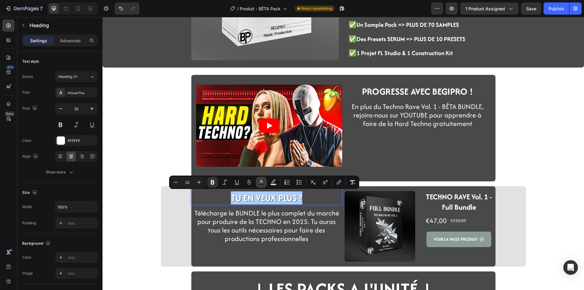
click at [261, 182] on icon "Editor contextual toolbar" at bounding box center [261, 181] width 3 height 3
type input "FFFFFF"
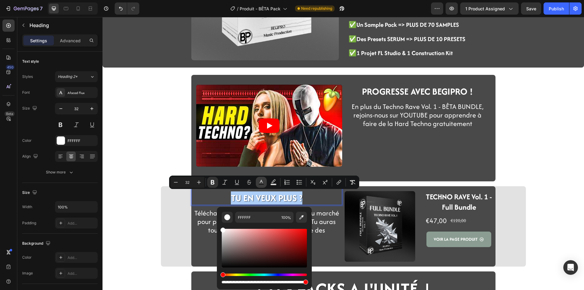
click at [261, 182] on icon "Editor contextual toolbar" at bounding box center [261, 181] width 3 height 3
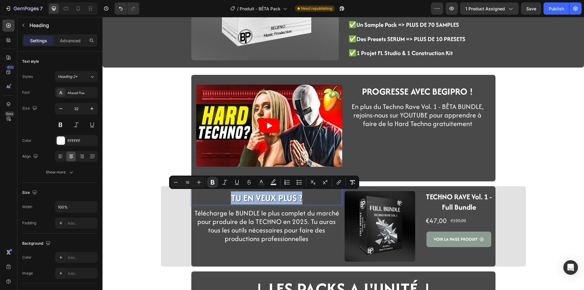
click at [157, 151] on div "Product Images TECHNO RAVE VOL.1 - BÊTA BUNDLE Heading €0,00 Product Price Prod…" at bounding box center [344, 192] width 482 height 568
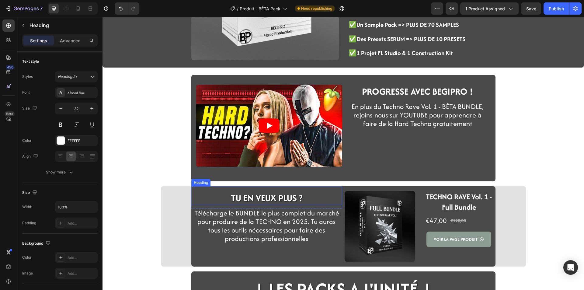
click at [270, 202] on strong "TU EN VEUX PLUS ?" at bounding box center [267, 197] width 72 height 13
click at [158, 145] on div "Product Images TECHNO RAVE VOL.1 - BÊTA BUNDLE Heading €0,00 Product Price Prod…" at bounding box center [344, 192] width 482 height 568
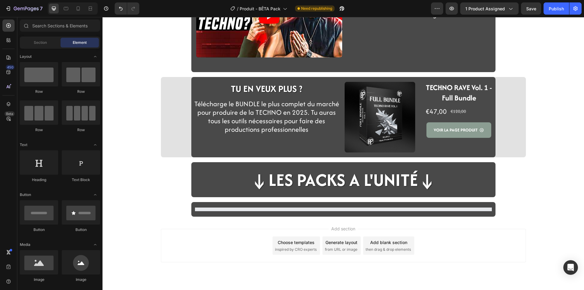
scroll to position [244, 0]
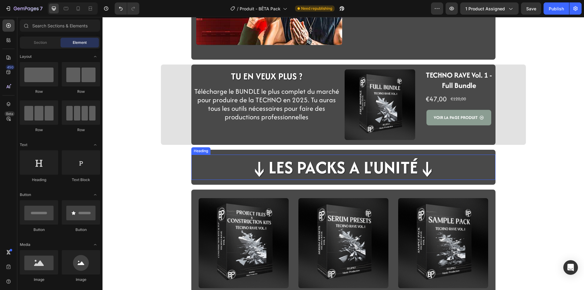
click at [281, 170] on h2 "↓LES PACKS A L'UNITé↓" at bounding box center [344, 167] width 188 height 25
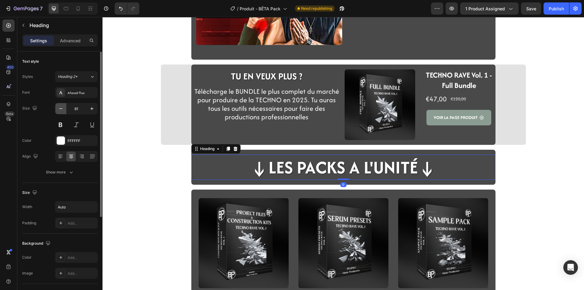
click at [62, 110] on icon "button" at bounding box center [61, 109] width 6 height 6
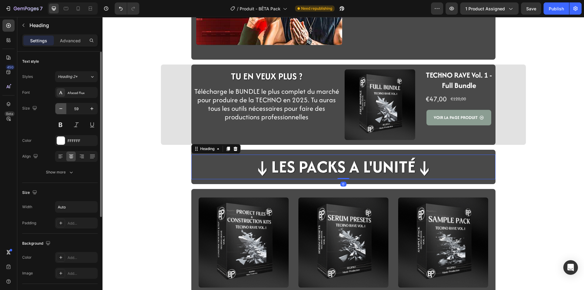
click at [62, 110] on icon "button" at bounding box center [61, 109] width 6 height 6
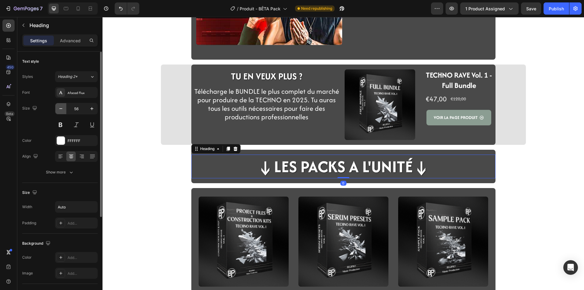
click at [62, 110] on icon "button" at bounding box center [61, 109] width 6 height 6
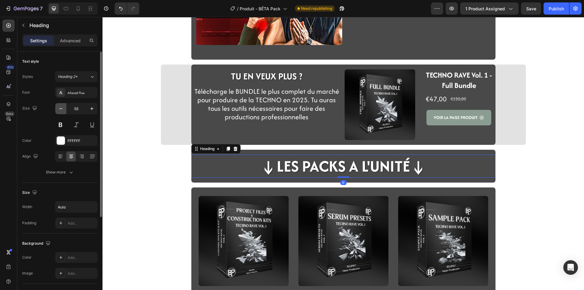
click at [62, 110] on icon "button" at bounding box center [61, 109] width 6 height 6
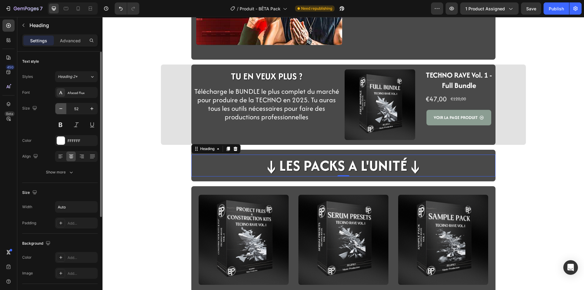
click at [61, 110] on icon "button" at bounding box center [61, 109] width 6 height 6
click at [61, 111] on icon "button" at bounding box center [61, 109] width 6 height 6
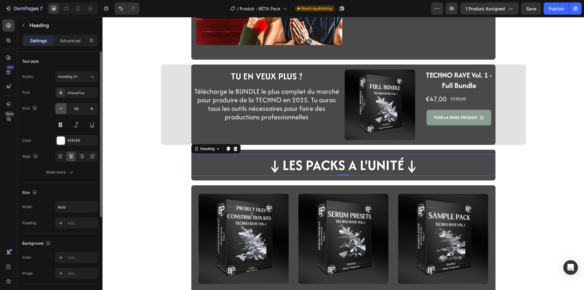
click at [61, 111] on icon "button" at bounding box center [61, 109] width 6 height 6
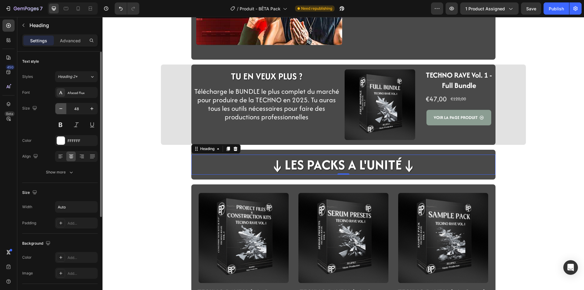
click at [61, 111] on icon "button" at bounding box center [61, 109] width 6 height 6
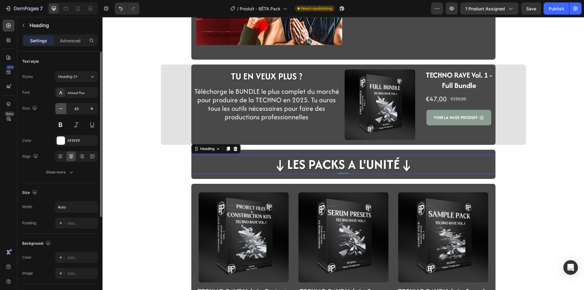
click at [61, 110] on icon "button" at bounding box center [61, 109] width 6 height 6
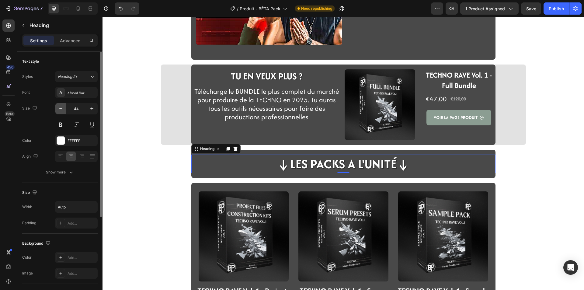
click at [61, 110] on icon "button" at bounding box center [61, 109] width 6 height 6
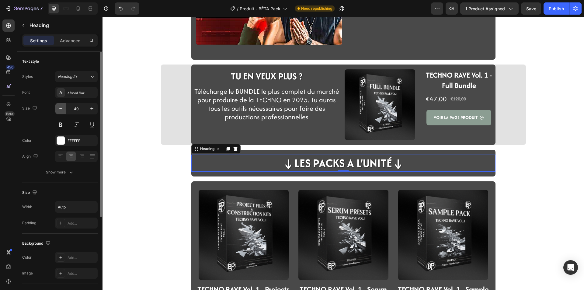
click at [61, 110] on icon "button" at bounding box center [61, 109] width 6 height 6
type input "38"
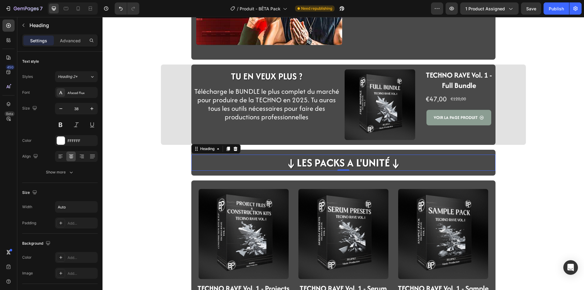
click at [151, 170] on div "Video ⁠⁠⁠⁠⁠⁠⁠ PROGRESSE AVEC BEGIPRO ! Heading Row En plus du Techno Rave Vol. …" at bounding box center [344, 65] width 482 height 559
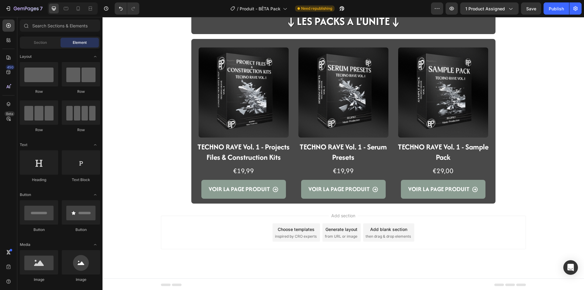
scroll to position [386, 0]
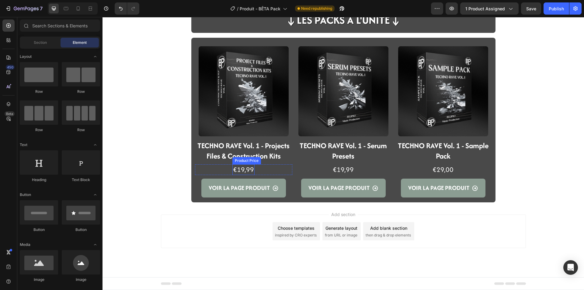
click at [244, 158] on div "Product Price" at bounding box center [247, 160] width 26 height 5
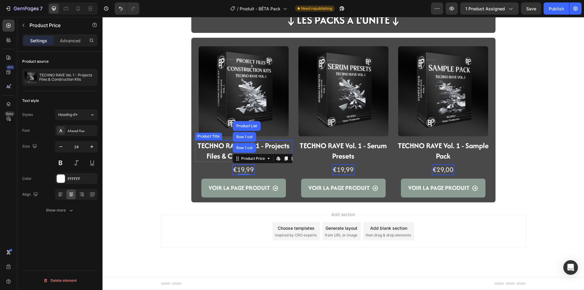
click at [218, 151] on h2 "TECHNO RAVE Vol. 1 - Projects Files & Construction Kits" at bounding box center [243, 151] width 97 height 22
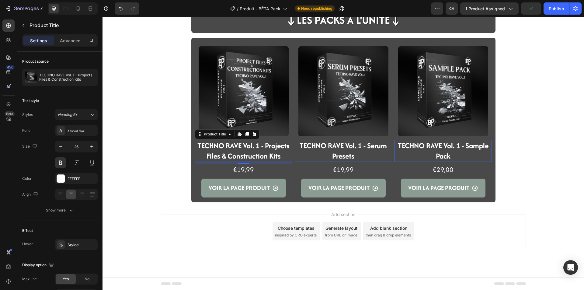
click at [226, 148] on h2 "TECHNO RAVE Vol. 1 - Projects Files & Construction Kits" at bounding box center [243, 151] width 97 height 22
click at [282, 158] on h2 "TECHNO RAVE Vol. 1 - Projects Files & Construction Kits" at bounding box center [243, 151] width 97 height 22
click at [278, 156] on h2 "TECHNO RAVE Vol. 1 - Projects Files & Construction Kits" at bounding box center [243, 151] width 97 height 22
click at [275, 156] on h2 "TECHNO RAVE Vol. 1 - Projects Files & Construction Kits" at bounding box center [243, 151] width 97 height 22
click at [273, 156] on h2 "TECHNO RAVE Vol. 1 - Projects Files & Construction Kits" at bounding box center [243, 151] width 97 height 22
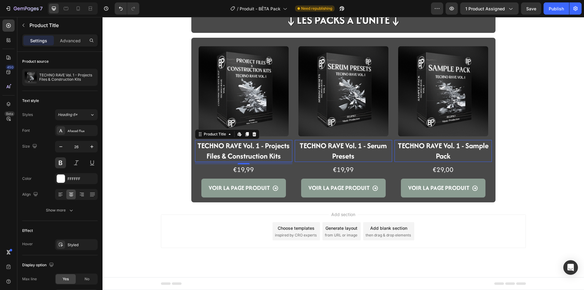
click at [285, 156] on h2 "TECHNO RAVE Vol. 1 - Projects Files & Construction Kits" at bounding box center [243, 151] width 97 height 22
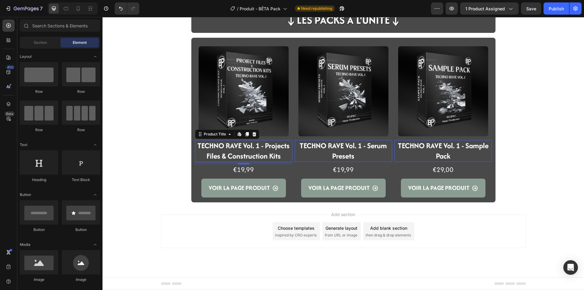
click at [204, 156] on h2 "TECHNO RAVE Vol. 1 - Projects Files & Construction Kits" at bounding box center [243, 151] width 97 height 22
click at [249, 169] on div "€19,99" at bounding box center [244, 169] width 22 height 11
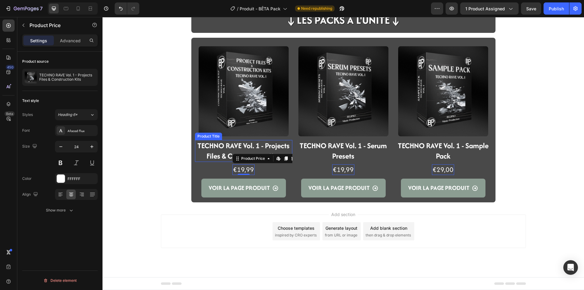
click at [268, 151] on h2 "TECHNO RAVE Vol. 1 - Projects Files & Construction Kits" at bounding box center [243, 151] width 97 height 22
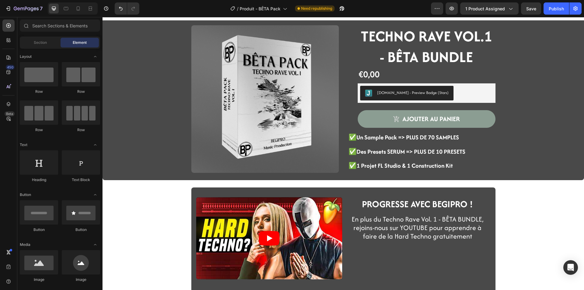
scroll to position [0, 0]
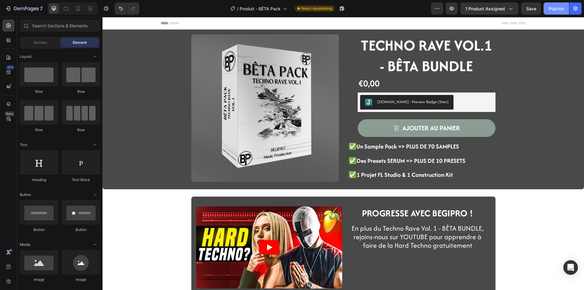
click at [554, 9] on div "Publish" at bounding box center [556, 8] width 15 height 6
click at [30, 12] on div "7" at bounding box center [28, 8] width 29 height 7
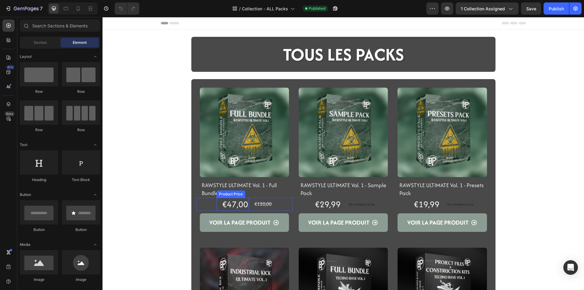
click at [240, 203] on div "€47,00" at bounding box center [235, 204] width 27 height 13
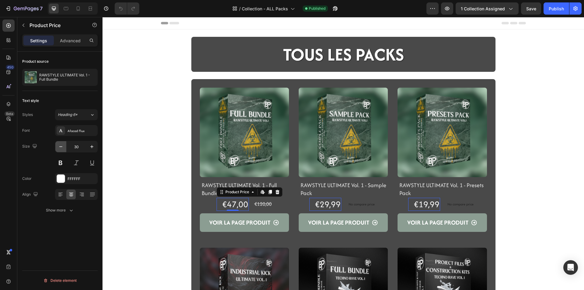
click at [62, 149] on icon "button" at bounding box center [61, 147] width 6 height 6
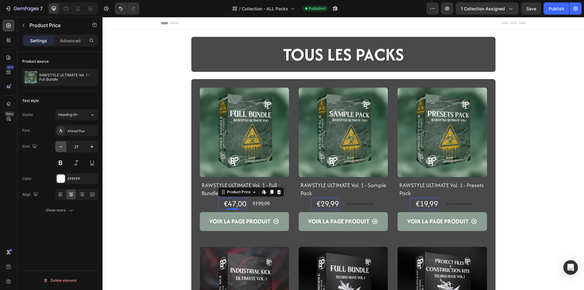
click at [62, 149] on icon "button" at bounding box center [61, 147] width 6 height 6
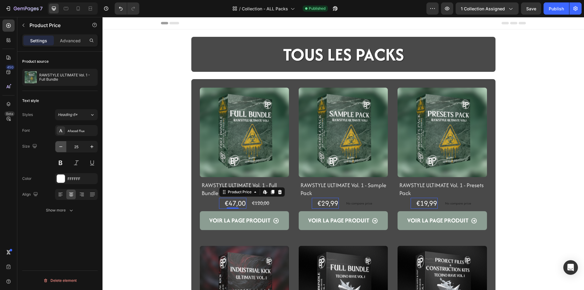
drag, startPoint x: 58, startPoint y: 149, endPoint x: 33, endPoint y: 154, distance: 25.4
click at [58, 149] on button "button" at bounding box center [60, 146] width 11 height 11
type input "24"
click at [255, 206] on div "€120,00 Product Price Product Price" at bounding box center [260, 203] width 19 height 8
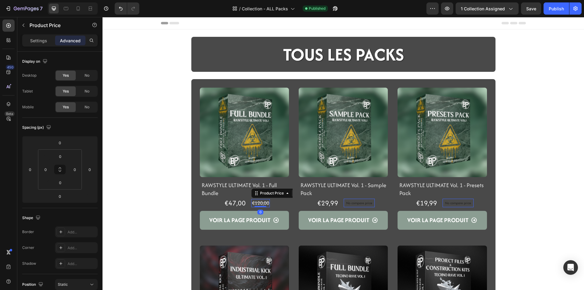
click at [255, 200] on div "€120,00" at bounding box center [260, 203] width 19 height 8
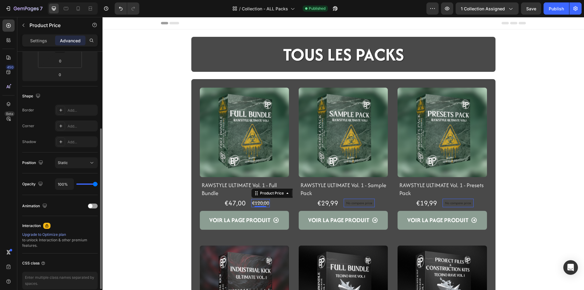
click at [46, 47] on div "Settings Advanced" at bounding box center [59, 42] width 85 height 17
click at [38, 42] on p "Settings" at bounding box center [38, 40] width 17 height 6
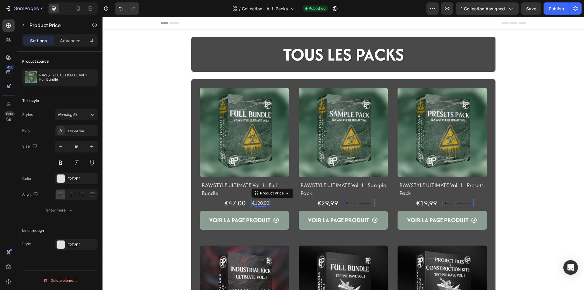
scroll to position [0, 0]
click at [172, 195] on div "TOUS LES PACKS Heading Row Section 1 Product Images RAWSTYLE ULTIMATE Vol. 1 - …" at bounding box center [344, 292] width 482 height 511
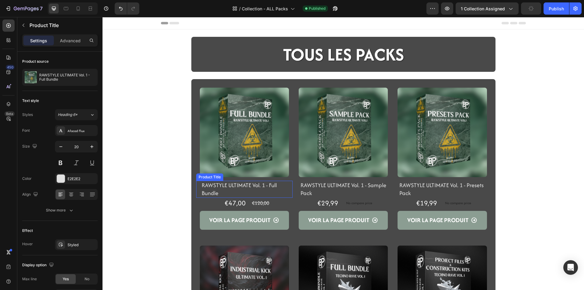
click at [209, 190] on h2 "RAWSTYLE ULTIMATE Vol. 1 - Full Bundle" at bounding box center [247, 189] width 92 height 17
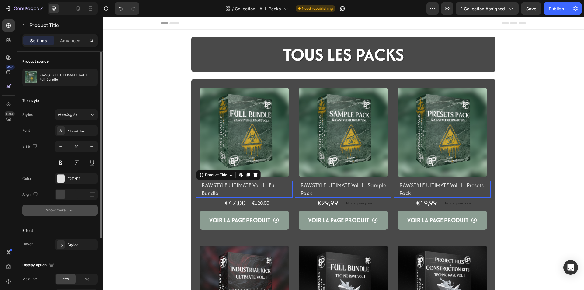
click at [68, 212] on div "Show more" at bounding box center [60, 210] width 28 height 6
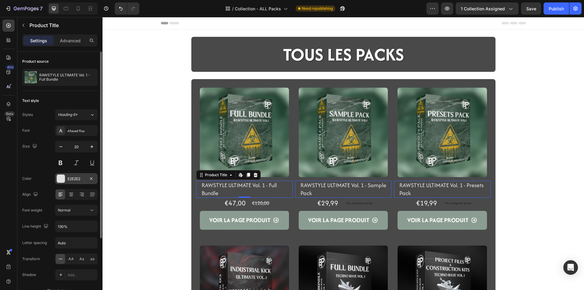
click at [74, 180] on div "E2E2E2" at bounding box center [77, 178] width 18 height 5
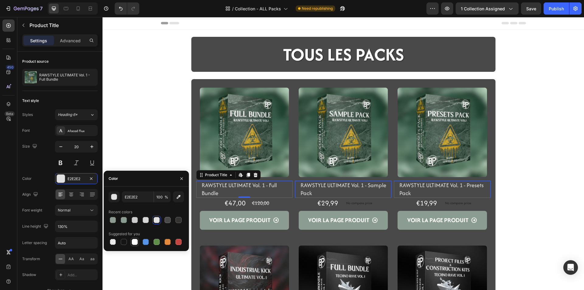
click at [135, 241] on div at bounding box center [135, 242] width 6 height 6
type input "FFFFFF"
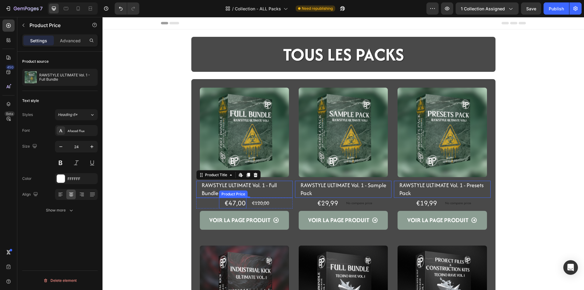
click at [236, 206] on div "€47,00" at bounding box center [235, 203] width 23 height 11
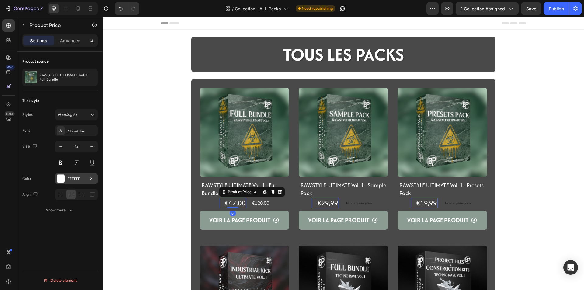
click at [75, 179] on div "FFFFFF" at bounding box center [77, 178] width 18 height 5
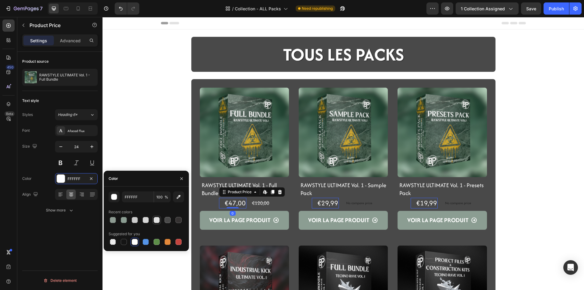
click at [155, 222] on div at bounding box center [157, 220] width 6 height 6
type input "E2E2E2"
click at [142, 274] on div "TOUS LES PACKS Heading Row Section 1 Product Images RAWSTYLE ULTIMATE Vol. 1 - …" at bounding box center [344, 292] width 482 height 511
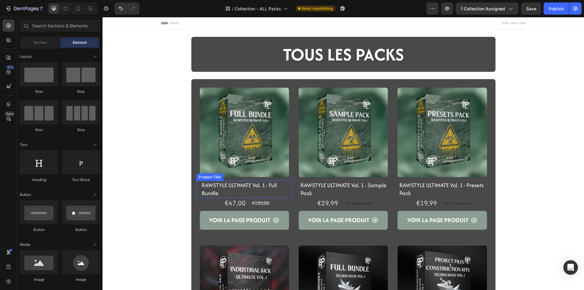
click at [213, 188] on h2 "RAWSTYLE ULTIMATE Vol. 1 - Full Bundle" at bounding box center [247, 189] width 92 height 17
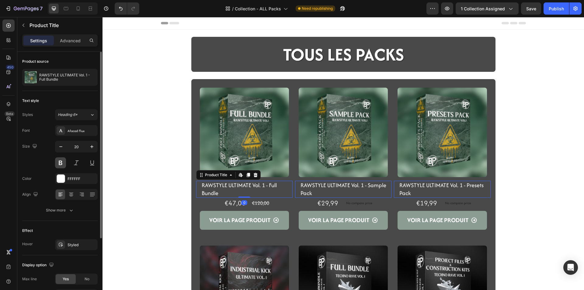
click at [64, 163] on button at bounding box center [60, 162] width 11 height 11
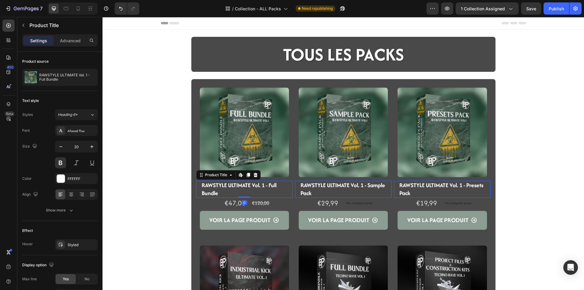
click at [154, 212] on div "TOUS LES PACKS Heading Row Section 1 Product Images RAWSTYLE ULTIMATE Vol. 1 - …" at bounding box center [344, 292] width 482 height 511
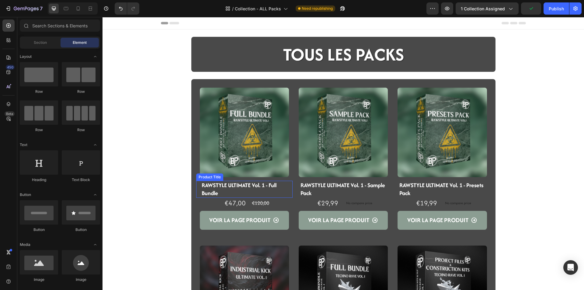
click at [210, 191] on h2 "RAWSTYLE ULTIMATE Vol. 1 - Full Bundle" at bounding box center [247, 189] width 92 height 17
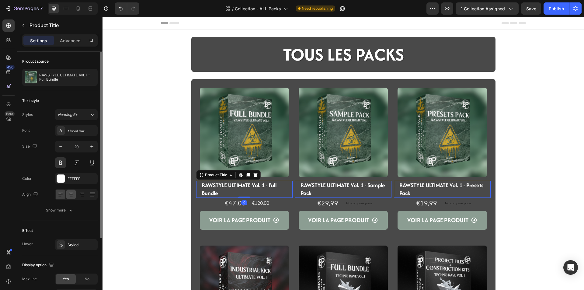
click at [71, 195] on icon at bounding box center [71, 194] width 6 height 6
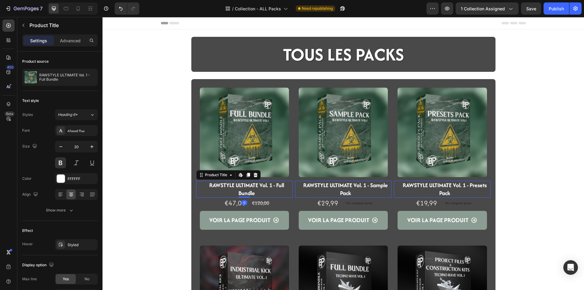
click at [139, 226] on div "TOUS LES PACKS Heading Row Section 1 Product Images RAWSTYLE ULTIMATE Vol. 1 - …" at bounding box center [344, 292] width 482 height 511
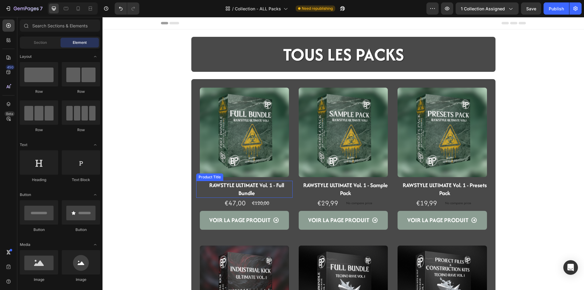
click at [222, 183] on h2 "RAWSTYLE ULTIMATE Vol. 1 - Full Bundle" at bounding box center [247, 189] width 92 height 17
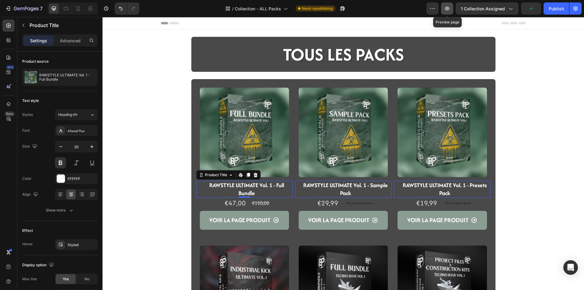
click at [449, 12] on button "button" at bounding box center [447, 8] width 12 height 12
click at [96, 147] on button "button" at bounding box center [91, 146] width 11 height 11
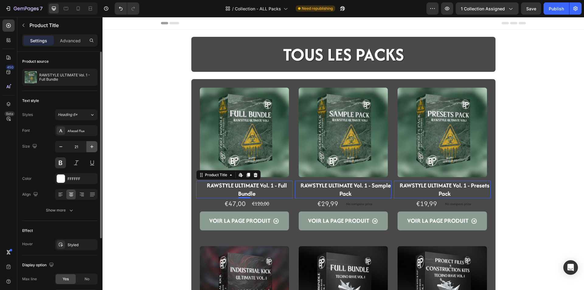
type input "22"
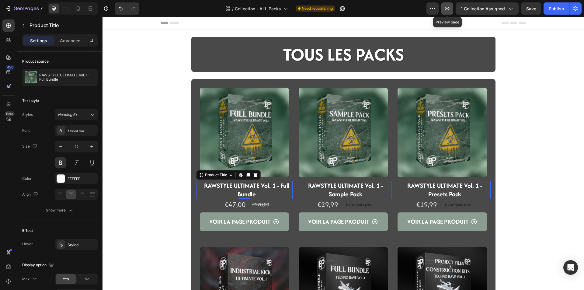
click at [447, 11] on icon "button" at bounding box center [447, 8] width 6 height 6
click at [240, 208] on div "€47,00" at bounding box center [235, 204] width 23 height 11
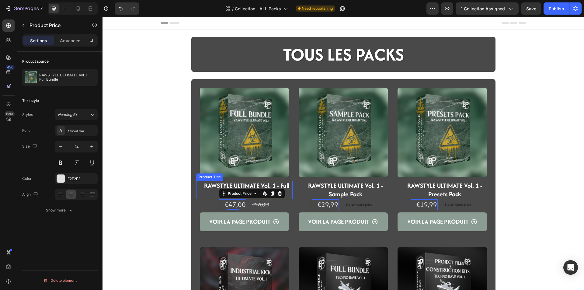
click at [198, 183] on div "RAWSTYLE ULTIMATE Vol. 1 - Full Bundle Product Title" at bounding box center [244, 190] width 96 height 19
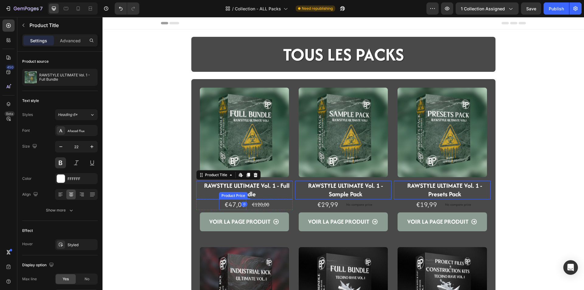
click at [224, 208] on div "€47,00" at bounding box center [235, 204] width 23 height 11
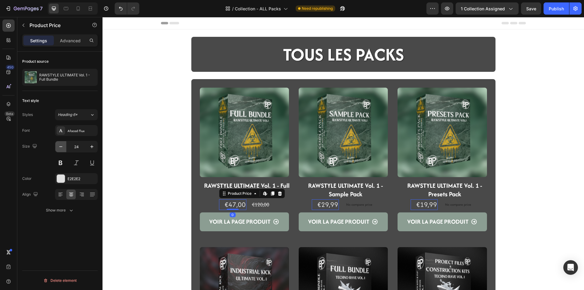
click at [63, 146] on icon "button" at bounding box center [61, 147] width 6 height 6
type input "22"
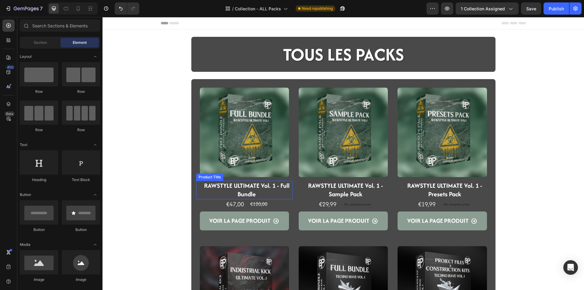
click at [251, 189] on h2 "RAWSTYLE ULTIMATE Vol. 1 - Full Bundle" at bounding box center [247, 190] width 92 height 19
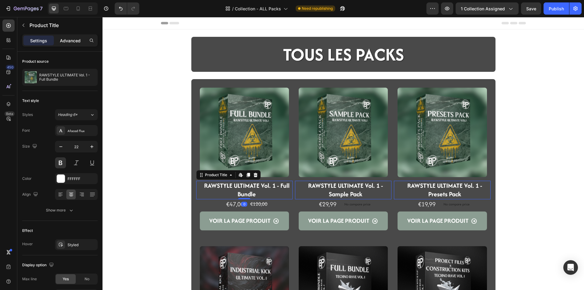
click at [76, 42] on p "Advanced" at bounding box center [70, 40] width 21 height 6
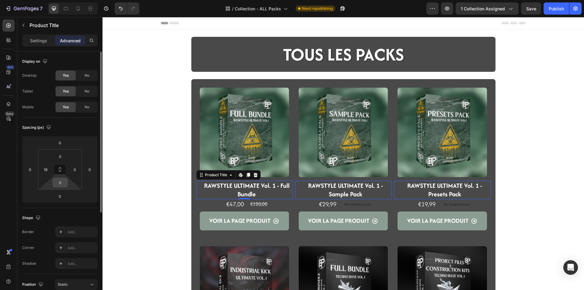
click at [61, 179] on input "0" at bounding box center [60, 182] width 12 height 9
type input "6"
type input "8"
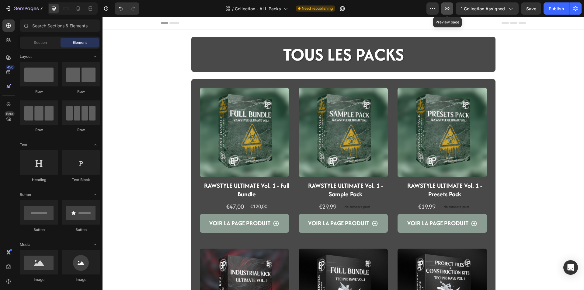
click at [447, 11] on icon "button" at bounding box center [447, 8] width 6 height 6
click at [222, 187] on h2 "RAWSTYLE ULTIMATE Vol. 1 - Full Bundle" at bounding box center [247, 190] width 92 height 19
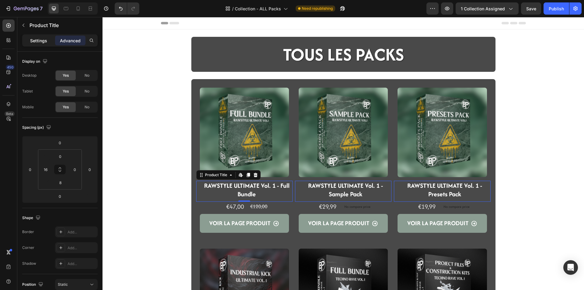
click at [44, 41] on p "Settings" at bounding box center [38, 40] width 17 height 6
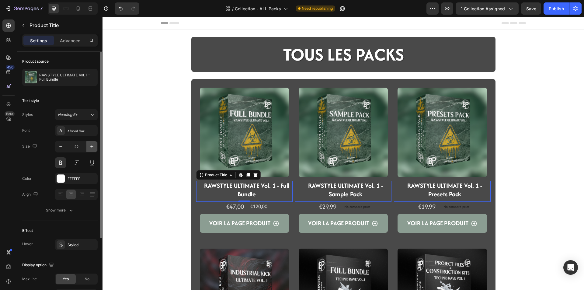
click at [92, 150] on button "button" at bounding box center [91, 146] width 11 height 11
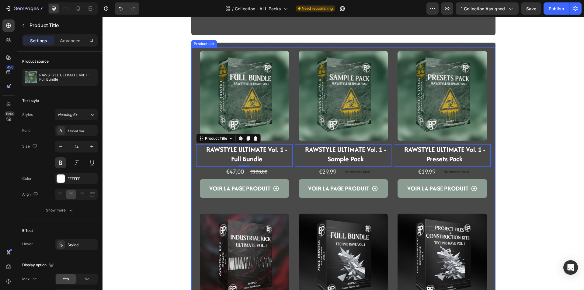
scroll to position [122, 0]
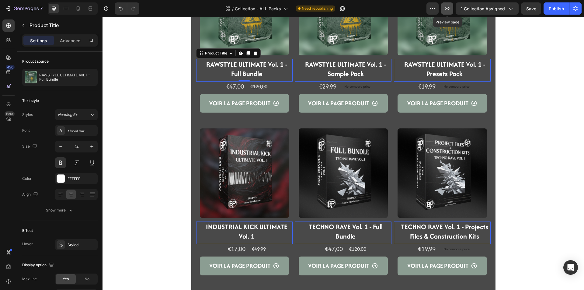
click at [448, 7] on icon "button" at bounding box center [447, 8] width 6 height 6
click at [60, 148] on icon "button" at bounding box center [61, 147] width 6 height 6
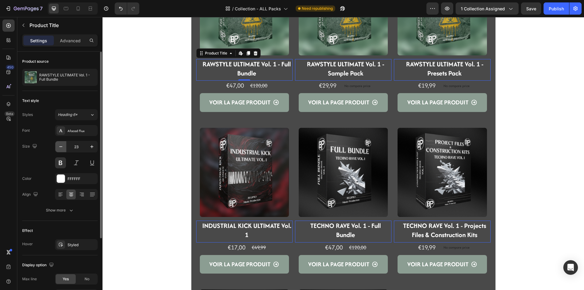
click at [60, 148] on icon "button" at bounding box center [61, 147] width 6 height 6
type input "22"
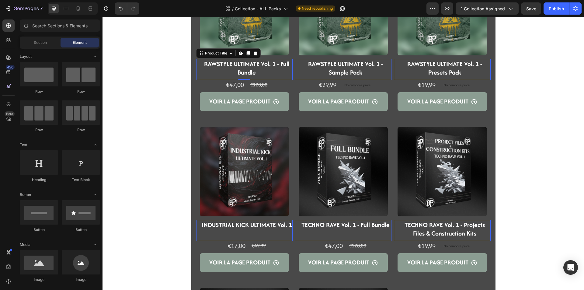
click at [128, 167] on div "Product Images RAWSTYLE ULTIMATE Vol. 1 - Full Bundle Product Title Edit conten…" at bounding box center [344, 179] width 482 height 528
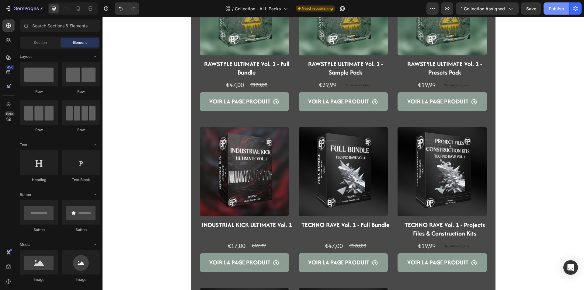
click at [564, 7] on div "Publish" at bounding box center [556, 8] width 15 height 6
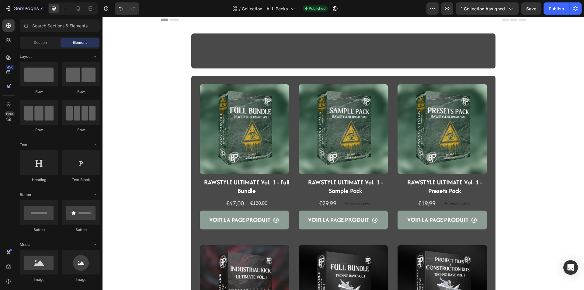
scroll to position [0, 0]
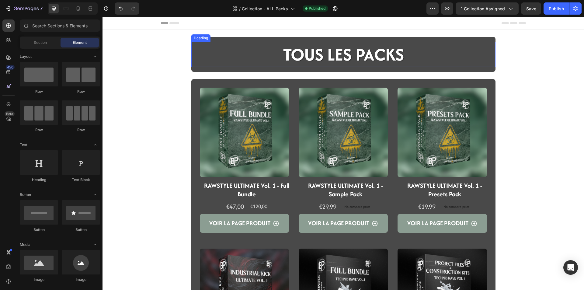
click at [334, 55] on h2 "TOUS LES PACKS" at bounding box center [343, 54] width 122 height 25
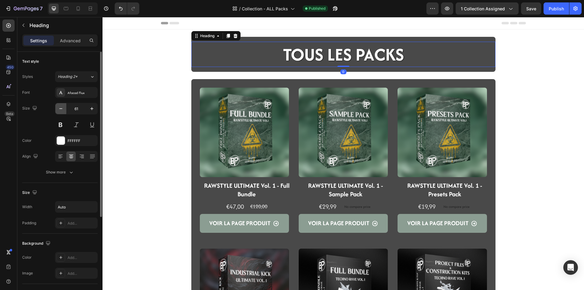
click at [58, 107] on button "button" at bounding box center [60, 108] width 11 height 11
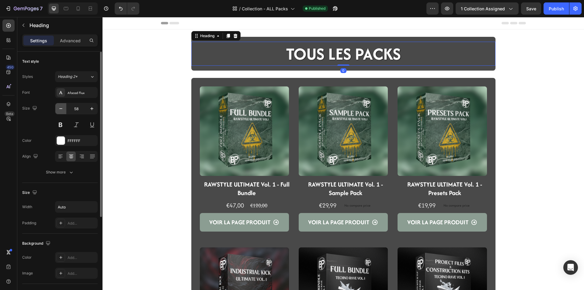
click at [58, 107] on button "button" at bounding box center [60, 108] width 11 height 11
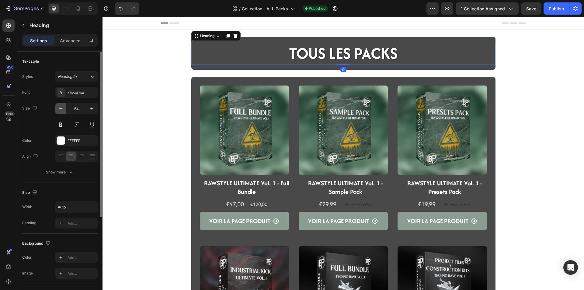
click at [58, 107] on button "button" at bounding box center [60, 108] width 11 height 11
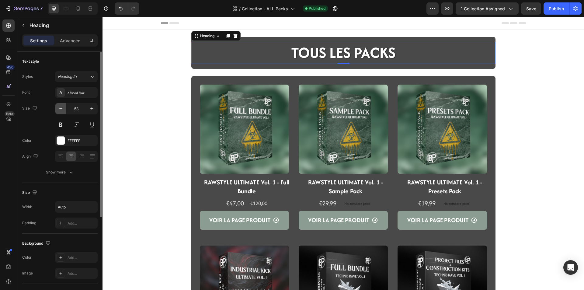
click at [58, 107] on button "button" at bounding box center [60, 108] width 11 height 11
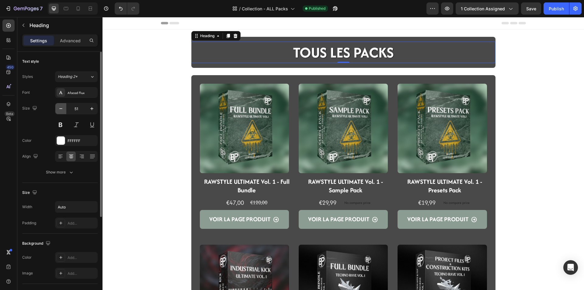
click at [58, 107] on button "button" at bounding box center [60, 108] width 11 height 11
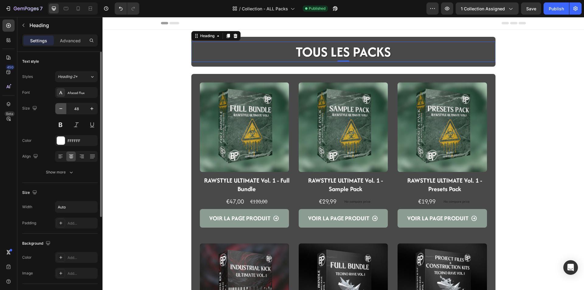
click at [58, 107] on button "button" at bounding box center [60, 108] width 11 height 11
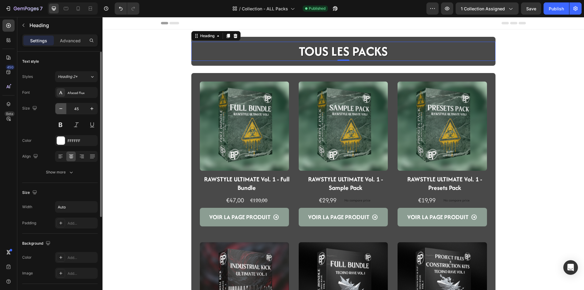
click at [58, 107] on button "button" at bounding box center [60, 108] width 11 height 11
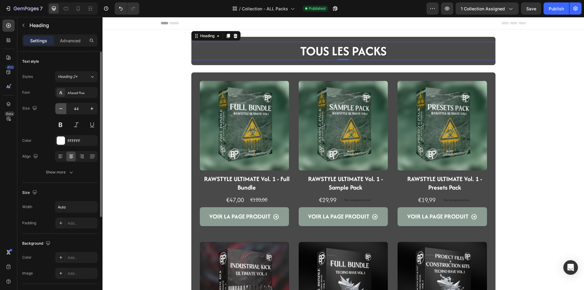
click at [58, 107] on button "button" at bounding box center [60, 108] width 11 height 11
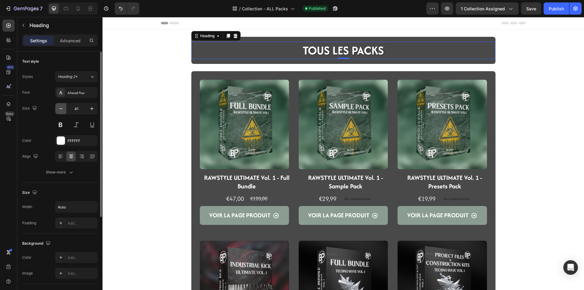
click at [58, 107] on button "button" at bounding box center [60, 108] width 11 height 11
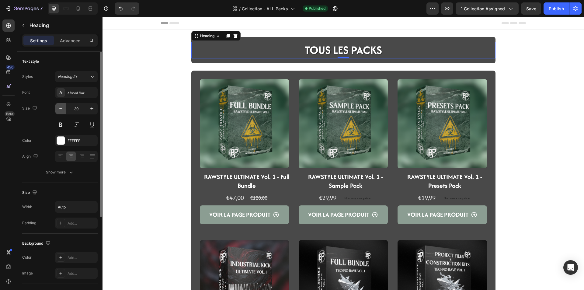
click at [58, 107] on button "button" at bounding box center [60, 108] width 11 height 11
type input "38"
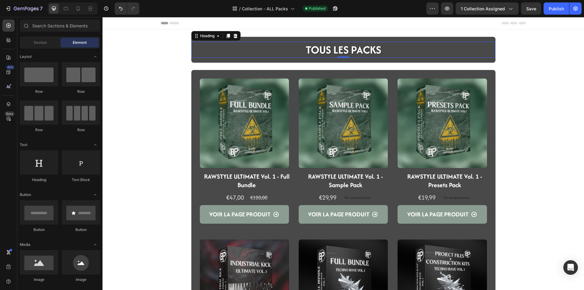
click at [550, 9] on div "Publish" at bounding box center [556, 8] width 15 height 6
click at [321, 44] on h2 "TOUS LES PACKS" at bounding box center [343, 50] width 77 height 16
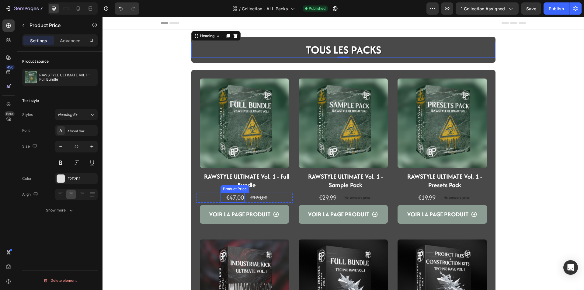
click at [226, 198] on div "€47,00" at bounding box center [235, 198] width 19 height 10
click at [257, 197] on div "€120,00" at bounding box center [259, 198] width 19 height 8
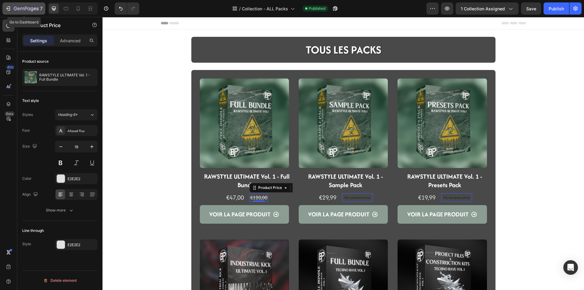
click at [17, 5] on div "7" at bounding box center [28, 8] width 29 height 7
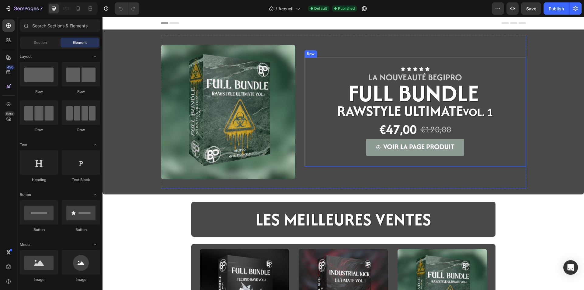
click at [307, 132] on div "Icon Icon Icon Icon Icon Icon List LA NOUVEAUTé BEGIPRO Text Block FULL BUNDLE …" at bounding box center [416, 112] width 222 height 109
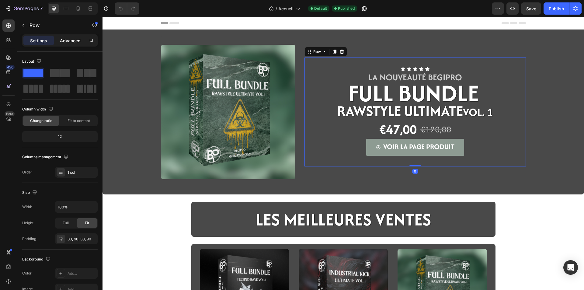
click at [72, 38] on p "Advanced" at bounding box center [70, 40] width 21 height 6
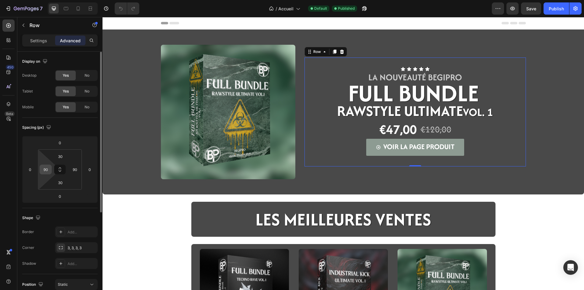
click at [48, 170] on input "90" at bounding box center [45, 169] width 9 height 9
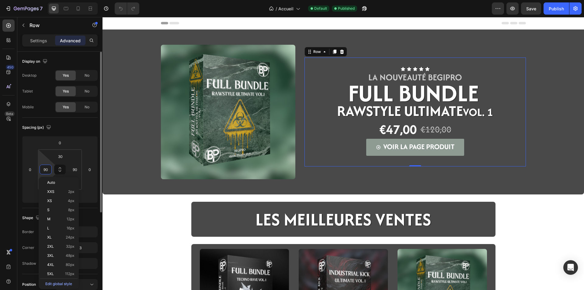
type input "0"
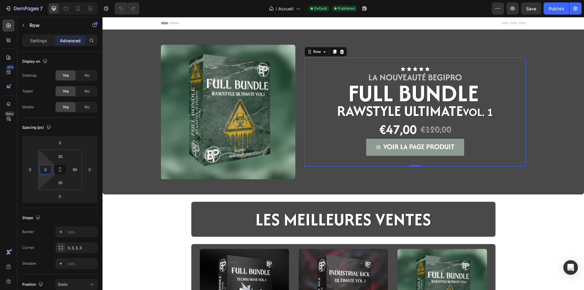
click at [157, 226] on div "Image Icon Icon Icon Icon Icon Icon List LA NOUVEAUTé BEGIPRO Text Block FULL B…" at bounding box center [344, 237] width 482 height 414
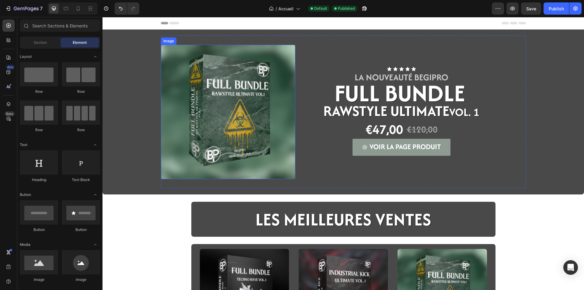
click at [199, 119] on img at bounding box center [228, 112] width 135 height 135
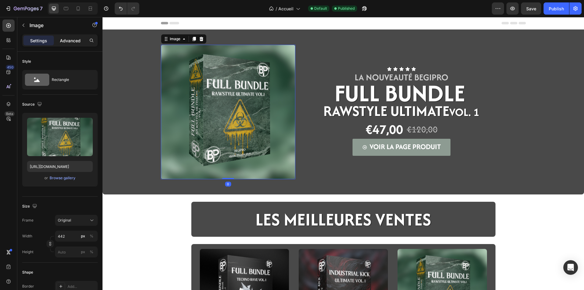
click at [71, 44] on p "Advanced" at bounding box center [70, 40] width 21 height 6
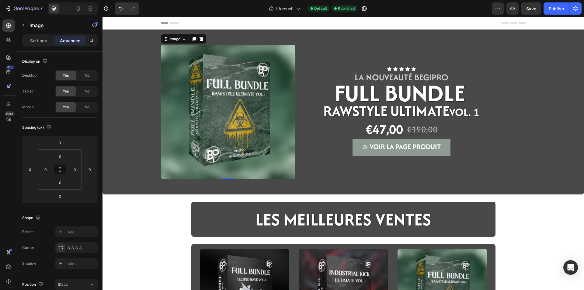
click at [151, 247] on div "Image 0 Icon Icon Icon Icon Icon Icon List LA NOUVEAUTé BEGIPRO Text Block FULL…" at bounding box center [344, 237] width 482 height 414
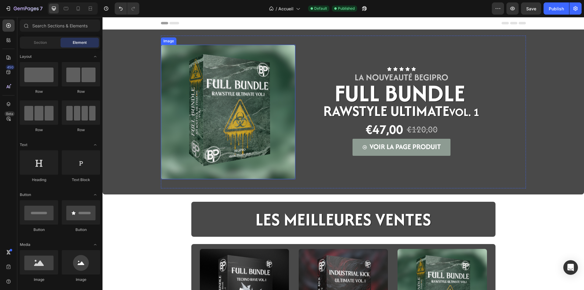
click at [197, 159] on img at bounding box center [228, 112] width 135 height 135
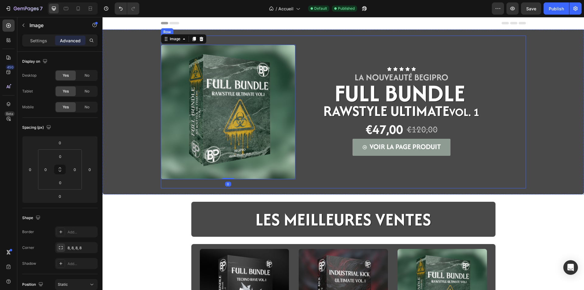
click at [181, 188] on div "Image 0 Icon Icon Icon Icon Icon Icon List LA NOUVEAUTé BEGIPRO Text Block FULL…" at bounding box center [343, 112] width 365 height 153
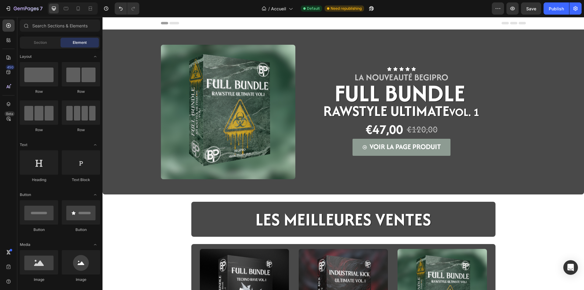
click at [130, 226] on div "Image Icon Icon Icon Icon Icon Icon List LA NOUVEAUTé BEGIPRO Text Block FULL B…" at bounding box center [344, 237] width 482 height 414
click at [169, 220] on div "Image Icon Icon Icon Icon Icon Icon List LA NOUVEAUTé BEGIPRO Text Block FULL B…" at bounding box center [344, 237] width 482 height 414
click at [312, 222] on h2 "LES MEILLEURES VENTES" at bounding box center [343, 219] width 177 height 25
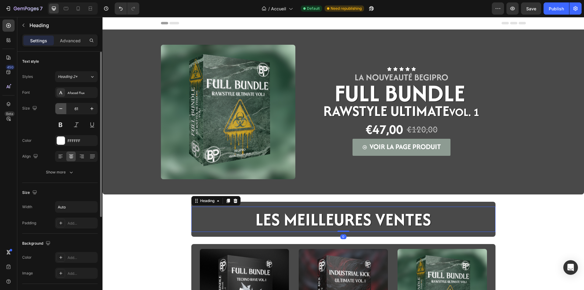
click at [60, 110] on icon "button" at bounding box center [61, 109] width 6 height 6
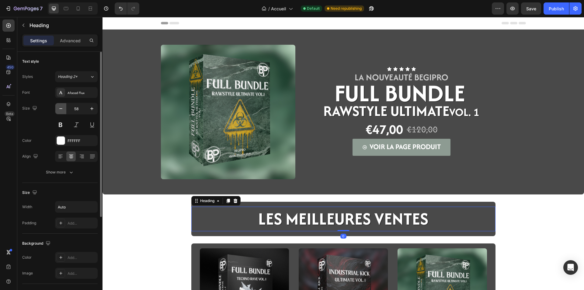
click at [60, 110] on icon "button" at bounding box center [61, 109] width 6 height 6
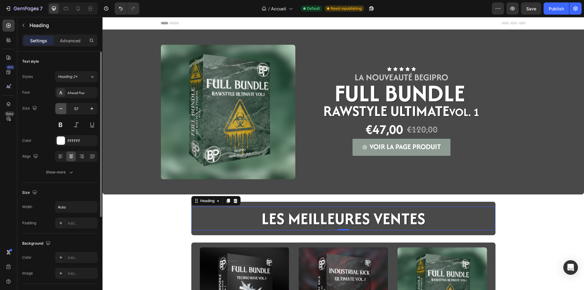
click at [60, 110] on icon "button" at bounding box center [61, 109] width 6 height 6
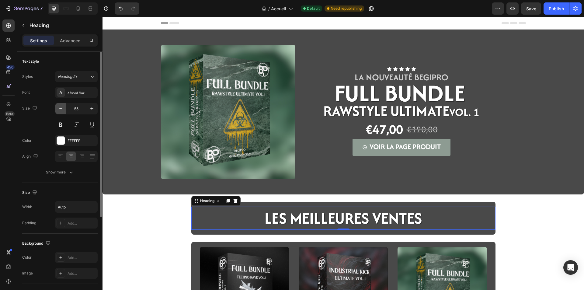
click at [60, 110] on icon "button" at bounding box center [61, 109] width 6 height 6
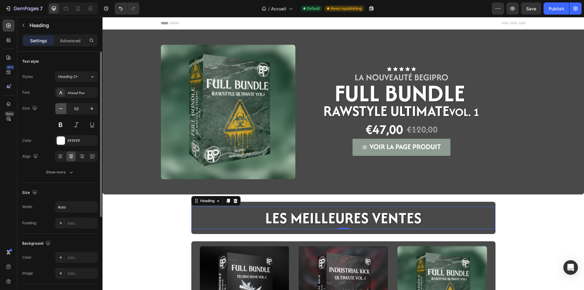
click at [60, 110] on icon "button" at bounding box center [61, 109] width 6 height 6
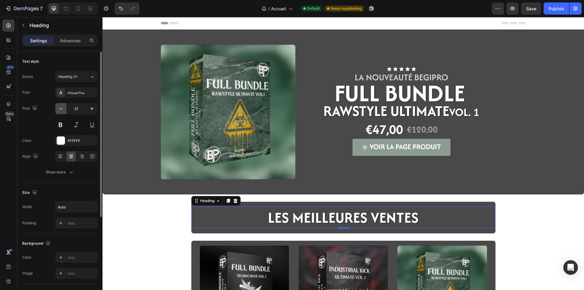
click at [60, 110] on icon "button" at bounding box center [61, 109] width 6 height 6
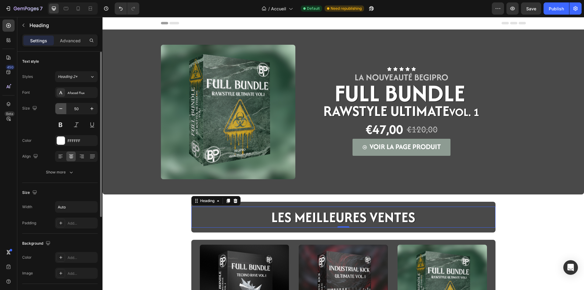
click at [60, 110] on icon "button" at bounding box center [61, 109] width 6 height 6
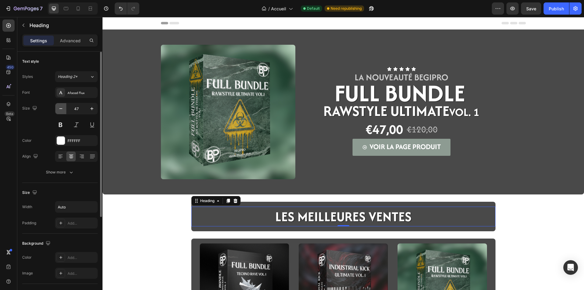
click at [60, 110] on icon "button" at bounding box center [61, 109] width 6 height 6
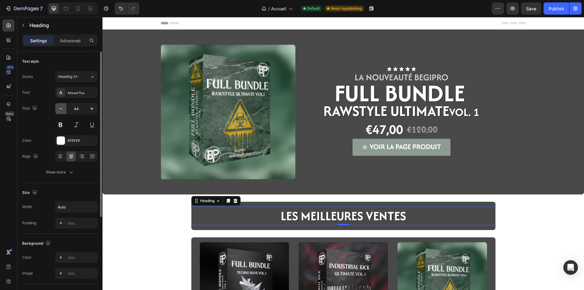
click at [60, 110] on icon "button" at bounding box center [61, 109] width 6 height 6
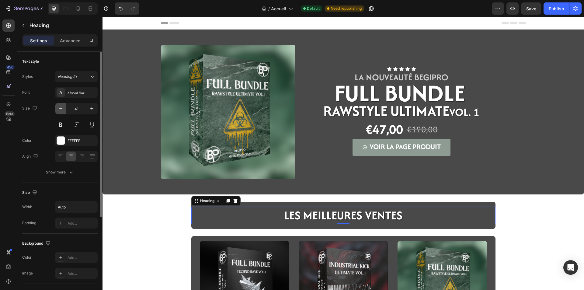
click at [60, 110] on icon "button" at bounding box center [61, 109] width 6 height 6
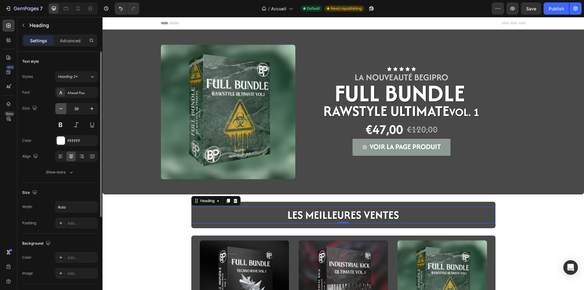
click at [60, 110] on icon "button" at bounding box center [61, 109] width 6 height 6
type input "38"
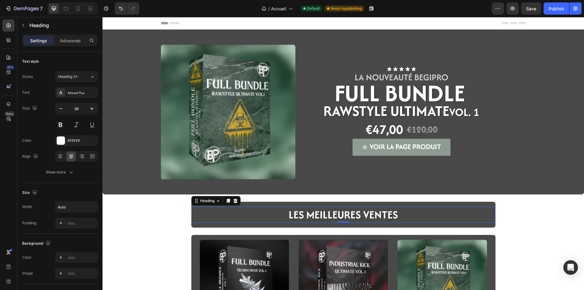
click at [173, 221] on div "Image Icon Icon Icon Icon Icon Icon List LA NOUVEAUTé BEGIPRO Text Block FULL B…" at bounding box center [344, 232] width 482 height 405
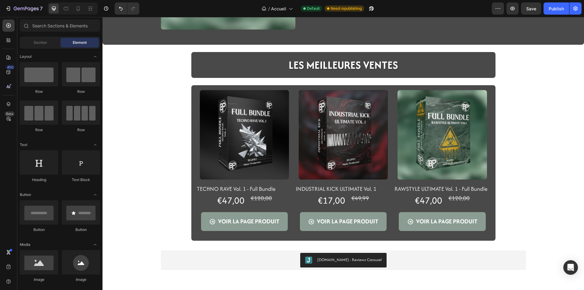
scroll to position [183, 0]
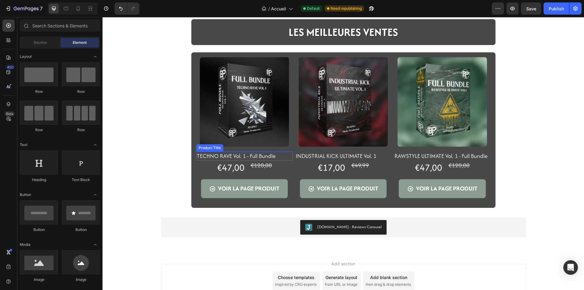
click at [209, 155] on h2 "TECHNO RAVE Vol. 1 - Full Bundle" at bounding box center [244, 156] width 96 height 9
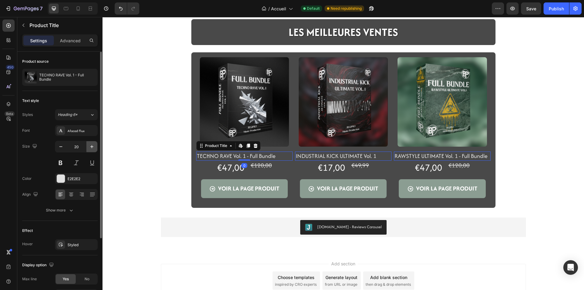
click at [90, 146] on icon "button" at bounding box center [92, 147] width 6 height 6
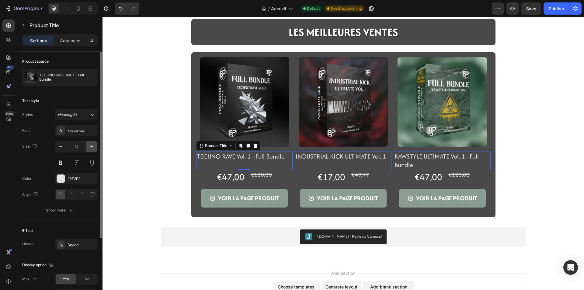
click at [90, 146] on icon "button" at bounding box center [92, 147] width 6 height 6
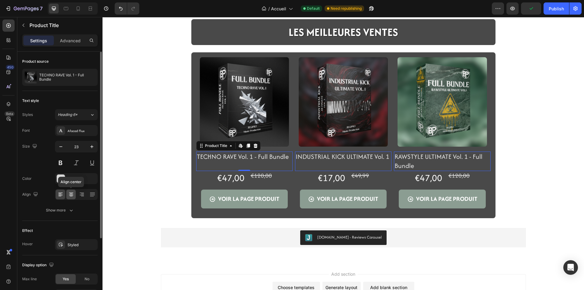
click at [72, 191] on icon at bounding box center [71, 194] width 6 height 6
click at [64, 149] on button "button" at bounding box center [60, 146] width 11 height 11
type input "22"
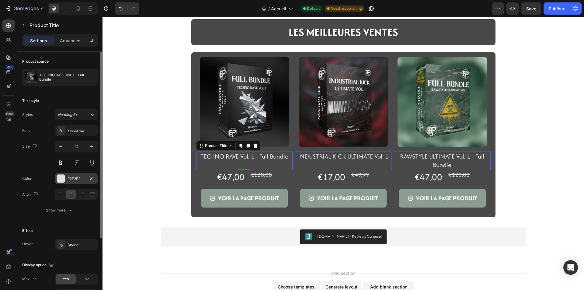
click at [70, 180] on div "E2E2E2" at bounding box center [77, 178] width 18 height 5
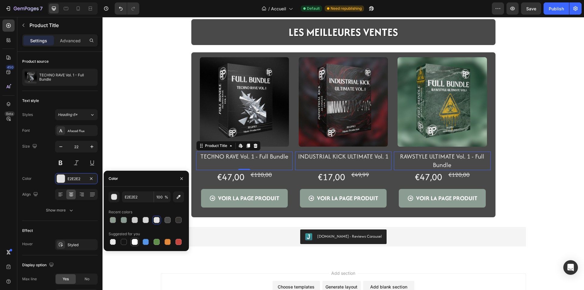
click at [136, 242] on div at bounding box center [135, 242] width 6 height 6
type input "FFFFFF"
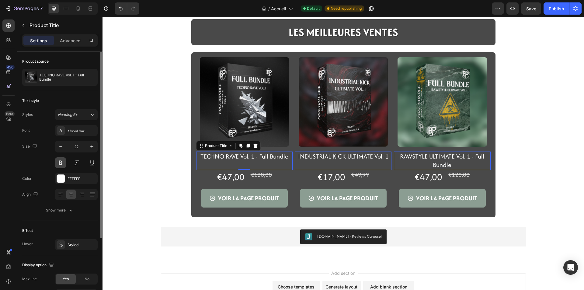
click at [63, 163] on button at bounding box center [60, 162] width 11 height 11
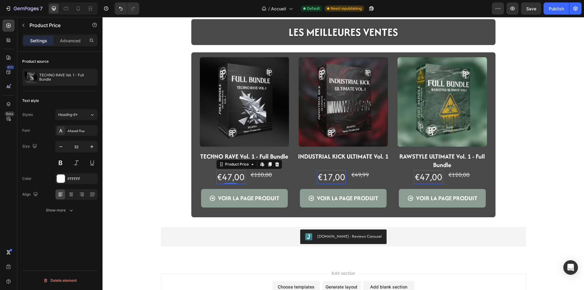
click at [236, 178] on div "€47,00" at bounding box center [230, 177] width 29 height 14
click at [76, 177] on div "FFFFFF" at bounding box center [77, 178] width 18 height 5
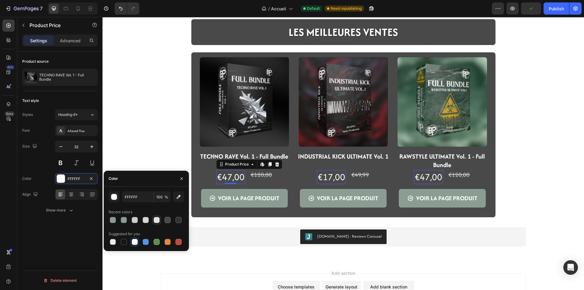
click at [155, 220] on div at bounding box center [157, 220] width 6 height 6
type input "E2E2E2"
click at [58, 145] on icon "button" at bounding box center [61, 147] width 6 height 6
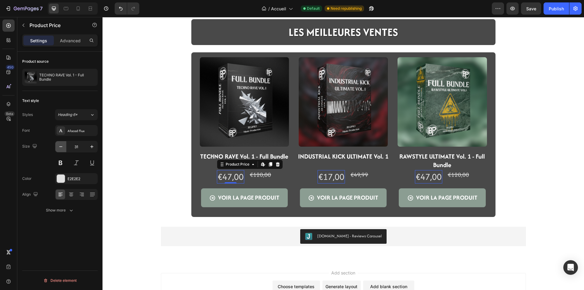
click at [58, 145] on icon "button" at bounding box center [61, 147] width 6 height 6
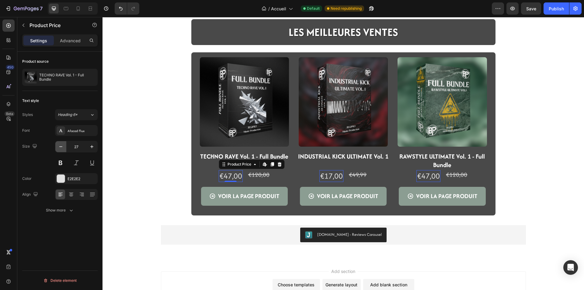
click at [58, 145] on icon "button" at bounding box center [61, 147] width 6 height 6
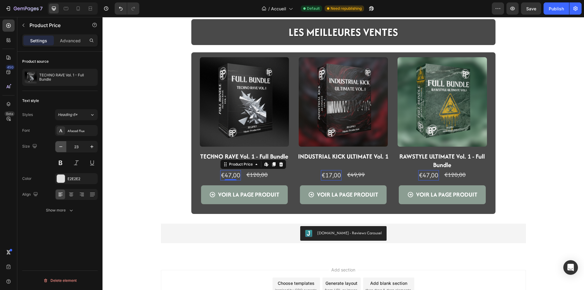
click at [58, 145] on icon "button" at bounding box center [61, 147] width 6 height 6
type input "22"
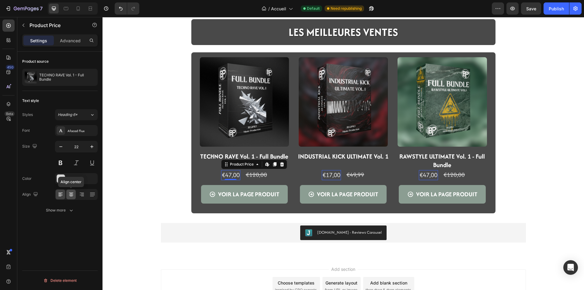
click at [74, 192] on icon at bounding box center [71, 194] width 6 height 6
click at [249, 176] on div "€120,00" at bounding box center [256, 174] width 23 height 9
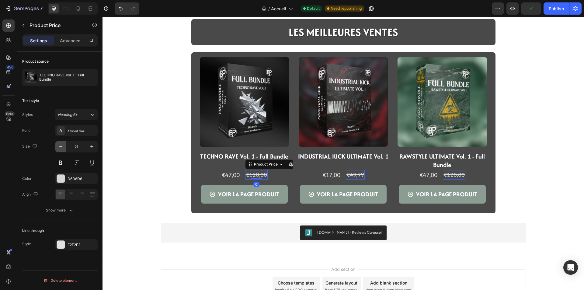
click at [57, 146] on button "button" at bounding box center [60, 146] width 11 height 11
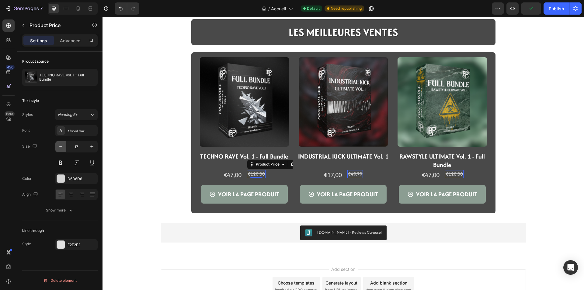
type input "16"
click at [173, 181] on div "LES MEILLEURES VENTES Heading Row Section 2 Product Images TECHNO RAVE Vol. 1 -…" at bounding box center [344, 52] width 482 height 410
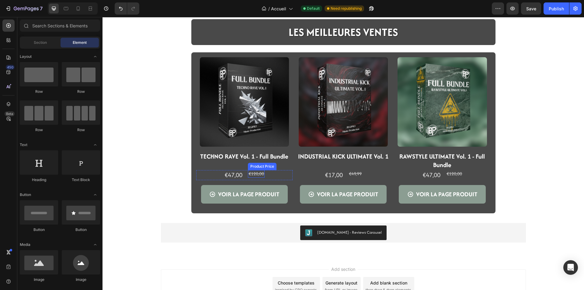
click at [254, 177] on div "€120,00" at bounding box center [256, 174] width 17 height 8
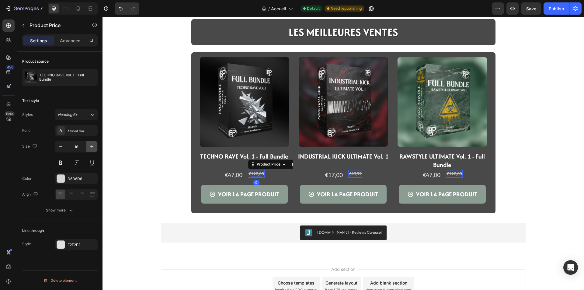
click at [89, 149] on button "button" at bounding box center [91, 146] width 11 height 11
type input "17"
click at [143, 181] on div "LES MEILLEURES VENTES Heading Row Section 2 Product Images TECHNO RAVE Vol. 1 -…" at bounding box center [344, 52] width 482 height 410
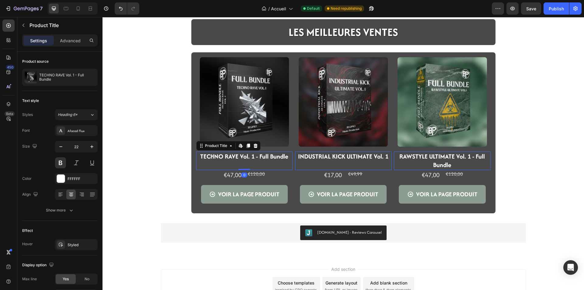
click at [246, 160] on h2 "TECHNO RAVE Vol. 1 - Full Bundle" at bounding box center [244, 157] width 96 height 10
click at [66, 41] on p "Advanced" at bounding box center [70, 40] width 21 height 6
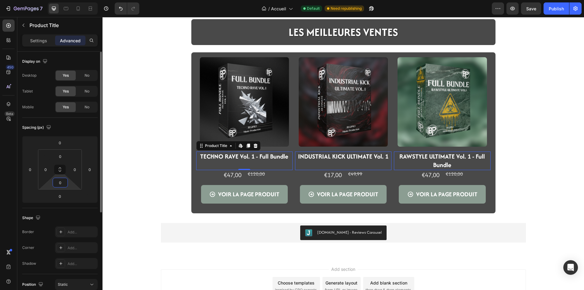
click at [58, 180] on input "0" at bounding box center [60, 182] width 12 height 9
type input "8"
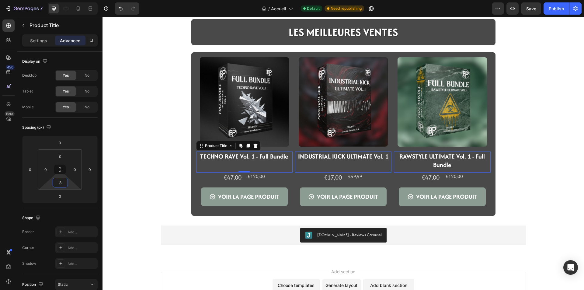
click at [140, 151] on div "LES MEILLEURES VENTES Heading Row Section 2 Product Images TECHNO RAVE Vol. 1 -…" at bounding box center [344, 53] width 482 height 413
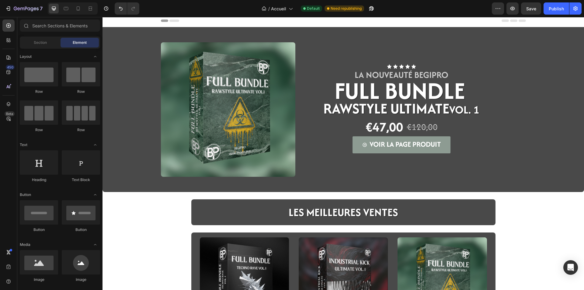
scroll to position [0, 0]
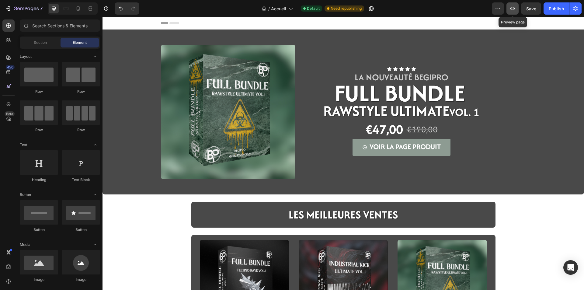
click at [511, 5] on button "button" at bounding box center [513, 8] width 12 height 12
click at [323, 134] on div "€47,00 Product Price Product Price €120,00 Product Price Product Price Row" at bounding box center [402, 129] width 194 height 19
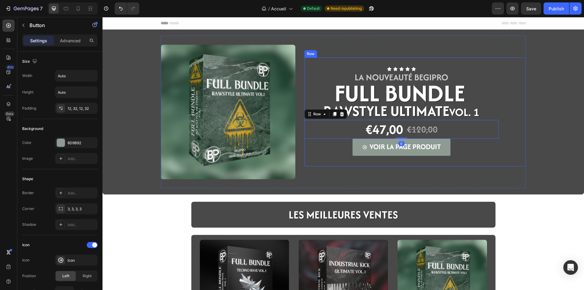
click at [314, 154] on div "VOIR LA PAGE PRODUIT Button" at bounding box center [402, 147] width 194 height 17
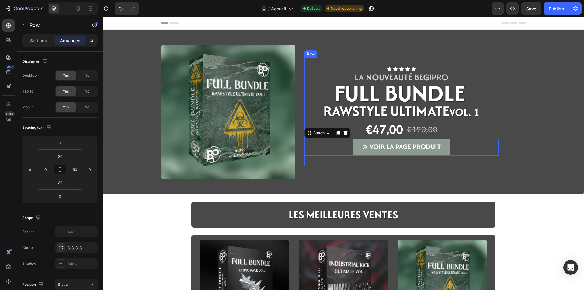
click at [313, 163] on div "Icon Icon Icon Icon Icon Icon List LA NOUVEAUTé BEGIPRO Text Block FULL BUNDLE …" at bounding box center [416, 112] width 222 height 109
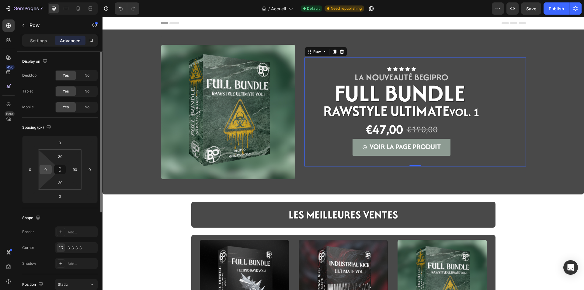
click at [44, 171] on input "0" at bounding box center [45, 169] width 9 height 9
type input "90"
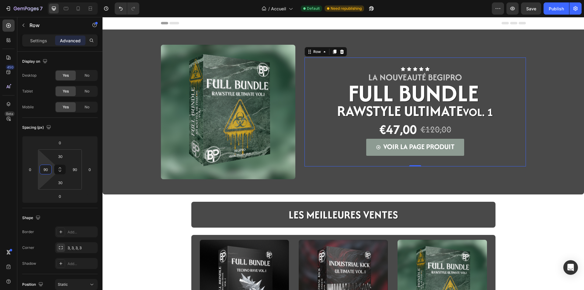
click at [123, 216] on div "Image Icon Icon Icon Icon Icon Icon List LA NOUVEAUTé BEGIPRO Text Block FULL B…" at bounding box center [344, 236] width 482 height 413
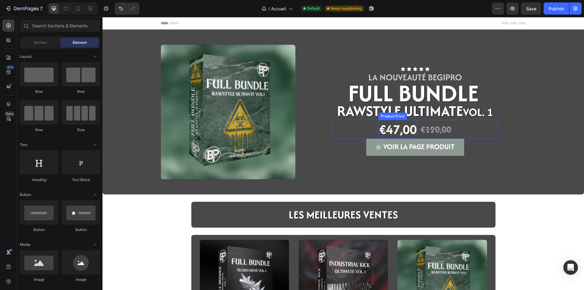
click at [393, 128] on div "€47,00" at bounding box center [398, 129] width 39 height 19
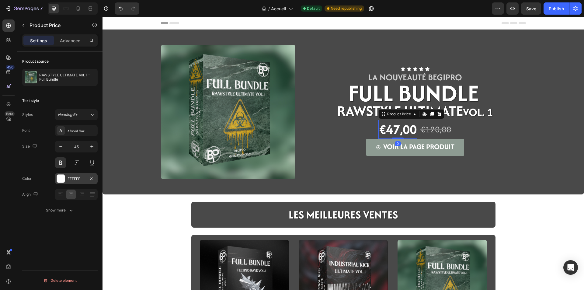
click at [74, 177] on div "FFFFFF" at bounding box center [77, 178] width 18 height 5
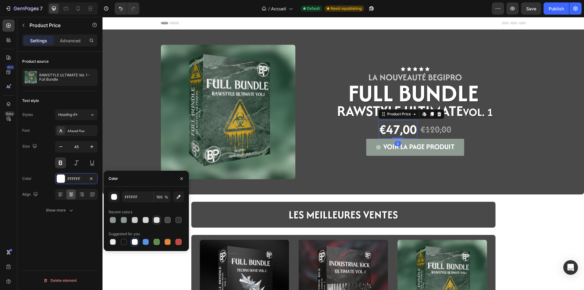
click at [155, 223] on div at bounding box center [157, 220] width 6 height 6
type input "E2E2E2"
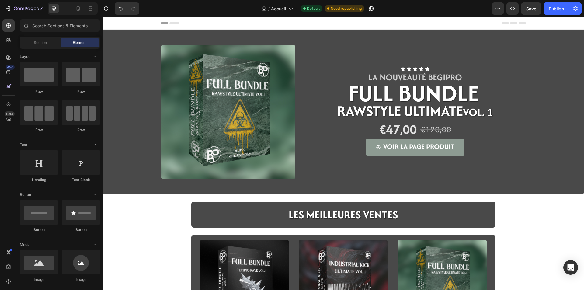
click at [143, 274] on div "Image Icon Icon Icon Icon Icon Icon List LA NOUVEAUTé BEGIPRO Text Block FULL B…" at bounding box center [344, 236] width 482 height 413
click at [379, 98] on span "FULL BUNDLE" at bounding box center [414, 92] width 131 height 33
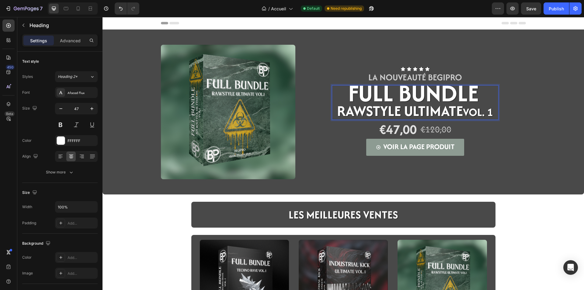
click at [377, 94] on span "FULL BUNDLE" at bounding box center [414, 92] width 131 height 33
click at [418, 105] on span "RAWSTYLE ULTIMATE" at bounding box center [400, 110] width 126 height 21
click at [487, 89] on p "FULL BUNDLE RAWSTYLE ULTIMATE Vol. 1" at bounding box center [416, 102] width 166 height 33
click at [568, 111] on div "Image Icon Icon Icon Icon Icon Icon List LA NOUVEAUTé BEGIPRO Text Block FULL B…" at bounding box center [343, 112] width 473 height 153
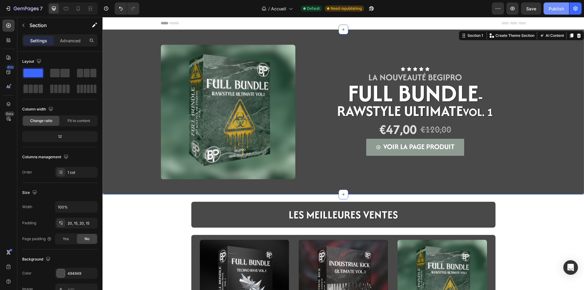
click at [563, 12] on button "Publish" at bounding box center [557, 8] width 26 height 12
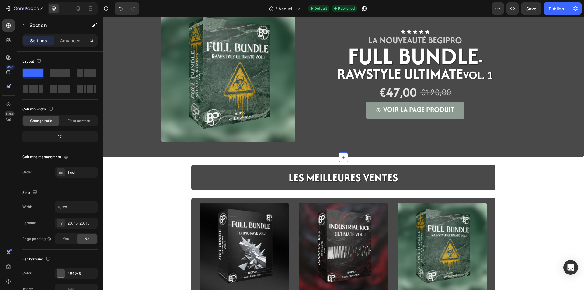
scroll to position [152, 0]
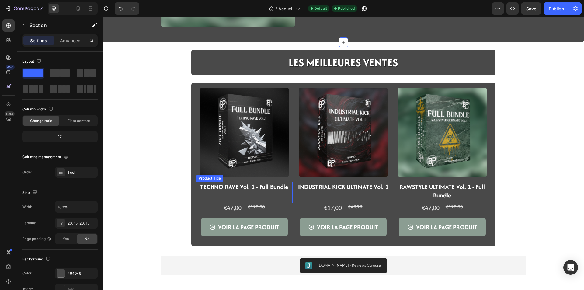
click at [216, 189] on h2 "TECHNO RAVE Vol. 1 - Full Bundle" at bounding box center [244, 187] width 96 height 10
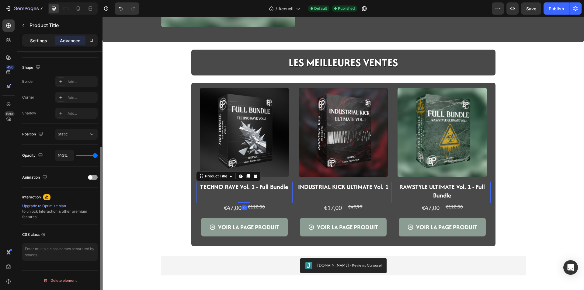
click at [42, 40] on p "Settings" at bounding box center [38, 40] width 17 height 6
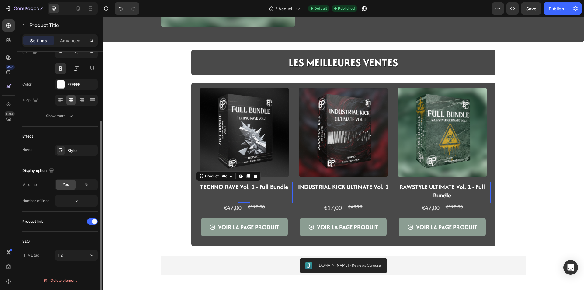
scroll to position [3, 0]
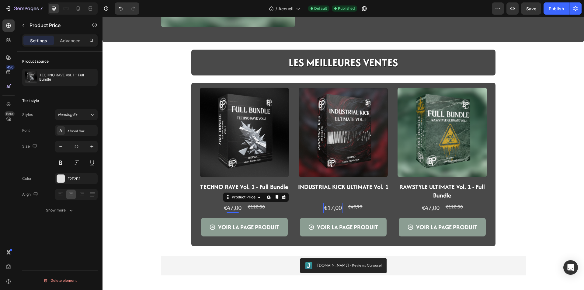
click at [232, 210] on div "€47,00" at bounding box center [232, 208] width 19 height 10
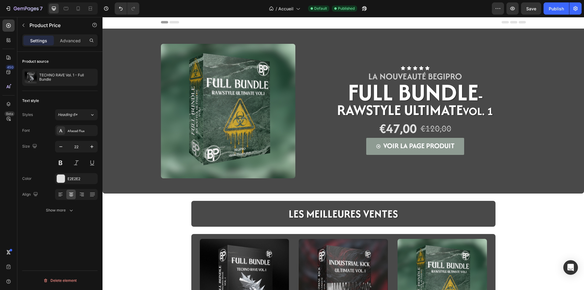
scroll to position [0, 0]
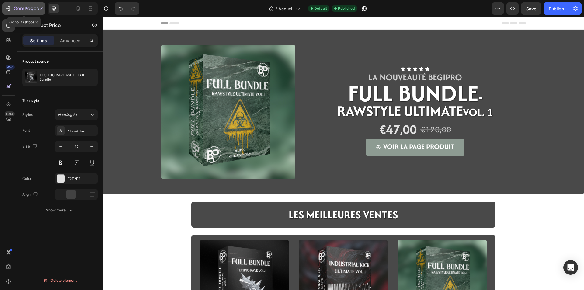
click at [32, 5] on div "7" at bounding box center [28, 8] width 29 height 7
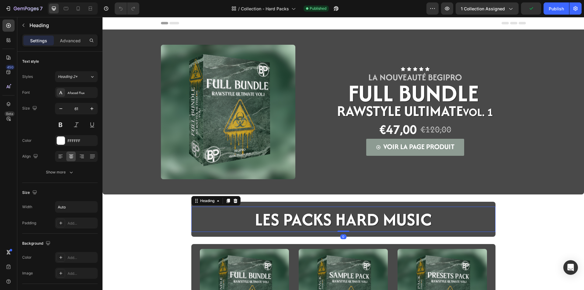
click at [286, 215] on h2 "LES PACKS HARD MUSIC" at bounding box center [343, 219] width 178 height 25
click at [62, 112] on button "button" at bounding box center [60, 108] width 11 height 11
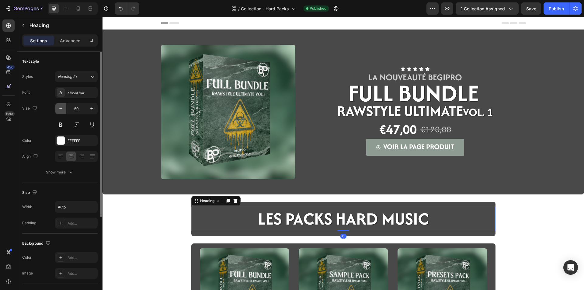
click at [62, 112] on button "button" at bounding box center [60, 108] width 11 height 11
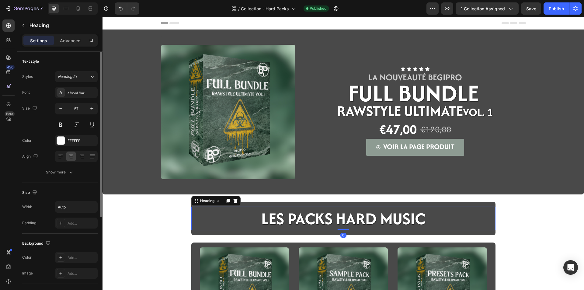
click at [67, 110] on input "57" at bounding box center [76, 108] width 20 height 11
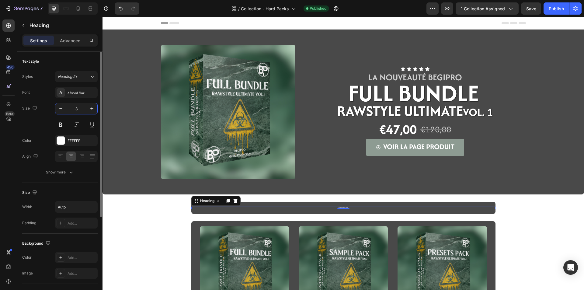
type input "38"
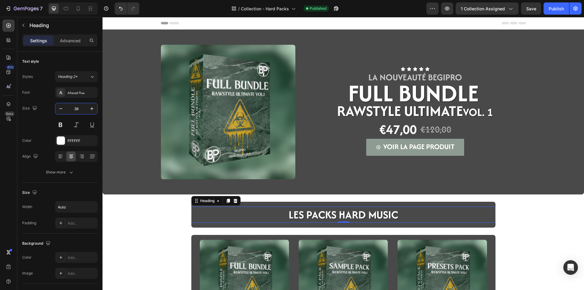
click at [164, 218] on div "Image Icon Icon Icon Icon Icon Icon List LA NOUVEAUTé BEGIPRO Text Block FULL B…" at bounding box center [344, 214] width 482 height 369
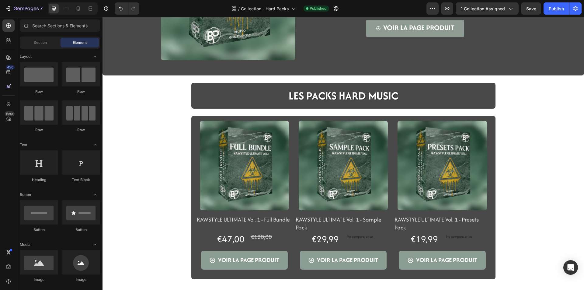
scroll to position [122, 0]
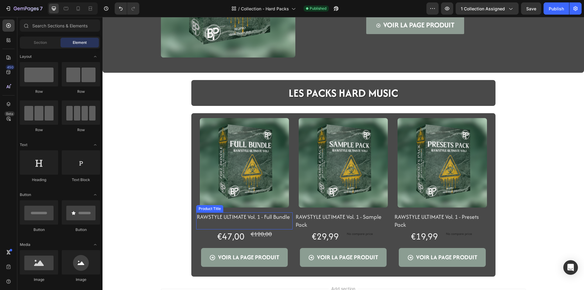
click at [223, 220] on h2 "RAWSTYLE ULTIMATE Vol. 1 - Full Bundle" at bounding box center [244, 216] width 96 height 9
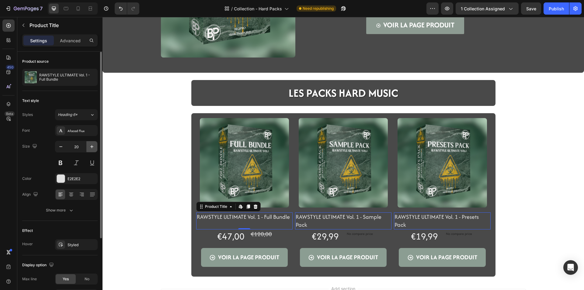
click at [96, 148] on button "button" at bounding box center [91, 146] width 11 height 11
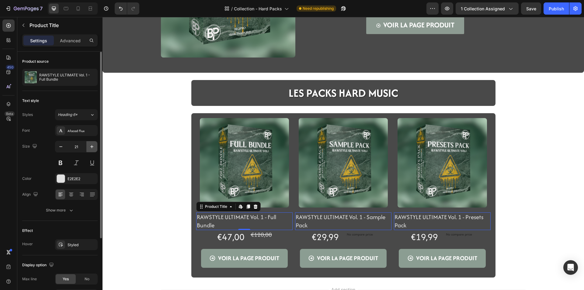
click at [96, 148] on button "button" at bounding box center [91, 146] width 11 height 11
type input "22"
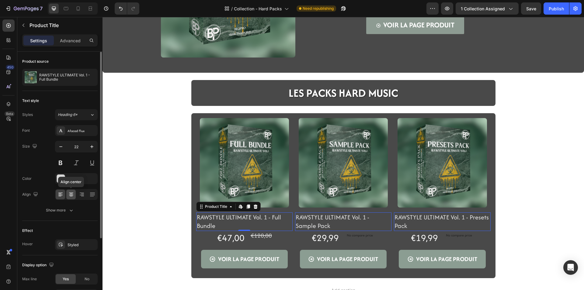
click at [68, 193] on icon at bounding box center [71, 194] width 6 height 6
click at [63, 164] on button at bounding box center [60, 162] width 11 height 11
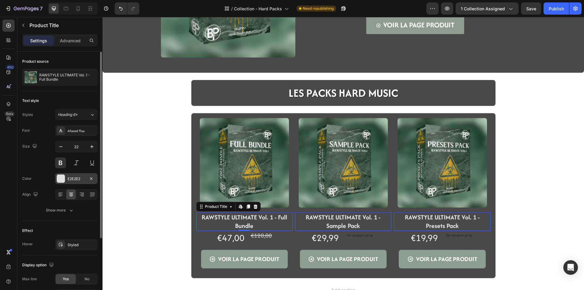
click at [73, 178] on div "E2E2E2" at bounding box center [77, 178] width 18 height 5
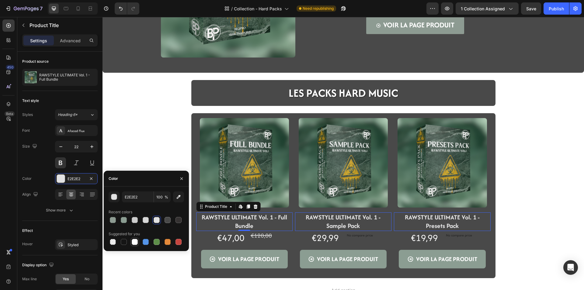
click at [135, 240] on div at bounding box center [135, 242] width 6 height 6
type input "FFFFFF"
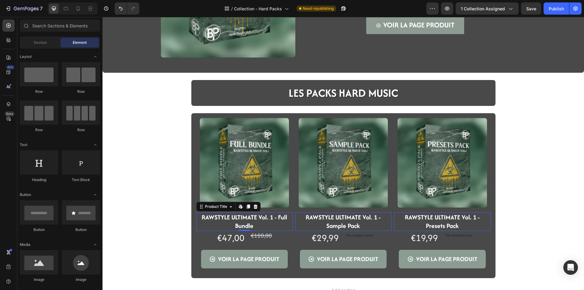
click at [131, 268] on div "Image Icon Icon Icon Icon Icon Icon List LA NOUVEAUTé BEGIPRO Text Block FULL B…" at bounding box center [344, 93] width 482 height 370
click at [222, 240] on div "€47,00" at bounding box center [230, 238] width 29 height 14
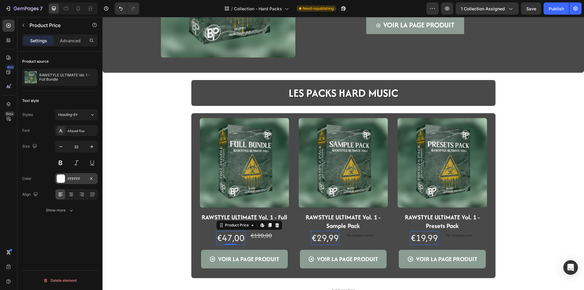
click at [72, 178] on div "FFFFFF" at bounding box center [77, 178] width 18 height 5
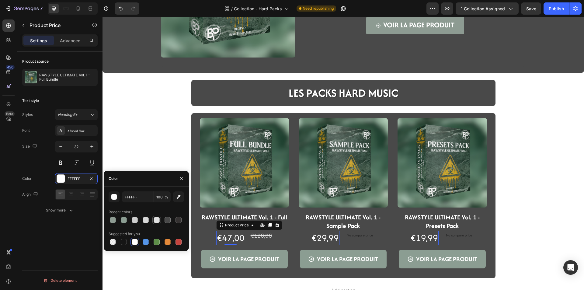
click at [157, 220] on div at bounding box center [157, 220] width 6 height 6
type input "E2E2E2"
click at [147, 270] on div "Image Icon Icon Icon Icon Icon Icon List LA NOUVEAUTé BEGIPRO Text Block FULL B…" at bounding box center [344, 93] width 482 height 370
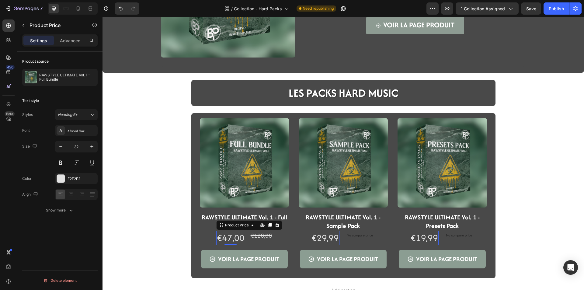
click at [229, 243] on div "€47,00 Product Price Edit content in Shopify 0 Product Price Edit content in Sh…" at bounding box center [230, 238] width 29 height 14
click at [59, 145] on icon "button" at bounding box center [61, 147] width 6 height 6
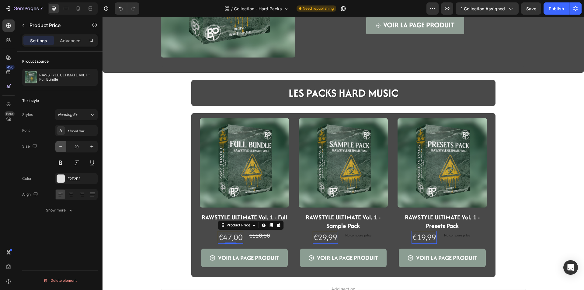
click at [59, 145] on icon "button" at bounding box center [61, 147] width 6 height 6
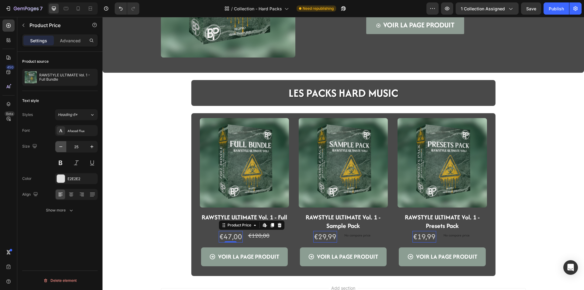
click at [59, 145] on icon "button" at bounding box center [61, 147] width 6 height 6
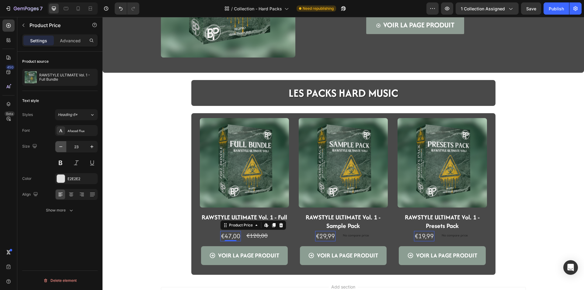
click at [59, 145] on icon "button" at bounding box center [61, 147] width 6 height 6
type input "22"
click at [165, 241] on div "Image Icon Icon Icon Icon Icon Icon List LA NOUVEAUTé BEGIPRO Text Block FULL B…" at bounding box center [344, 91] width 482 height 366
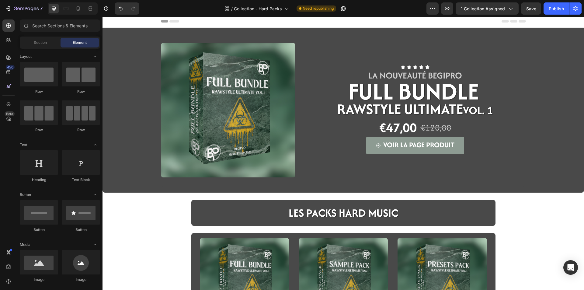
scroll to position [0, 0]
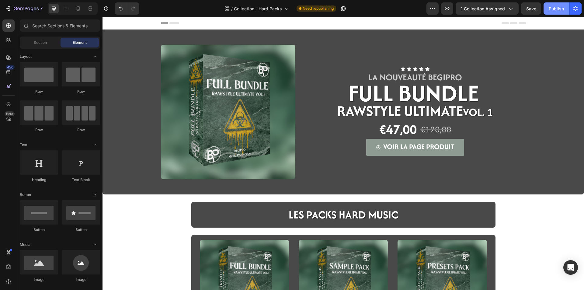
click at [556, 7] on div "Publish" at bounding box center [556, 8] width 15 height 6
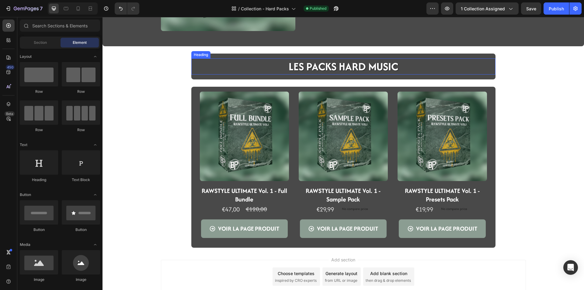
scroll to position [152, 0]
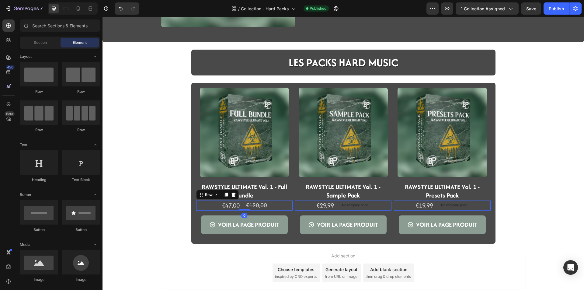
click at [274, 206] on div "€47,00 Product Price Product Price €120,00 Product Price Product Price Row 0" at bounding box center [244, 206] width 96 height 10
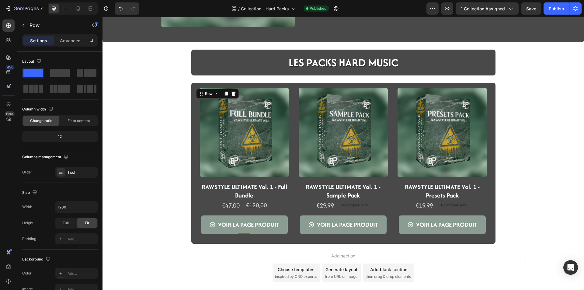
click at [255, 214] on div "Product Images RAWSTYLE ULTIMATE Vol. 1 - Full Bundle Product Title €47,00 Prod…" at bounding box center [244, 161] width 96 height 146
click at [256, 219] on div "VOIR LA PAGE PRODUIT" at bounding box center [248, 225] width 61 height 12
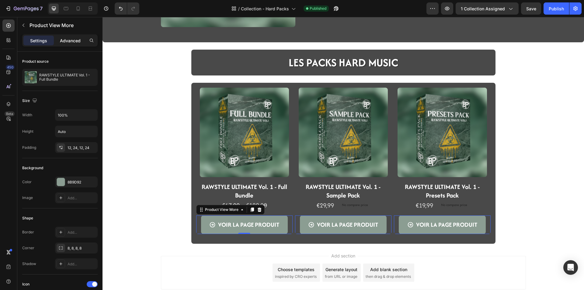
click at [66, 41] on p "Advanced" at bounding box center [70, 40] width 21 height 6
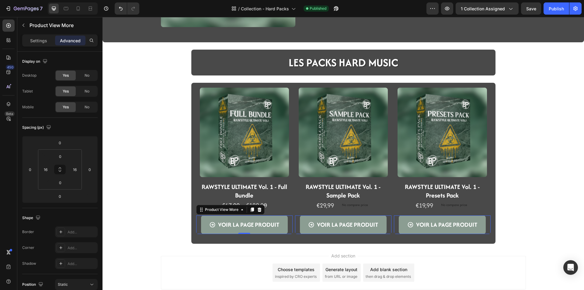
click at [288, 223] on div "VOIR LA PAGE PRODUIT Product View More 0" at bounding box center [244, 225] width 96 height 19
click at [288, 212] on div "Product Images RAWSTYLE ULTIMATE Vol. 1 - Full Bundle Product Title €47,00 Prod…" at bounding box center [244, 161] width 96 height 146
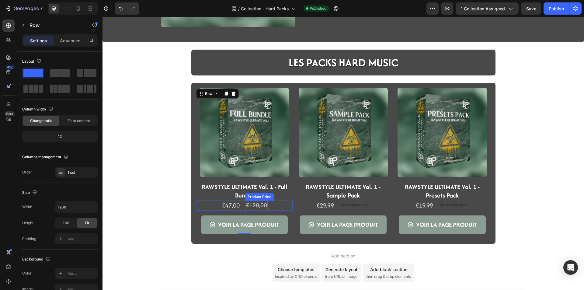
click at [266, 203] on div "€120,00" at bounding box center [256, 205] width 23 height 9
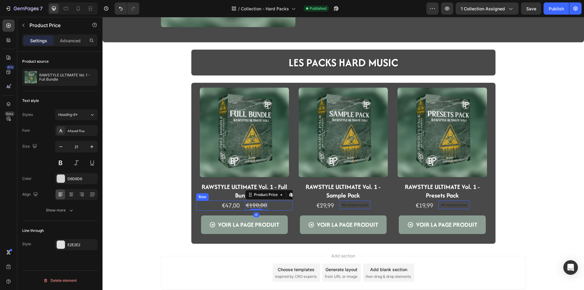
click at [277, 205] on div "€47,00 Product Price Product Price €120,00 Product Price Edit content in Shopif…" at bounding box center [244, 206] width 96 height 10
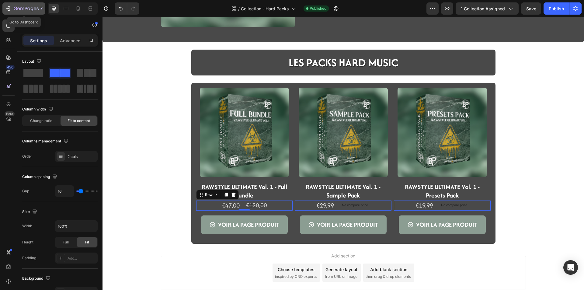
click at [22, 10] on icon "button" at bounding box center [22, 9] width 4 height 3
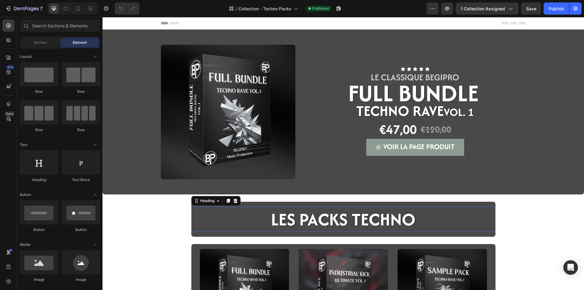
click at [353, 217] on h2 "LES PACKS TECHNO" at bounding box center [344, 219] width 146 height 25
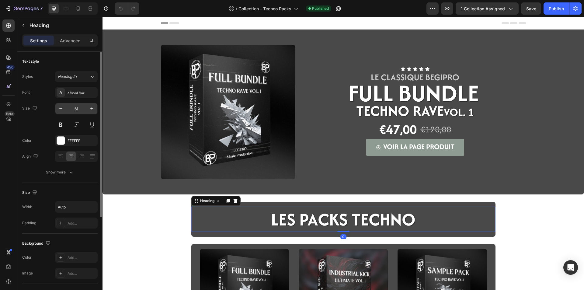
click at [71, 108] on input "61" at bounding box center [76, 108] width 20 height 11
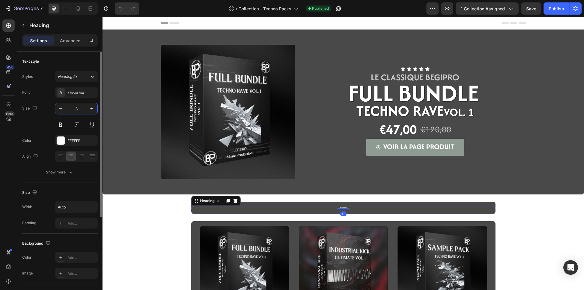
type input "38"
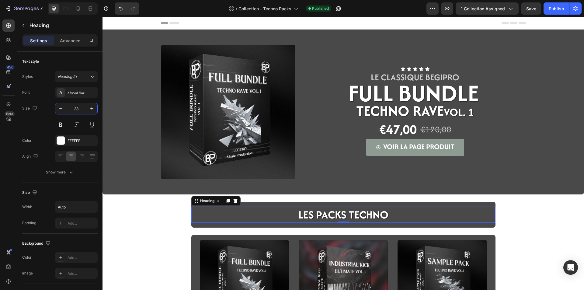
click at [146, 217] on div "Image Icon Icon Icon Icon Icon Icon List LE CLASSIQUE BEGIPRO Text Block FULL B…" at bounding box center [344, 287] width 482 height 515
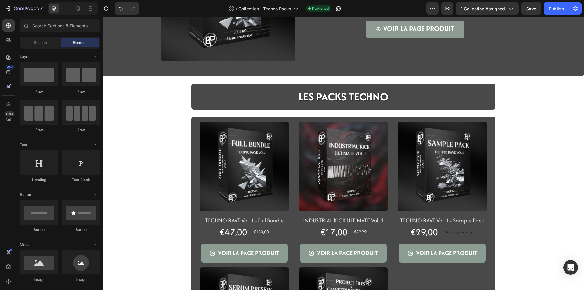
scroll to position [122, 0]
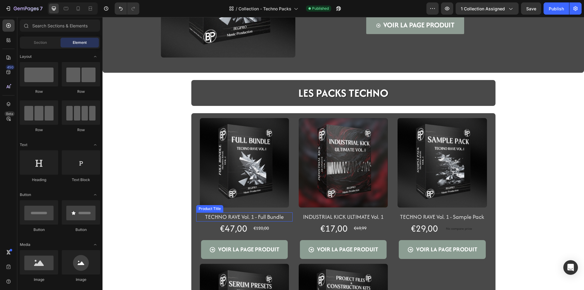
click at [217, 217] on h2 "TECHNO RAVE Vol. 1 - Full Bundle" at bounding box center [244, 216] width 96 height 9
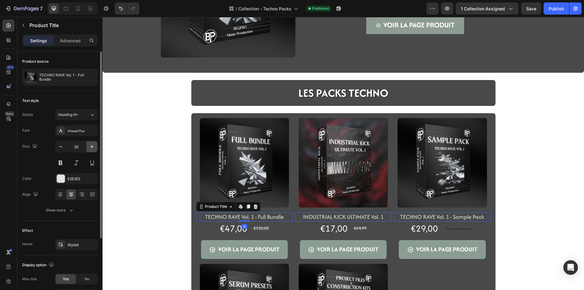
click at [88, 149] on button "button" at bounding box center [91, 146] width 11 height 11
type input "22"
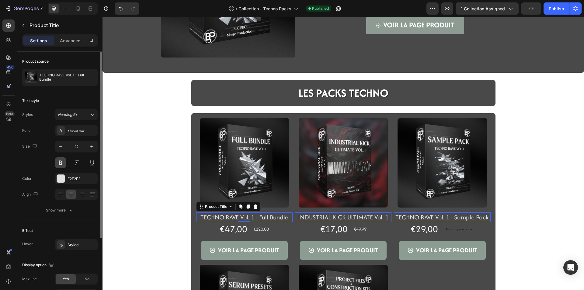
click at [63, 164] on button at bounding box center [60, 162] width 11 height 11
click at [75, 181] on div "E2E2E2" at bounding box center [82, 178] width 29 height 5
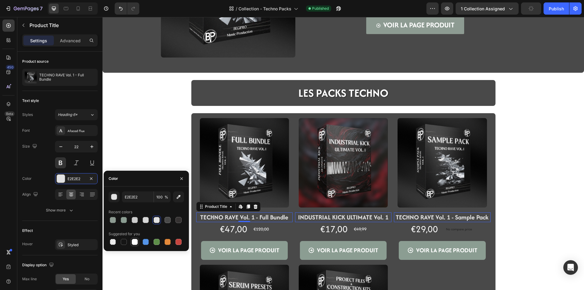
click at [138, 240] on div at bounding box center [135, 242] width 6 height 6
type input "FFFFFF"
click at [227, 227] on div "€47,00" at bounding box center [233, 229] width 29 height 14
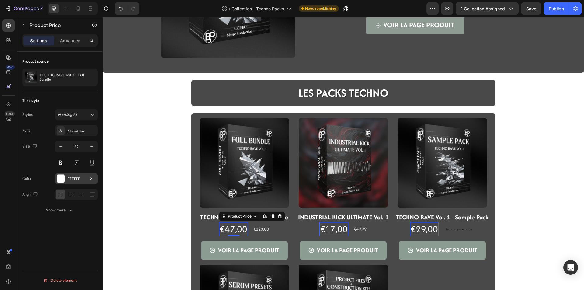
click at [71, 177] on div "FFFFFF" at bounding box center [77, 178] width 18 height 5
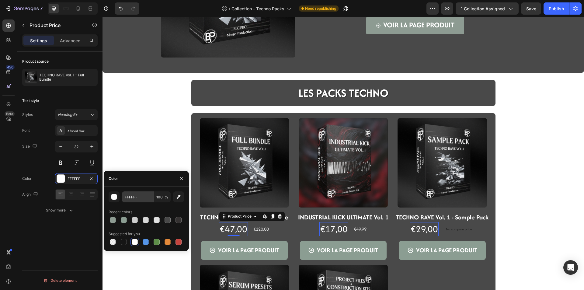
drag, startPoint x: 153, startPoint y: 223, endPoint x: 135, endPoint y: 201, distance: 28.1
click at [153, 223] on div at bounding box center [157, 220] width 9 height 9
type input "E2E2E2"
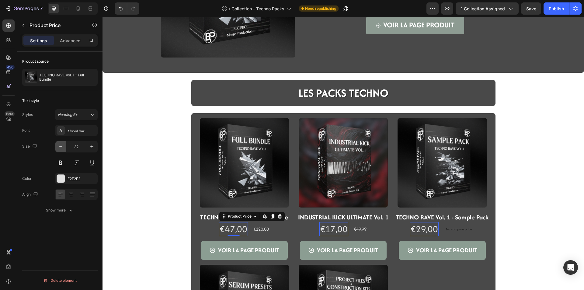
click at [62, 144] on icon "button" at bounding box center [61, 147] width 6 height 6
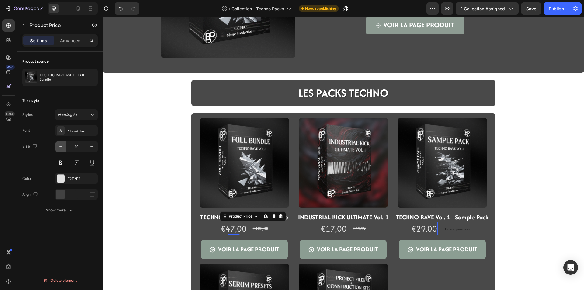
click at [62, 144] on icon "button" at bounding box center [61, 147] width 6 height 6
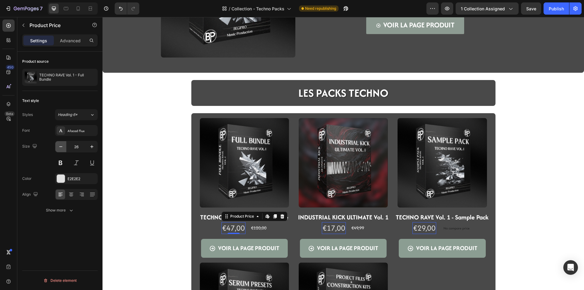
click at [62, 144] on icon "button" at bounding box center [61, 147] width 6 height 6
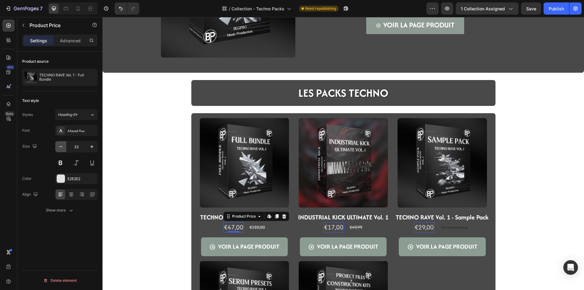
click at [62, 144] on icon "button" at bounding box center [61, 147] width 6 height 6
type input "22"
click at [174, 231] on div "Image Icon Icon Icon Icon Icon Icon List LE CLASSIQUE BEGIPRO Text Block FULL B…" at bounding box center [344, 162] width 482 height 509
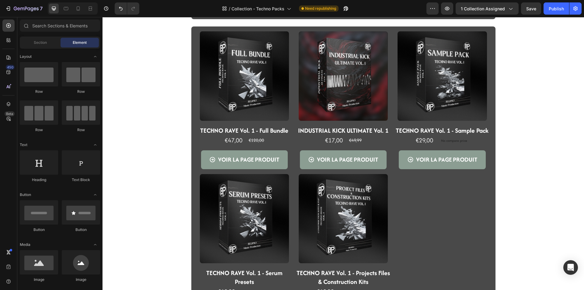
scroll to position [213, 0]
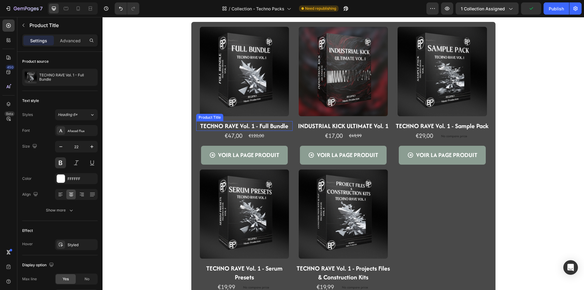
click at [259, 125] on h2 "TECHNO RAVE Vol. 1 - Full Bundle" at bounding box center [244, 126] width 96 height 10
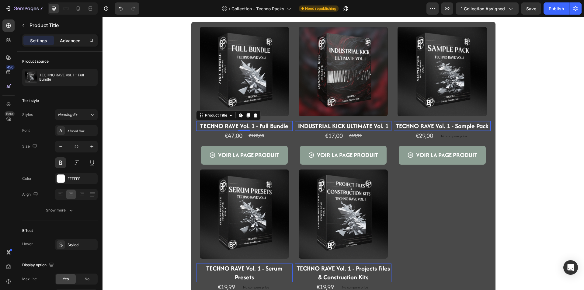
click at [65, 43] on p "Advanced" at bounding box center [70, 40] width 21 height 6
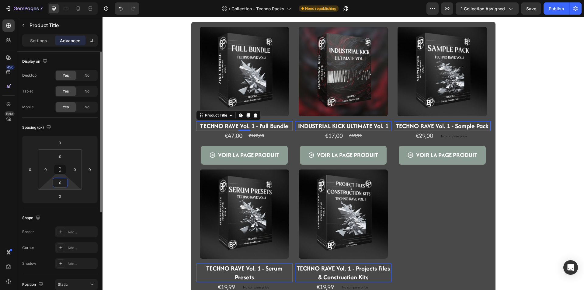
click at [61, 183] on input "0" at bounding box center [60, 182] width 12 height 9
type input "8"
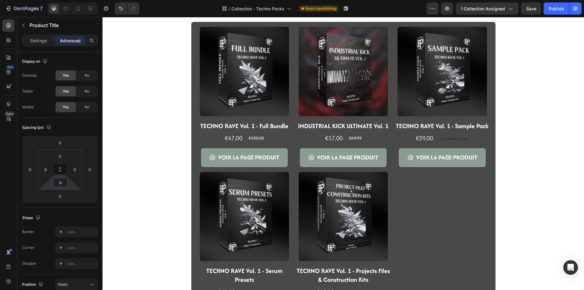
click at [136, 148] on div "Product Images TECHNO RAVE Vol. 1 - Full Bundle Product Title Row €47,00 Produc…" at bounding box center [344, 73] width 482 height 514
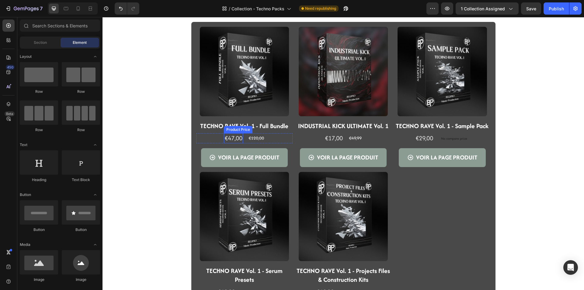
click at [230, 135] on div "€47,00" at bounding box center [233, 138] width 19 height 10
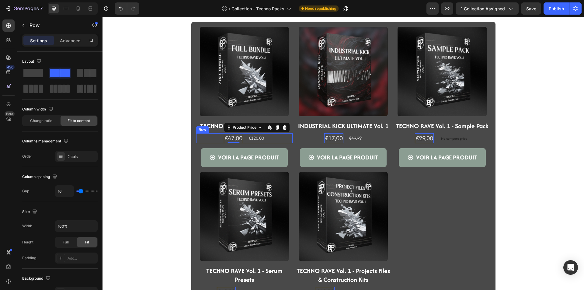
click at [275, 140] on div "€47,00 Product Price Edit content in Shopify 0 Product Price Edit content in Sh…" at bounding box center [244, 138] width 96 height 10
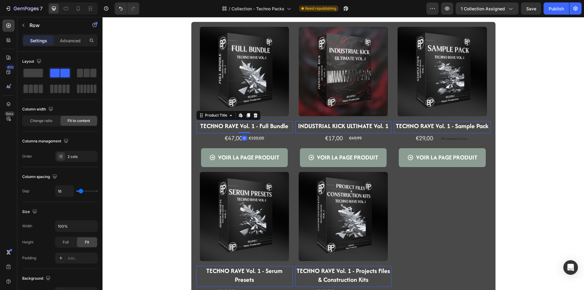
click at [275, 125] on h2 "TECHNO RAVE Vol. 1 - Full Bundle" at bounding box center [244, 126] width 96 height 10
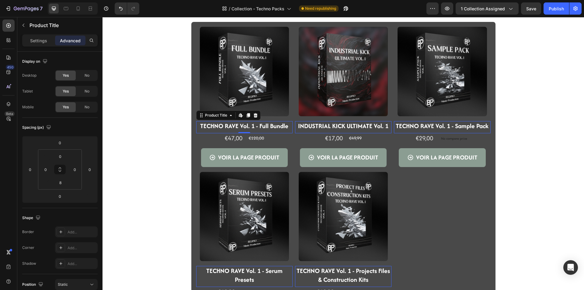
click at [155, 167] on div "Product Images TECHNO RAVE Vol. 1 - Full Bundle Product Title Edit content in S…" at bounding box center [344, 73] width 482 height 514
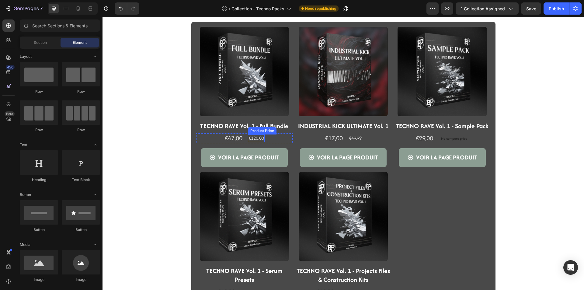
click at [248, 138] on div "€120,00" at bounding box center [256, 139] width 17 height 8
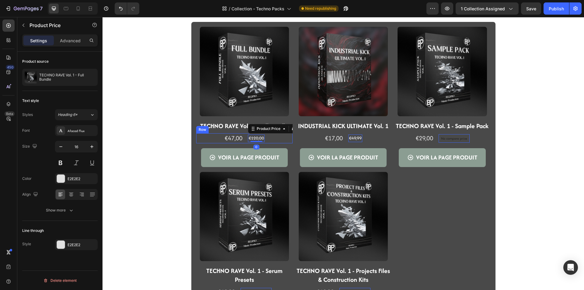
click at [272, 140] on div "€47,00 Product Price Product Price €120,00 Product Price Edit content in Shopif…" at bounding box center [244, 138] width 96 height 10
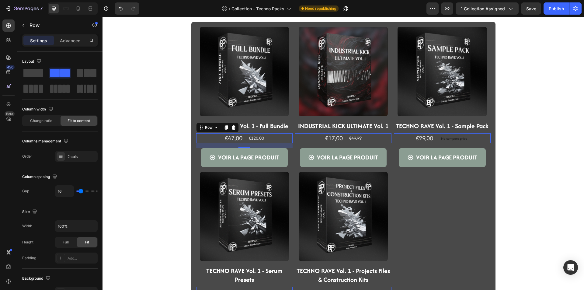
drag, startPoint x: 240, startPoint y: 148, endPoint x: 241, endPoint y: 116, distance: 31.7
click at [241, 116] on div "Product Images TECHNO RAVE Vol. 1 - Full Bundle Product Title Row €47,00 Produc…" at bounding box center [244, 97] width 96 height 140
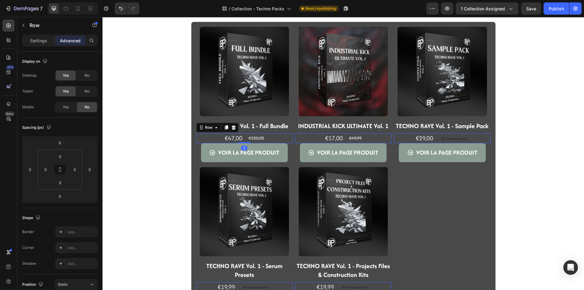
click at [135, 169] on div "Product Images TECHNO RAVE Vol. 1 - Full Bundle Product Title Row €47,00 Produc…" at bounding box center [344, 68] width 482 height 504
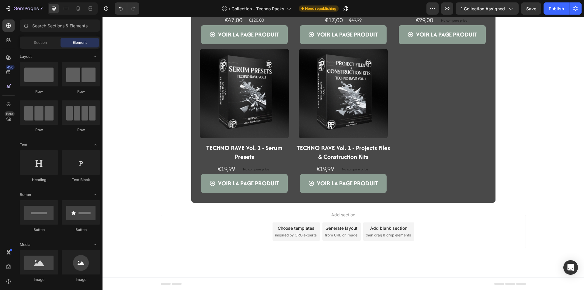
scroll to position [331, 0]
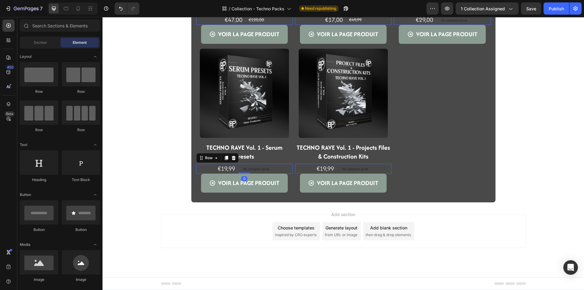
click at [274, 25] on div "€19,99 Product Price Product Price No compare price Product Price Row 0" at bounding box center [244, 20] width 96 height 10
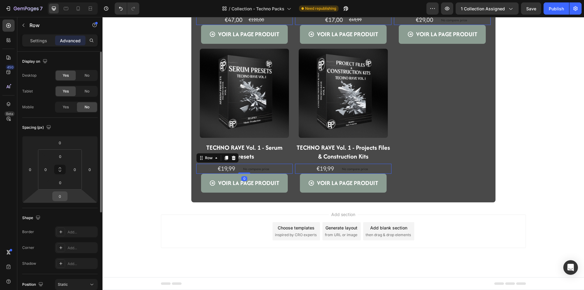
click at [62, 196] on input "0" at bounding box center [60, 196] width 12 height 9
type input "8"
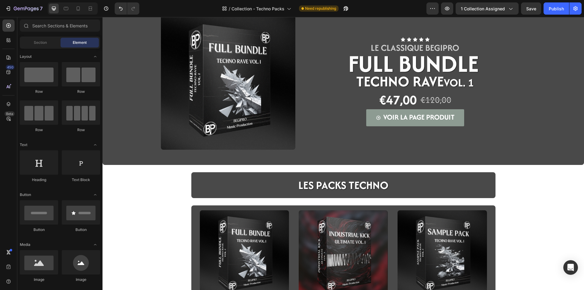
scroll to position [0, 0]
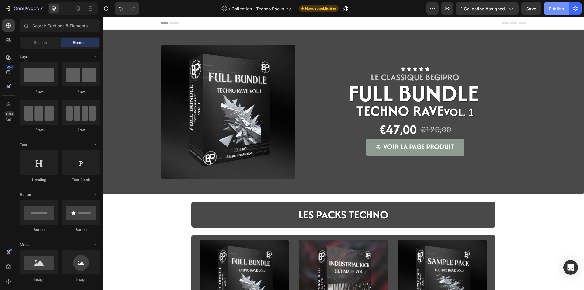
click at [557, 8] on div "Publish" at bounding box center [556, 8] width 15 height 6
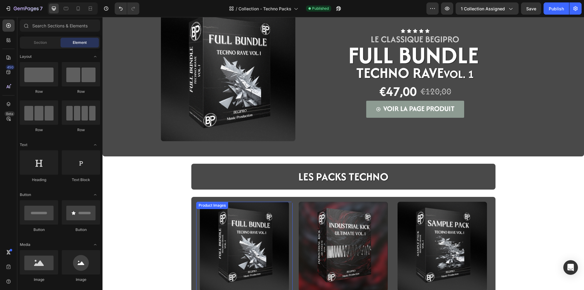
scroll to position [152, 0]
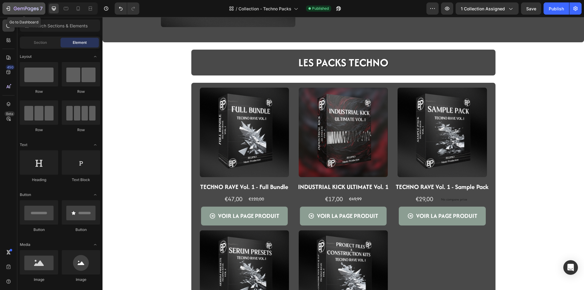
click at [12, 7] on div "7" at bounding box center [23, 8] width 37 height 7
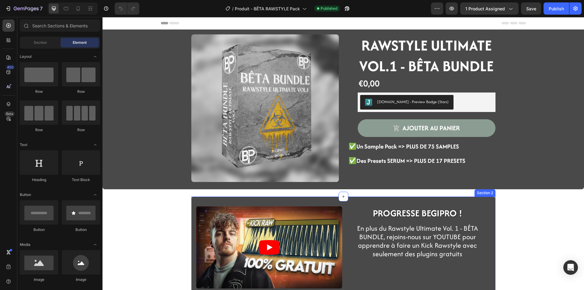
click at [408, 213] on span "PROGRESSE BEGIPRO !" at bounding box center [417, 213] width 89 height 13
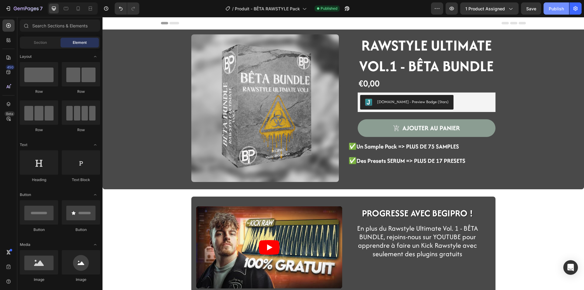
click at [551, 13] on button "Publish" at bounding box center [557, 8] width 26 height 12
click at [33, 9] on icon "button" at bounding box center [32, 9] width 3 height 4
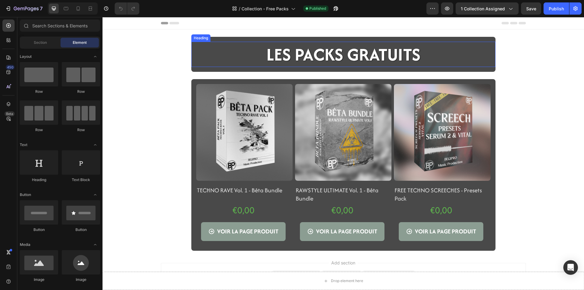
click at [355, 59] on h2 "LES PACKS GRATUITS" at bounding box center [343, 54] width 155 height 25
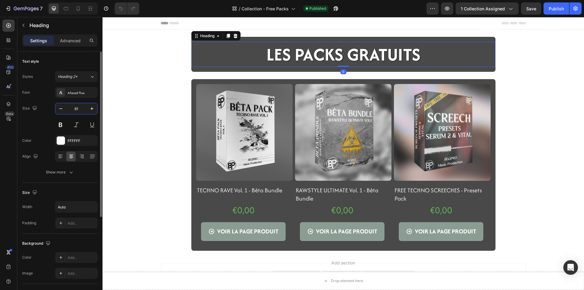
click at [73, 113] on input "61" at bounding box center [76, 108] width 20 height 11
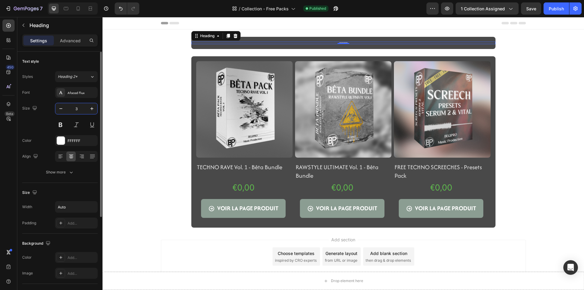
type input "38"
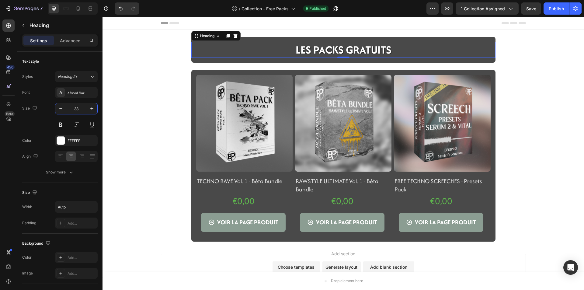
click at [147, 78] on div "Drop element here Sticky LES PACKS GRATUITS Heading 0 Row Section 2 Product Ima…" at bounding box center [344, 139] width 482 height 205
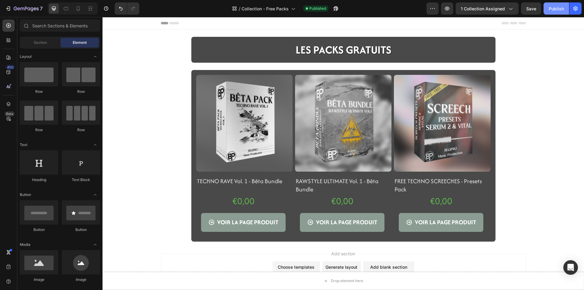
click at [562, 11] on div "Publish" at bounding box center [556, 8] width 15 height 6
click at [223, 183] on h2 "TECHNO RAVE Vol. 1 - Bêta Bundle" at bounding box center [244, 181] width 96 height 9
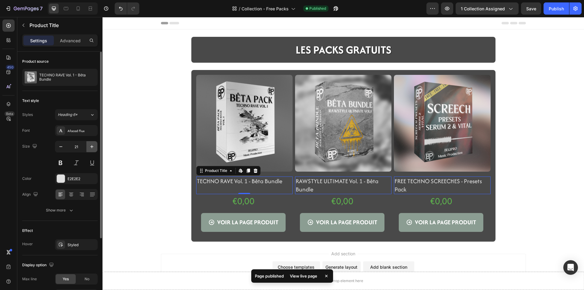
click at [93, 146] on icon "button" at bounding box center [92, 147] width 6 height 6
type input "22"
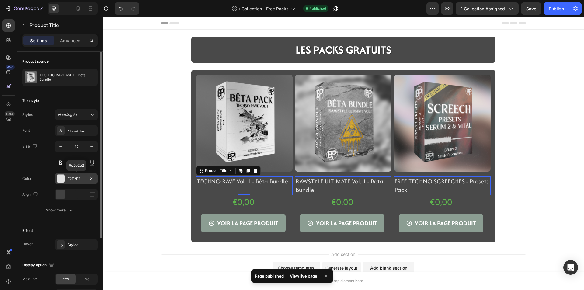
click at [68, 174] on div "E2E2E2" at bounding box center [76, 178] width 43 height 11
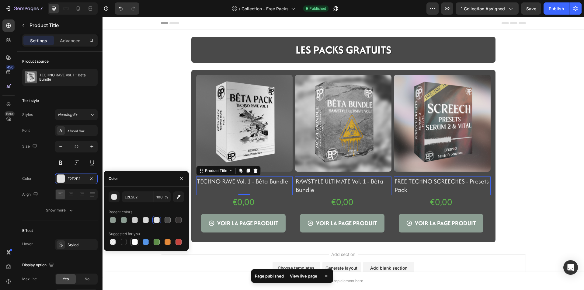
click at [135, 242] on div at bounding box center [135, 242] width 6 height 6
type input "FFFFFF"
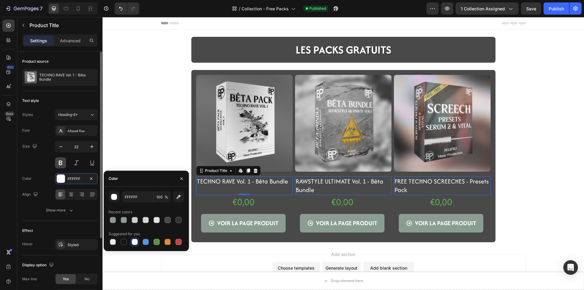
click at [65, 164] on button at bounding box center [60, 162] width 11 height 11
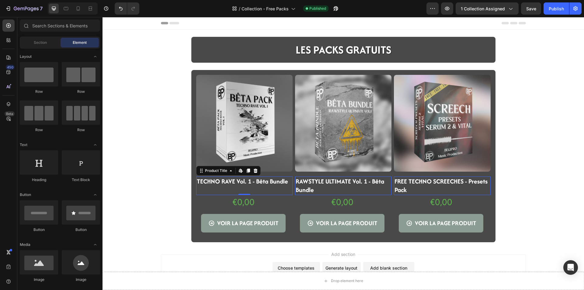
click at [125, 181] on div "Drop element here Sticky LES PACKS GRATUITS Heading Row Section 2 Product Image…" at bounding box center [344, 139] width 482 height 205
click at [206, 185] on h2 "TECHNO RAVE Vol. 1 - Bêta Bundle" at bounding box center [244, 182] width 96 height 10
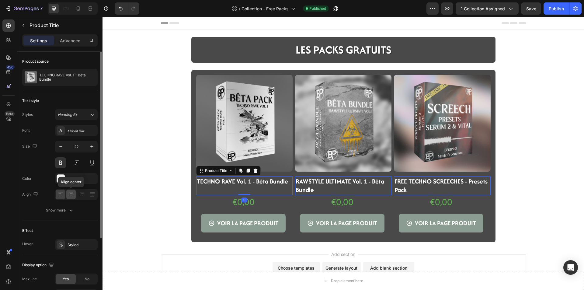
click at [75, 194] on div at bounding box center [70, 195] width 9 height 10
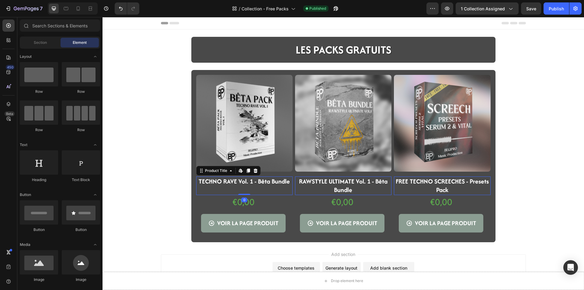
click at [136, 210] on div "Drop element here Sticky LES PACKS GRATUITS Heading Row Section 2 Product Image…" at bounding box center [344, 139] width 482 height 205
click at [223, 210] on div "€0,00 Product Price Product Price VOIR LA PAGE PRODUIT Product View More" at bounding box center [243, 213] width 94 height 37
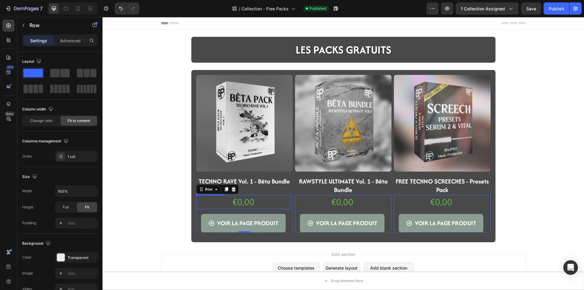
click at [242, 202] on div "€0,00" at bounding box center [243, 202] width 94 height 14
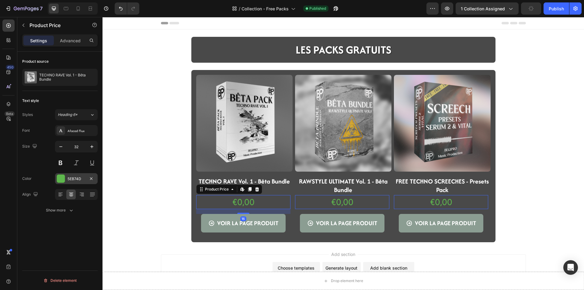
click at [75, 175] on div "5EB74D" at bounding box center [76, 178] width 43 height 11
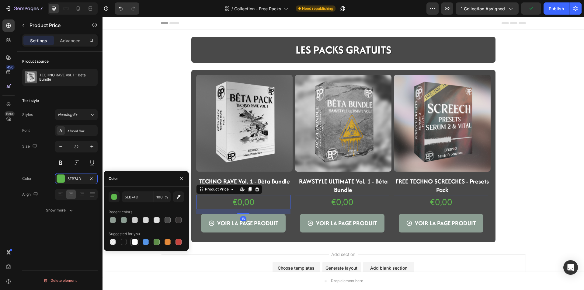
click at [134, 242] on div at bounding box center [135, 242] width 6 height 6
type input "FFFFFF"
click at [152, 267] on div "Add section Choose templates inspired by CRO experts Generate layout from URL o…" at bounding box center [344, 279] width 482 height 75
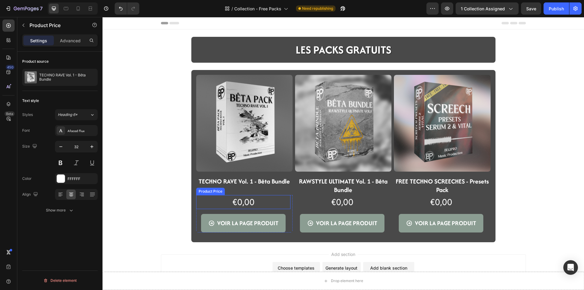
click at [237, 203] on div "€0,00" at bounding box center [243, 202] width 94 height 14
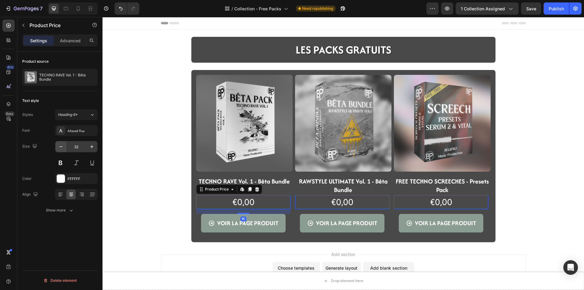
click at [63, 146] on icon "button" at bounding box center [61, 147] width 6 height 6
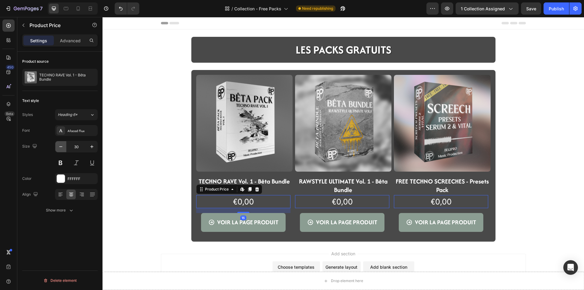
click at [63, 146] on icon "button" at bounding box center [61, 147] width 6 height 6
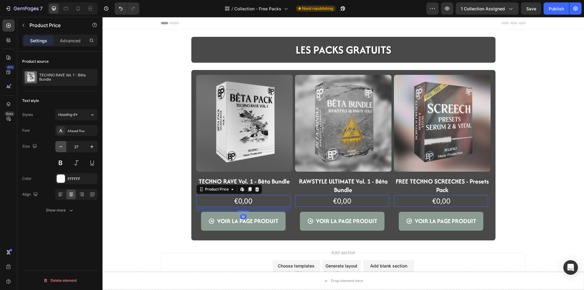
click at [63, 146] on icon "button" at bounding box center [61, 147] width 6 height 6
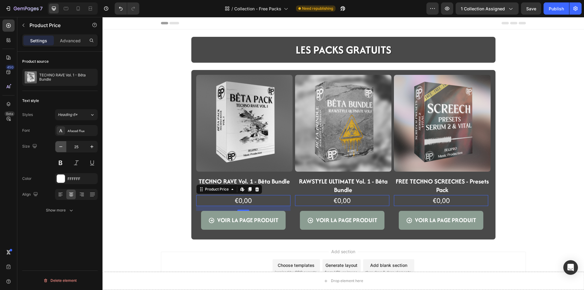
click at [63, 146] on icon "button" at bounding box center [61, 147] width 6 height 6
type input "22"
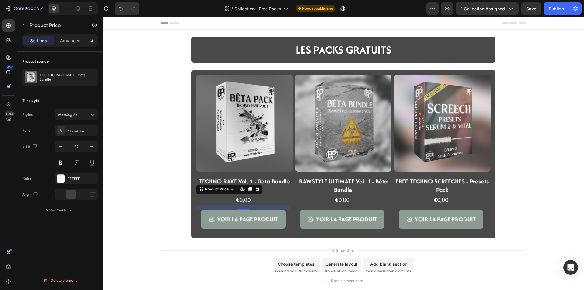
click at [149, 177] on div "Drop element here Sticky LES PACKS GRATUITS Heading Row Section 2 Product Image…" at bounding box center [344, 138] width 482 height 202
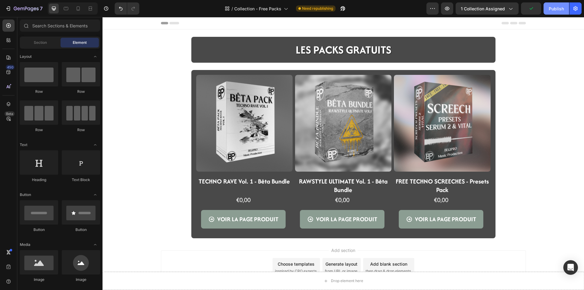
click at [552, 8] on div "Publish" at bounding box center [556, 8] width 15 height 6
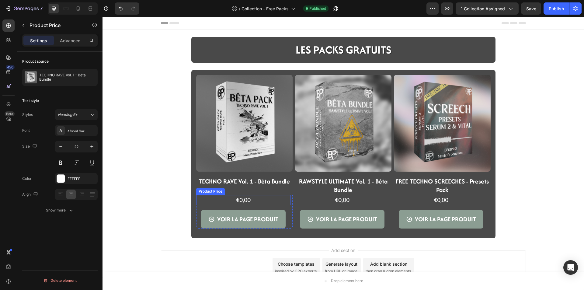
click at [233, 200] on div "€0,00" at bounding box center [243, 200] width 94 height 10
click at [239, 200] on div "€0,00" at bounding box center [243, 200] width 94 height 10
click at [61, 193] on icon at bounding box center [61, 194] width 6 height 6
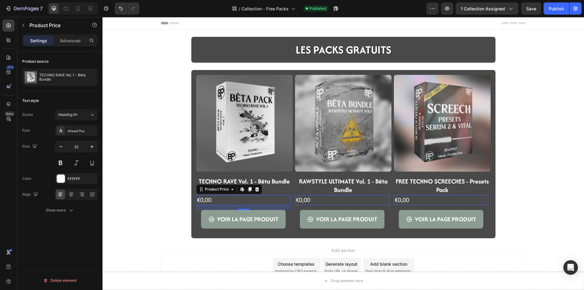
click at [163, 223] on div "Drop element here Sticky LES PACKS GRATUITS Heading Row Section 2 Product Image…" at bounding box center [344, 138] width 482 height 202
click at [237, 200] on div "€0,00" at bounding box center [243, 200] width 94 height 10
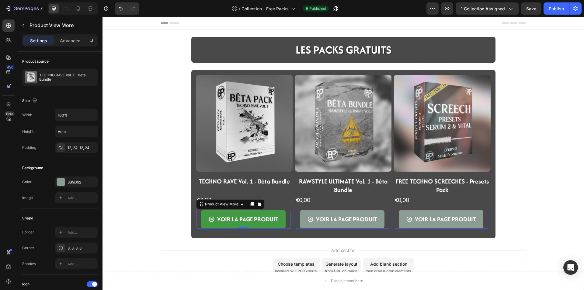
click at [211, 218] on icon "VOIR LA PAGE PRODUIT" at bounding box center [211, 219] width 5 height 5
click at [68, 44] on p "Advanced" at bounding box center [70, 40] width 21 height 6
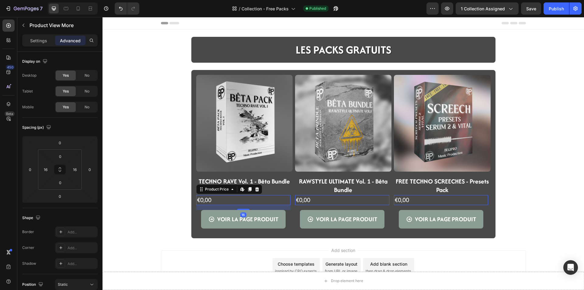
click at [273, 199] on div "€0,00" at bounding box center [243, 200] width 94 height 10
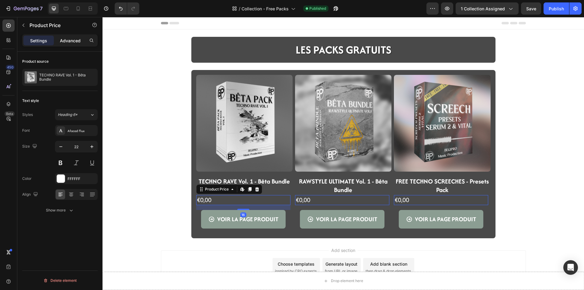
click at [62, 39] on p "Advanced" at bounding box center [70, 40] width 21 height 6
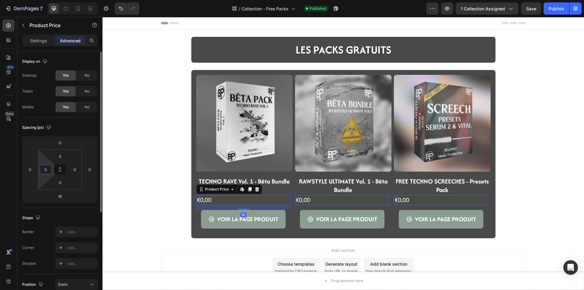
click at [44, 174] on input "0" at bounding box center [45, 169] width 9 height 9
type input "16"
click at [108, 167] on div "Drop element here Sticky LES PACKS GRATUITS Heading Row Section 2 Product Image…" at bounding box center [344, 138] width 482 height 202
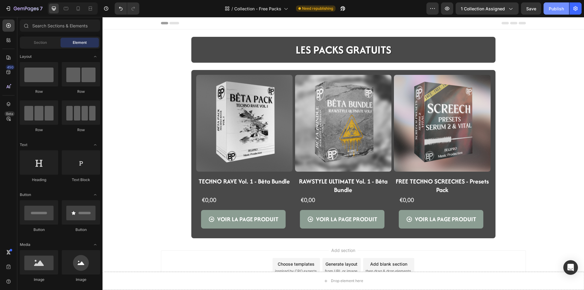
click at [549, 6] on button "Publish" at bounding box center [557, 8] width 26 height 12
click at [9, 13] on button "7" at bounding box center [23, 8] width 43 height 12
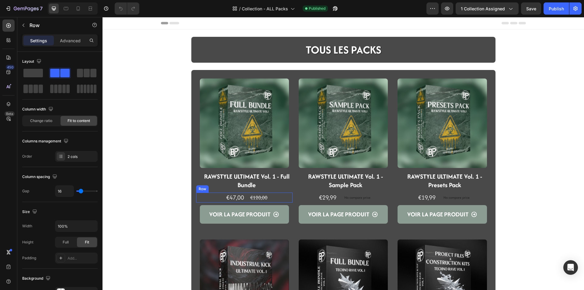
click at [208, 200] on div "€47,00 Product Price Product Price €120,00 Product Price Product Price Row" at bounding box center [244, 198] width 96 height 10
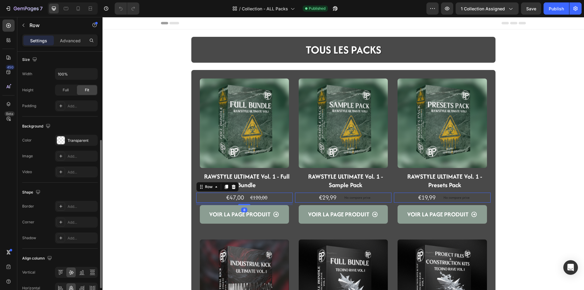
scroll to position [185, 0]
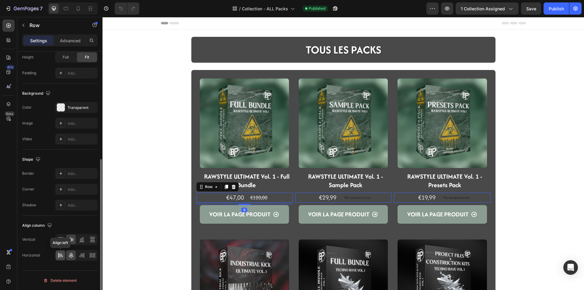
click at [58, 255] on icon at bounding box center [61, 255] width 6 height 6
click at [67, 41] on p "Advanced" at bounding box center [70, 40] width 21 height 6
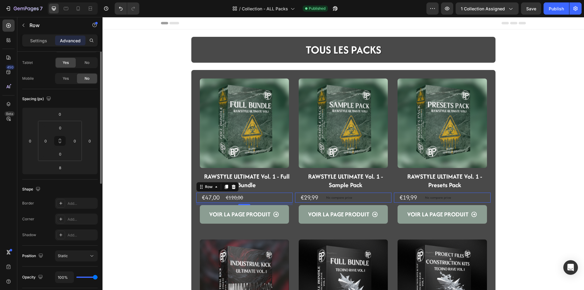
scroll to position [0, 0]
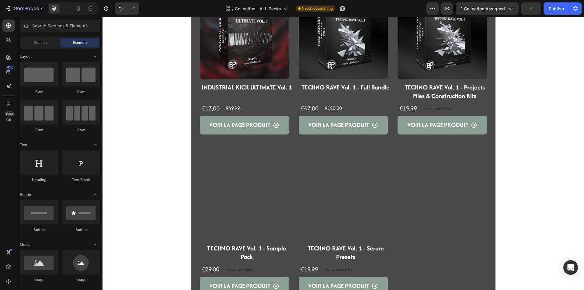
scroll to position [335, 0]
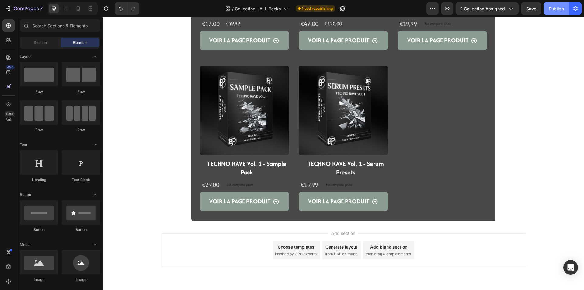
click at [555, 11] on div "Publish" at bounding box center [556, 8] width 15 height 6
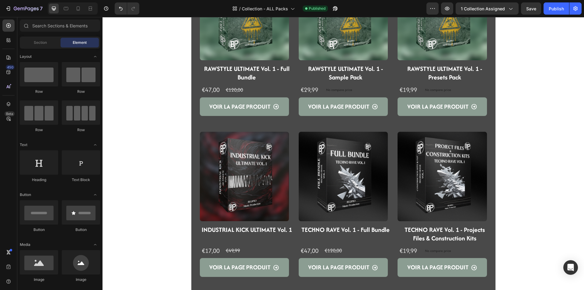
scroll to position [91, 0]
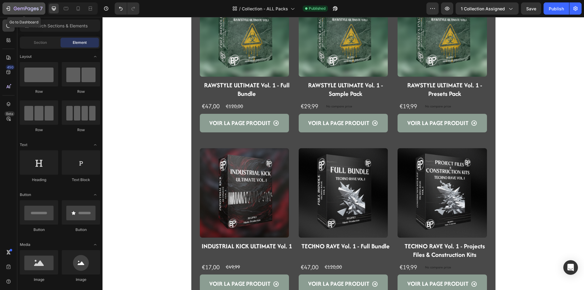
click at [26, 6] on icon "button" at bounding box center [26, 8] width 25 height 5
